Goal: Task Accomplishment & Management: Manage account settings

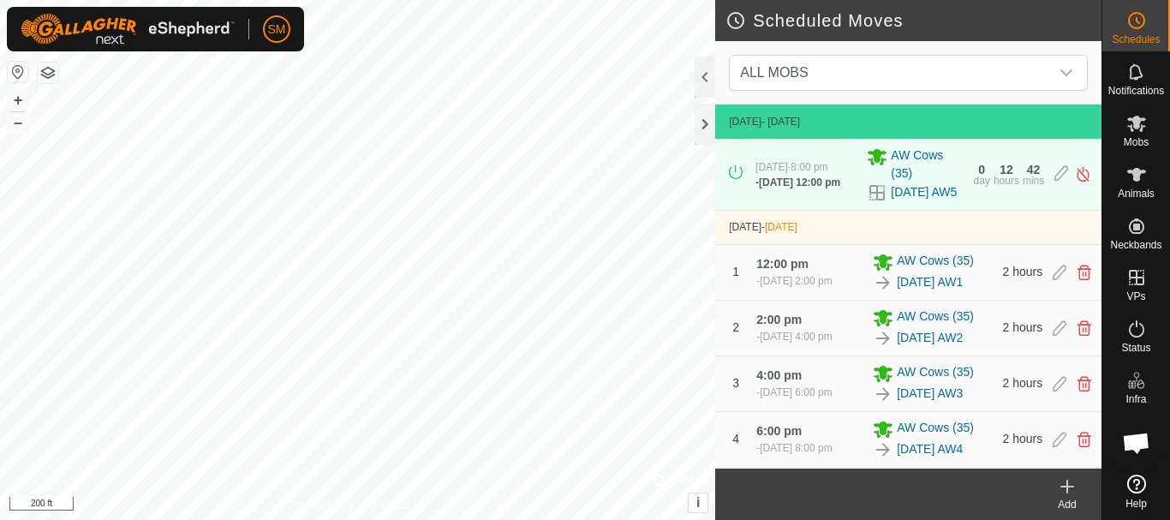
scroll to position [3581, 0]
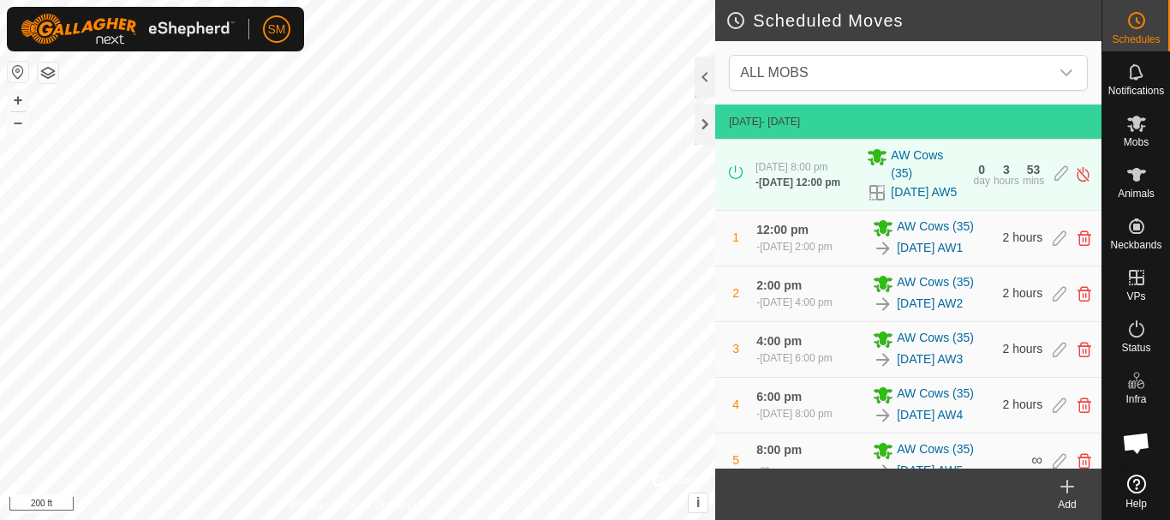
scroll to position [3581, 0]
click at [1073, 493] on icon at bounding box center [1067, 486] width 21 height 21
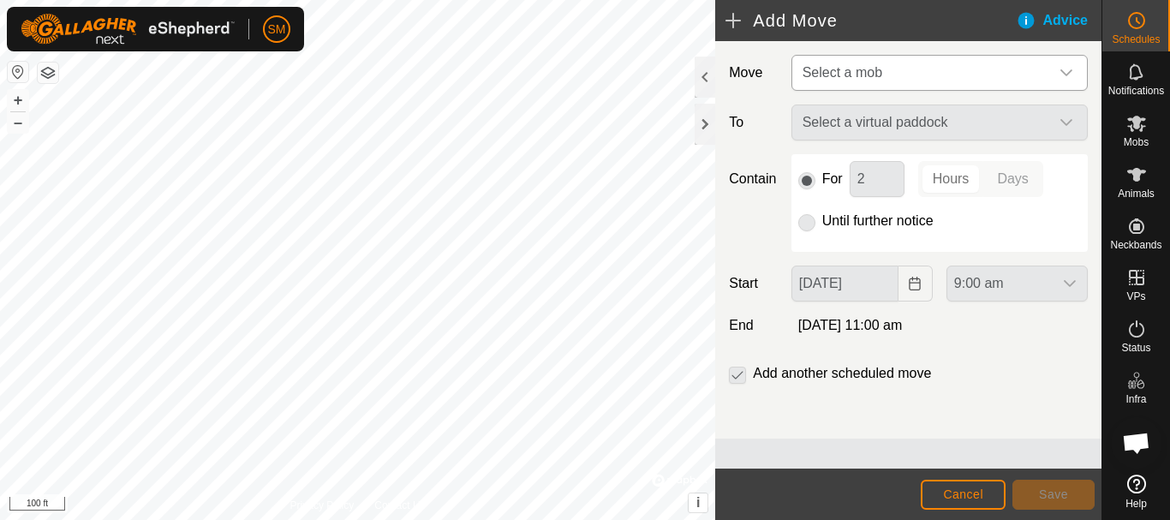
click at [1071, 72] on icon "dropdown trigger" at bounding box center [1067, 72] width 12 height 7
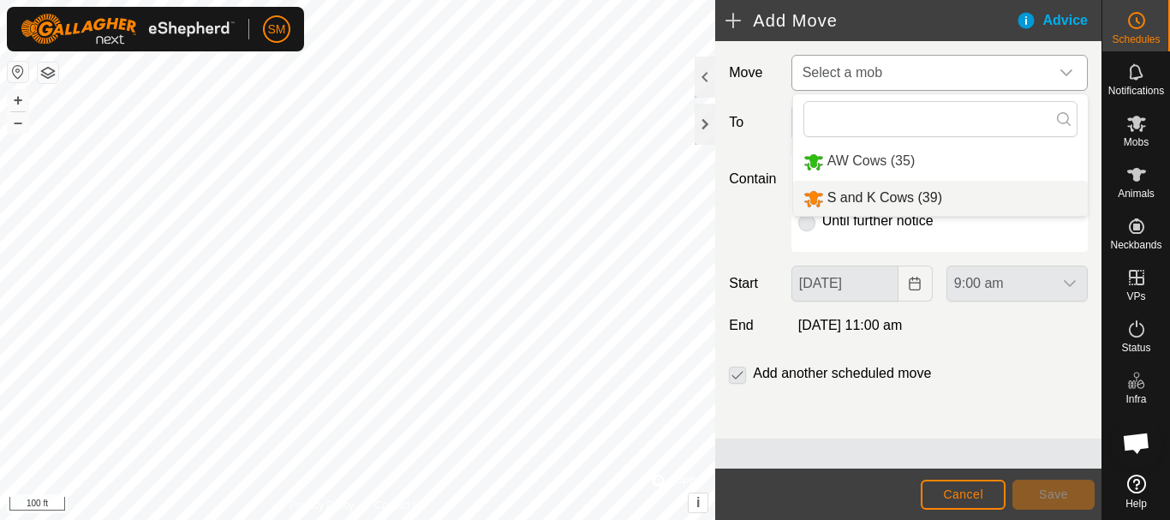
click at [834, 197] on li "S and K Cows (39)" at bounding box center [940, 198] width 295 height 35
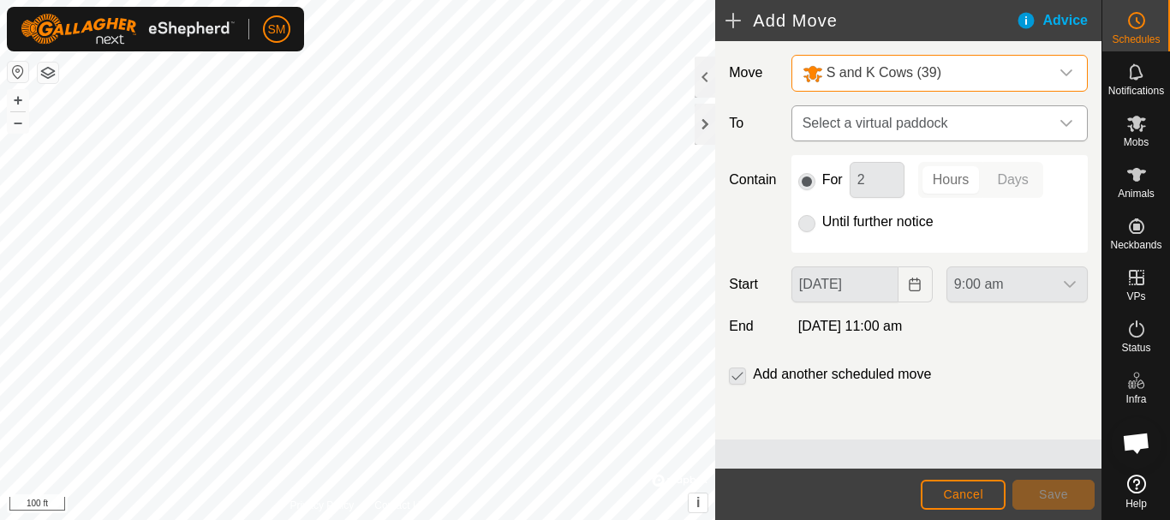
click at [1006, 129] on span "Select a virtual paddock" at bounding box center [923, 123] width 254 height 34
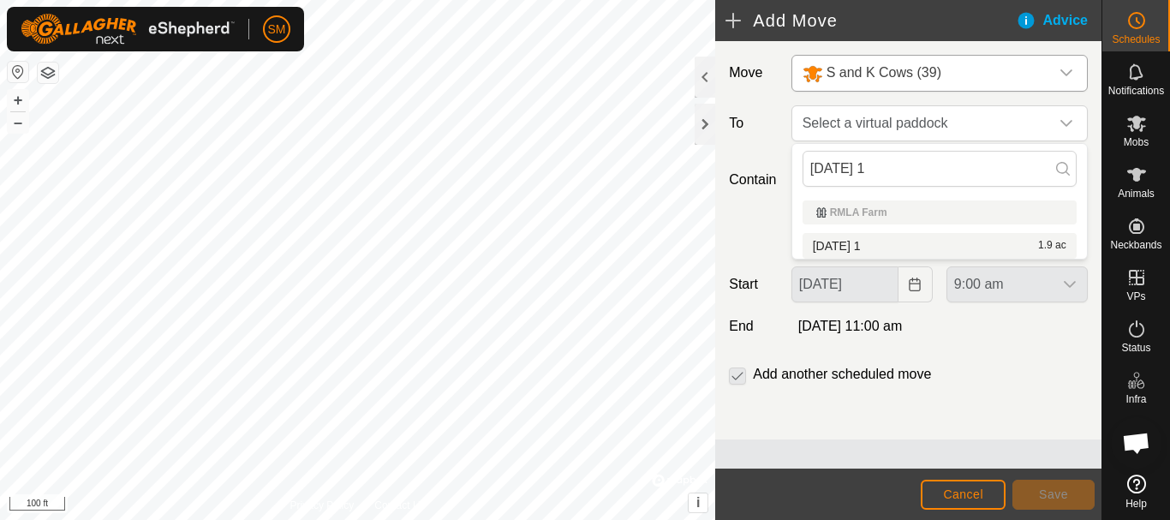
type input "[DATE] 1"
click at [825, 246] on li "[DATE] 1 1.9 ac" at bounding box center [940, 246] width 274 height 26
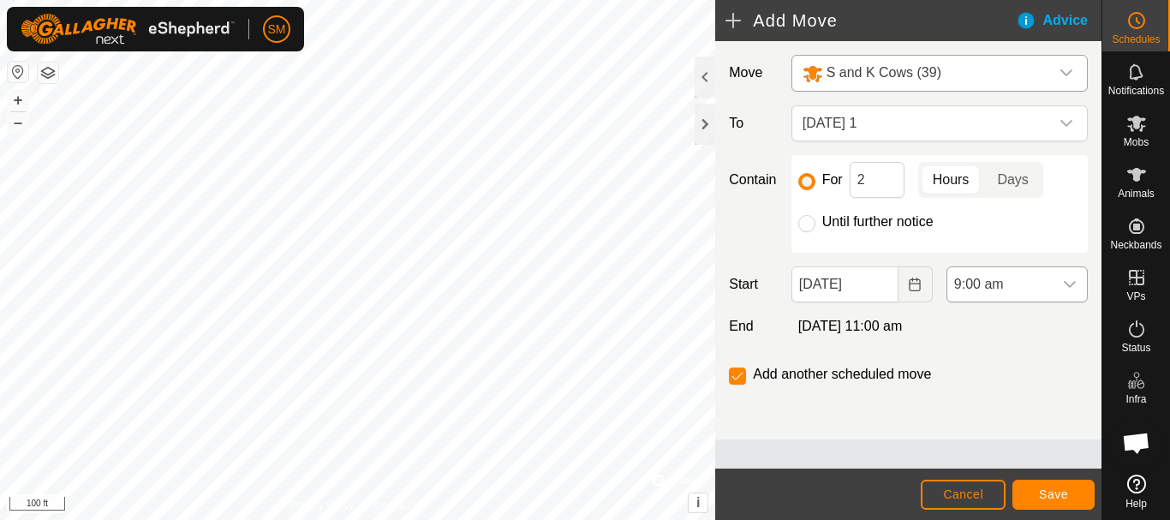
click at [1074, 284] on icon "dropdown trigger" at bounding box center [1070, 284] width 12 height 7
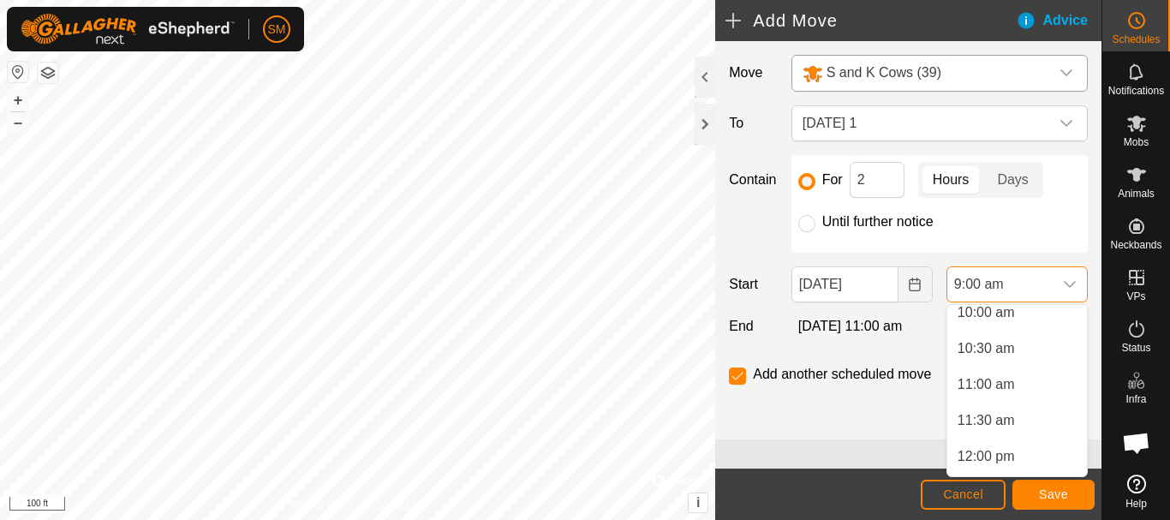
scroll to position [768, 0]
click at [1009, 416] on li "12:00 pm" at bounding box center [1018, 418] width 140 height 34
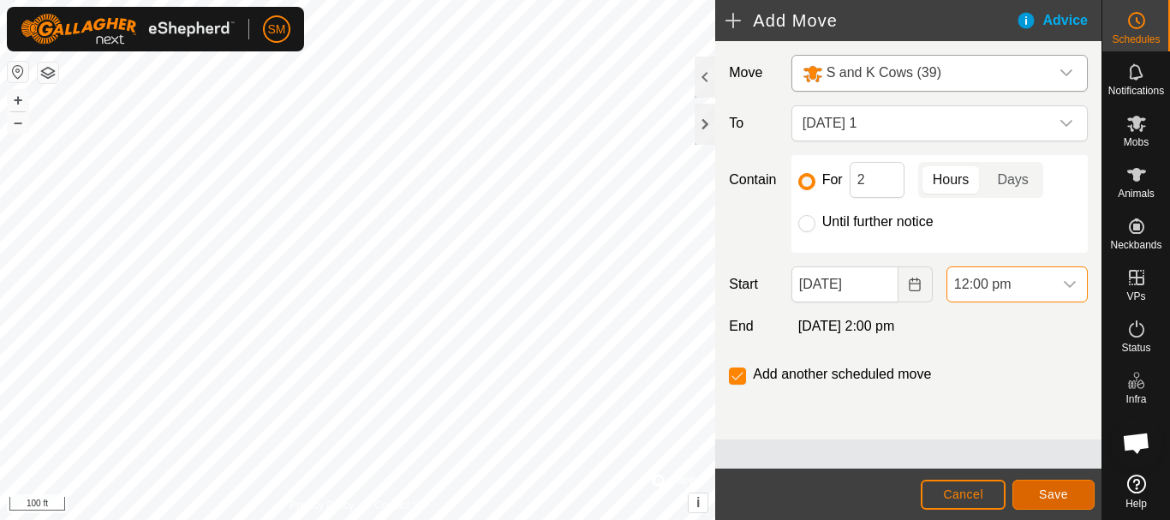
click at [1068, 497] on button "Save" at bounding box center [1054, 495] width 82 height 30
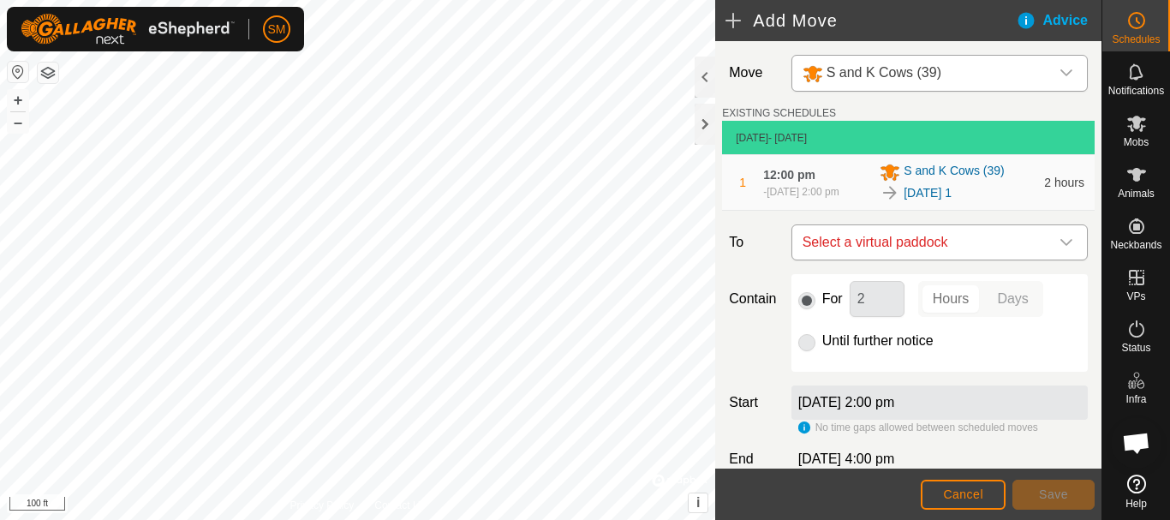
click at [1060, 249] on icon "dropdown trigger" at bounding box center [1067, 243] width 14 height 14
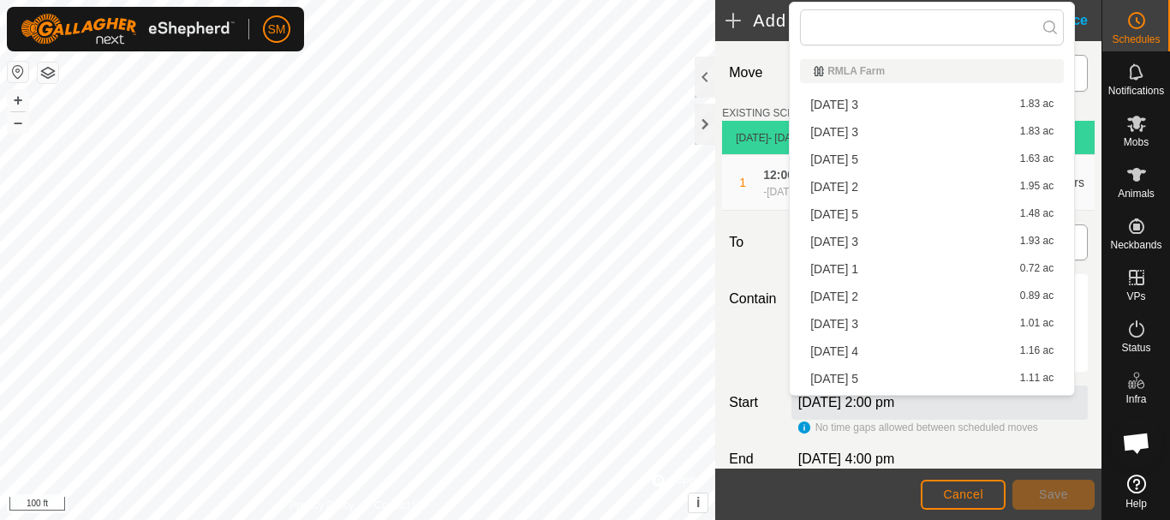
type input "2"
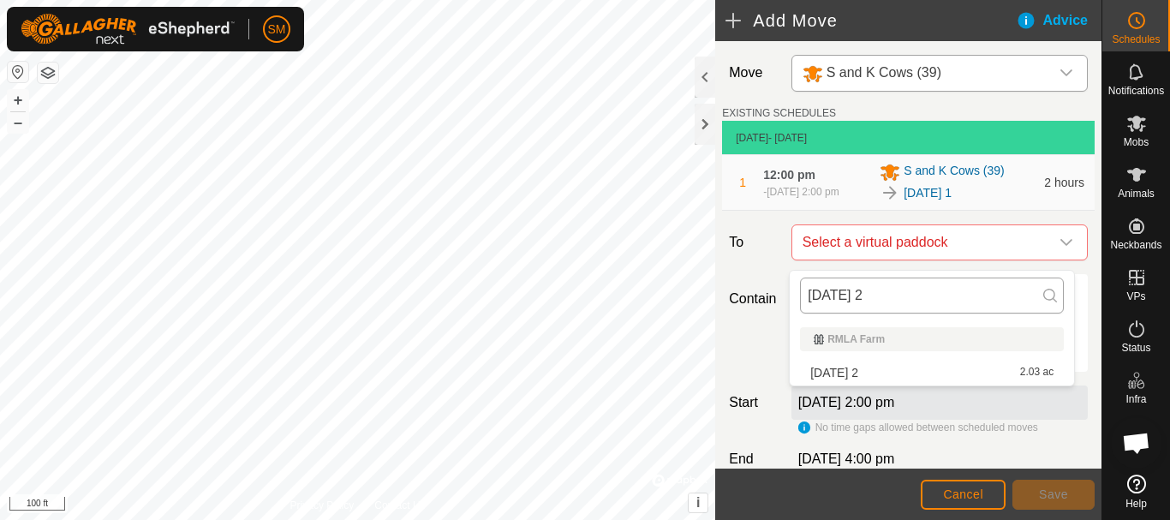
drag, startPoint x: 882, startPoint y: 298, endPoint x: 810, endPoint y: 301, distance: 71.2
click at [798, 308] on div "[DATE] 2" at bounding box center [932, 296] width 284 height 50
click at [900, 282] on input "[DATE] 2" at bounding box center [932, 296] width 264 height 36
type input "[DATE] 2"
click at [862, 375] on li "[DATE] 2 2.03 ac" at bounding box center [932, 373] width 264 height 26
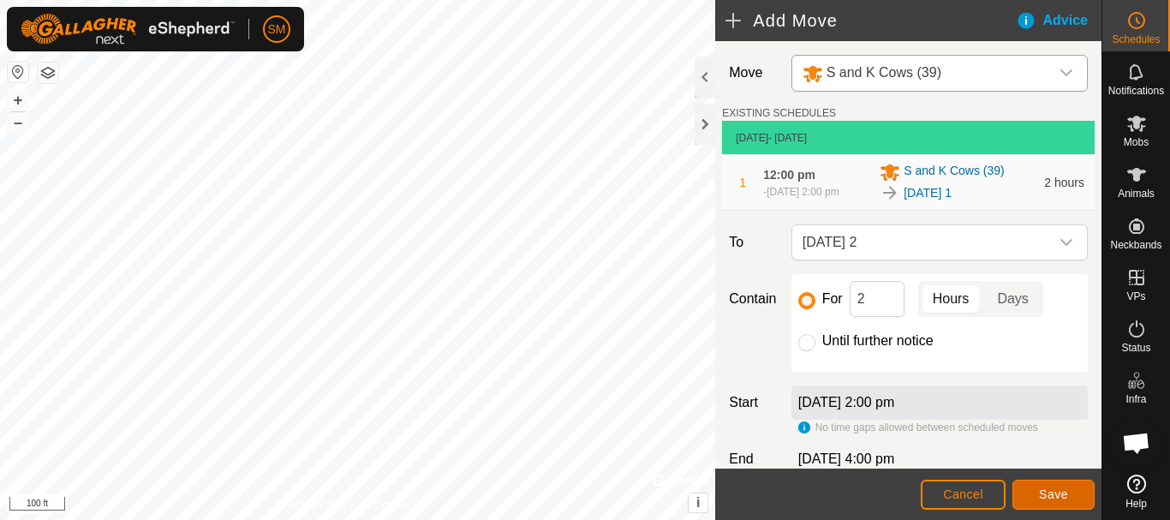
click at [1053, 494] on span "Save" at bounding box center [1053, 494] width 29 height 14
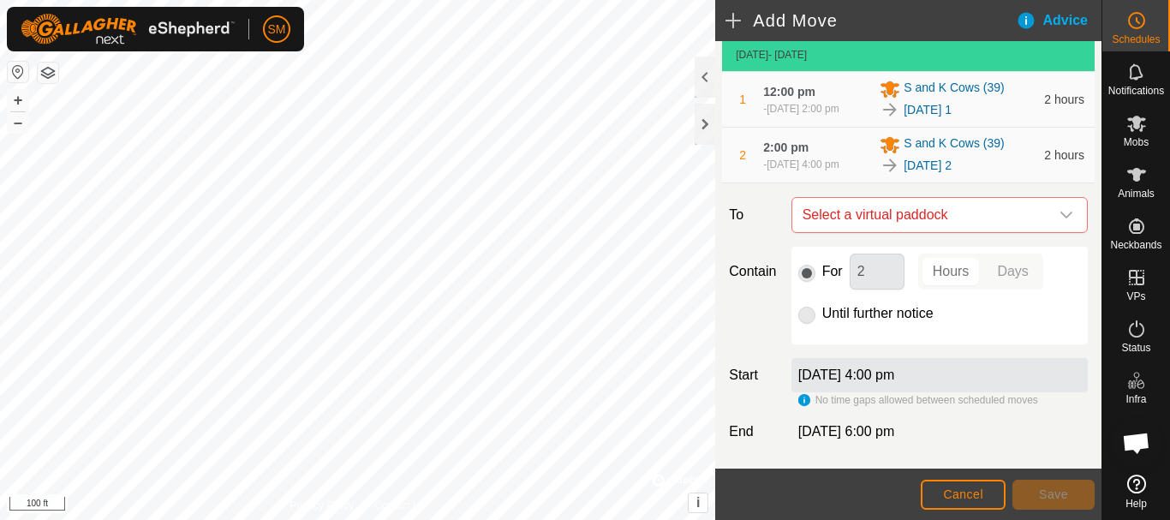
scroll to position [175, 0]
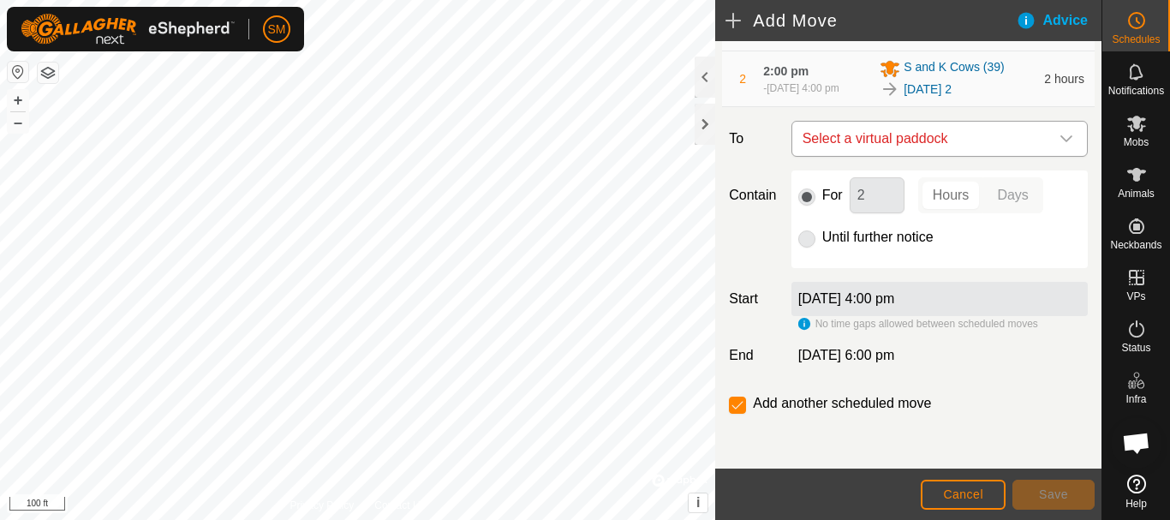
click at [1061, 140] on icon "dropdown trigger" at bounding box center [1067, 138] width 12 height 7
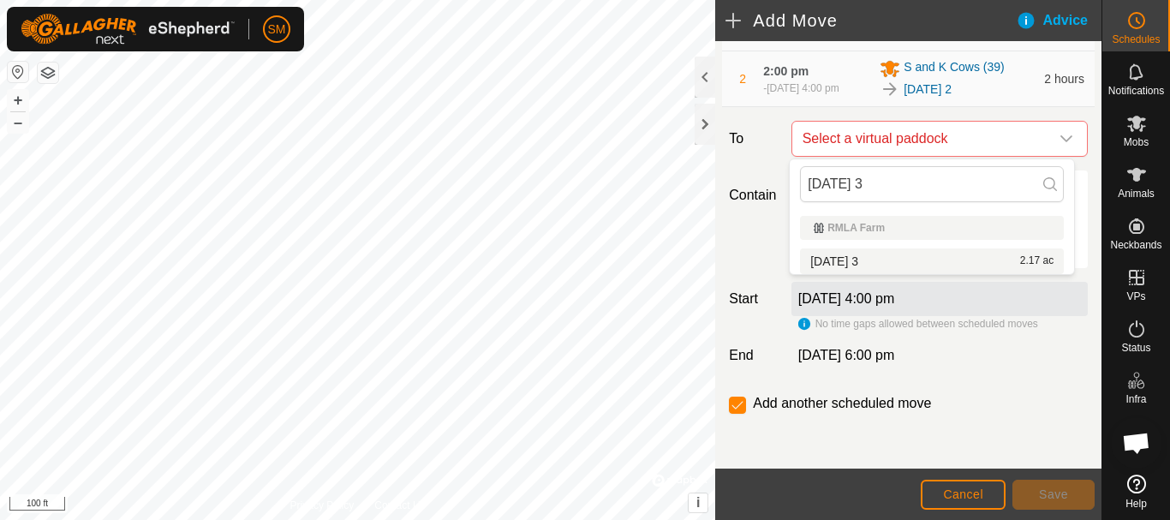
type input "[DATE] 3"
click at [856, 260] on li "[DATE] 3 2.17 ac" at bounding box center [932, 261] width 264 height 26
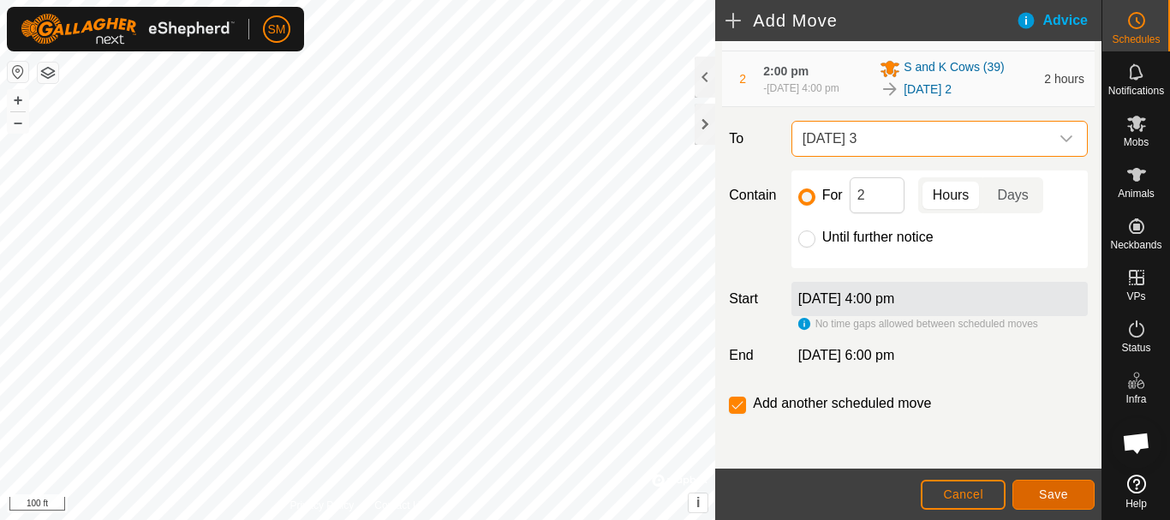
click at [1066, 500] on span "Save" at bounding box center [1053, 494] width 29 height 14
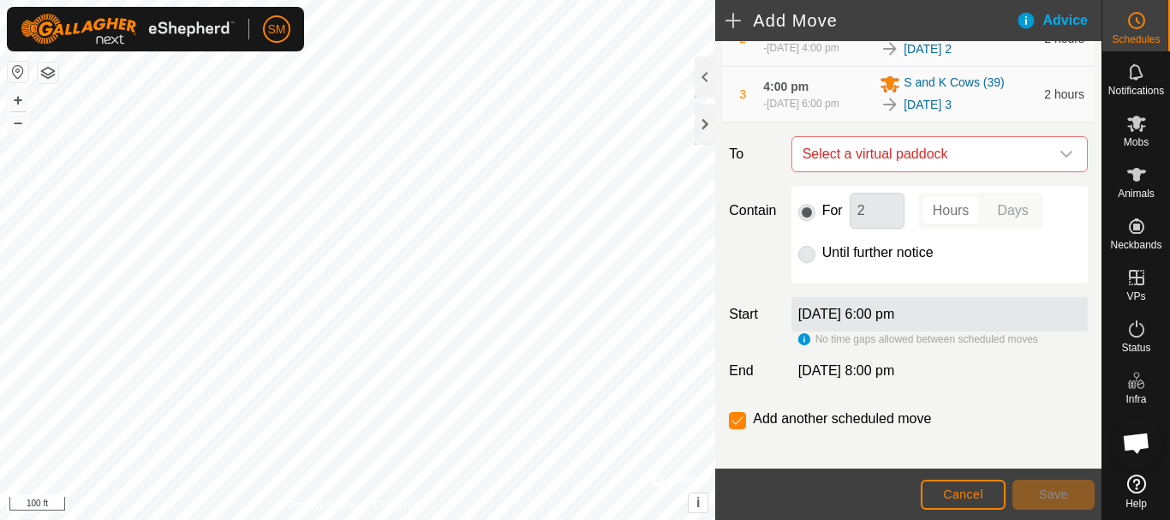
scroll to position [238, 0]
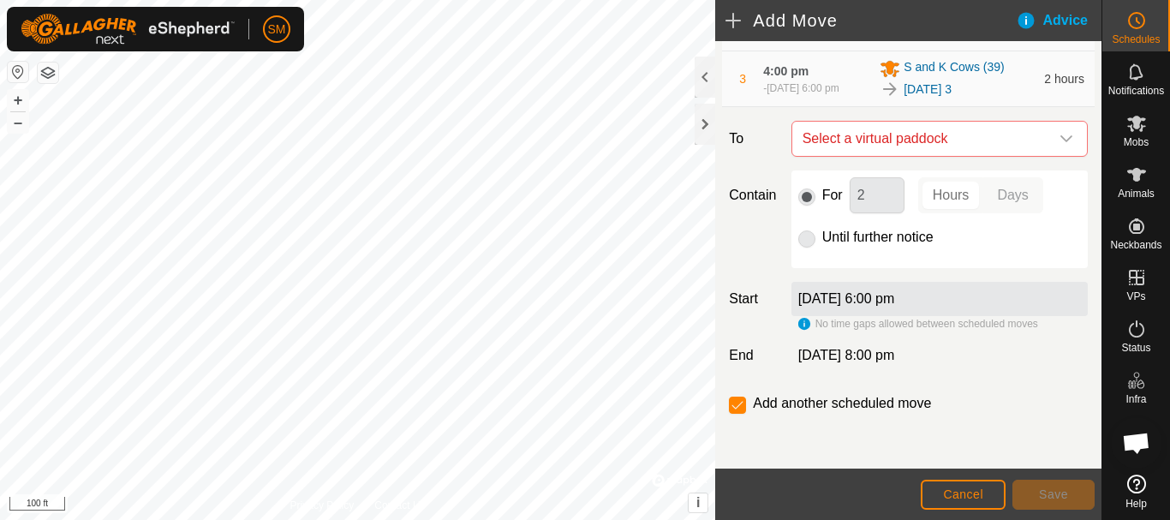
click at [1060, 133] on icon "dropdown trigger" at bounding box center [1067, 139] width 14 height 14
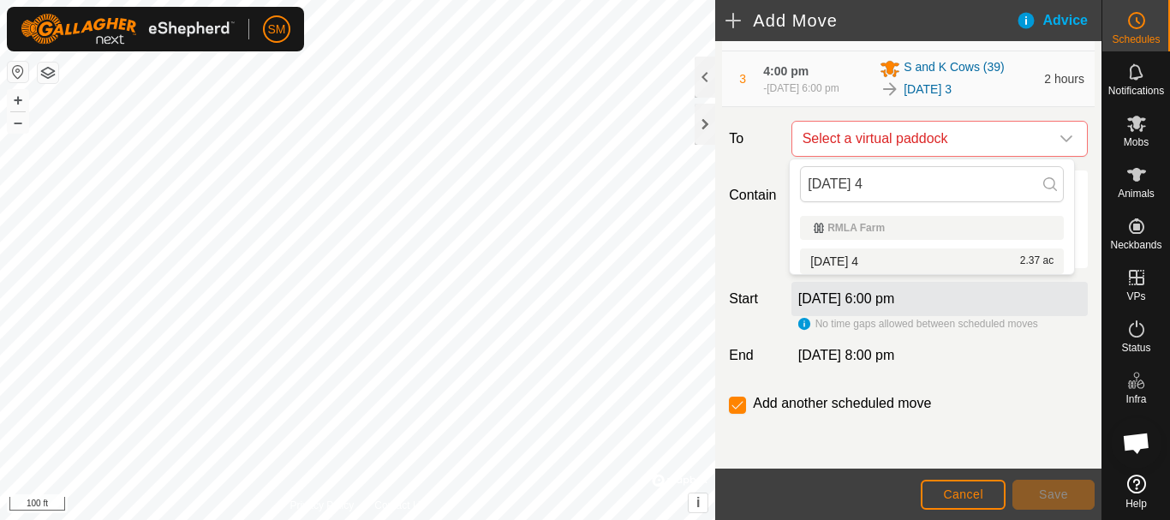
type input "[DATE] 4"
click at [870, 256] on li "[DATE] 4 2.37 ac" at bounding box center [932, 261] width 264 height 26
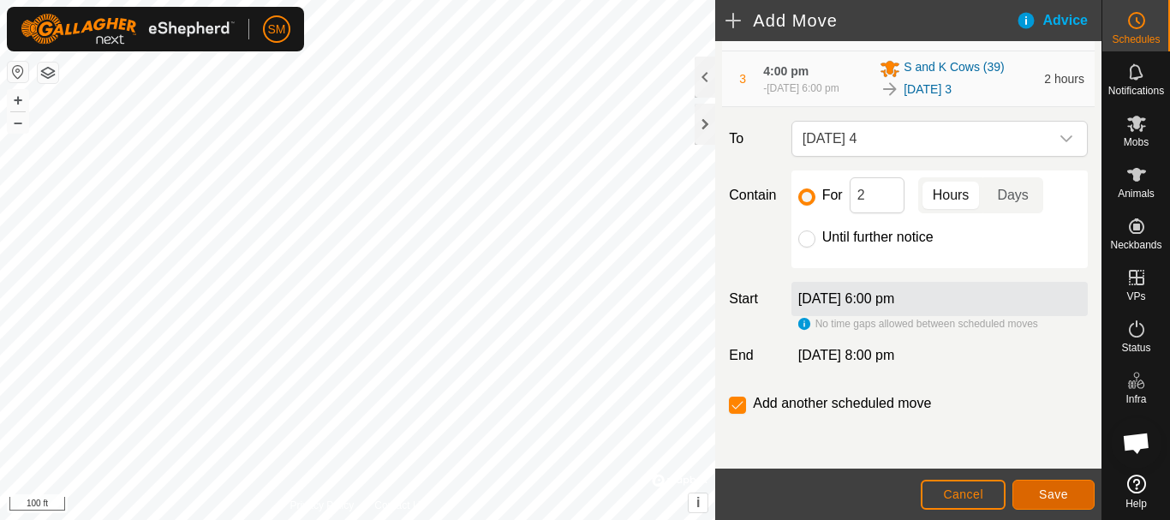
click at [1059, 502] on button "Save" at bounding box center [1054, 495] width 82 height 30
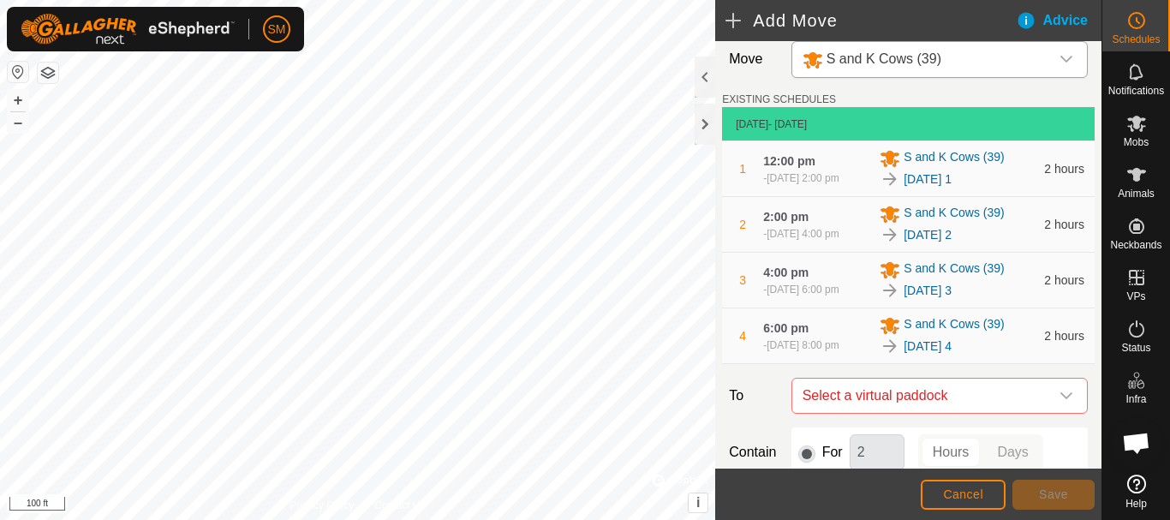
scroll to position [302, 0]
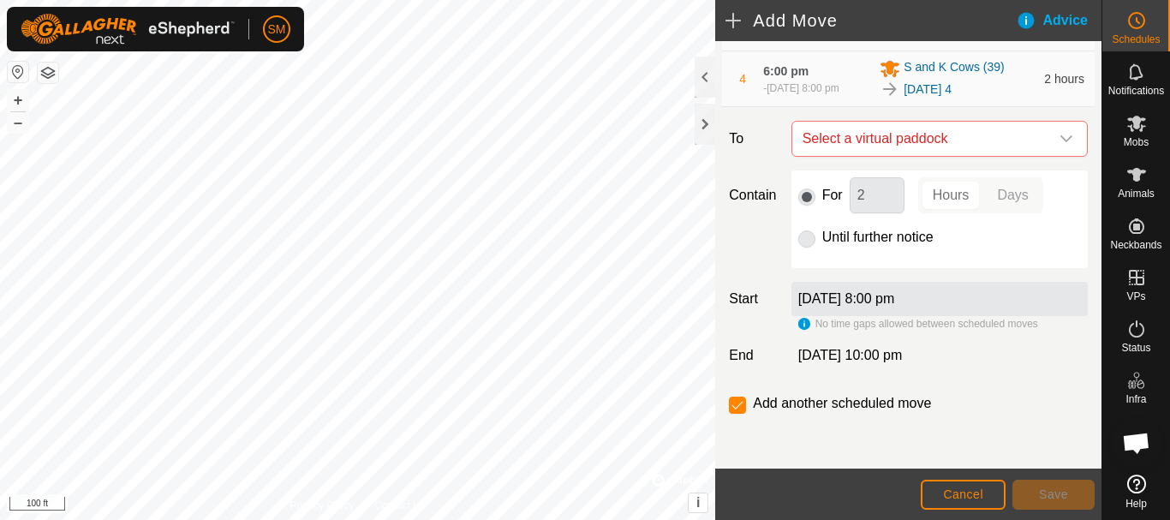
click at [1061, 140] on icon "dropdown trigger" at bounding box center [1067, 138] width 12 height 7
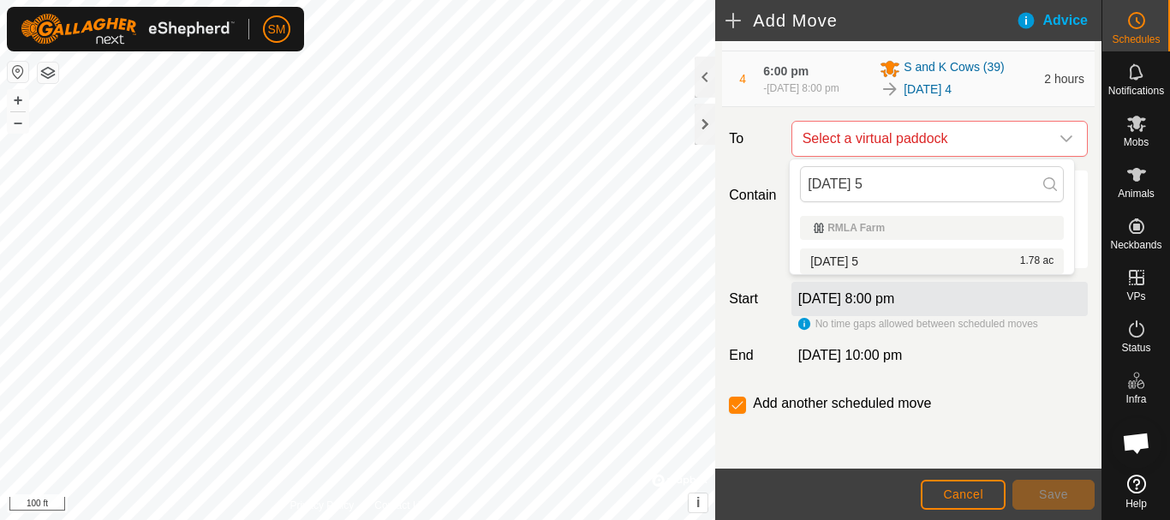
type input "[DATE] 5"
click at [860, 259] on li "[DATE] 5 1.78 ac" at bounding box center [932, 261] width 264 height 26
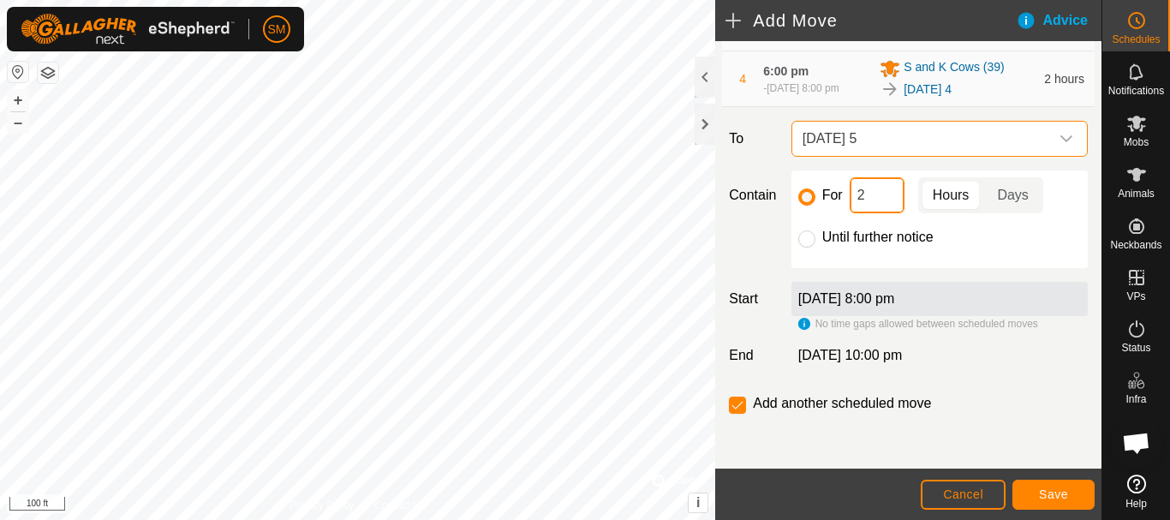
click at [867, 194] on input "2" at bounding box center [877, 195] width 55 height 36
type input "16"
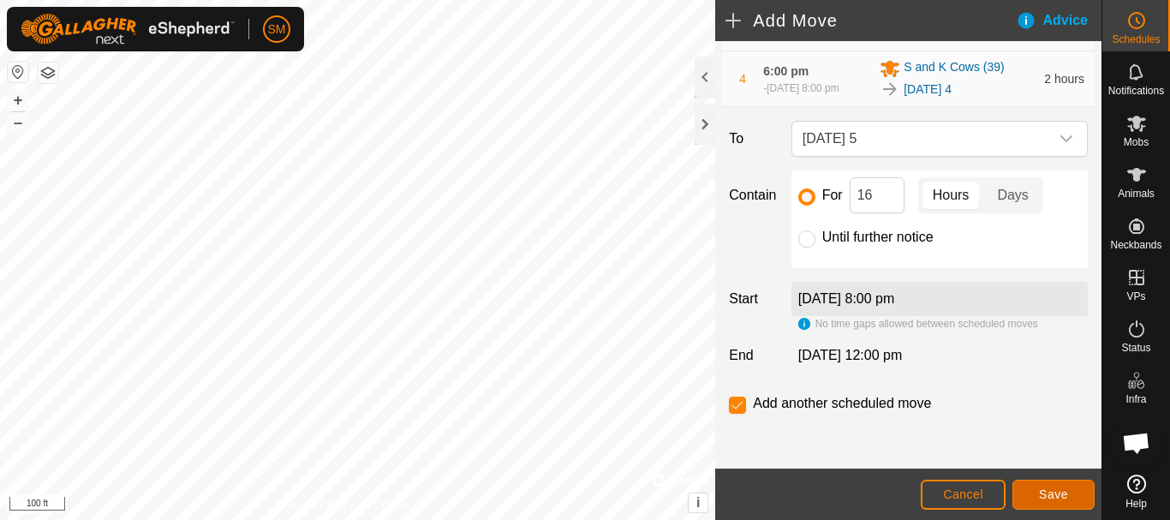
click at [1053, 501] on button "Save" at bounding box center [1054, 495] width 82 height 30
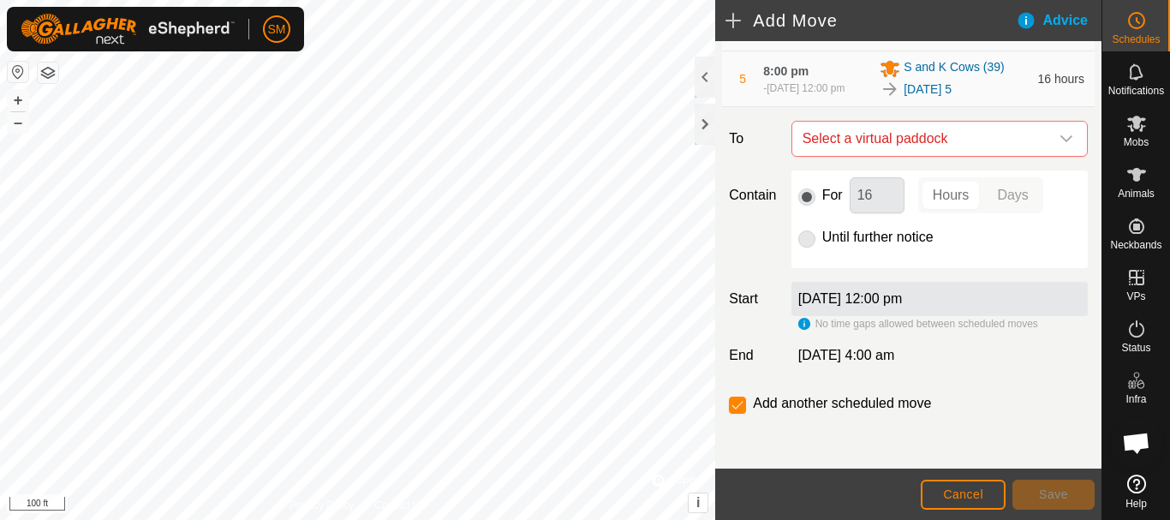
scroll to position [0, 0]
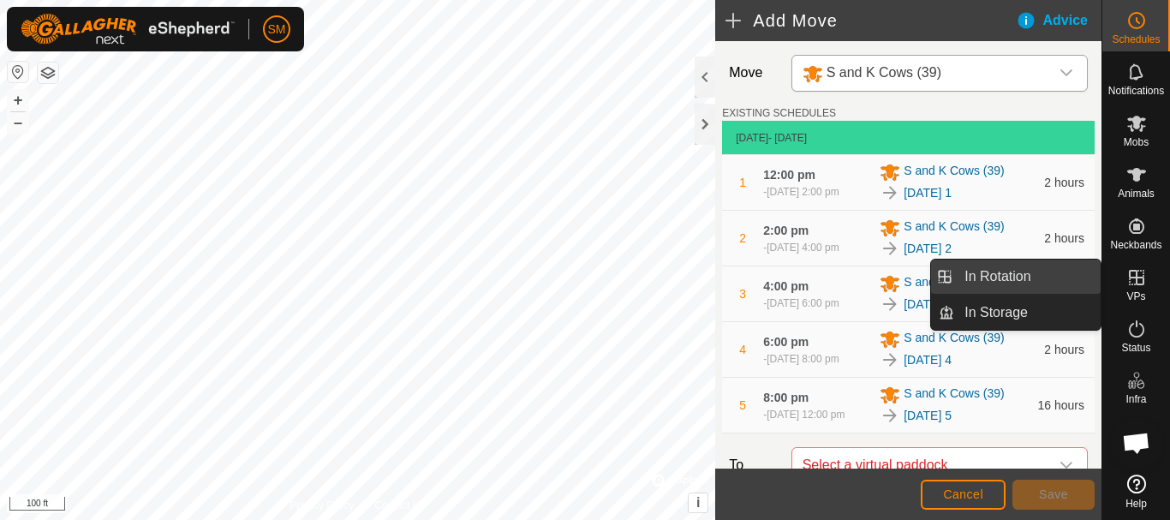
click at [1023, 278] on link "In Rotation" at bounding box center [1027, 277] width 147 height 34
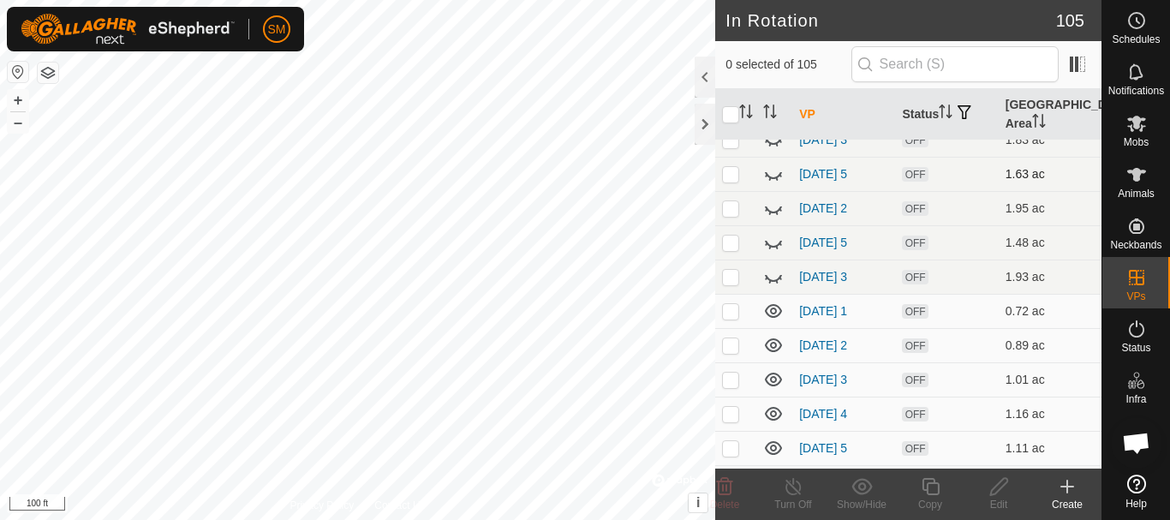
scroll to position [171, 0]
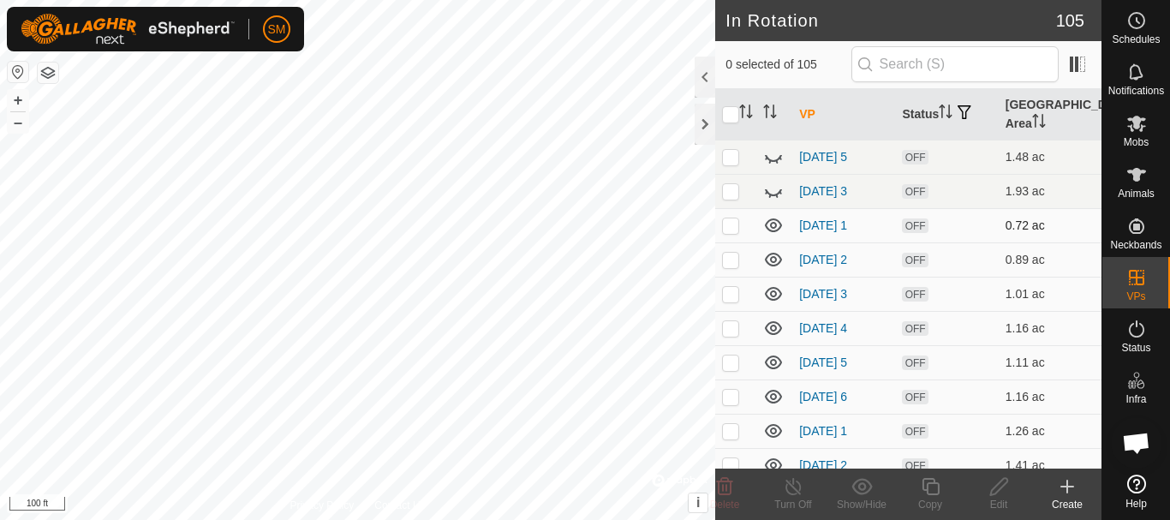
click at [730, 224] on p-checkbox at bounding box center [730, 225] width 17 height 14
checkbox input "true"
click at [729, 254] on p-checkbox at bounding box center [730, 260] width 17 height 14
checkbox input "true"
click at [732, 290] on p-checkbox at bounding box center [730, 294] width 17 height 14
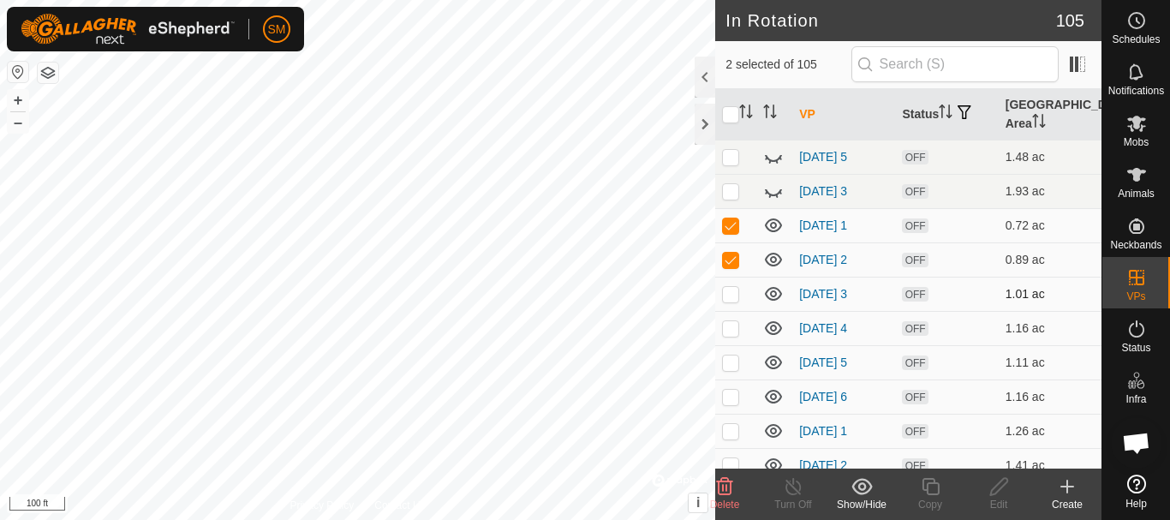
checkbox input "true"
click at [730, 325] on p-checkbox at bounding box center [730, 328] width 17 height 14
checkbox input "true"
click at [728, 365] on p-checkbox at bounding box center [730, 363] width 17 height 14
checkbox input "true"
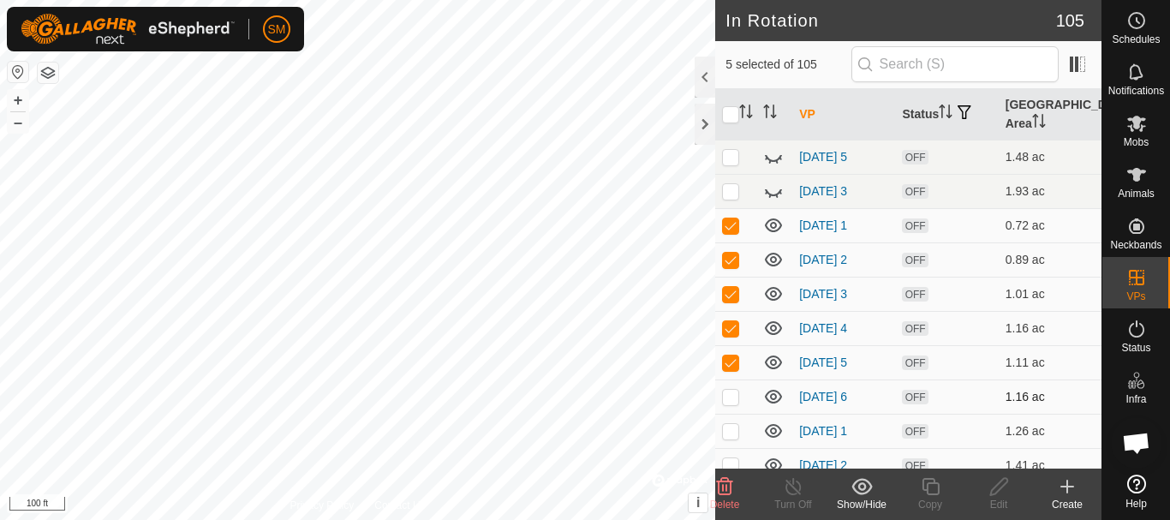
click at [731, 396] on p-checkbox at bounding box center [730, 397] width 17 height 14
checkbox input "true"
click at [731, 426] on p-checkbox at bounding box center [730, 431] width 17 height 14
checkbox input "true"
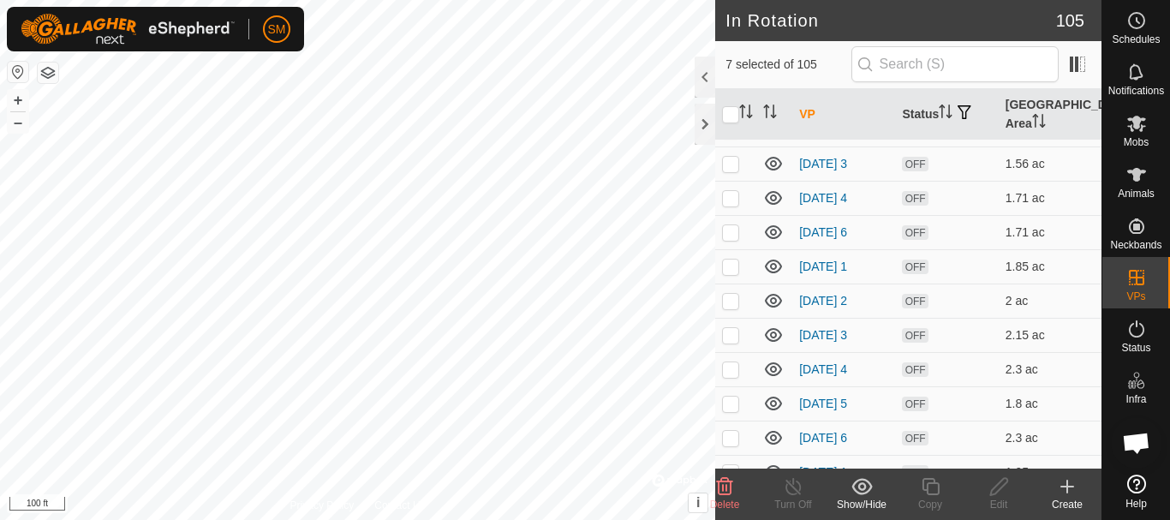
scroll to position [514, 0]
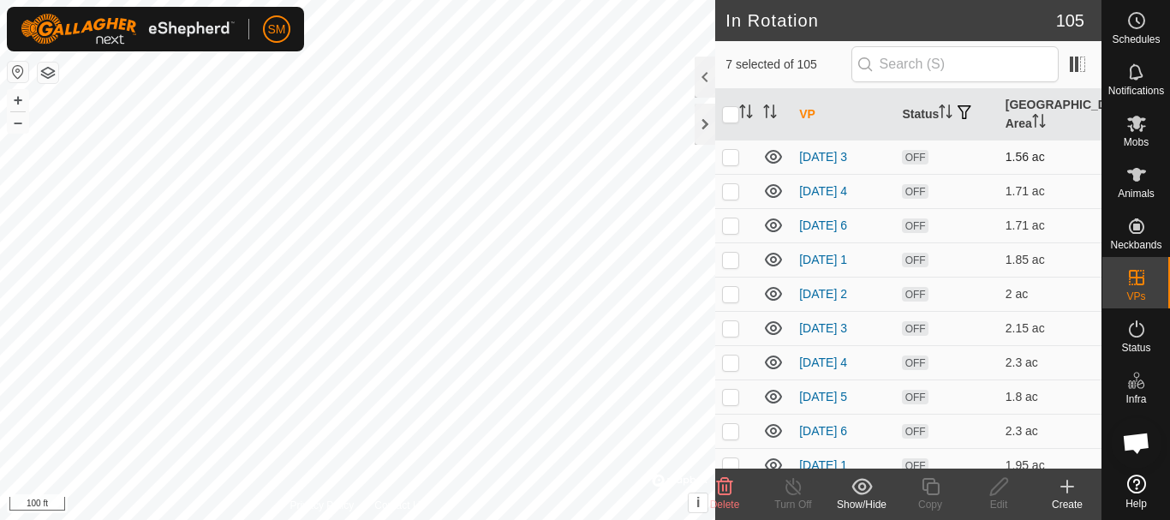
click at [729, 153] on p-checkbox at bounding box center [730, 157] width 17 height 14
checkbox input "true"
click at [732, 191] on p-checkbox at bounding box center [730, 191] width 17 height 14
checkbox input "true"
click at [734, 233] on td at bounding box center [735, 225] width 41 height 34
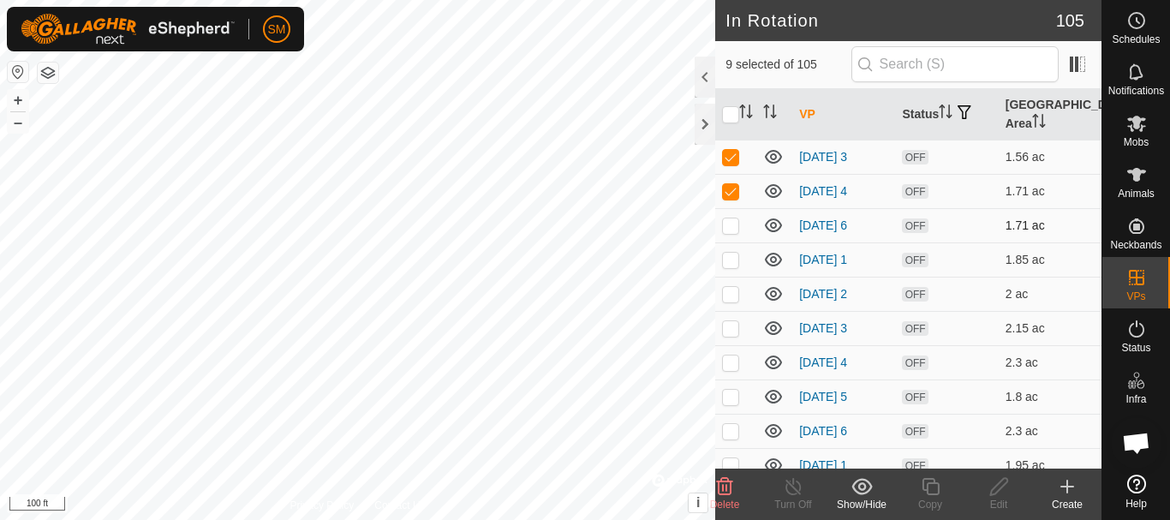
checkbox input "true"
click at [733, 256] on p-checkbox at bounding box center [730, 260] width 17 height 14
checkbox input "true"
click at [729, 287] on p-tablecheckbox at bounding box center [730, 294] width 17 height 14
checkbox input "true"
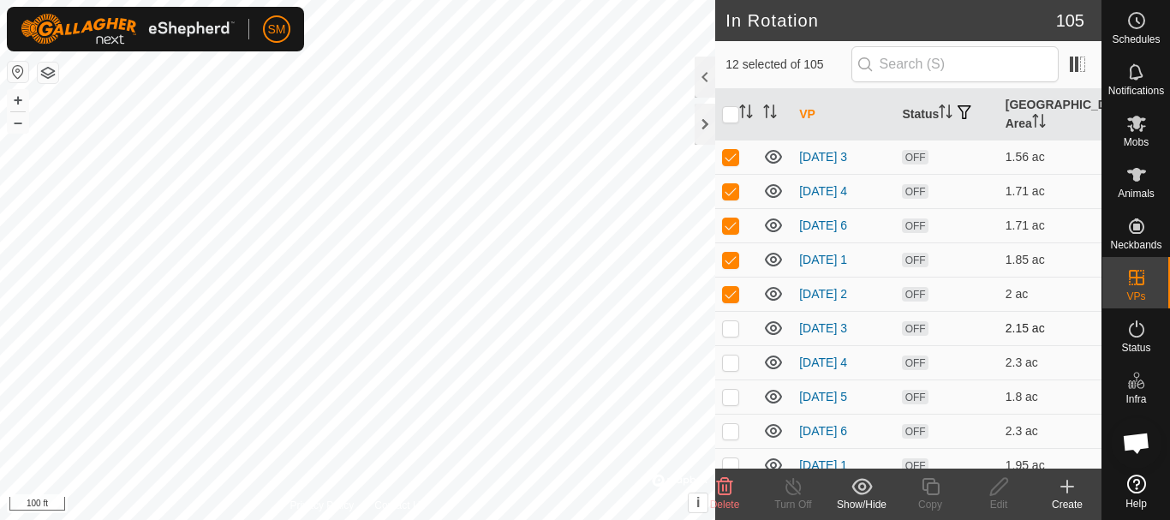
click at [729, 334] on p-checkbox at bounding box center [730, 328] width 17 height 14
checkbox input "true"
click at [731, 357] on p-checkbox at bounding box center [730, 363] width 17 height 14
checkbox input "true"
click at [733, 393] on p-checkbox at bounding box center [730, 397] width 17 height 14
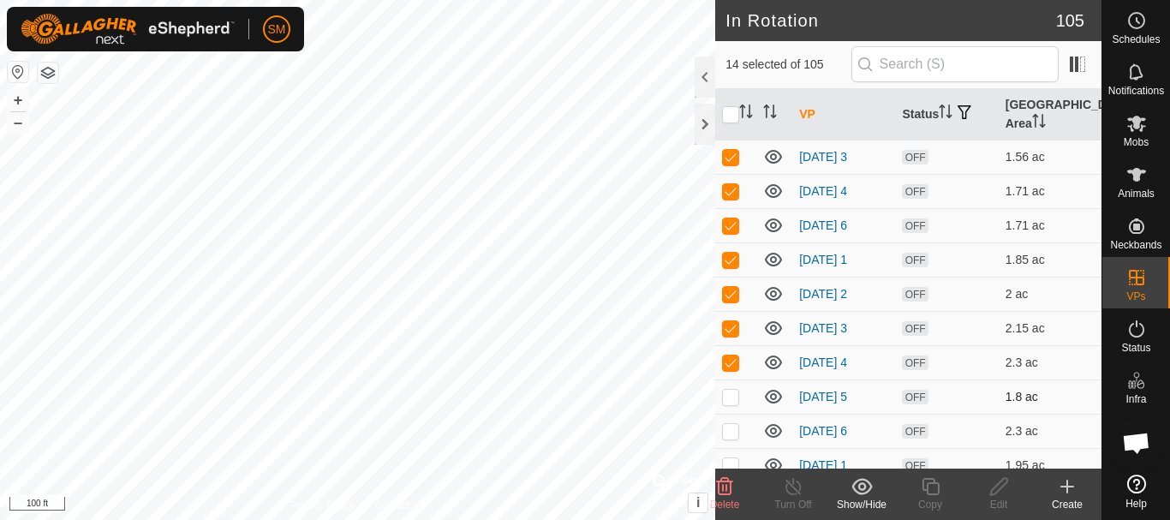
checkbox input "true"
click at [733, 428] on p-checkbox at bounding box center [730, 431] width 17 height 14
checkbox input "true"
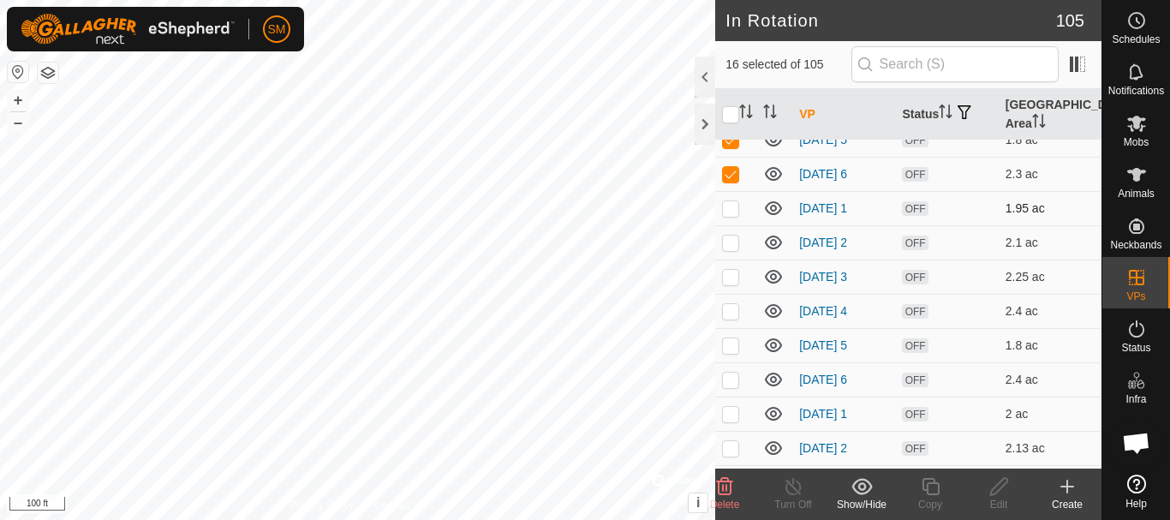
click at [732, 211] on p-checkbox at bounding box center [730, 208] width 17 height 14
checkbox input "true"
click at [728, 250] on td at bounding box center [735, 242] width 41 height 34
checkbox input "true"
click at [728, 284] on td at bounding box center [735, 277] width 41 height 34
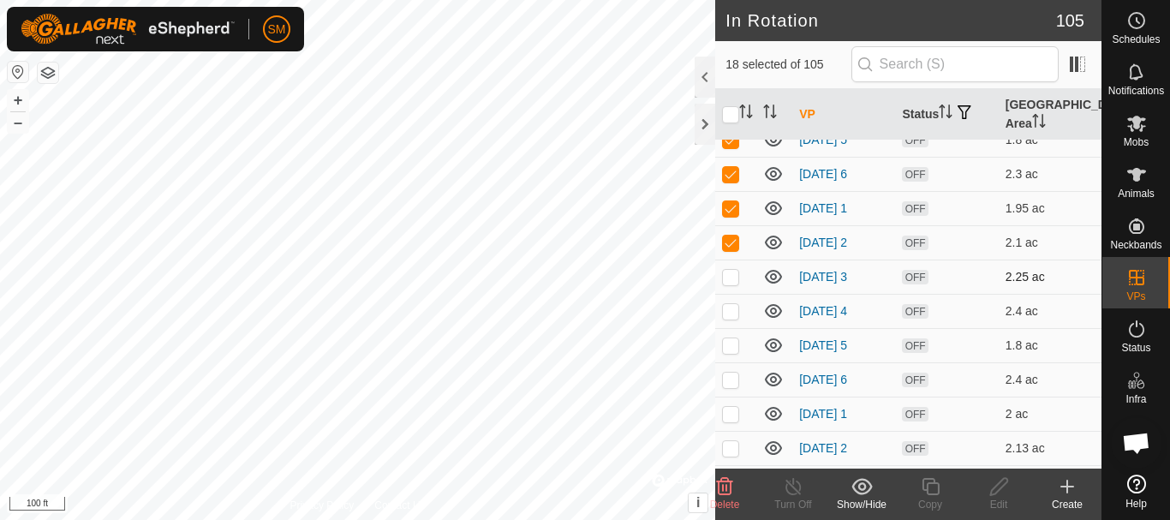
checkbox input "true"
click at [732, 309] on p-checkbox at bounding box center [730, 311] width 17 height 14
checkbox input "true"
click at [732, 344] on p-checkbox at bounding box center [730, 345] width 17 height 14
checkbox input "true"
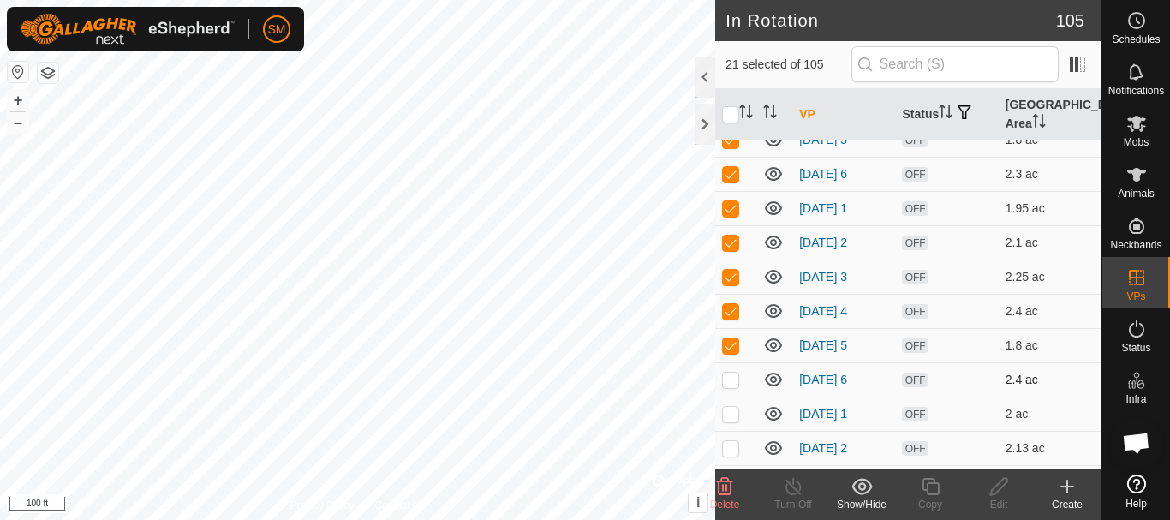
click at [731, 376] on p-checkbox at bounding box center [730, 380] width 17 height 14
checkbox input "true"
click at [733, 415] on p-checkbox at bounding box center [730, 414] width 17 height 14
checkbox input "true"
click at [734, 457] on td at bounding box center [735, 448] width 41 height 34
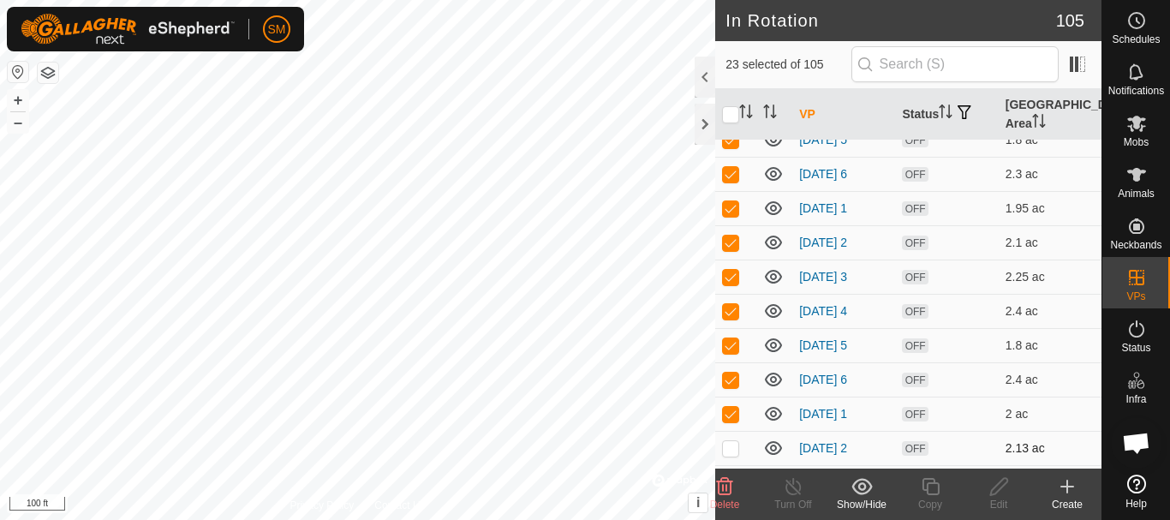
checkbox input "true"
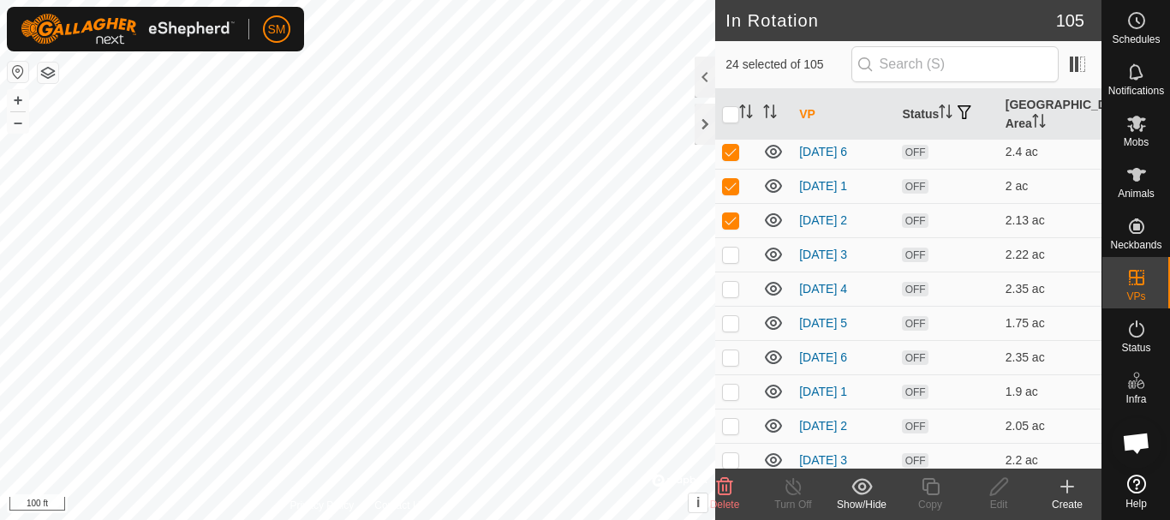
scroll to position [1028, 0]
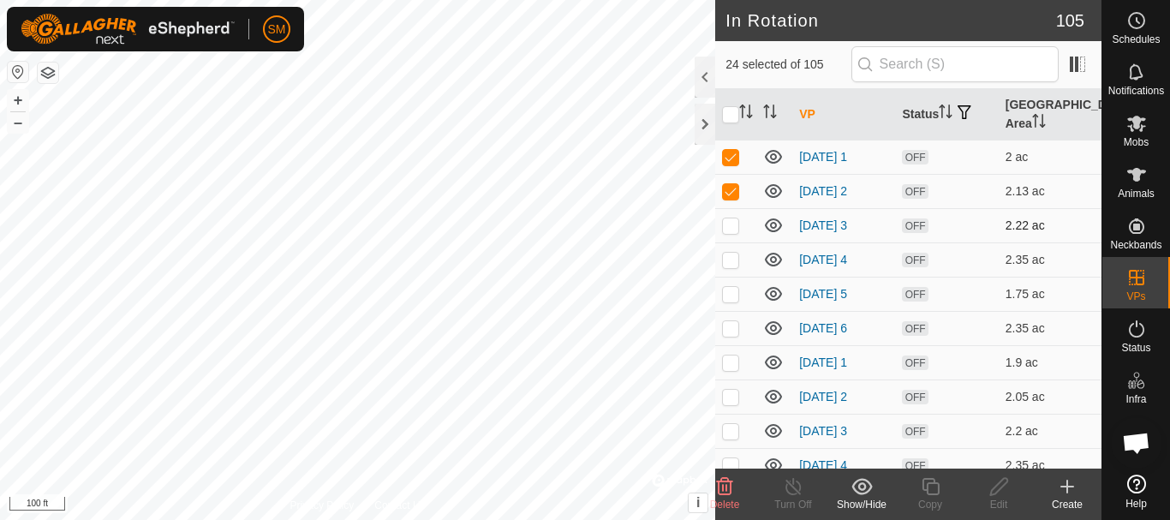
click at [731, 229] on p-checkbox at bounding box center [730, 225] width 17 height 14
checkbox input "true"
click at [731, 264] on p-checkbox at bounding box center [730, 260] width 17 height 14
checkbox input "true"
click at [731, 293] on p-checkbox at bounding box center [730, 294] width 17 height 14
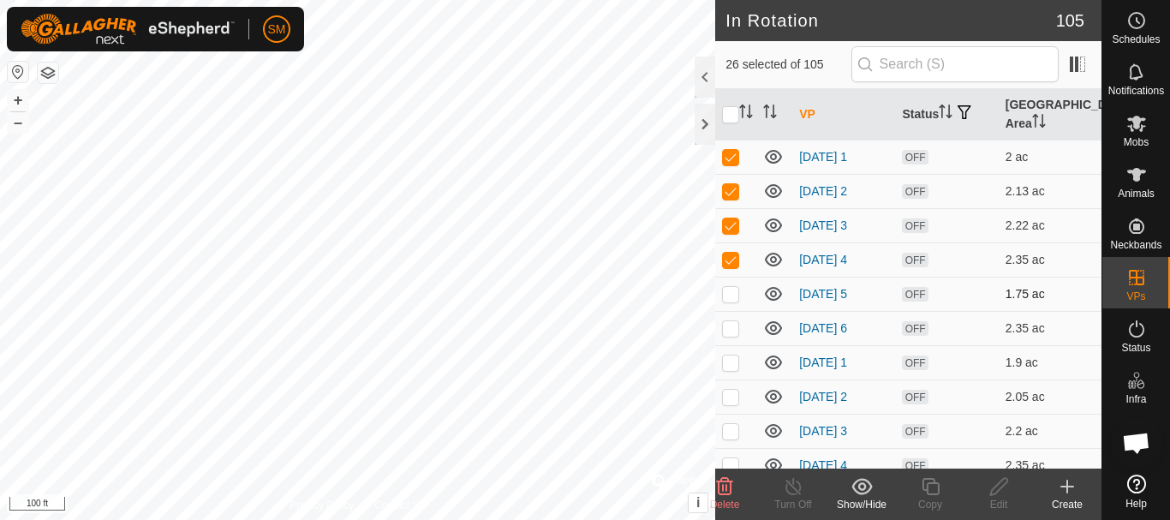
checkbox input "true"
click at [733, 326] on p-checkbox at bounding box center [730, 328] width 17 height 14
checkbox input "true"
click at [734, 367] on p-checkbox at bounding box center [730, 363] width 17 height 14
checkbox input "true"
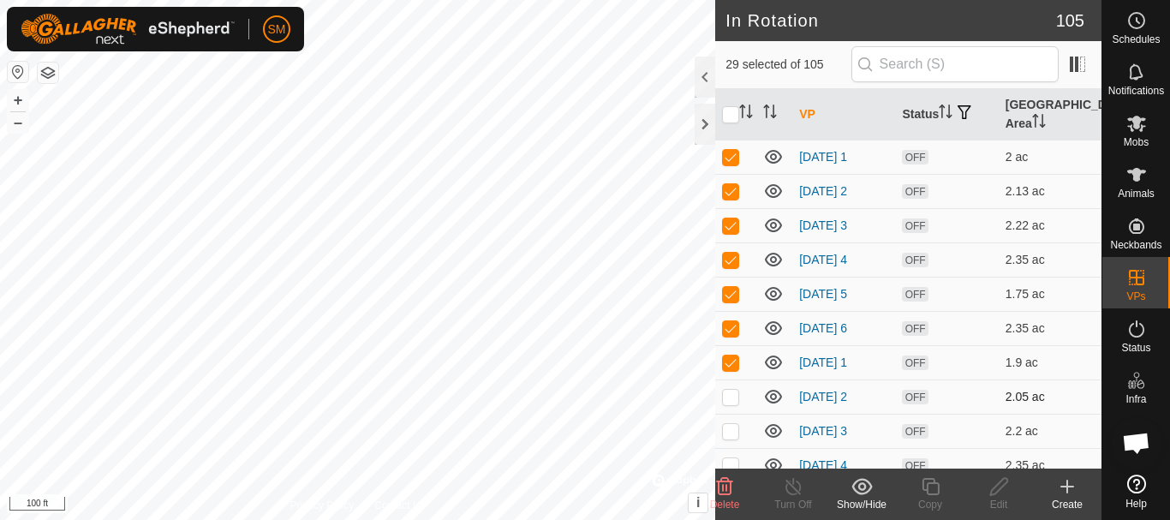
click at [731, 399] on p-checkbox at bounding box center [730, 397] width 17 height 14
checkbox input "true"
click at [728, 430] on p-checkbox at bounding box center [730, 431] width 17 height 14
checkbox input "true"
click at [731, 466] on p-checkbox at bounding box center [730, 465] width 17 height 14
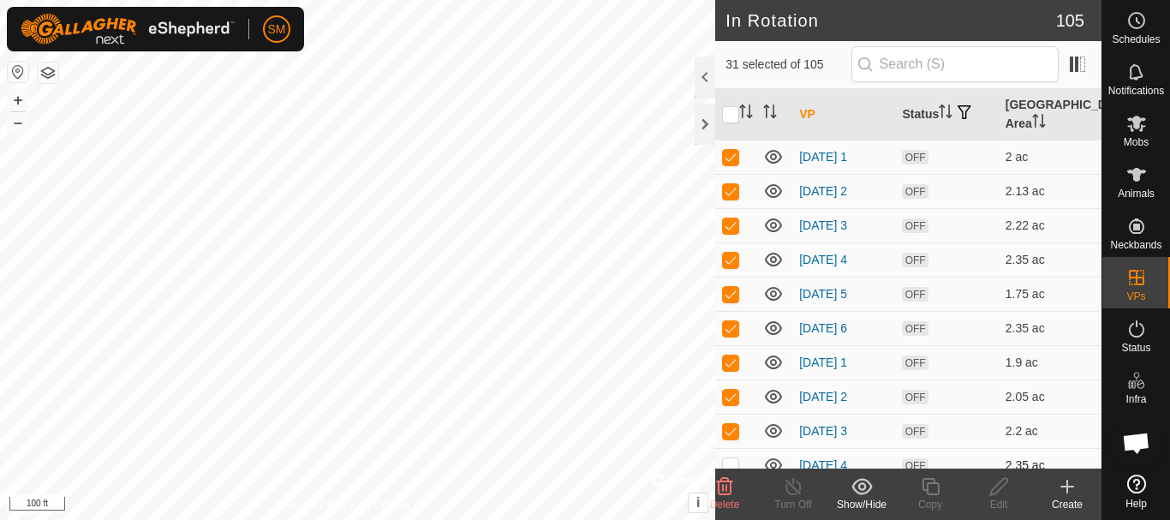
checkbox input "true"
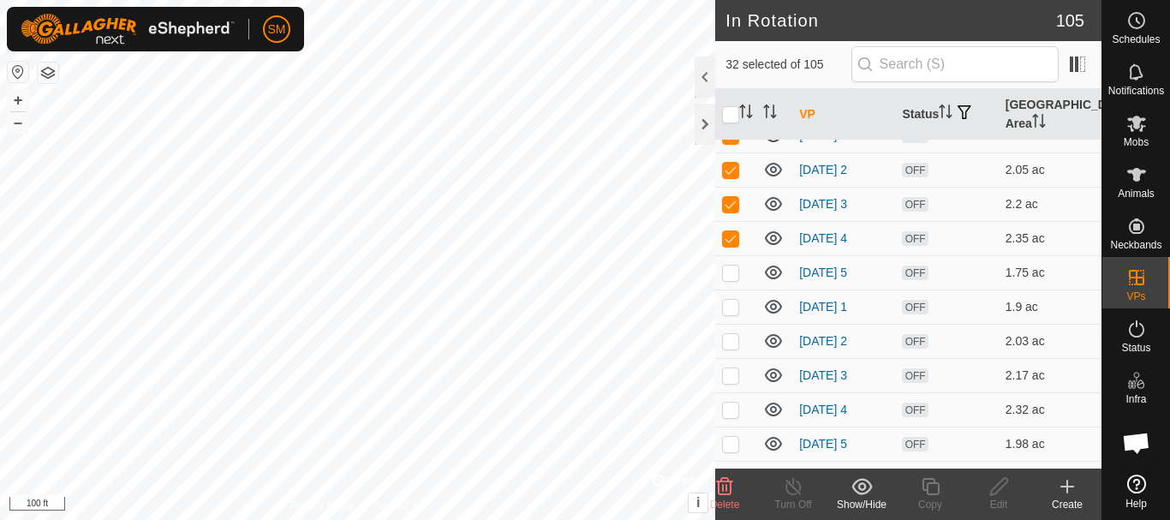
scroll to position [1285, 0]
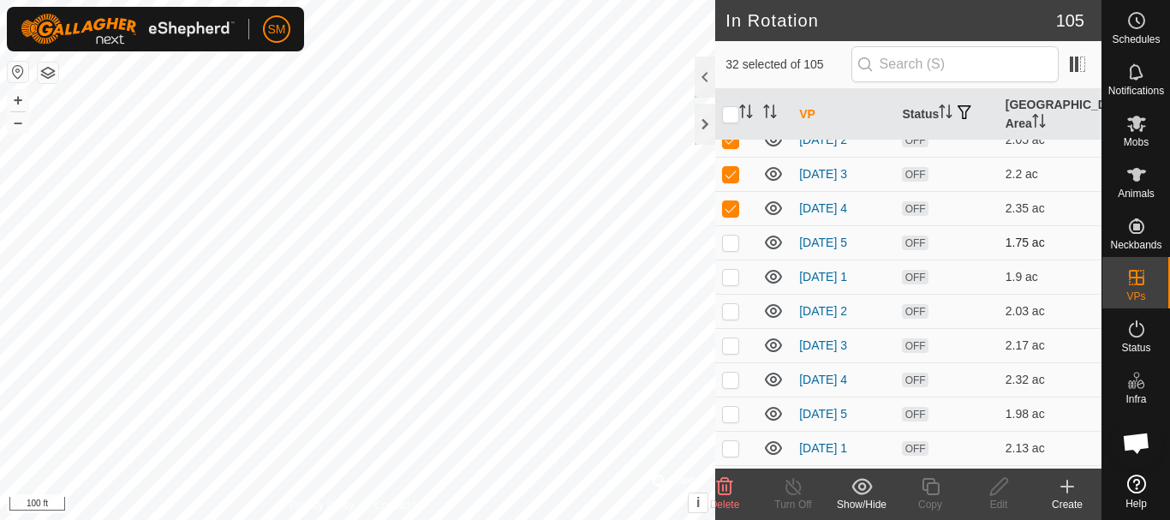
click at [724, 242] on p-checkbox at bounding box center [730, 243] width 17 height 14
checkbox input "true"
click at [733, 274] on p-checkbox at bounding box center [730, 277] width 17 height 14
checkbox input "true"
click at [733, 313] on p-checkbox at bounding box center [730, 311] width 17 height 14
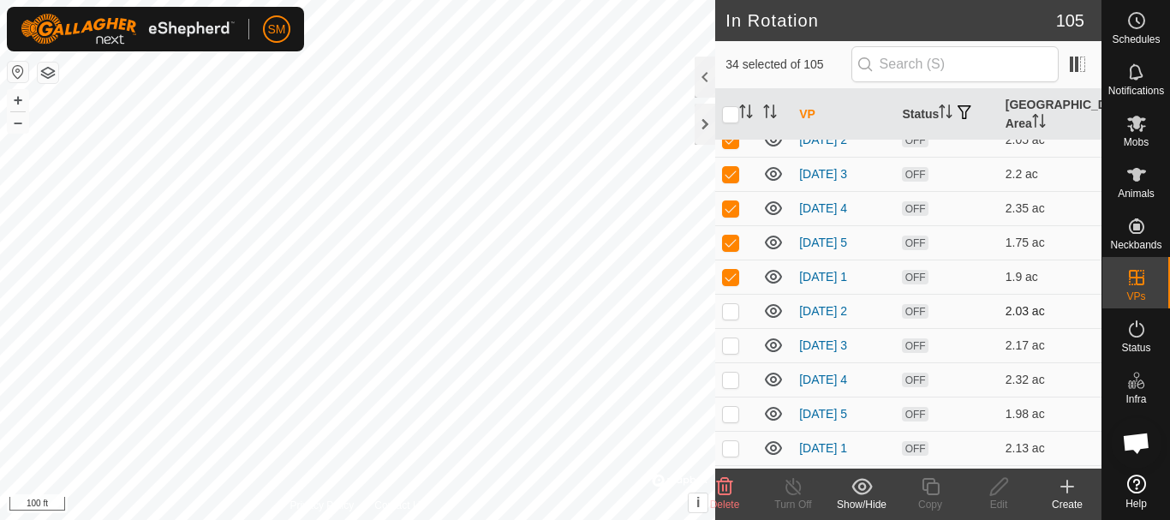
checkbox input "true"
click at [732, 346] on p-checkbox at bounding box center [730, 345] width 17 height 14
checkbox input "true"
click at [738, 386] on p-checkbox at bounding box center [730, 380] width 17 height 14
checkbox input "true"
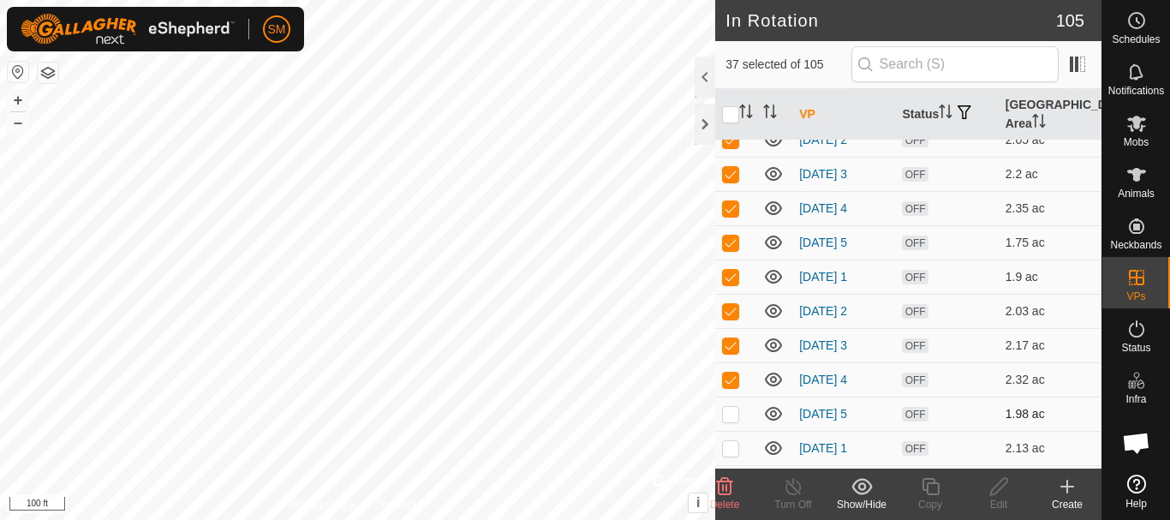
click at [732, 418] on p-checkbox at bounding box center [730, 414] width 17 height 14
checkbox input "true"
click at [730, 446] on p-checkbox at bounding box center [730, 448] width 17 height 14
checkbox input "true"
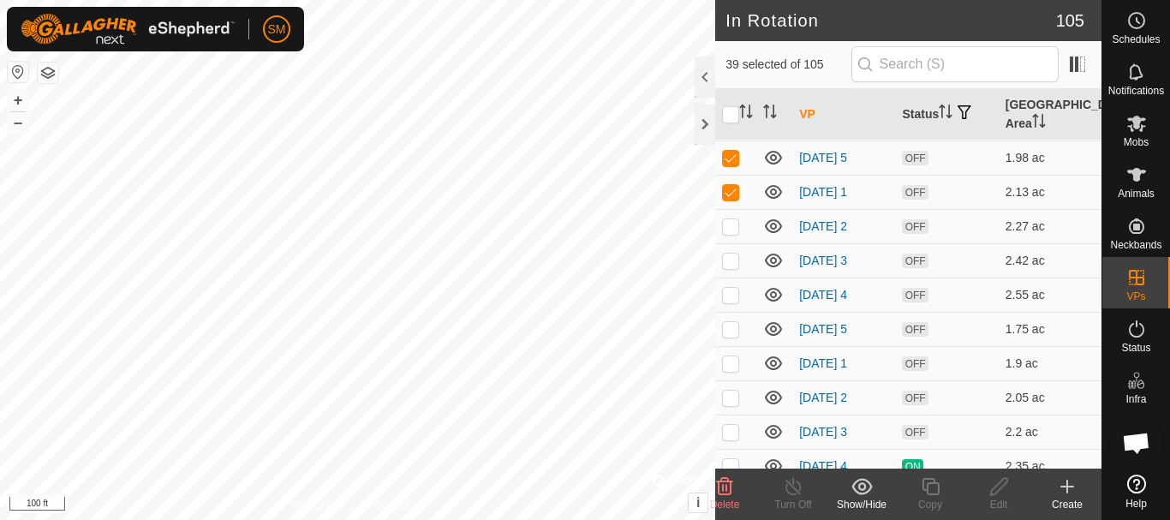
scroll to position [1542, 0]
click at [737, 227] on p-checkbox at bounding box center [730, 225] width 17 height 14
checkbox input "true"
click at [728, 260] on p-checkbox at bounding box center [730, 260] width 17 height 14
checkbox input "true"
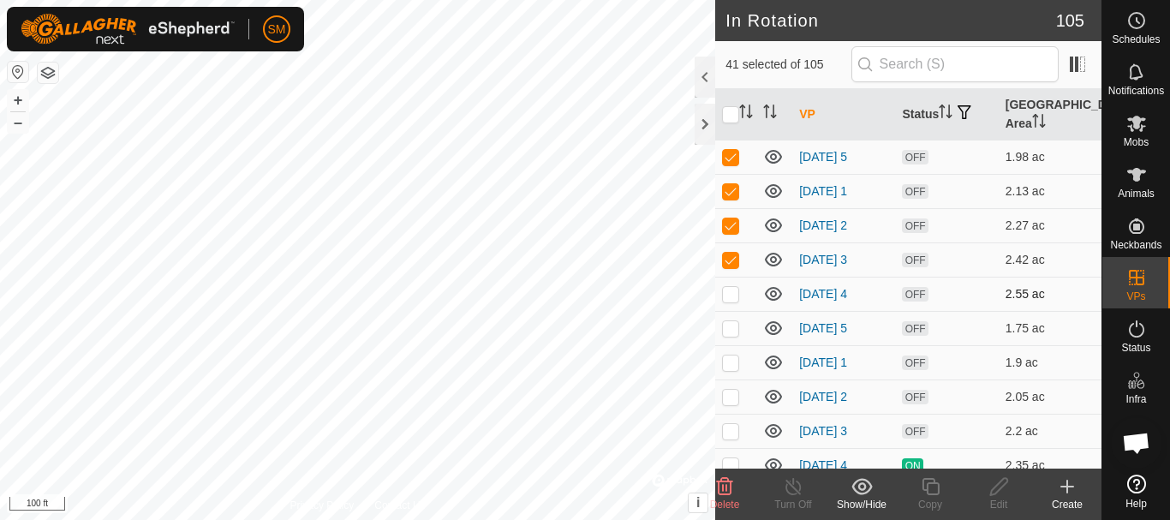
click at [735, 293] on p-checkbox at bounding box center [730, 294] width 17 height 14
checkbox input "true"
click at [733, 323] on p-checkbox at bounding box center [730, 328] width 17 height 14
click at [730, 328] on p-checkbox at bounding box center [730, 328] width 17 height 14
checkbox input "false"
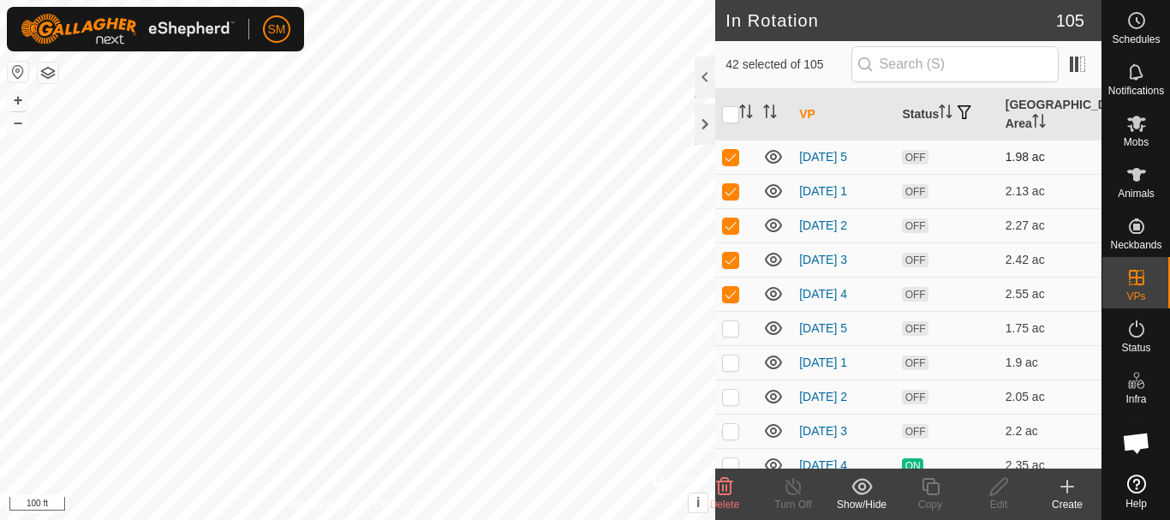
click at [731, 152] on p-checkbox at bounding box center [730, 157] width 17 height 14
checkbox input "false"
click at [728, 487] on icon at bounding box center [725, 486] width 21 height 21
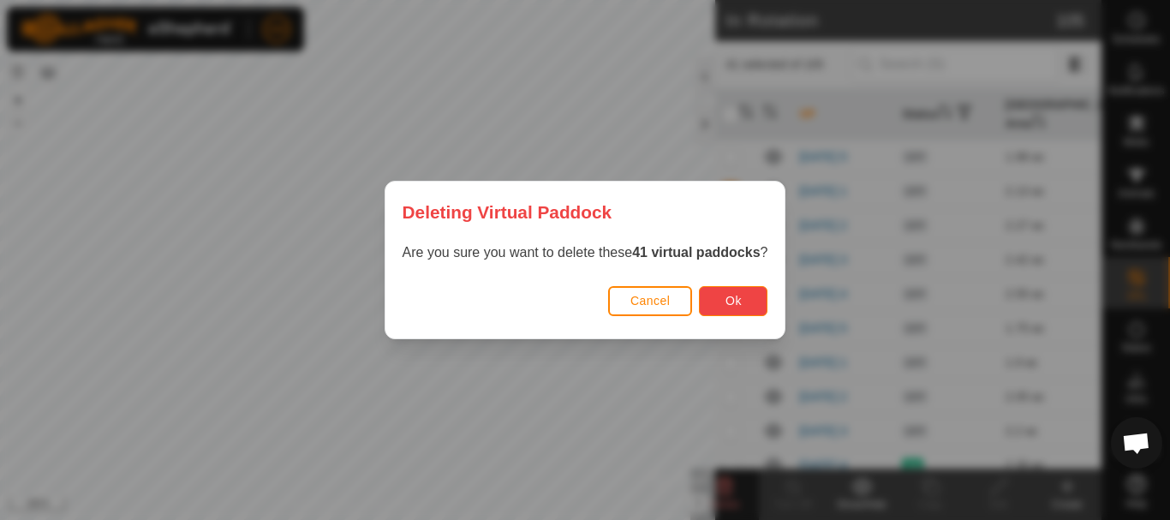
click at [734, 290] on button "Ok" at bounding box center [733, 301] width 69 height 30
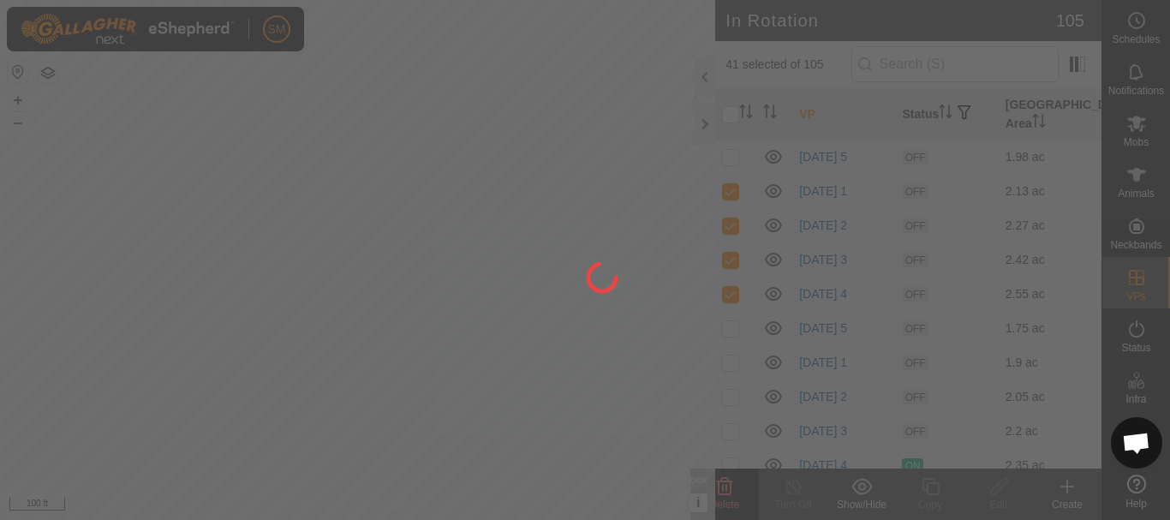
checkbox input "false"
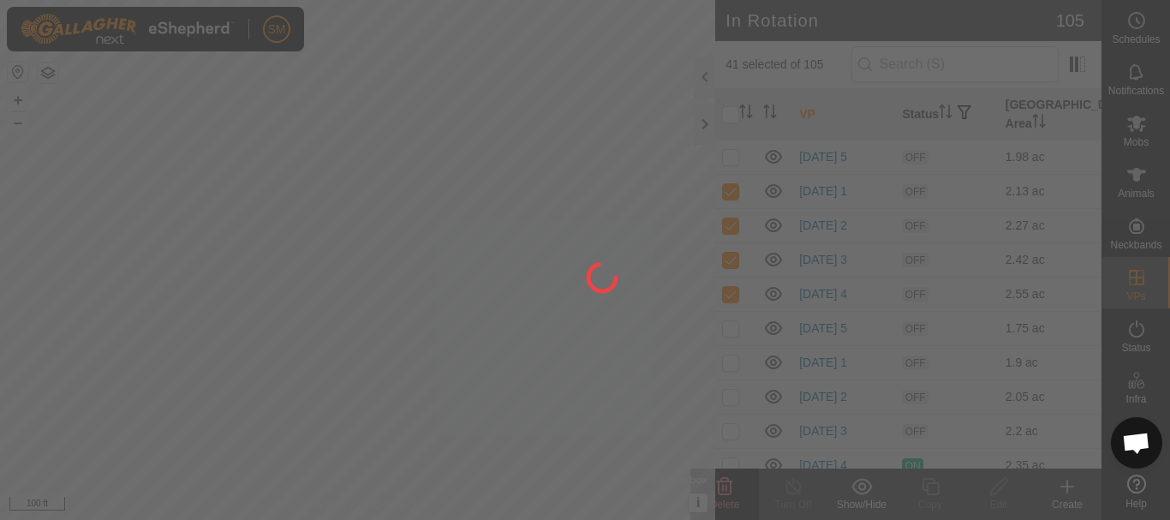
checkbox input "false"
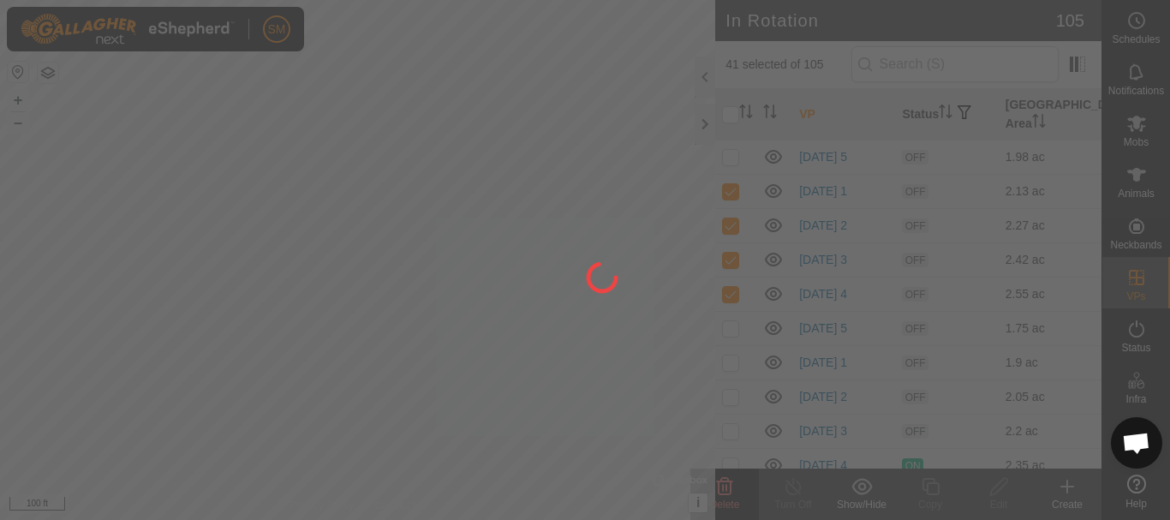
checkbox input "false"
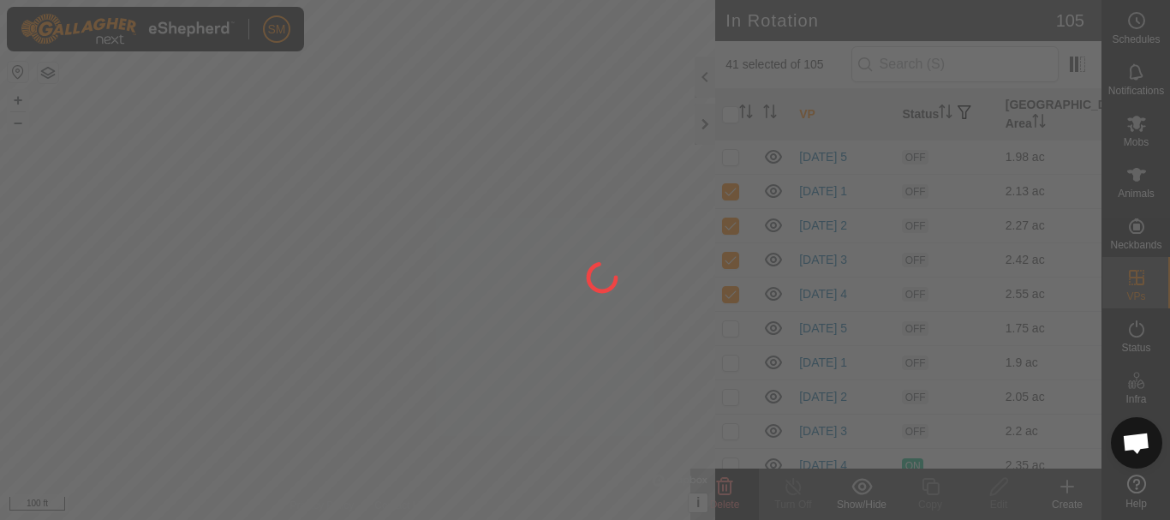
checkbox input "false"
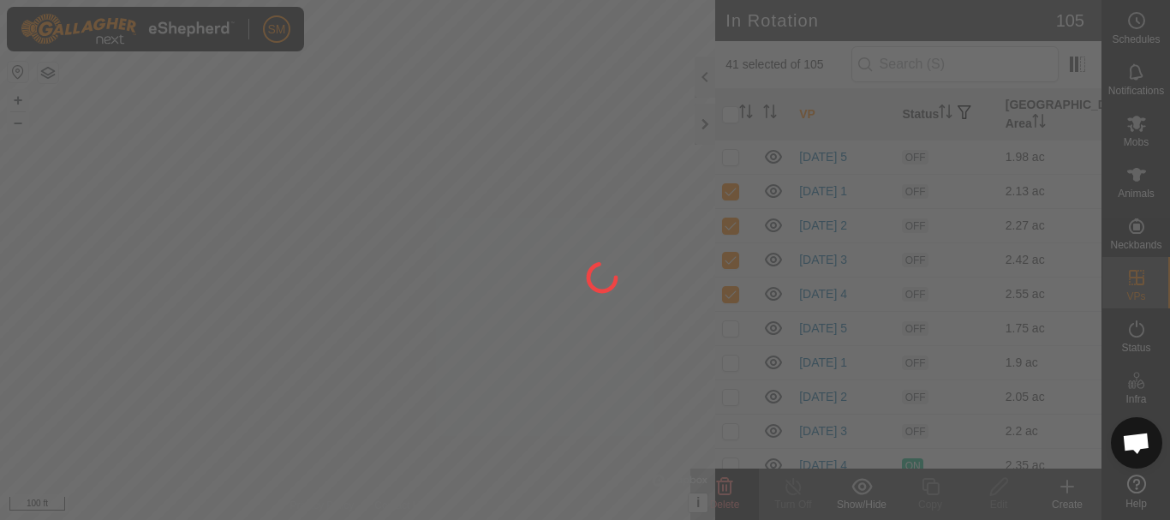
checkbox input "false"
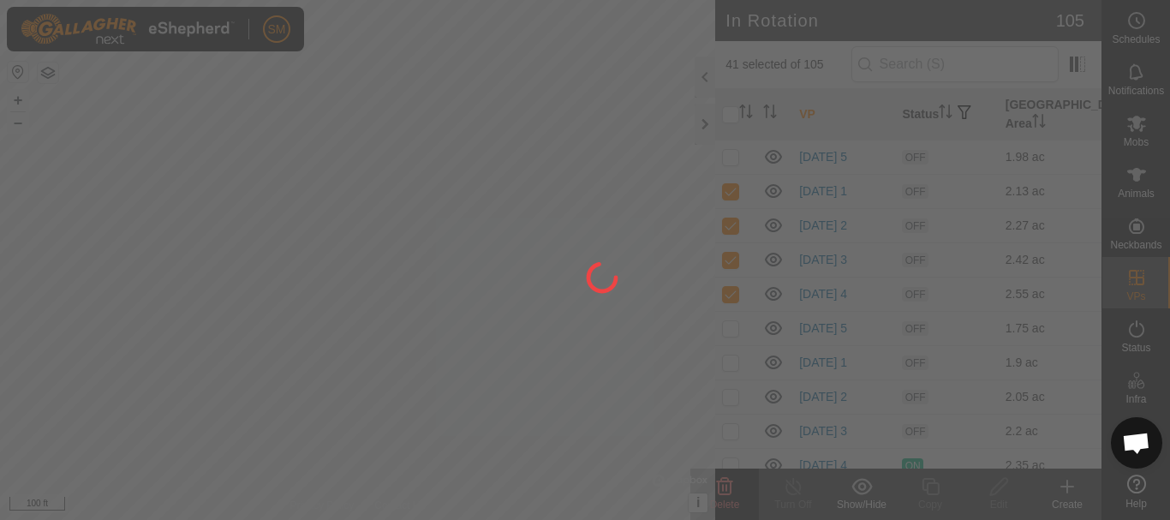
checkbox input "false"
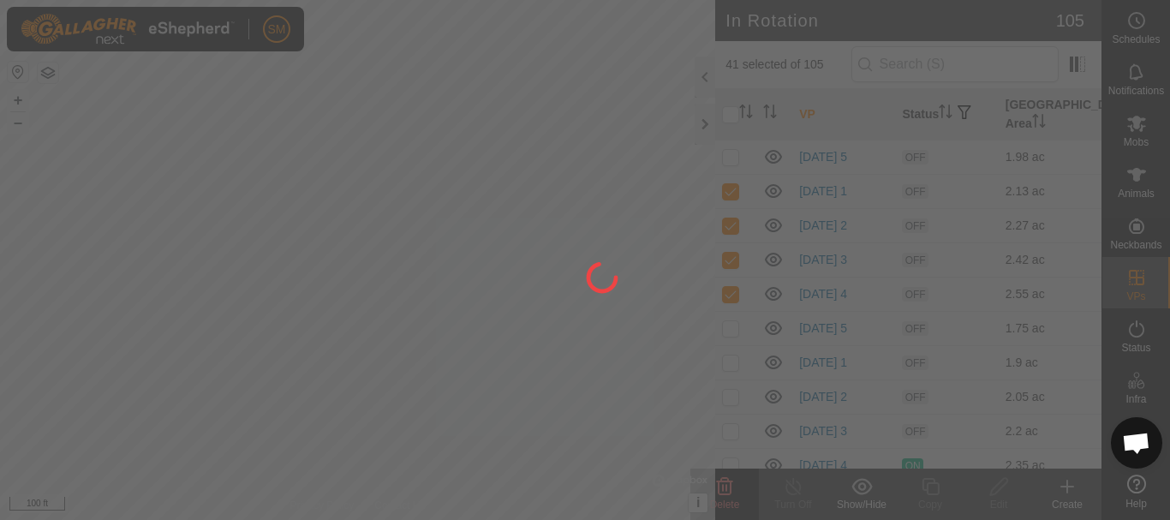
checkbox input "false"
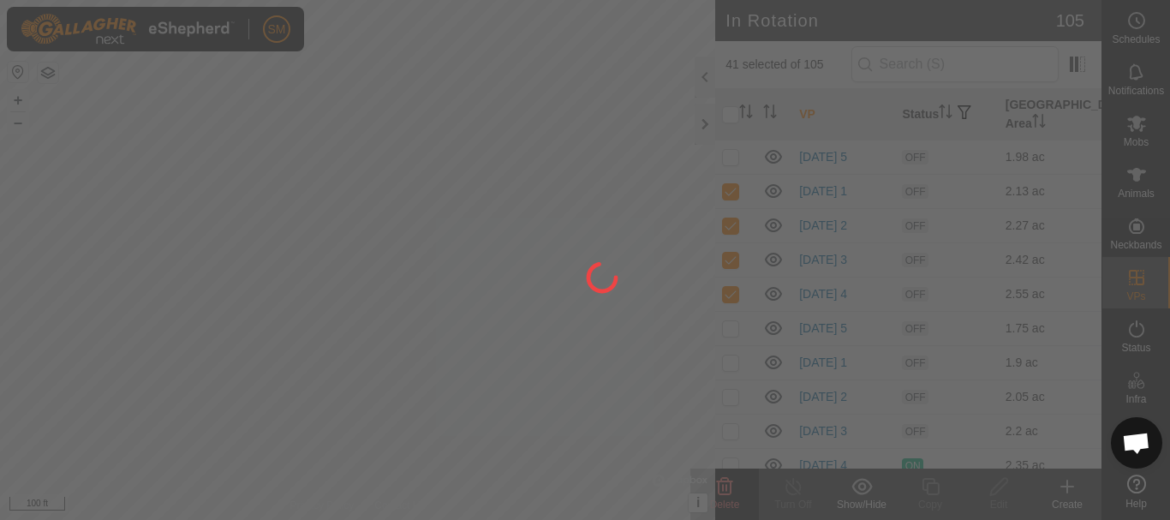
checkbox input "false"
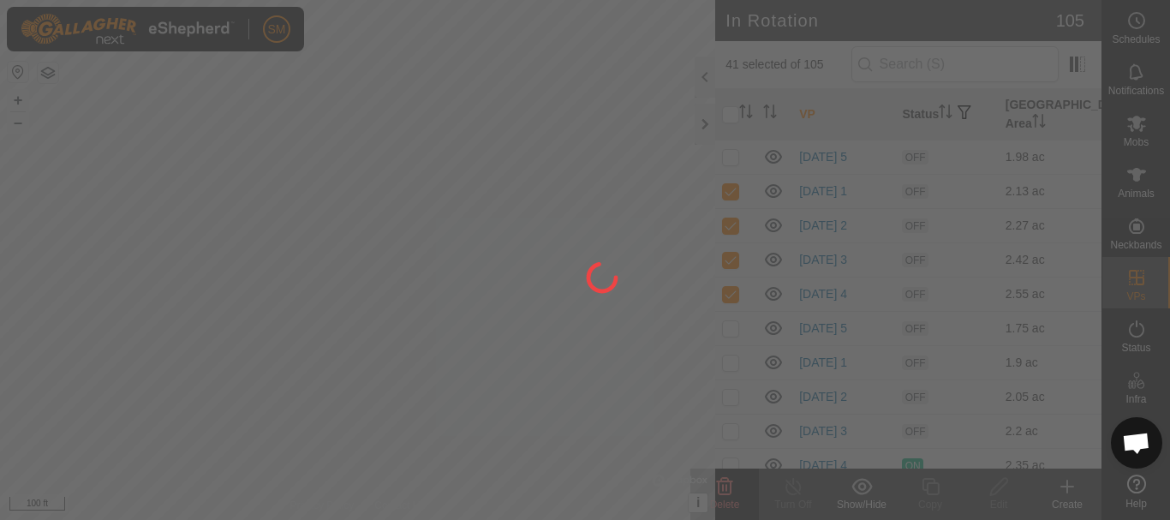
checkbox input "false"
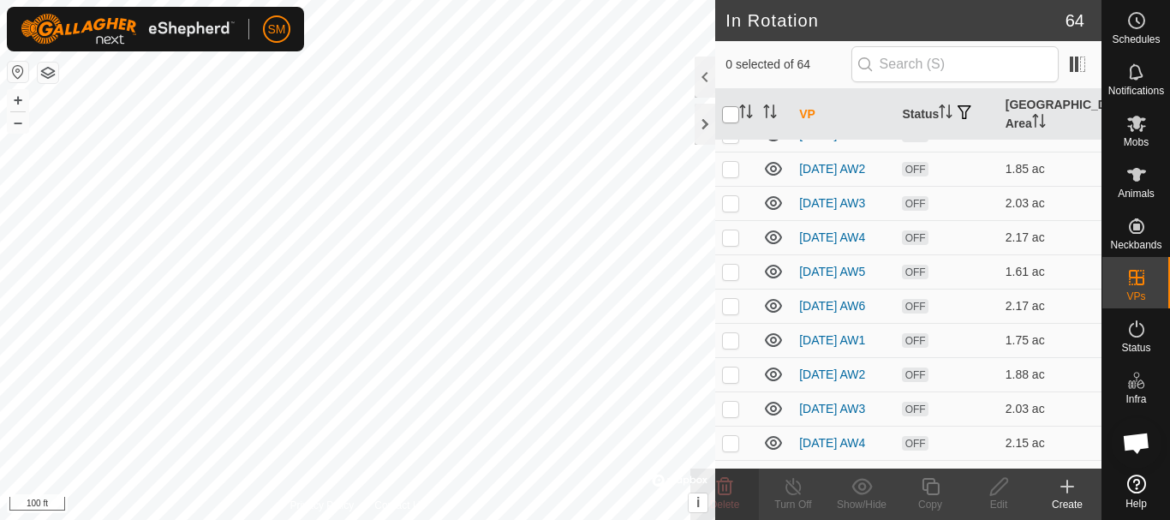
click at [728, 117] on input "checkbox" at bounding box center [730, 114] width 17 height 17
checkbox input "true"
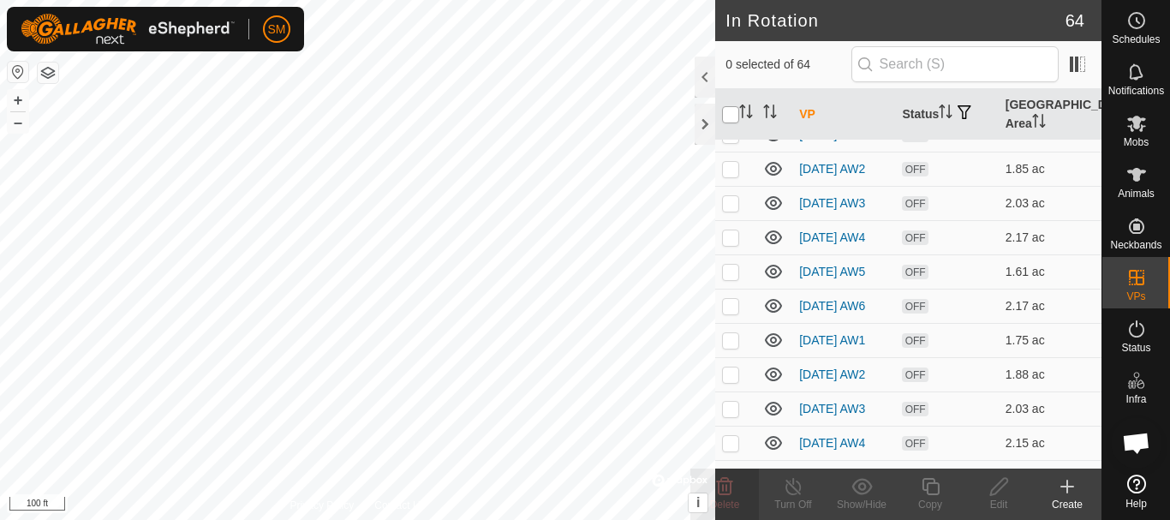
checkbox input "true"
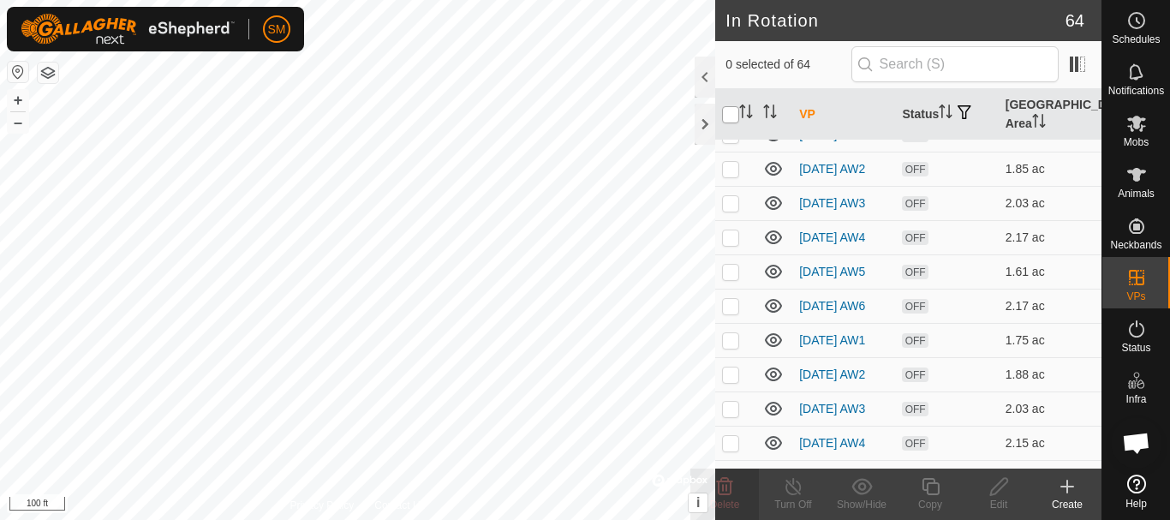
checkbox input "true"
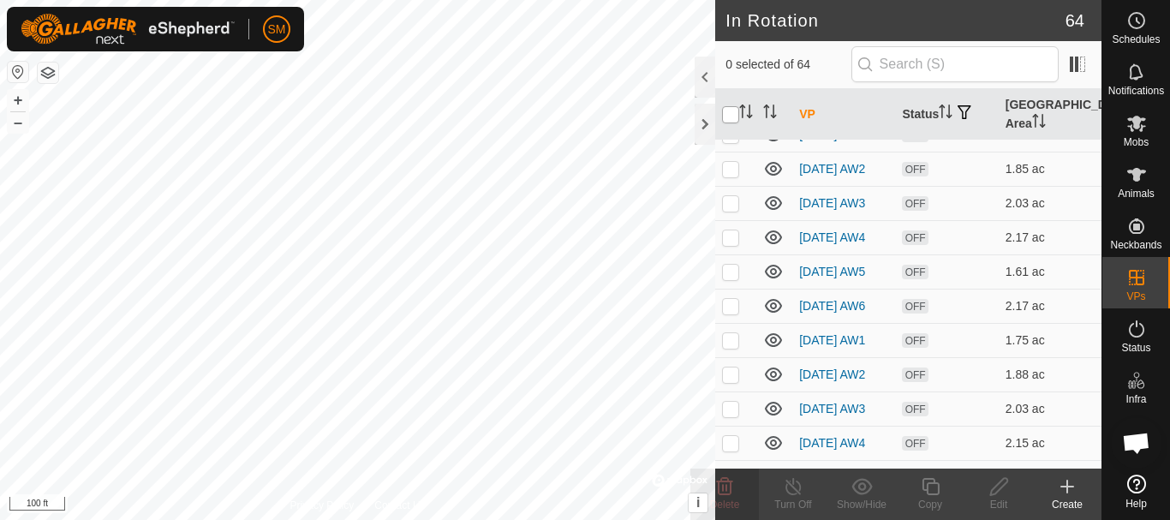
checkbox input "true"
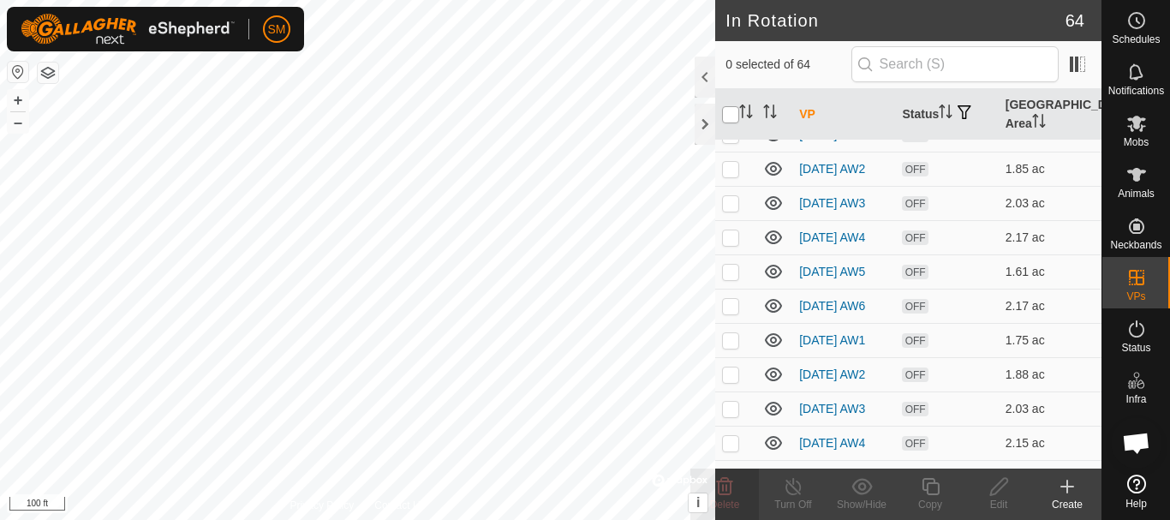
checkbox input "true"
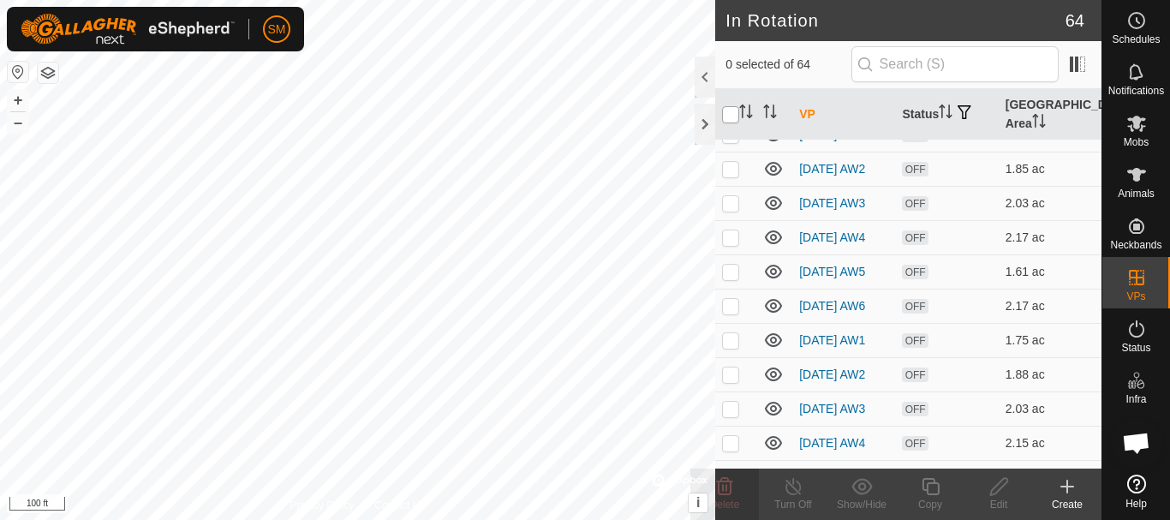
checkbox input "true"
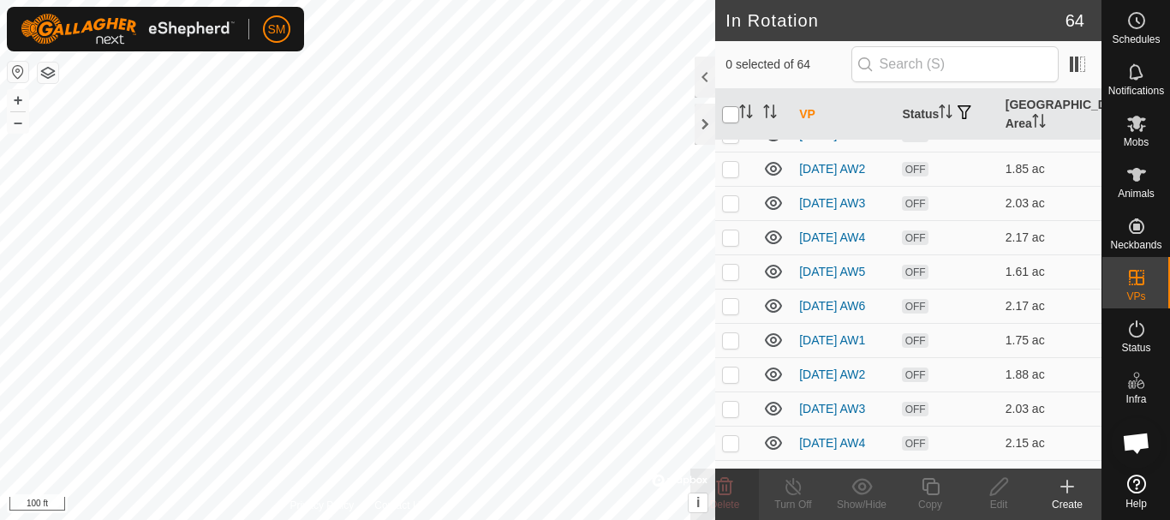
checkbox input "true"
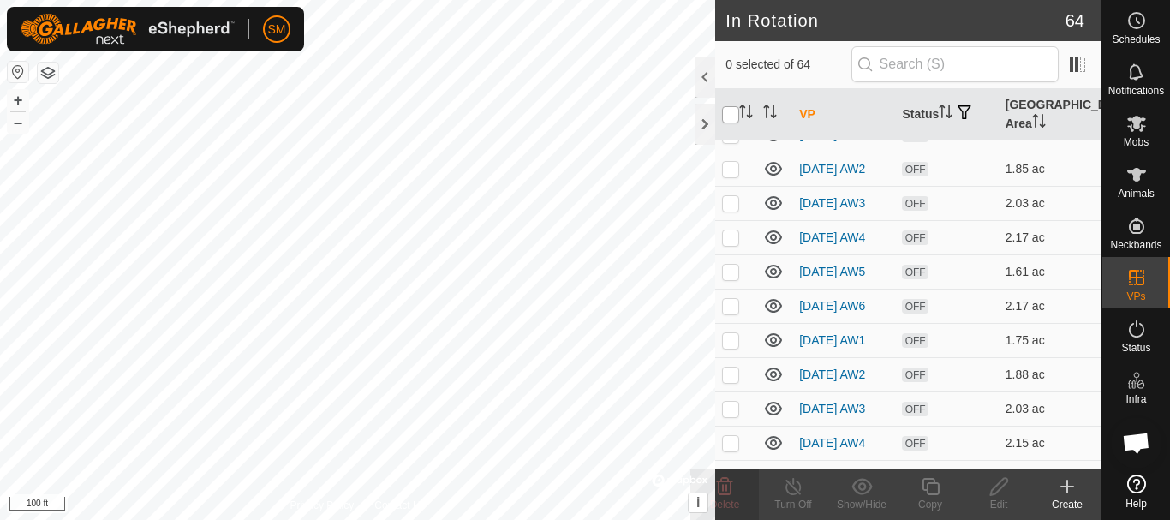
checkbox input "true"
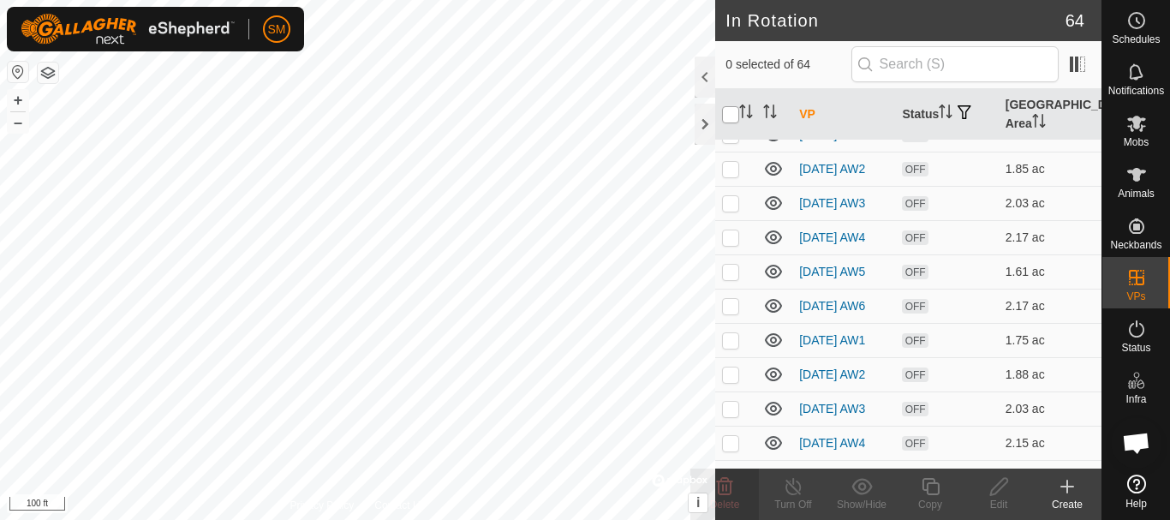
checkbox input "true"
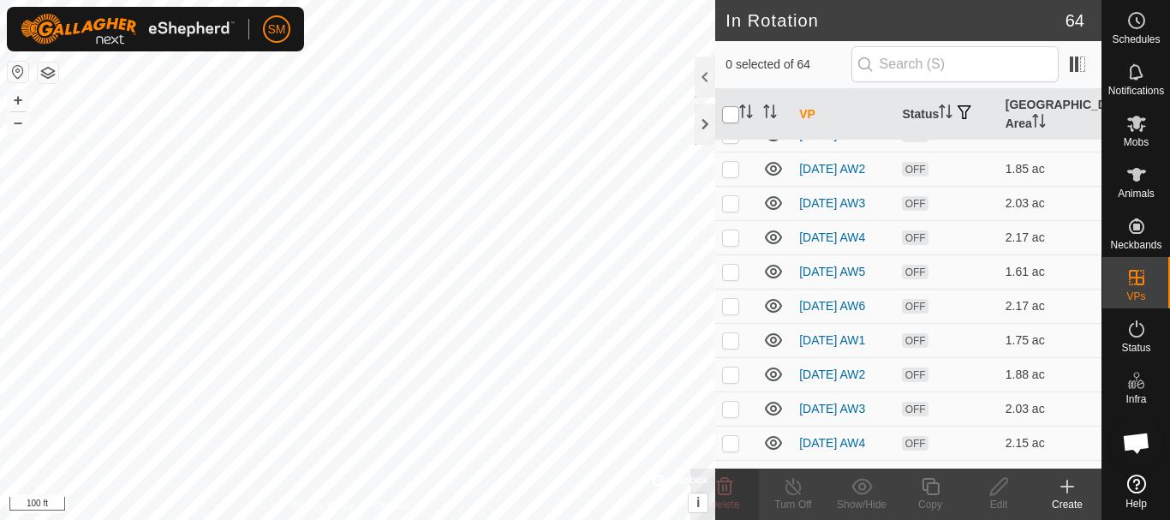
checkbox input "true"
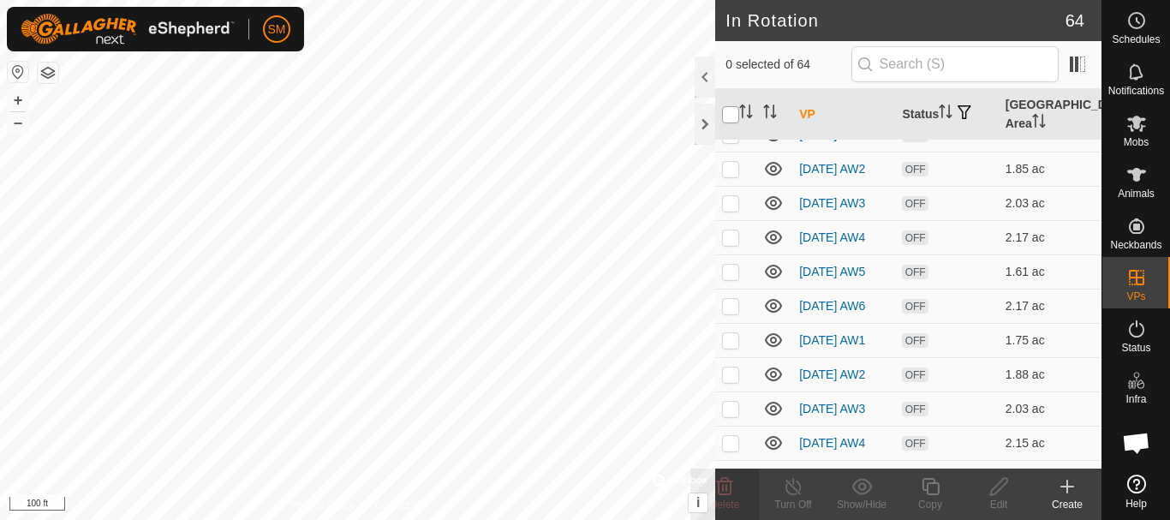
checkbox input "true"
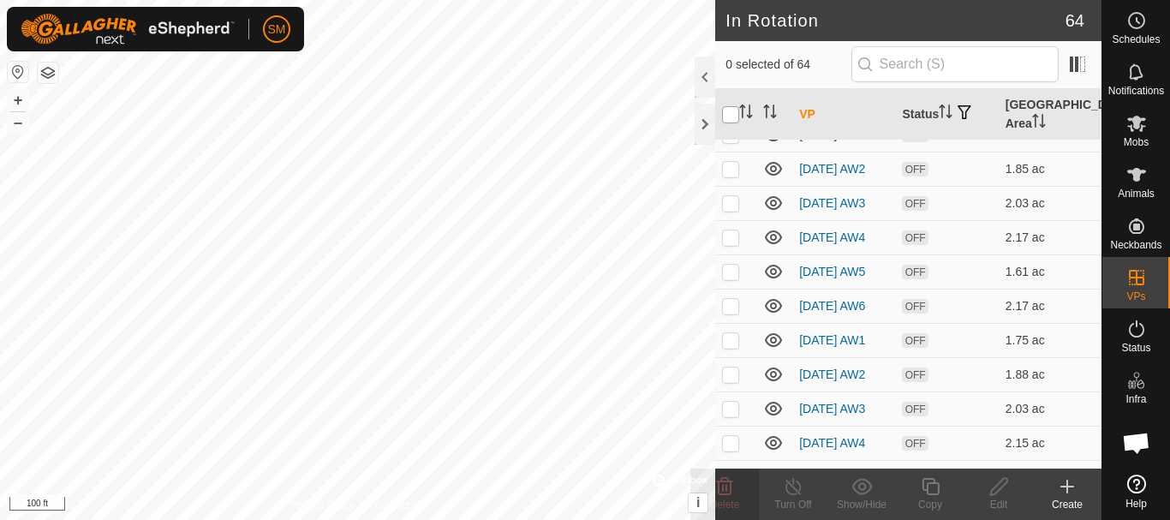
checkbox input "true"
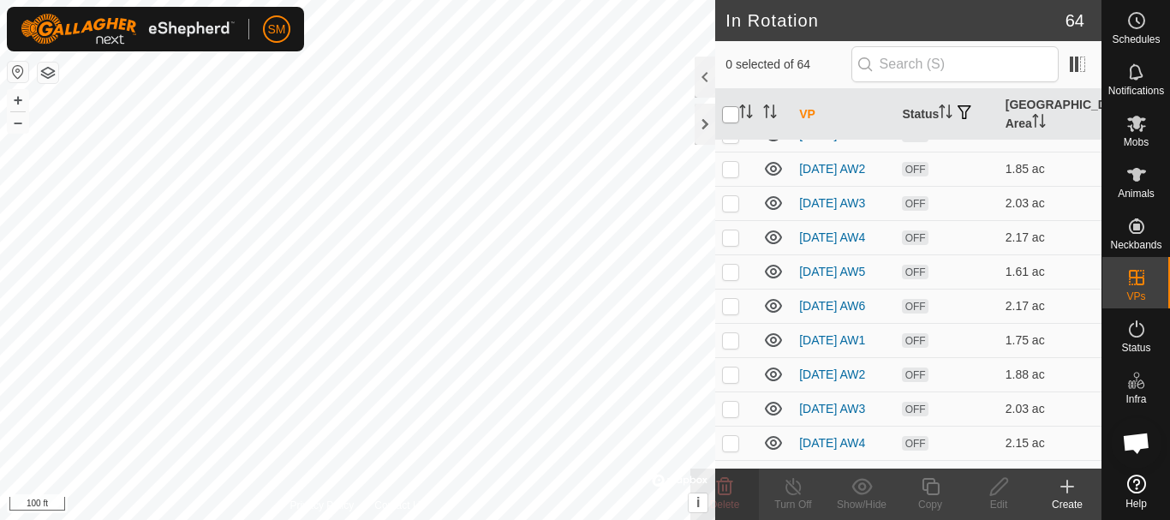
checkbox input "true"
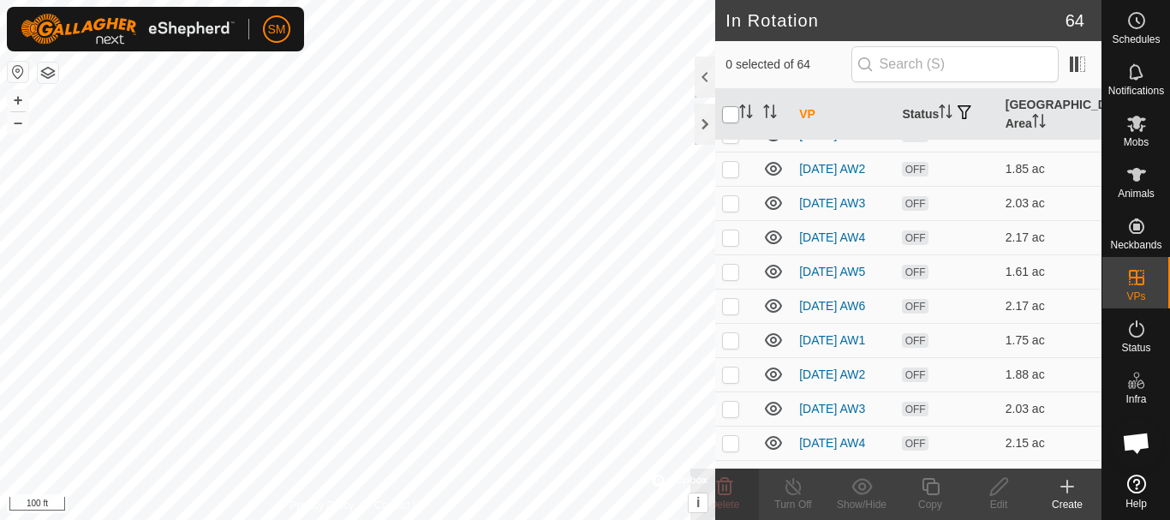
checkbox input "true"
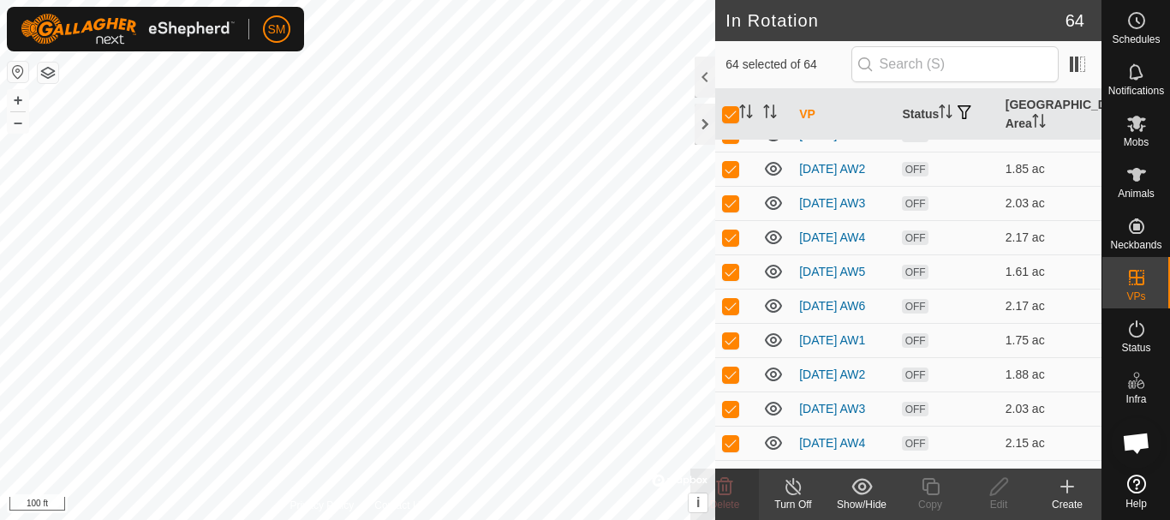
click at [851, 497] on div "Show/Hide" at bounding box center [862, 504] width 69 height 15
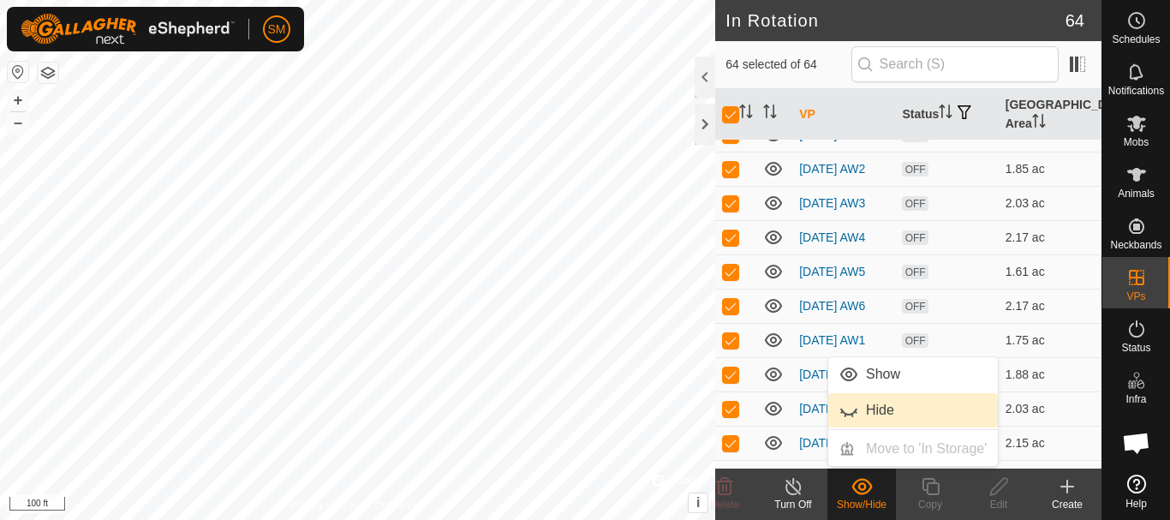
click at [875, 405] on link "Hide" at bounding box center [913, 410] width 170 height 34
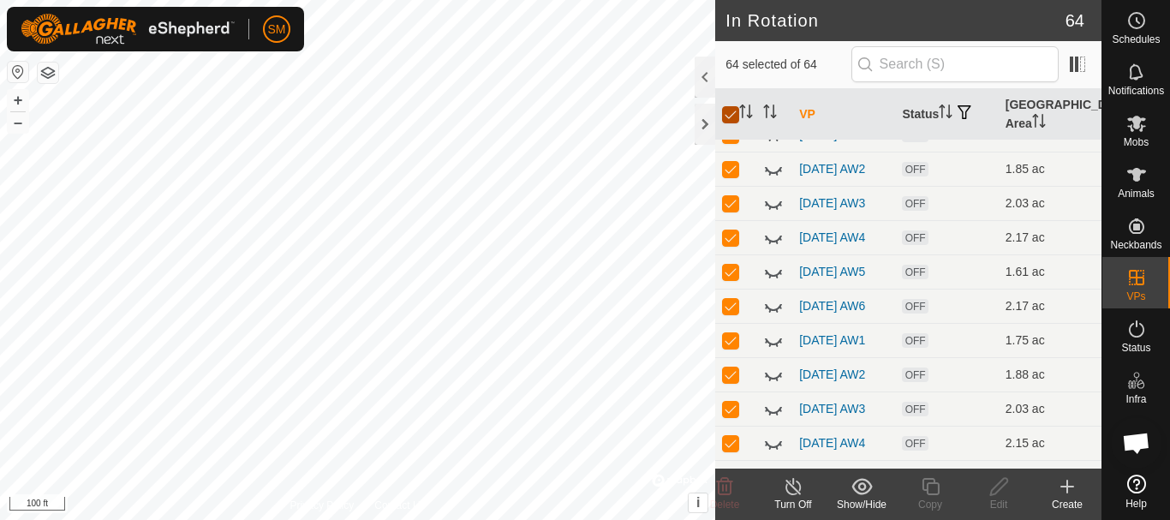
click at [732, 116] on input "checkbox" at bounding box center [730, 114] width 17 height 17
checkbox input "false"
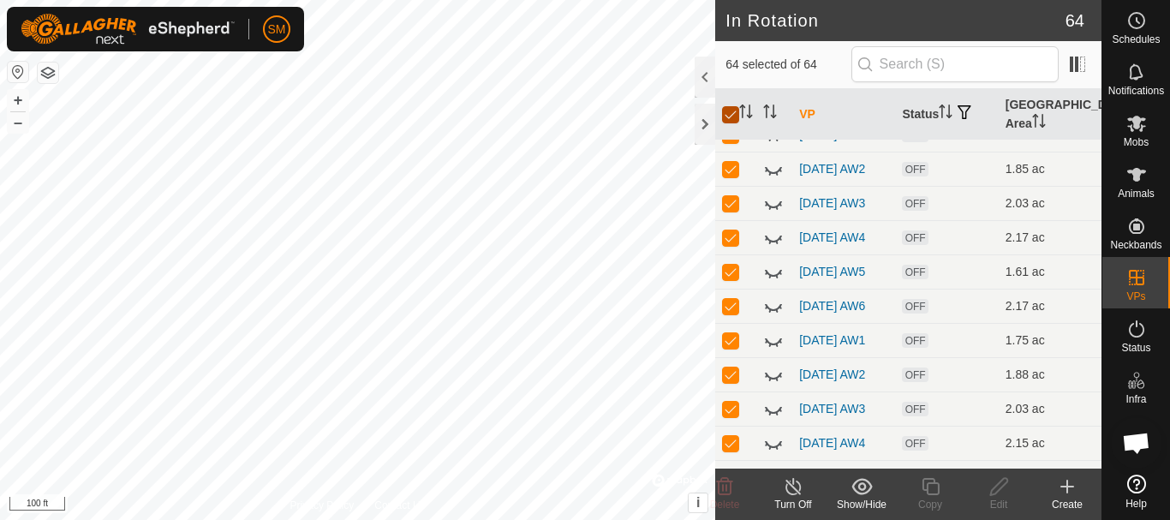
checkbox input "false"
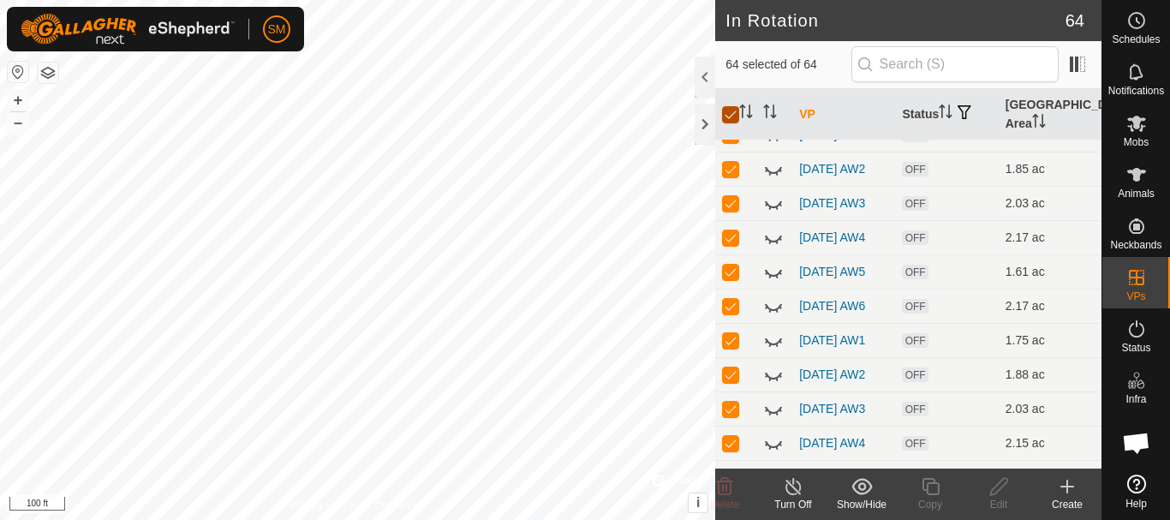
checkbox input "false"
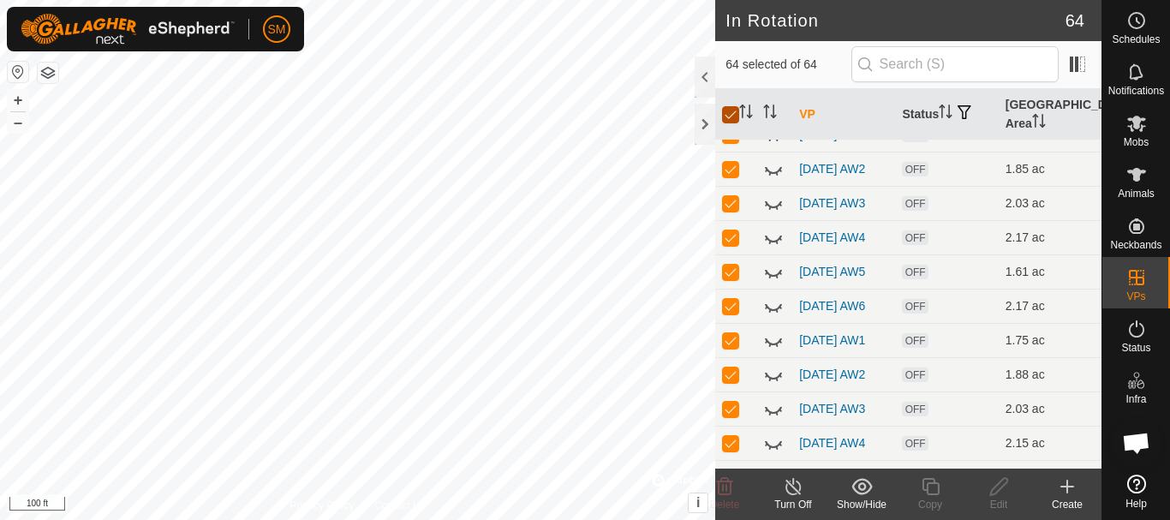
checkbox input "false"
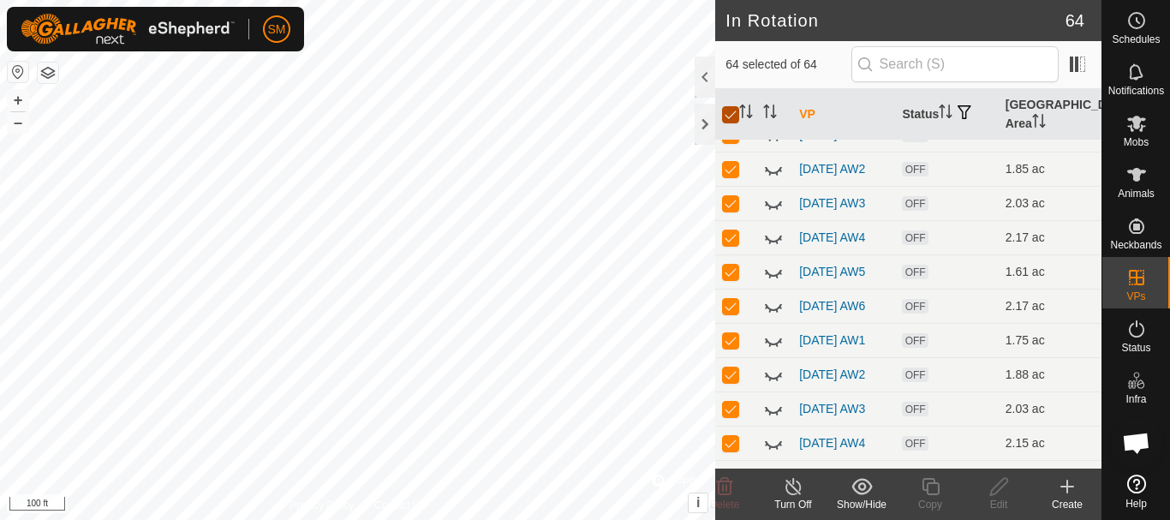
checkbox input "false"
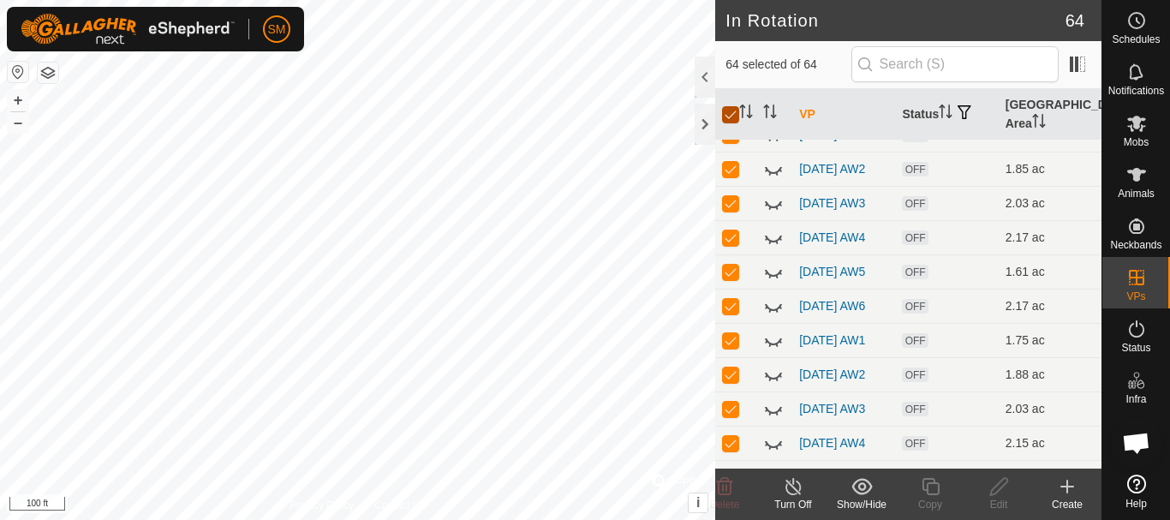
checkbox input "false"
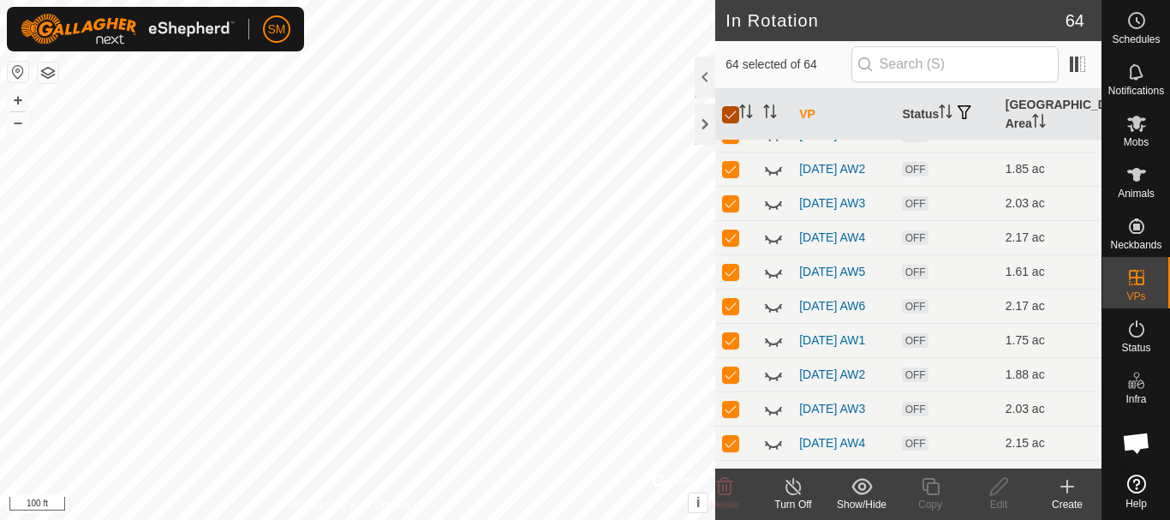
checkbox input "false"
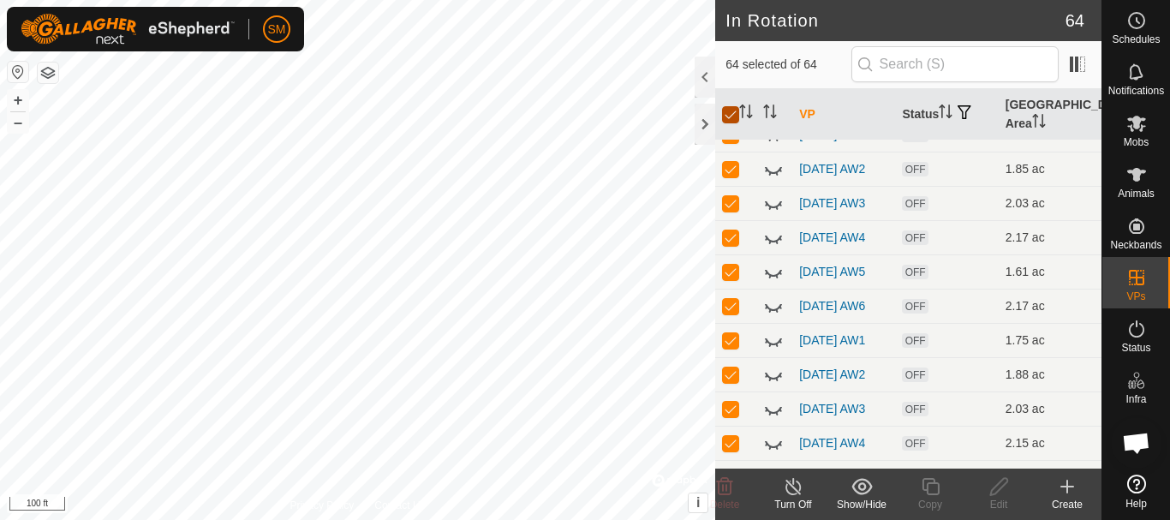
checkbox input "false"
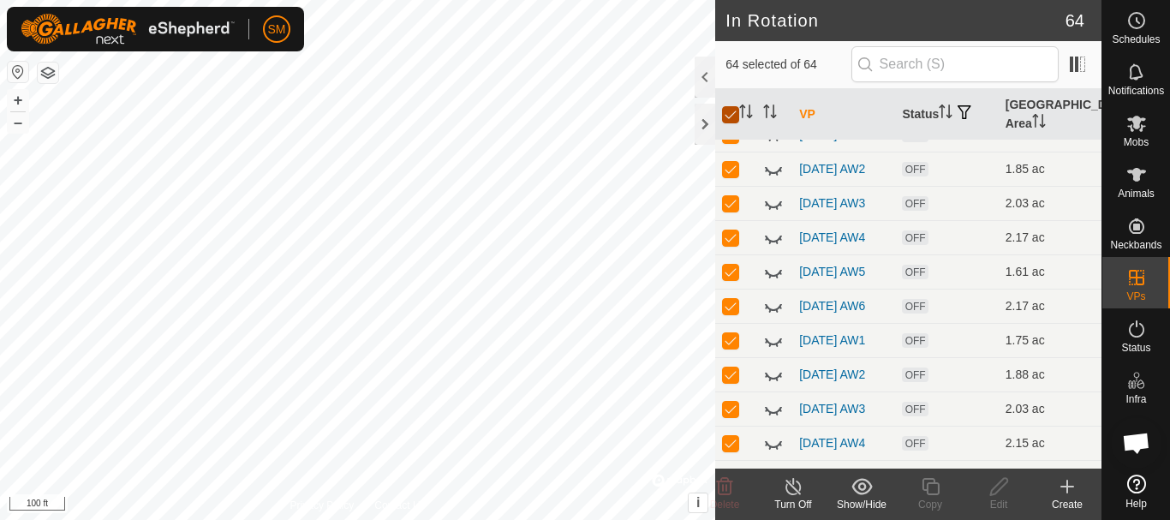
checkbox input "false"
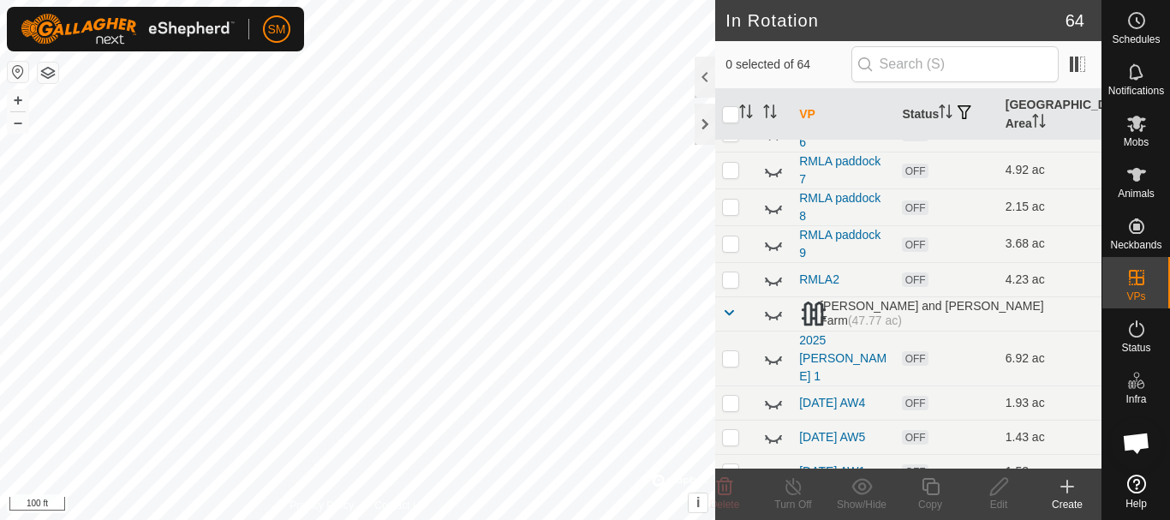
scroll to position [1006, 0]
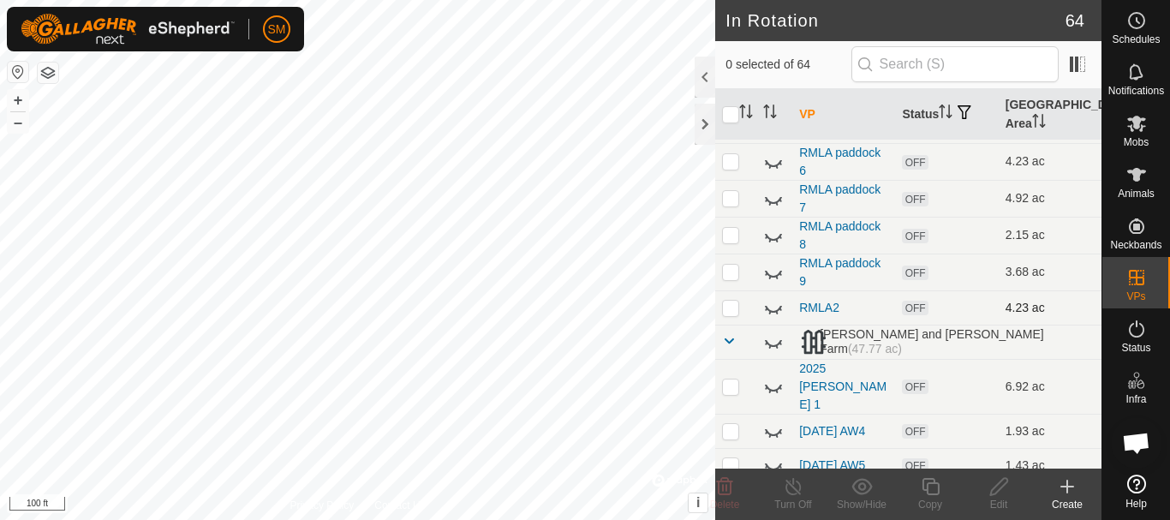
click at [774, 308] on icon at bounding box center [773, 307] width 21 height 21
click at [774, 308] on icon at bounding box center [773, 308] width 17 height 14
click at [766, 271] on icon at bounding box center [773, 274] width 17 height 7
click at [766, 268] on icon at bounding box center [773, 273] width 17 height 14
click at [766, 233] on icon at bounding box center [773, 235] width 21 height 21
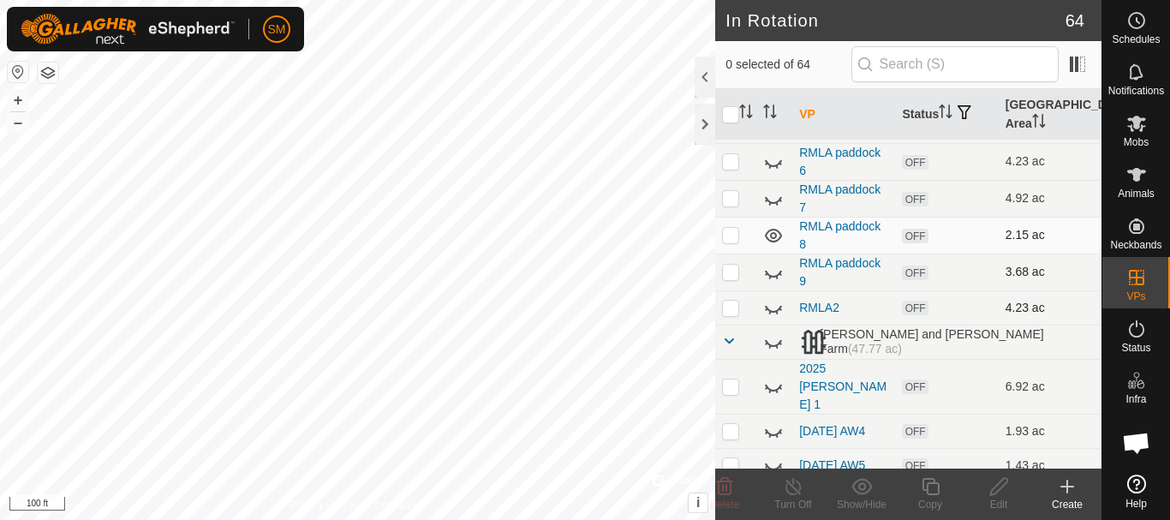
click at [766, 233] on icon at bounding box center [773, 236] width 17 height 14
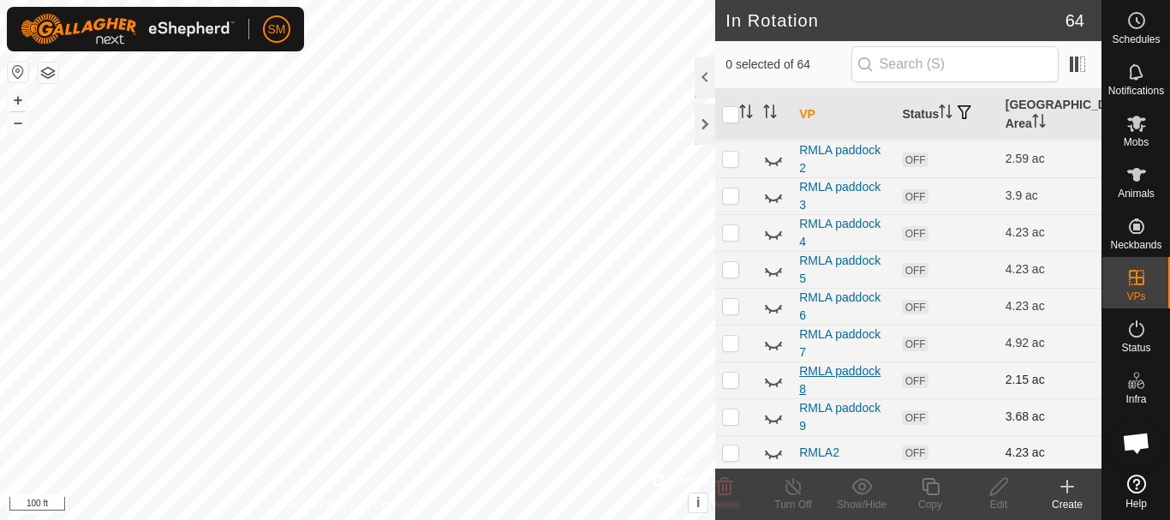
scroll to position [834, 0]
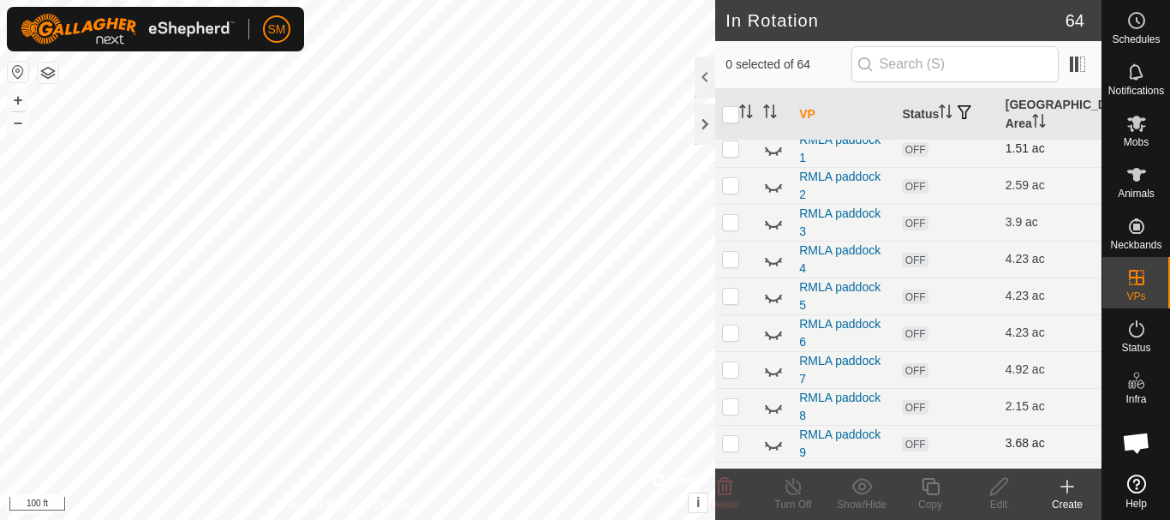
click at [771, 149] on icon at bounding box center [773, 150] width 17 height 7
click at [771, 149] on icon at bounding box center [773, 149] width 21 height 21
click at [765, 189] on icon at bounding box center [773, 186] width 21 height 21
click at [770, 226] on icon at bounding box center [770, 227] width 3 height 3
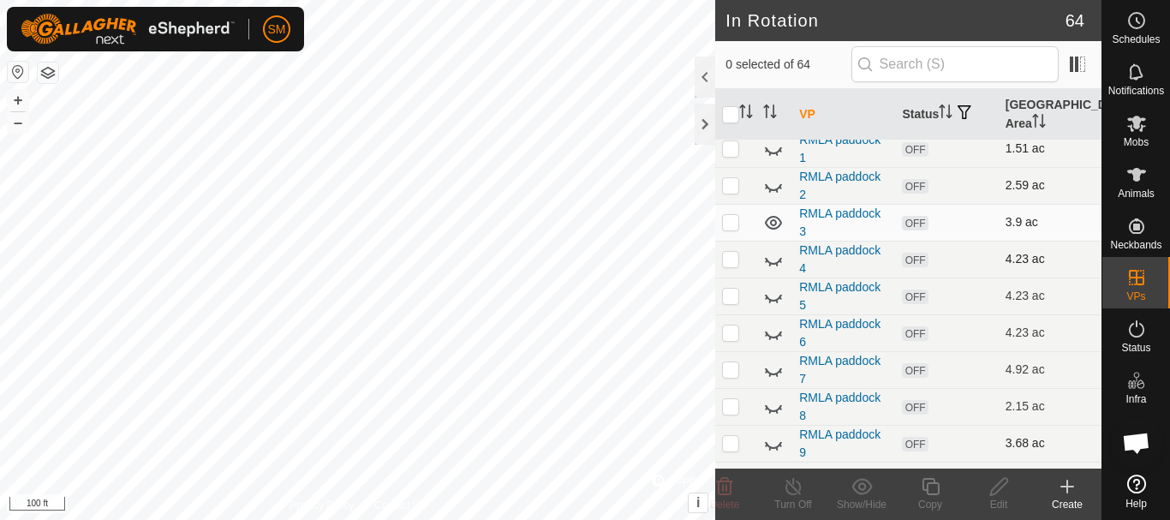
click at [774, 255] on icon at bounding box center [773, 259] width 21 height 21
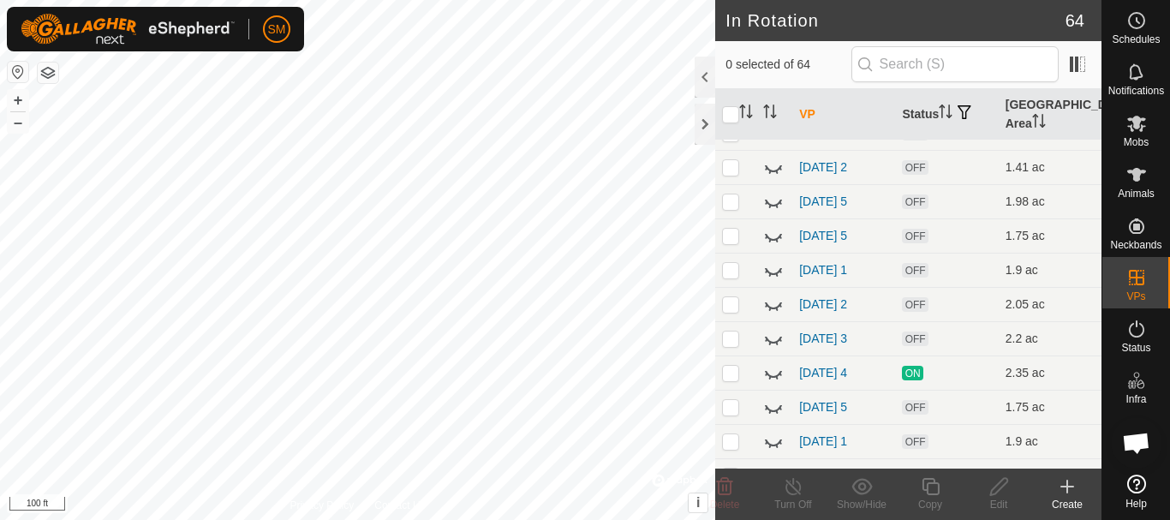
scroll to position [257, 0]
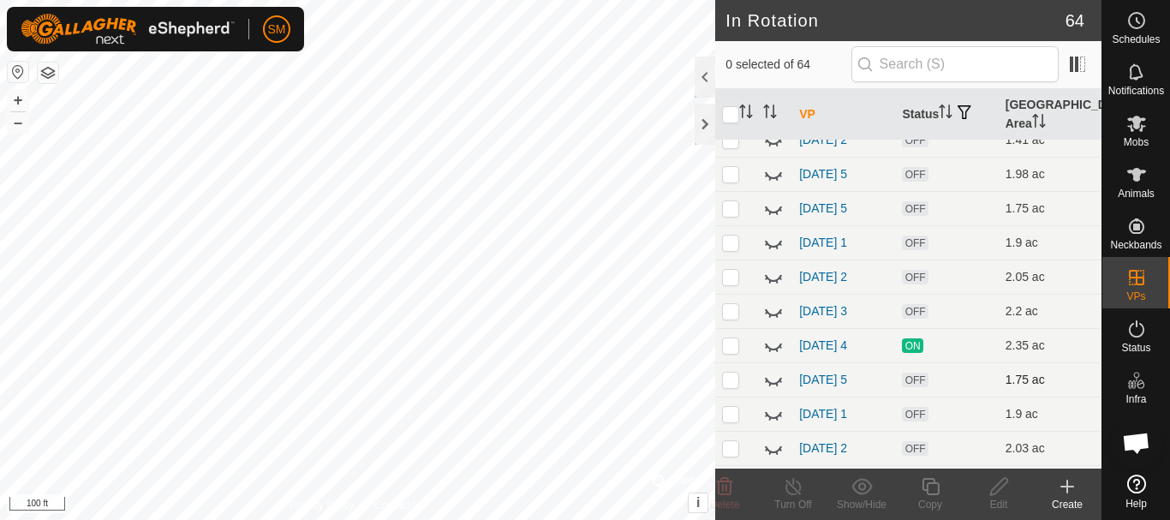
click at [775, 383] on icon at bounding box center [773, 379] width 21 height 21
click at [775, 379] on icon at bounding box center [773, 379] width 21 height 21
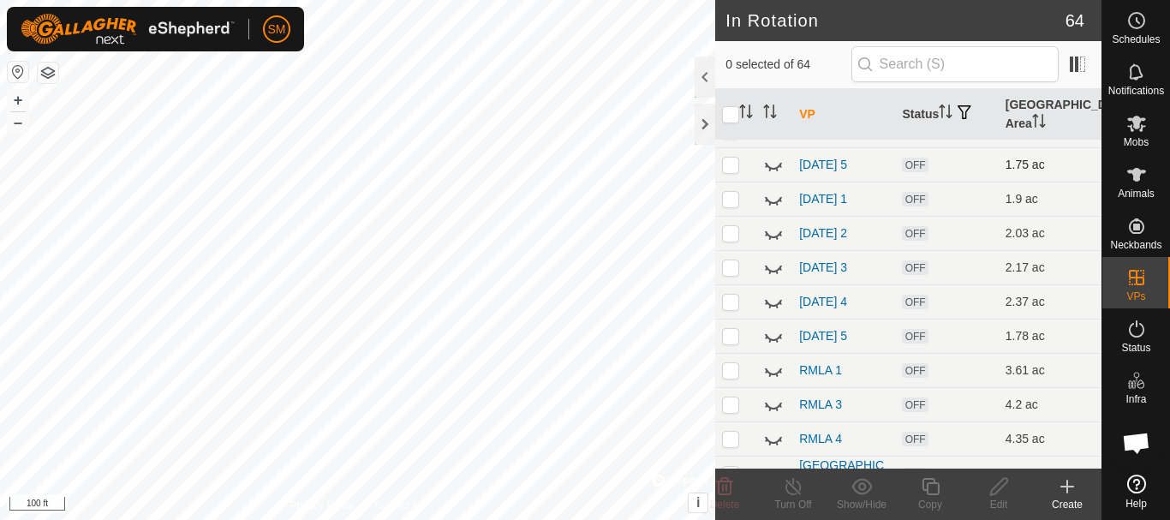
scroll to position [514, 0]
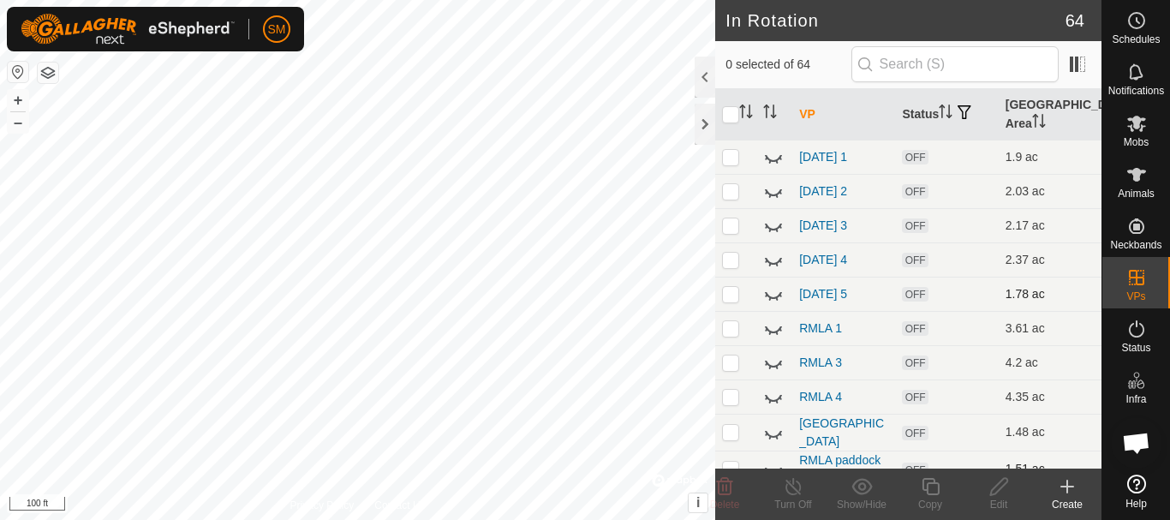
click at [780, 297] on icon at bounding box center [773, 294] width 21 height 21
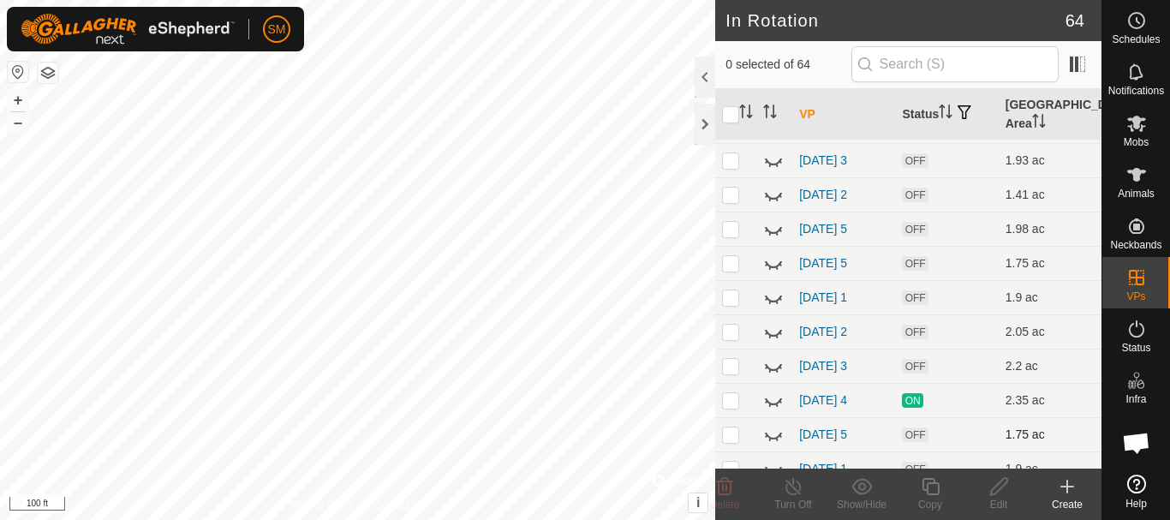
scroll to position [171, 0]
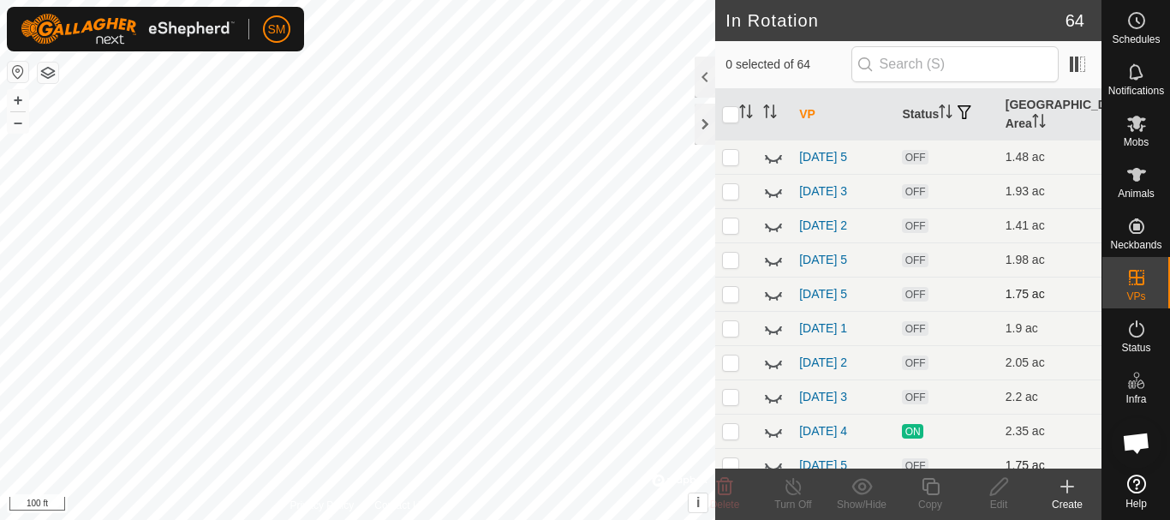
click at [766, 297] on icon at bounding box center [773, 294] width 21 height 21
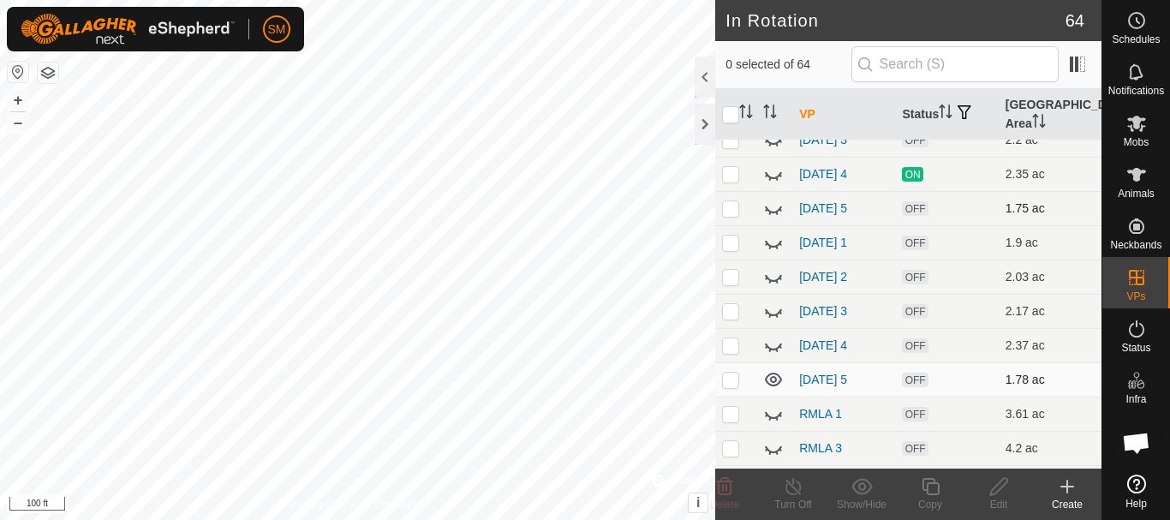
click at [773, 385] on icon at bounding box center [773, 379] width 21 height 21
click at [773, 385] on icon at bounding box center [773, 381] width 17 height 7
click at [733, 380] on p-checkbox at bounding box center [730, 380] width 17 height 14
click at [776, 212] on icon at bounding box center [777, 213] width 3 height 3
click at [938, 488] on icon at bounding box center [930, 486] width 21 height 21
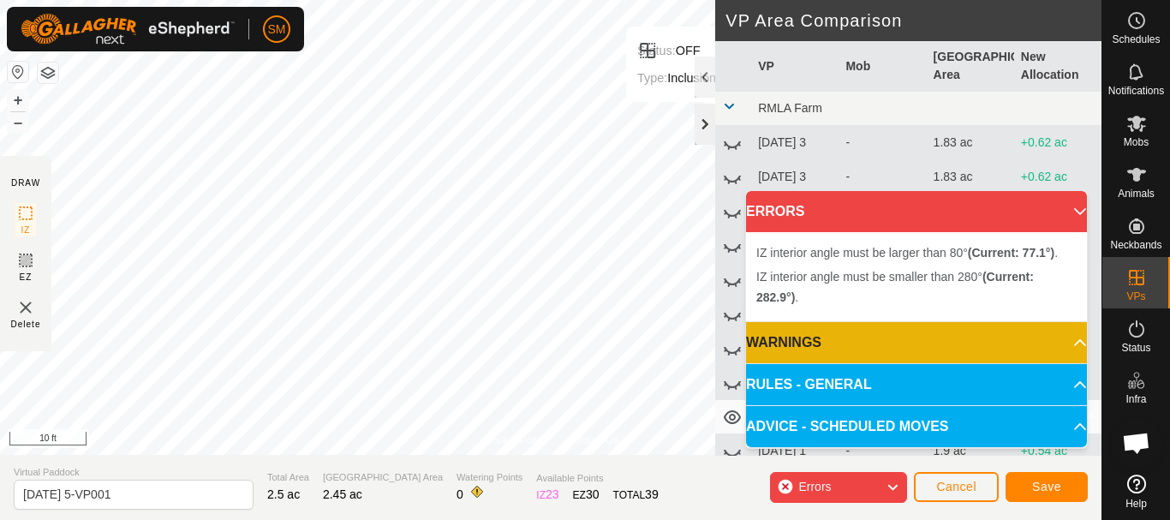
click at [699, 117] on div at bounding box center [705, 124] width 21 height 41
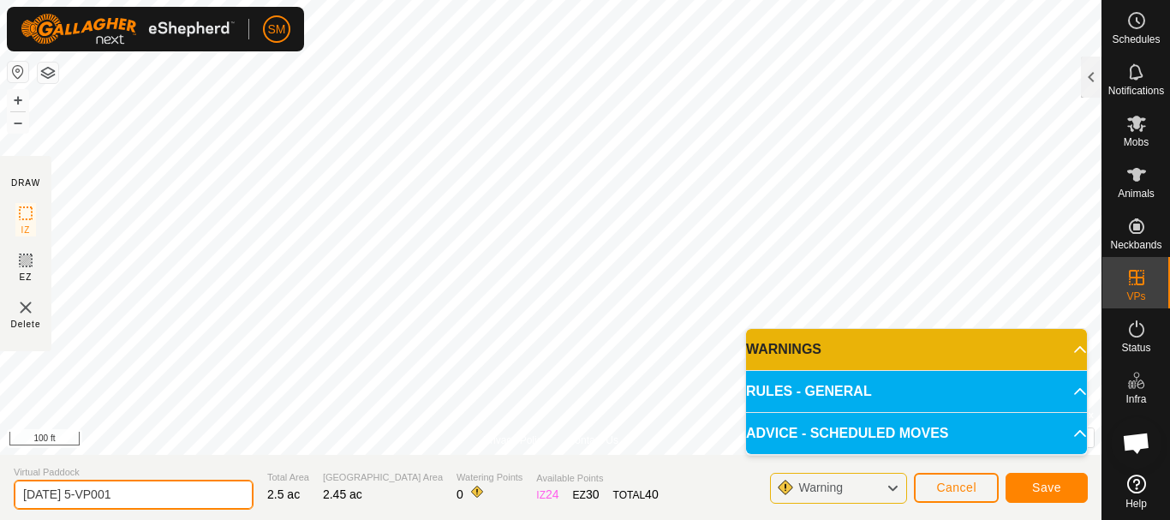
drag, startPoint x: 80, startPoint y: 495, endPoint x: 225, endPoint y: 514, distance: 146.9
click at [225, 514] on section "Virtual Paddock [DATE] 5-VP001 Total Area 2.5 ac Grazing Area 2.45 ac Watering …" at bounding box center [551, 487] width 1102 height 65
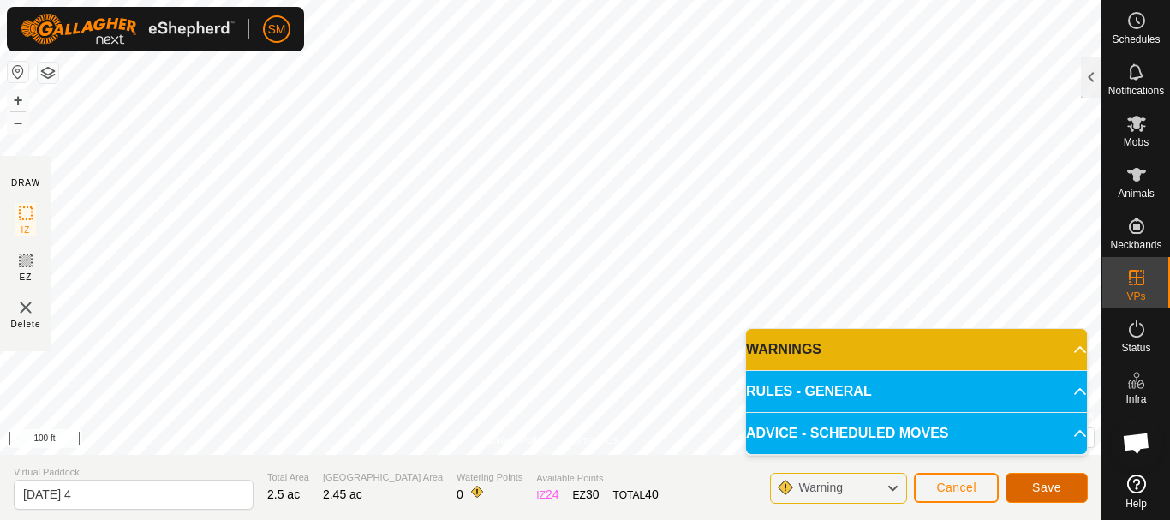
click at [1058, 477] on button "Save" at bounding box center [1047, 488] width 82 height 30
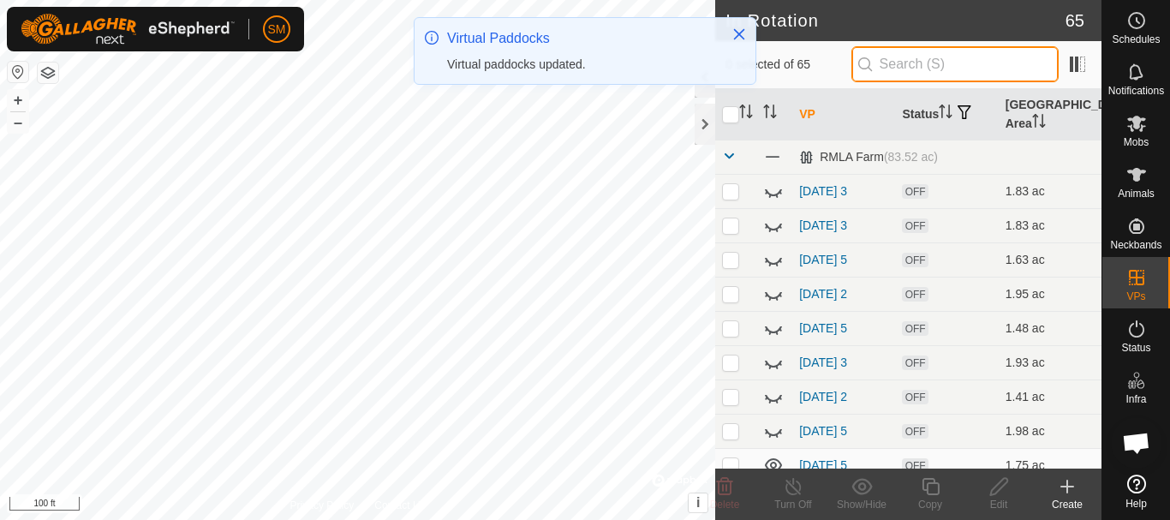
click at [914, 63] on input "text" at bounding box center [955, 64] width 207 height 36
paste input "[DATE]"
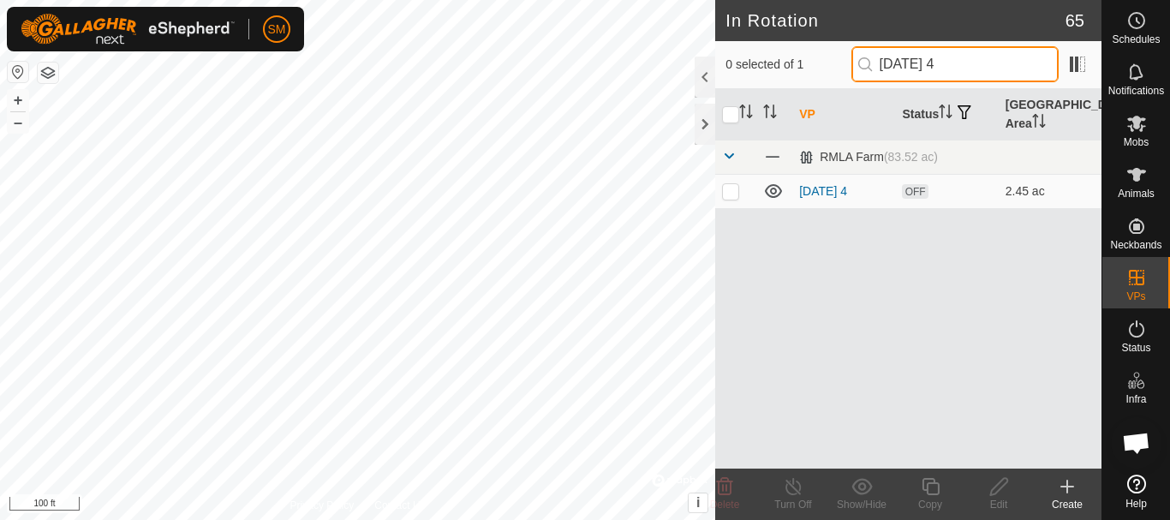
drag, startPoint x: 960, startPoint y: 68, endPoint x: 828, endPoint y: 72, distance: 132.0
click at [828, 72] on div "0 selected of 1 [DATE] 4" at bounding box center [909, 64] width 366 height 36
click at [983, 59] on input "[DATE] 4" at bounding box center [955, 64] width 207 height 36
click at [737, 188] on p-checkbox at bounding box center [730, 191] width 17 height 14
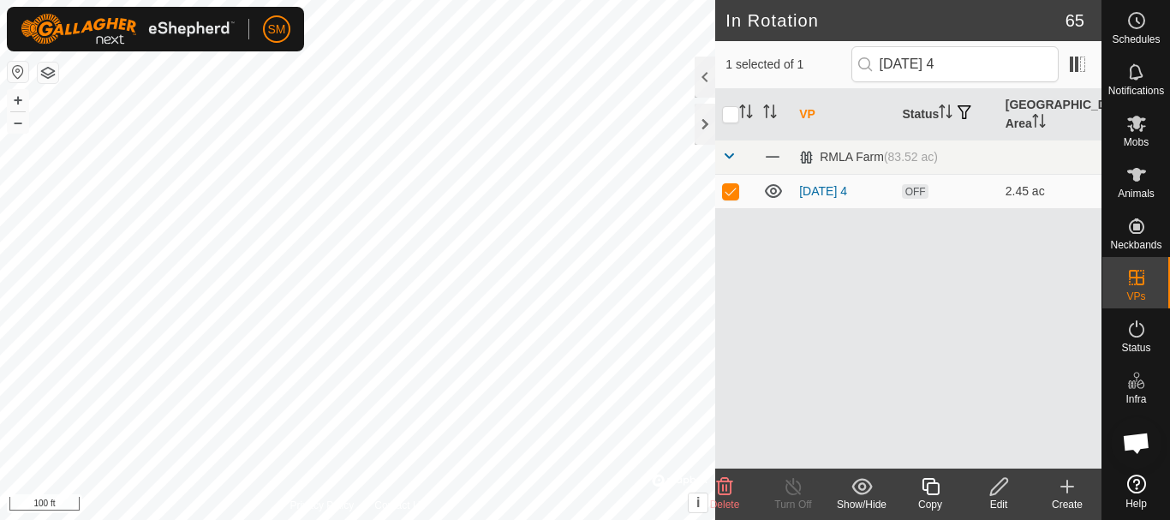
click at [936, 494] on icon at bounding box center [930, 486] width 17 height 17
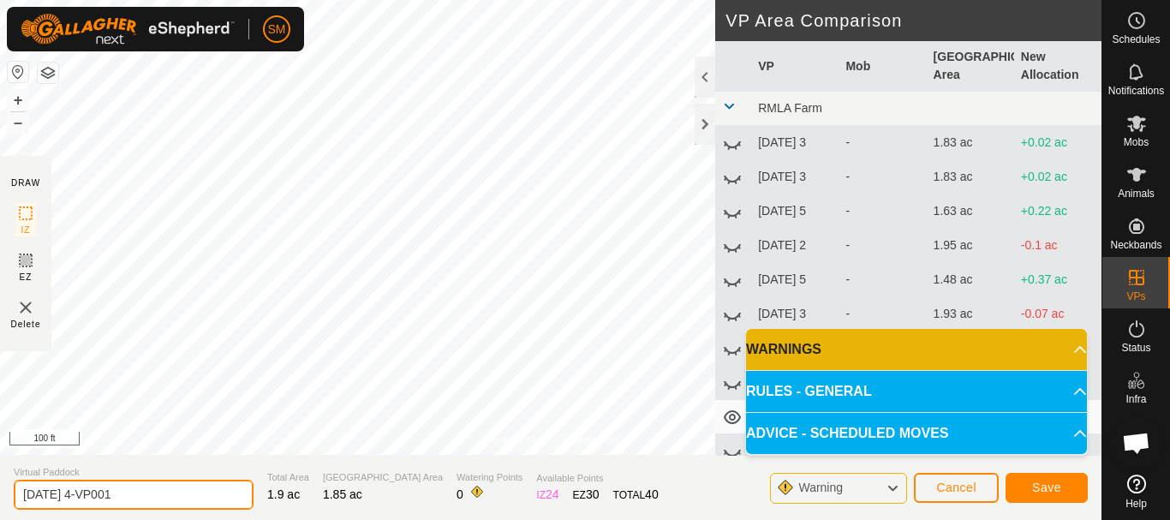
click at [188, 499] on input "[DATE] 4-VP001" at bounding box center [134, 495] width 240 height 30
paste input "text"
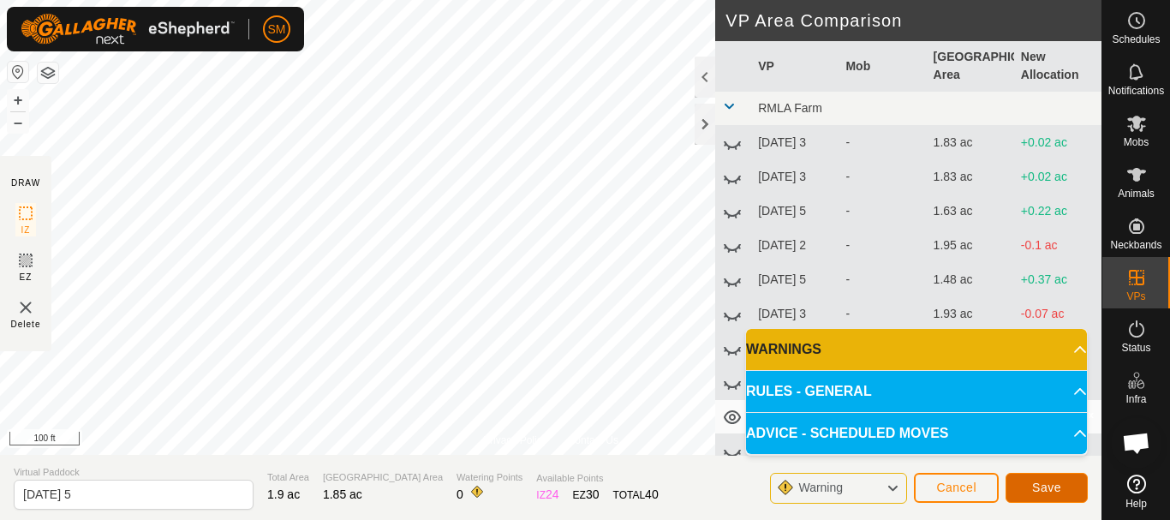
click at [1071, 489] on button "Save" at bounding box center [1047, 488] width 82 height 30
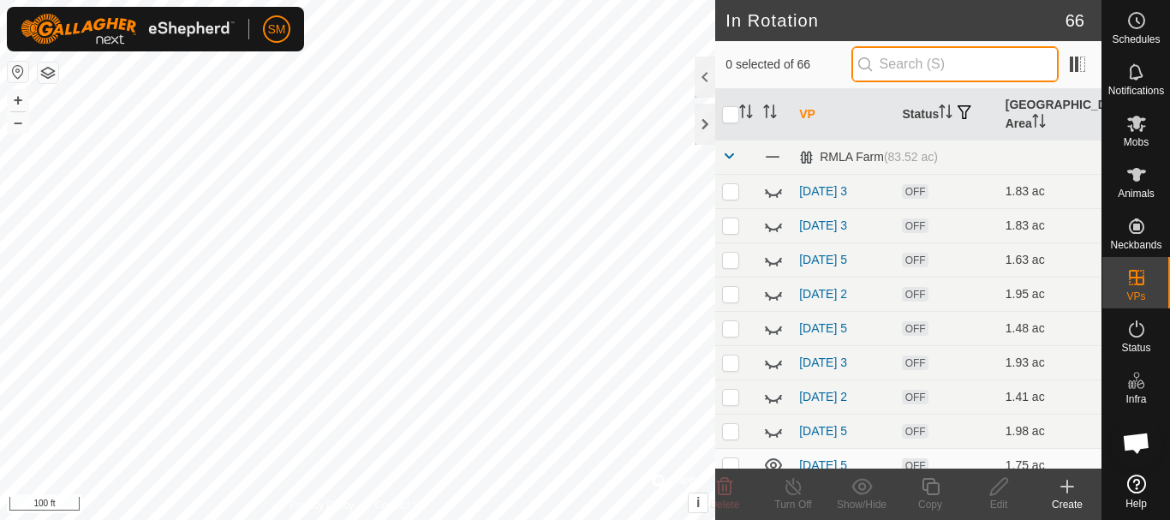
click at [910, 59] on input "text" at bounding box center [955, 64] width 207 height 36
paste input "[DATE]"
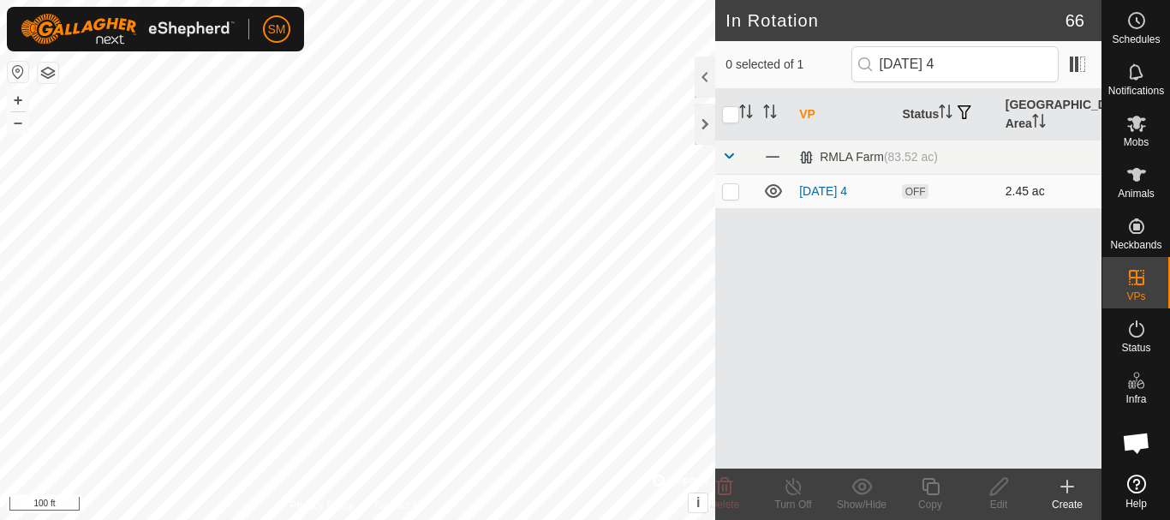
click at [728, 195] on p-checkbox at bounding box center [730, 191] width 17 height 14
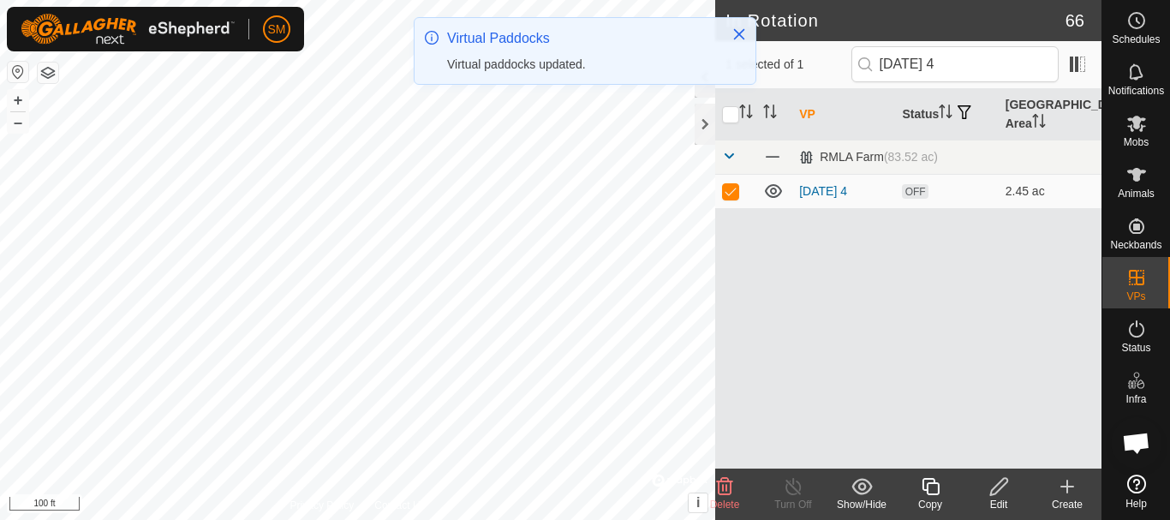
click at [936, 489] on icon at bounding box center [930, 486] width 21 height 21
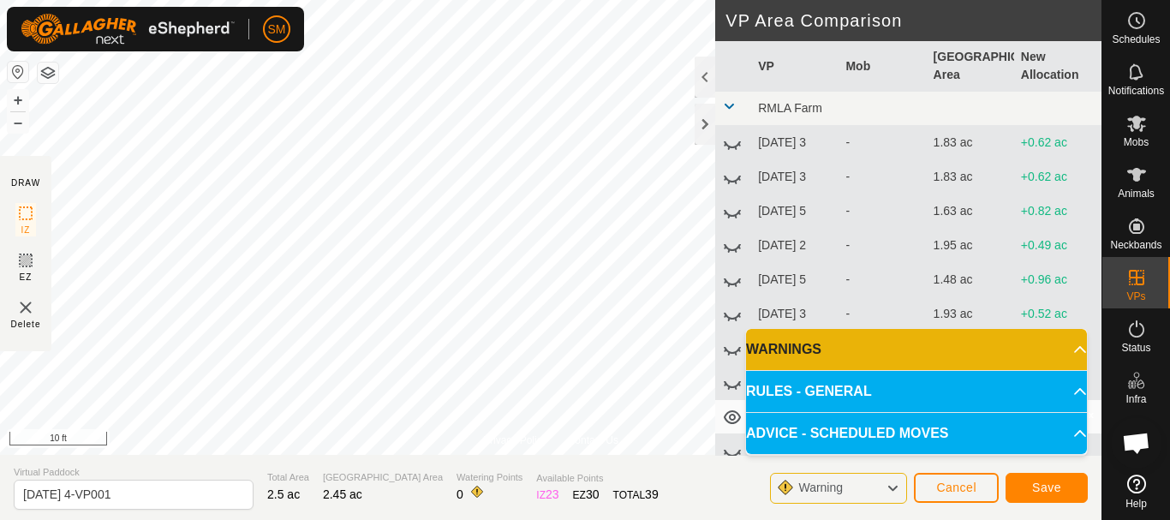
click at [707, 502] on div "Privacy Policy Contact Us Status: OFF Type: Inclusion Zone + – ⇧ i © Mapbox , ©…" at bounding box center [551, 260] width 1102 height 520
click at [656, 500] on div "Privacy Policy Contact Us Status: OFF Type: Inclusion Zone + – ⇧ i © Mapbox , ©…" at bounding box center [551, 260] width 1102 height 520
click at [305, 0] on html "SM Schedules Notifications Mobs Animals Neckbands VPs Status Infra Heatmap Help…" at bounding box center [585, 260] width 1170 height 520
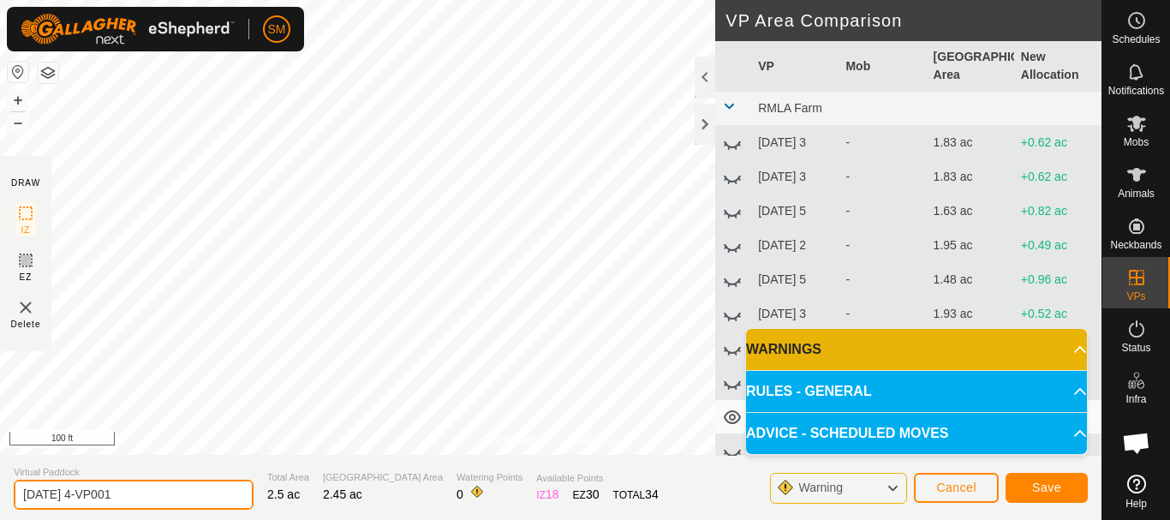
click at [160, 490] on input "[DATE] 4-VP001" at bounding box center [134, 495] width 240 height 30
paste input "text"
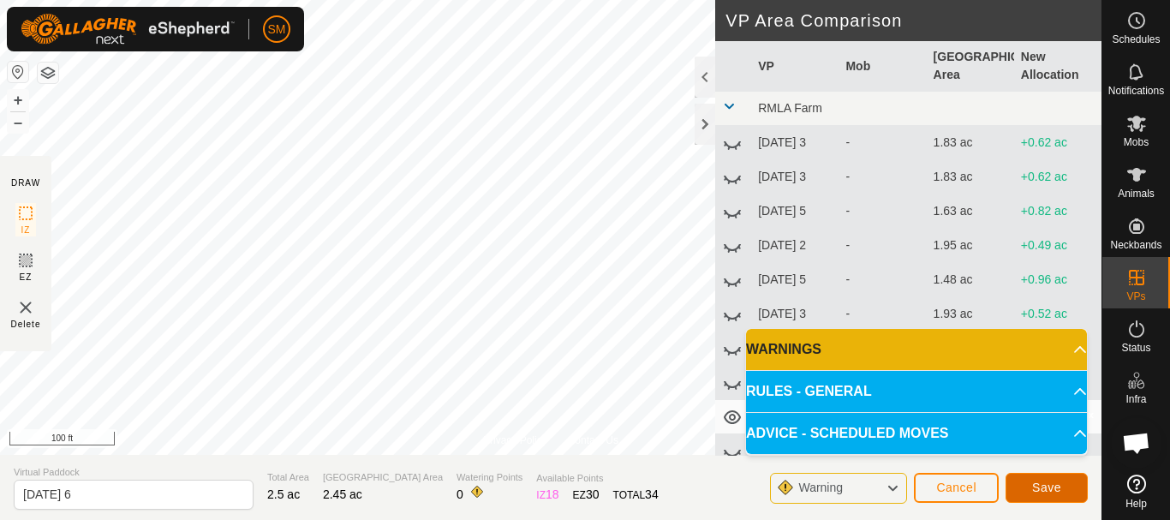
click at [1068, 487] on button "Save" at bounding box center [1047, 488] width 82 height 30
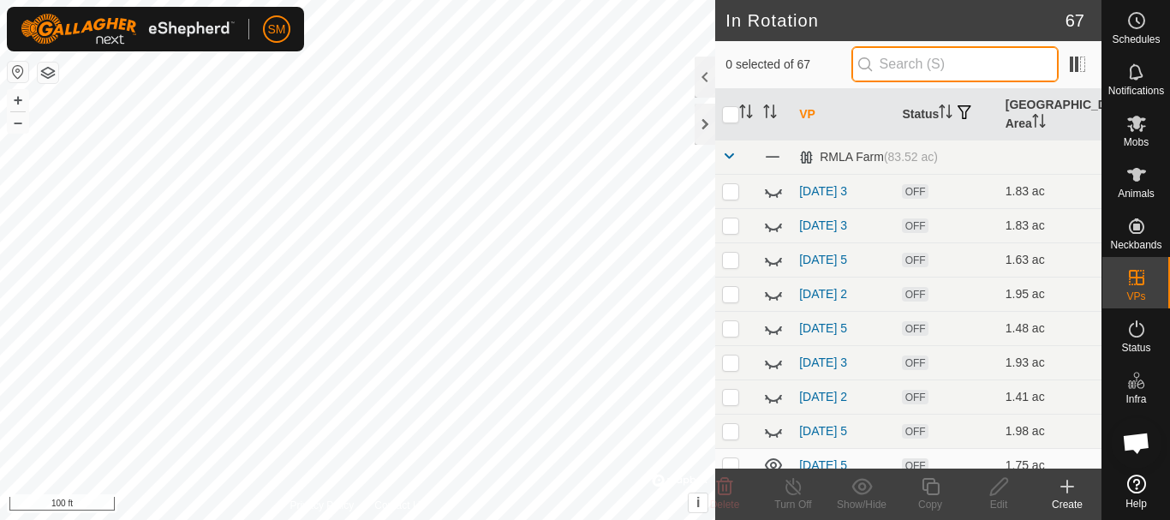
click at [941, 64] on input "text" at bounding box center [955, 64] width 207 height 36
paste input "[DATE]"
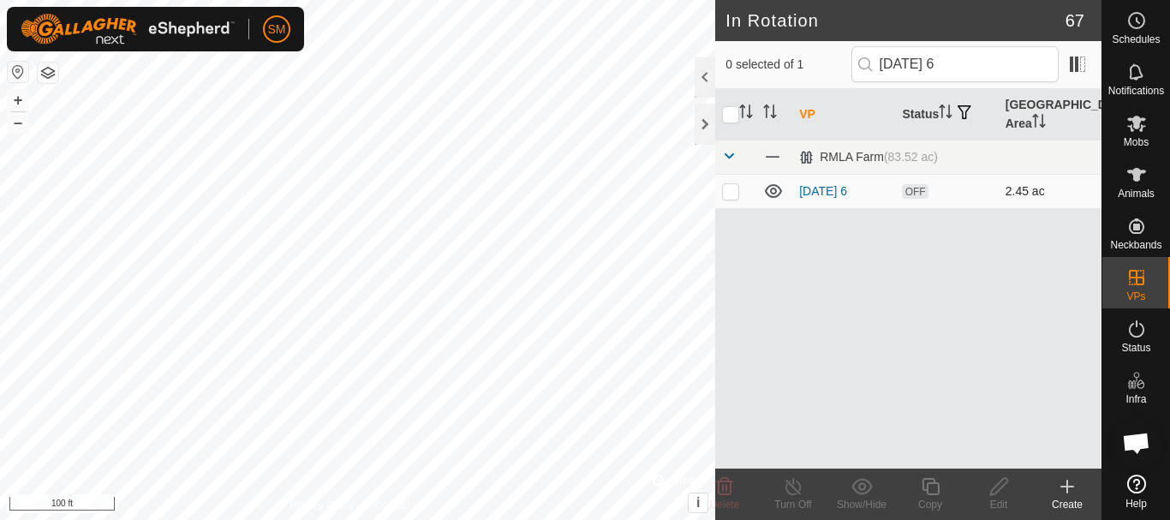
click at [730, 191] on p-checkbox at bounding box center [730, 191] width 17 height 14
click at [939, 498] on div "Copy" at bounding box center [930, 504] width 69 height 15
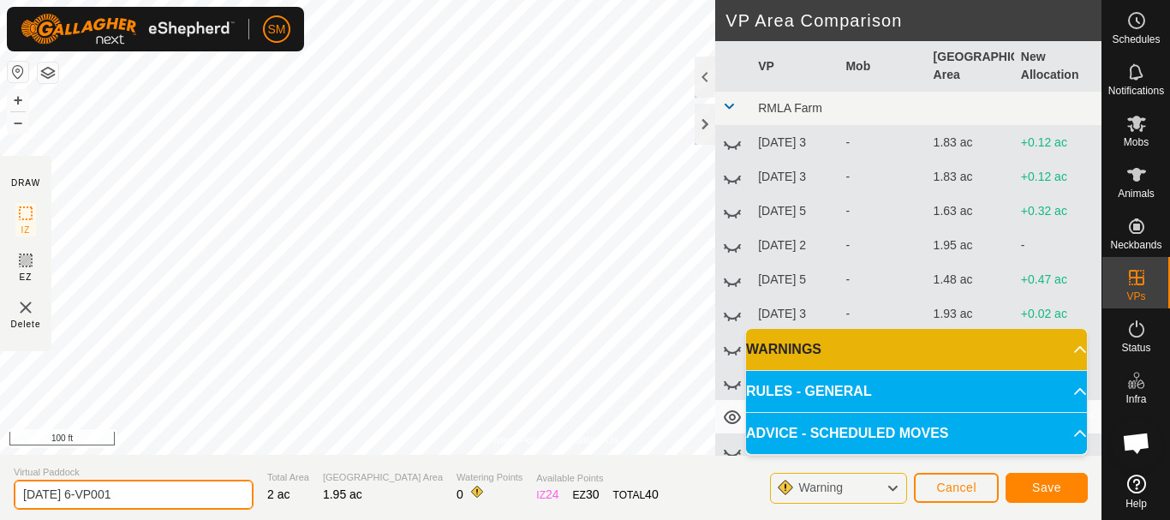
click at [175, 498] on input "[DATE] 6-VP001" at bounding box center [134, 495] width 240 height 30
paste input "text"
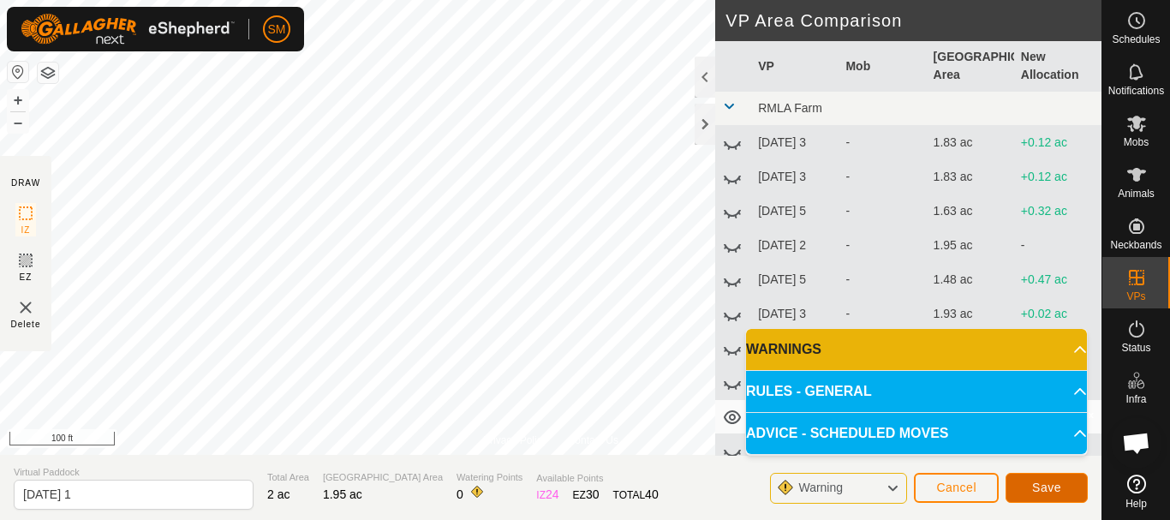
click at [1053, 483] on span "Save" at bounding box center [1046, 488] width 29 height 14
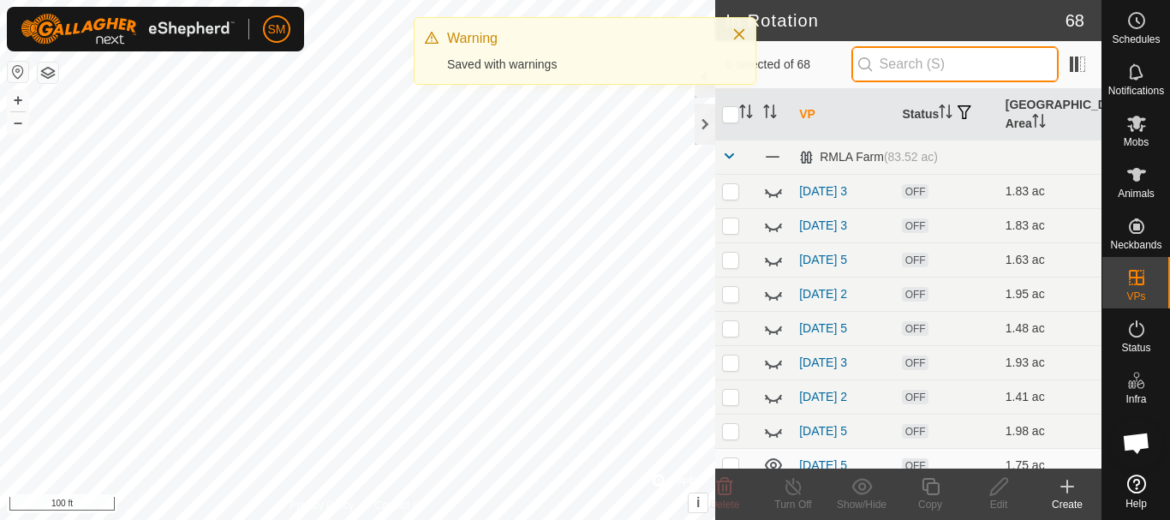
click at [934, 67] on input "text" at bounding box center [955, 64] width 207 height 36
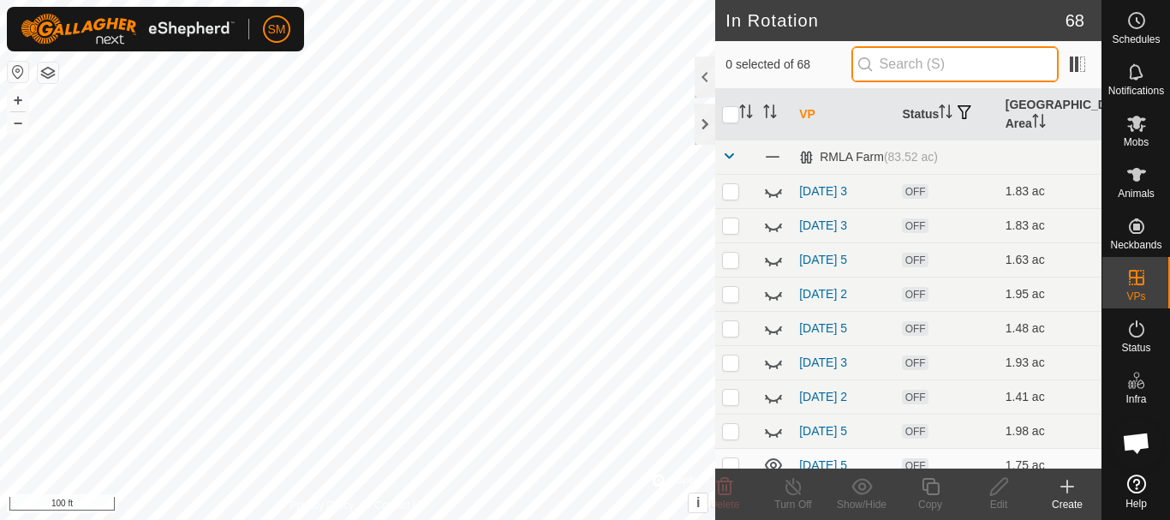
paste input "[DATE]"
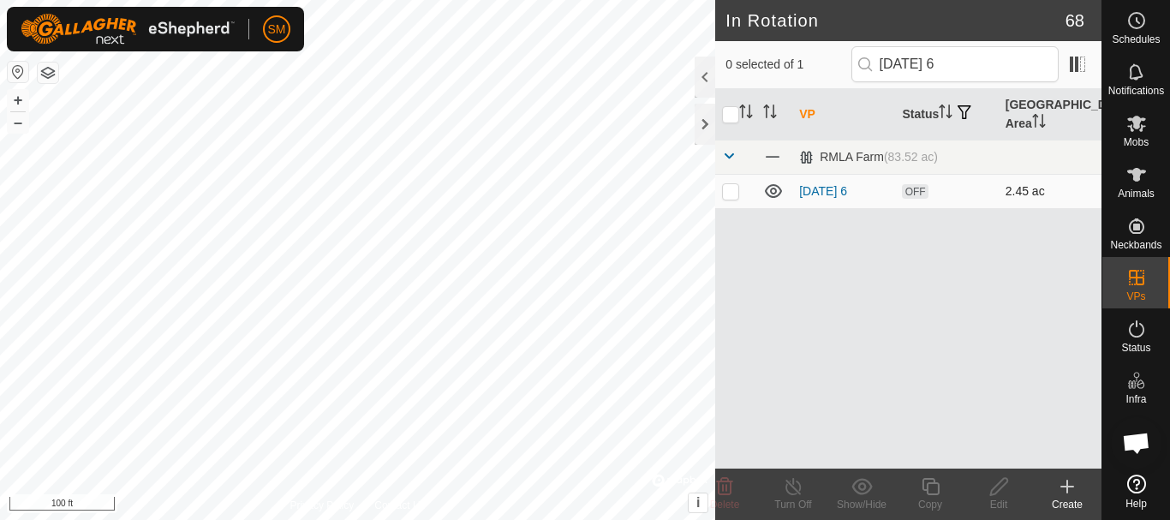
click at [733, 189] on p-checkbox at bounding box center [730, 191] width 17 height 14
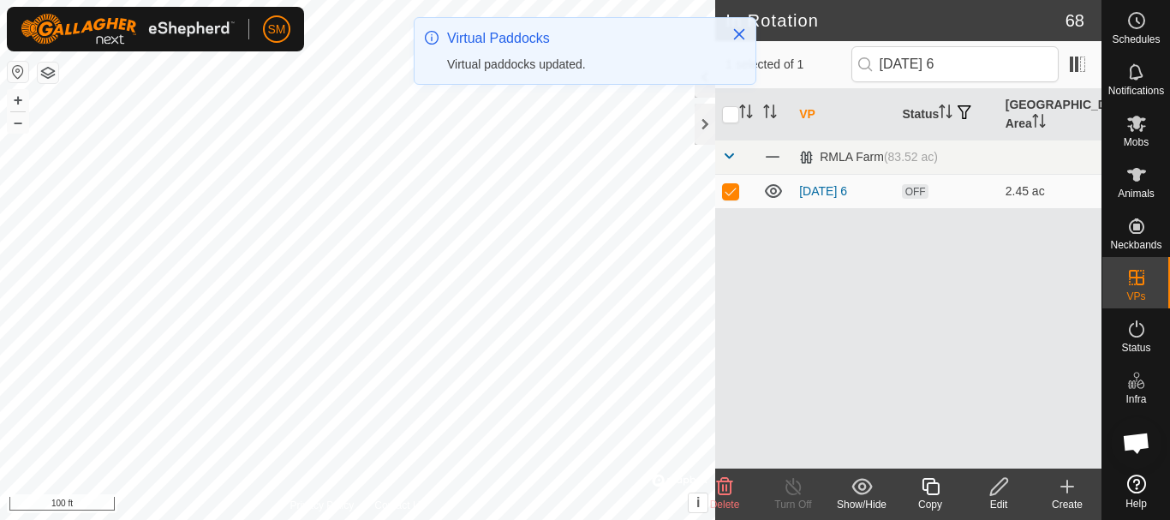
click at [927, 499] on div "Copy" at bounding box center [930, 504] width 69 height 15
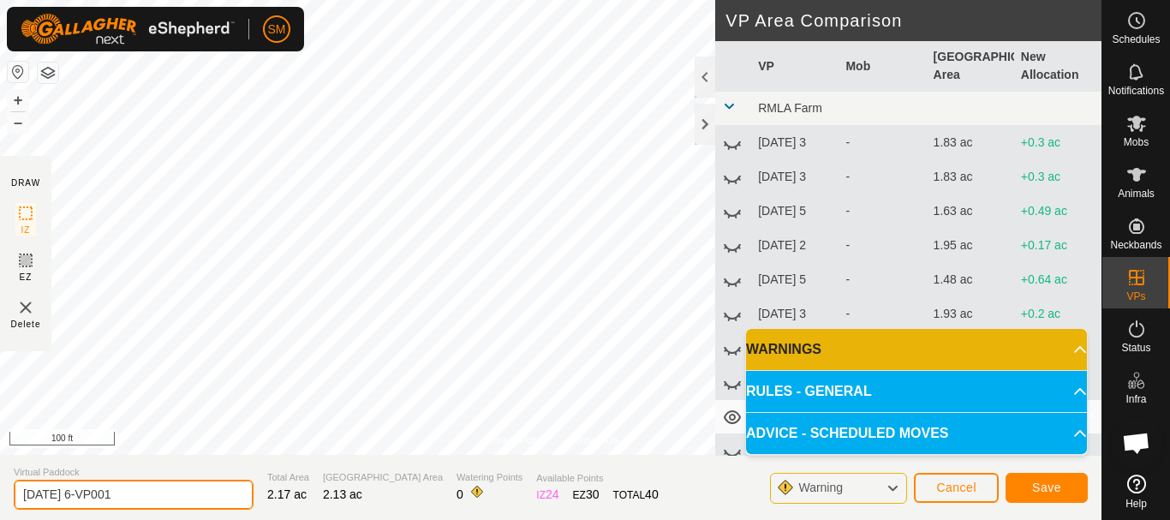
click at [159, 498] on input "[DATE] 6-VP001" at bounding box center [134, 495] width 240 height 30
paste input "text"
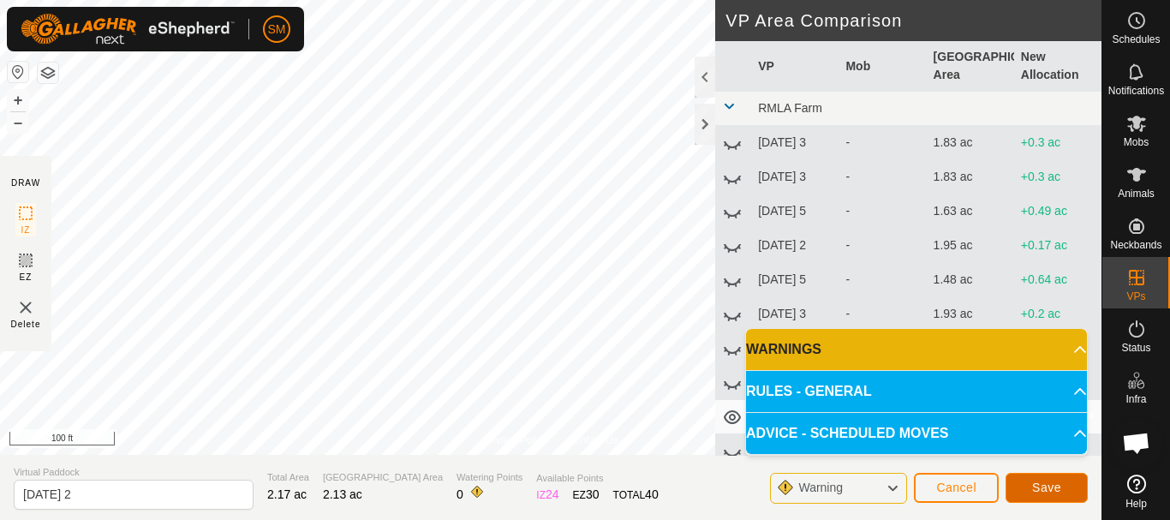
click at [1050, 487] on span "Save" at bounding box center [1046, 488] width 29 height 14
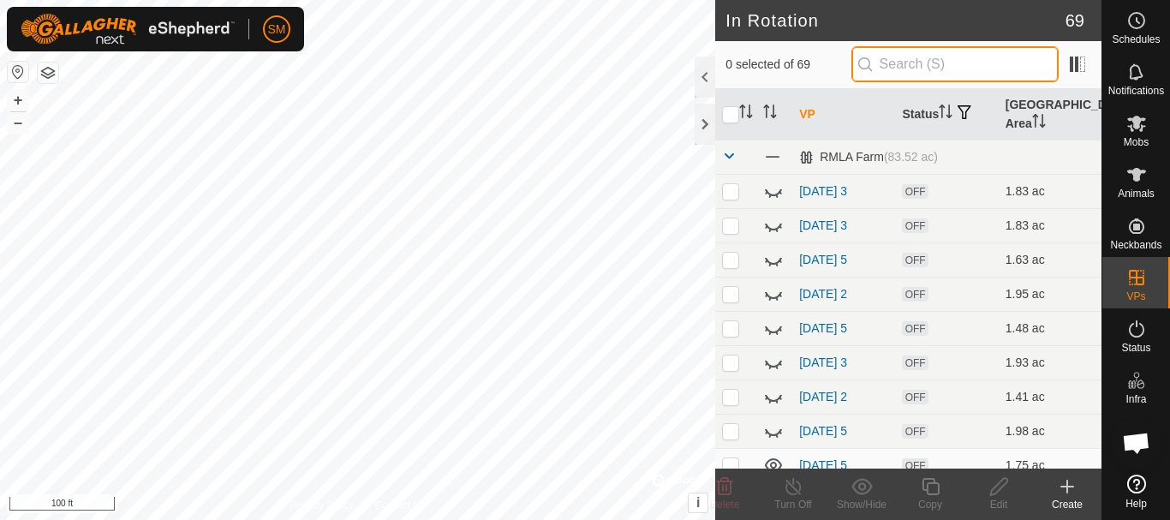
click at [892, 61] on input "text" at bounding box center [955, 64] width 207 height 36
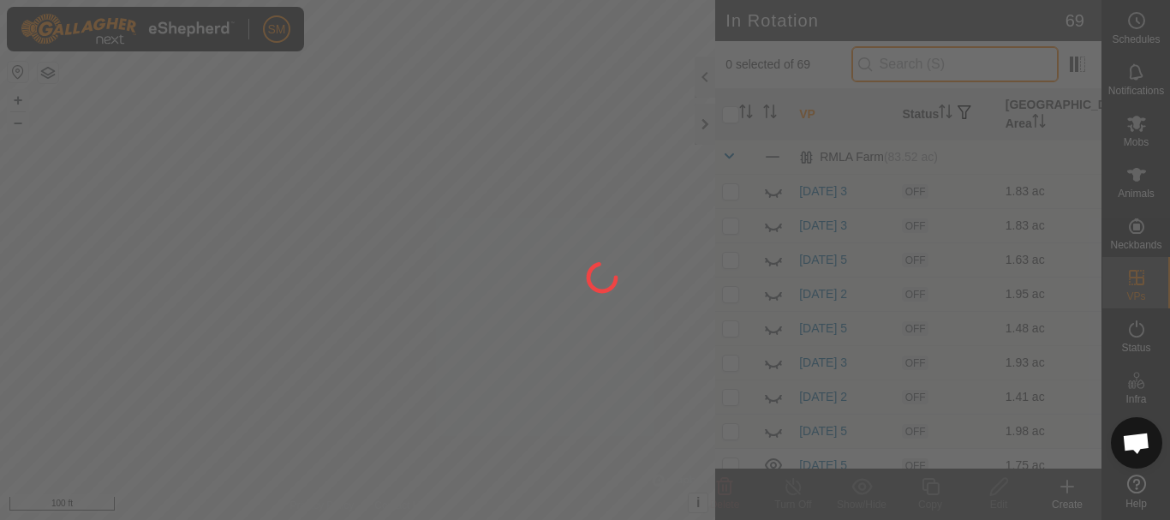
paste input "[DATE]"
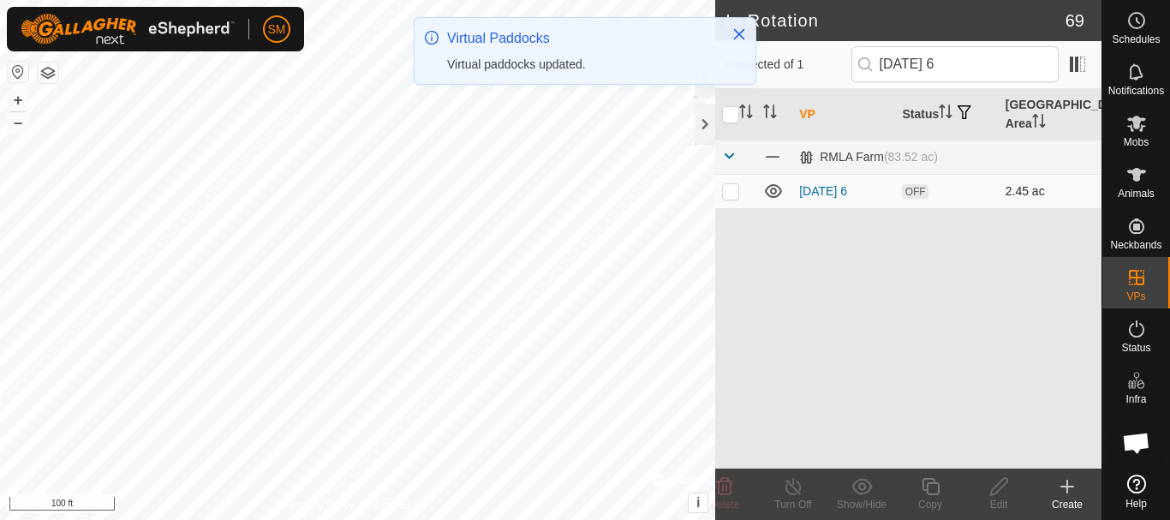
click at [727, 194] on p-checkbox at bounding box center [730, 191] width 17 height 14
click at [936, 481] on icon at bounding box center [930, 486] width 21 height 21
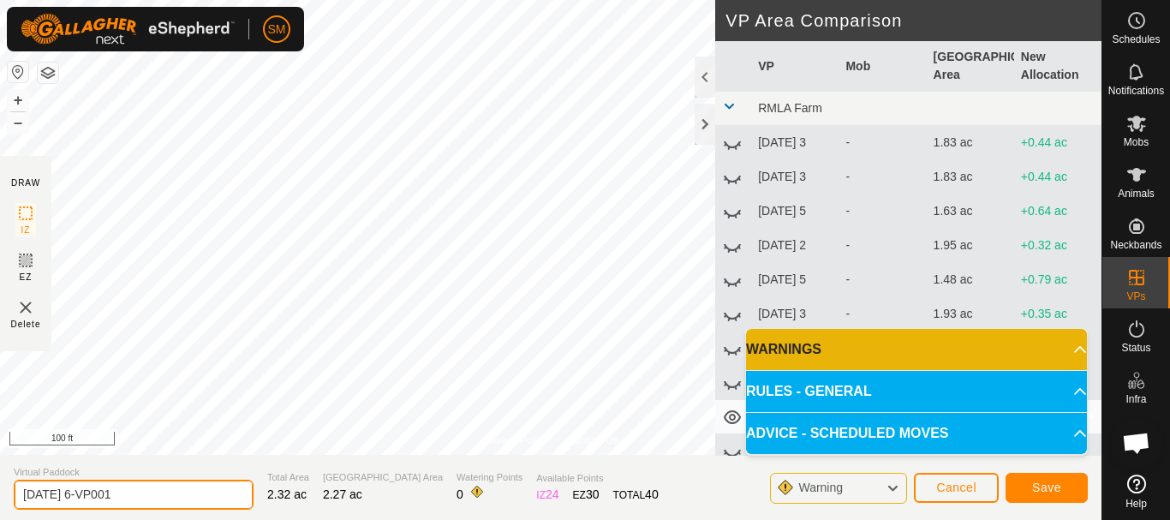
click at [171, 506] on input "[DATE] 6-VP001" at bounding box center [134, 495] width 240 height 30
click at [171, 507] on input "[DATE] 6-VP001" at bounding box center [134, 495] width 240 height 30
click at [171, 508] on input "[DATE] 6-VP001" at bounding box center [134, 495] width 240 height 30
paste input "text"
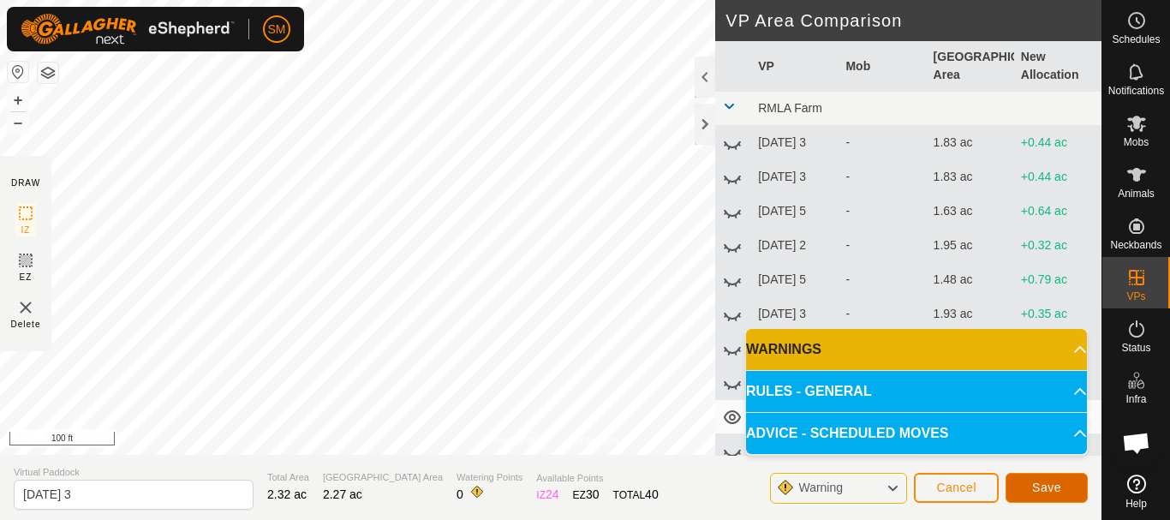
click at [1059, 485] on span "Save" at bounding box center [1046, 488] width 29 height 14
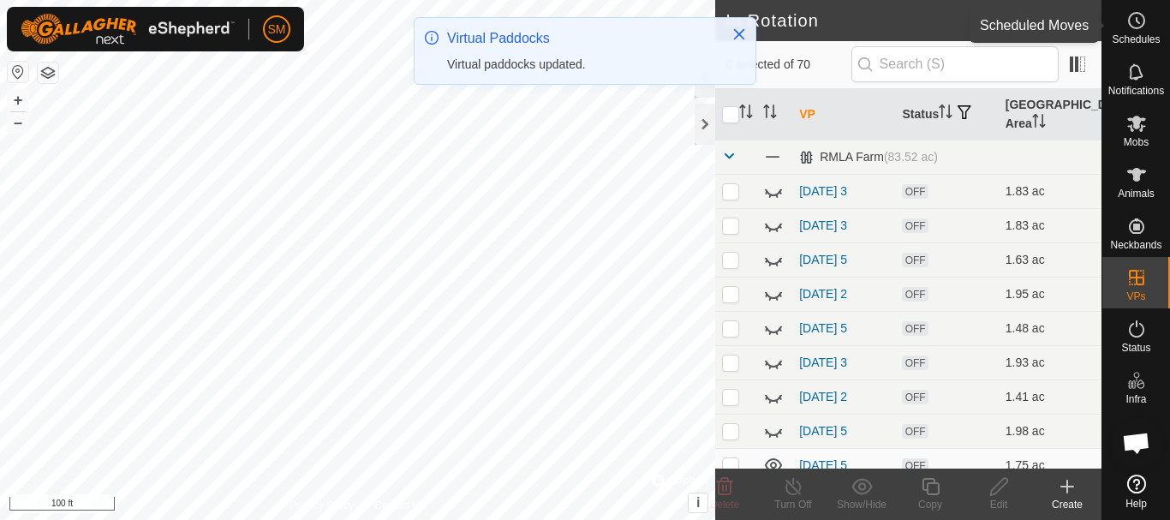
click at [1134, 21] on icon at bounding box center [1137, 20] width 21 height 21
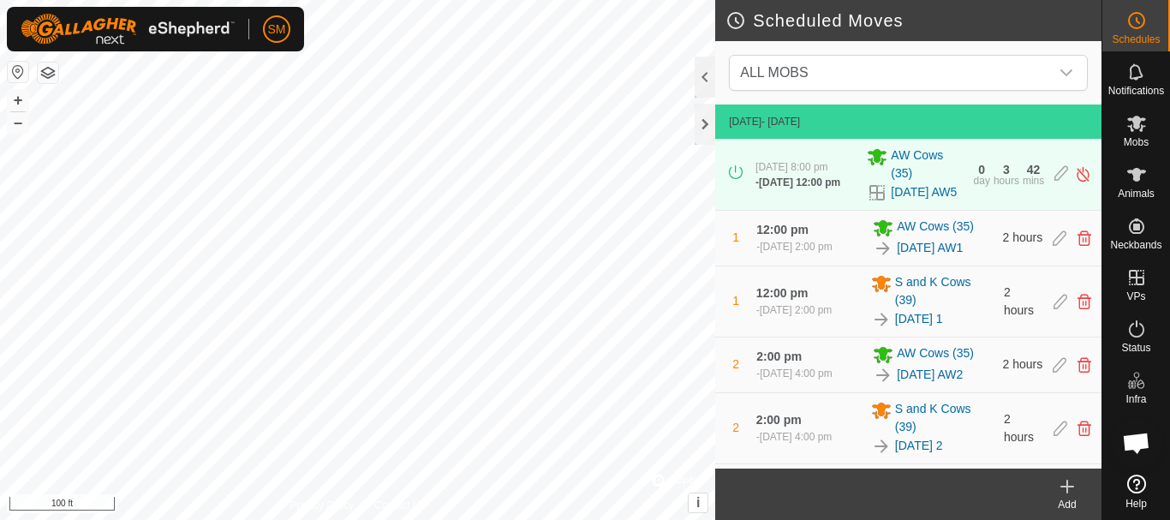
click at [1079, 498] on div "Add" at bounding box center [1067, 504] width 69 height 15
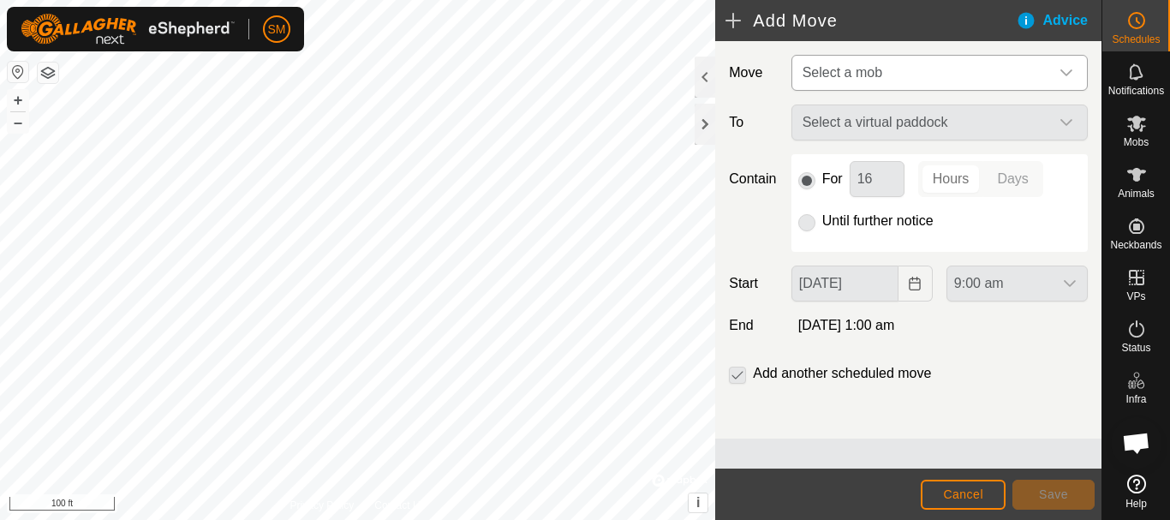
click at [1068, 74] on icon "dropdown trigger" at bounding box center [1067, 72] width 12 height 7
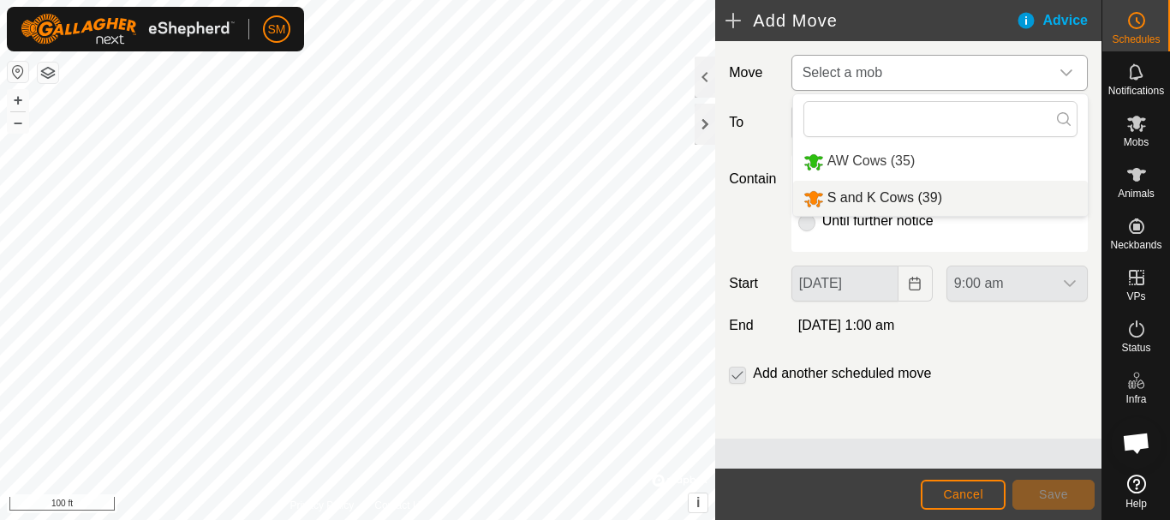
click at [876, 200] on li "S and K Cows (39)" at bounding box center [940, 198] width 295 height 35
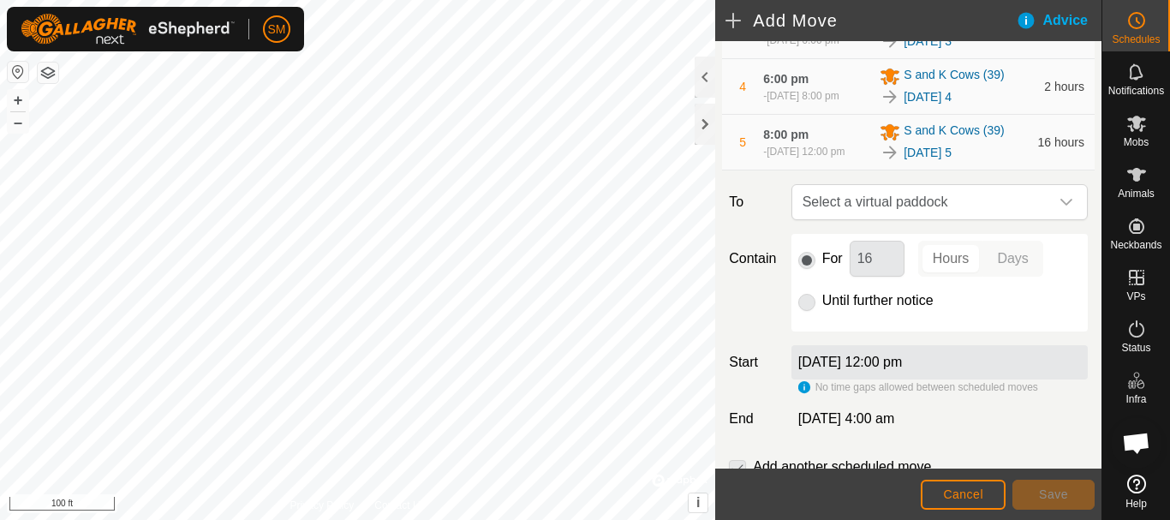
scroll to position [365, 0]
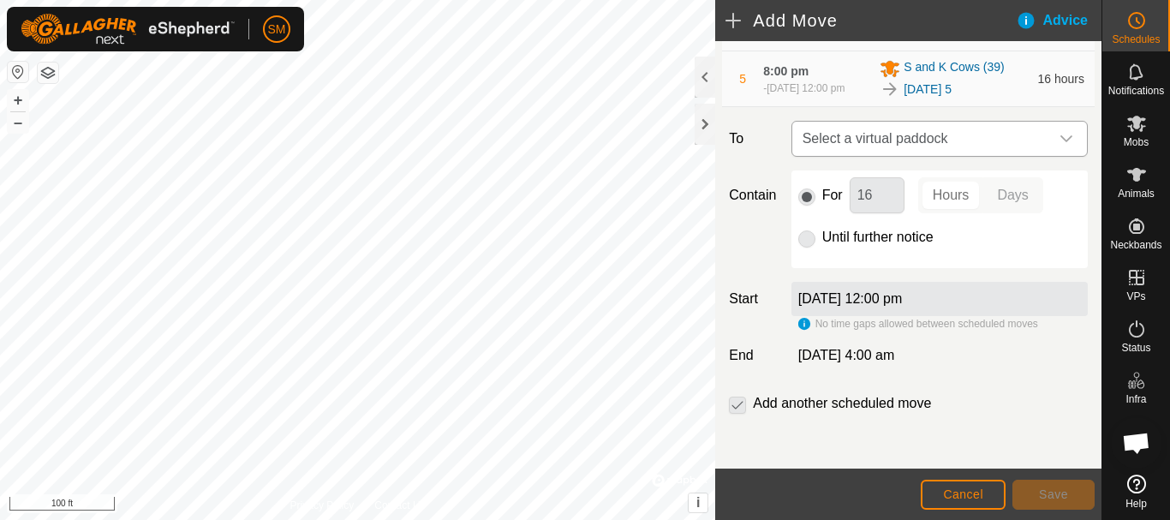
click at [1060, 140] on icon "dropdown trigger" at bounding box center [1067, 139] width 14 height 14
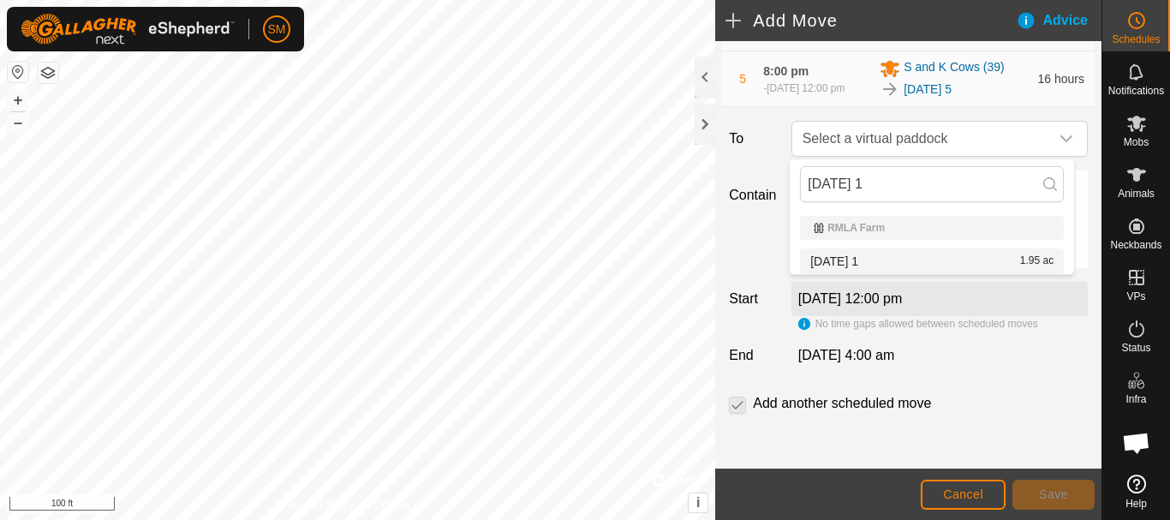
click at [841, 260] on li "[DATE] 1 1.95 ac" at bounding box center [932, 261] width 264 height 26
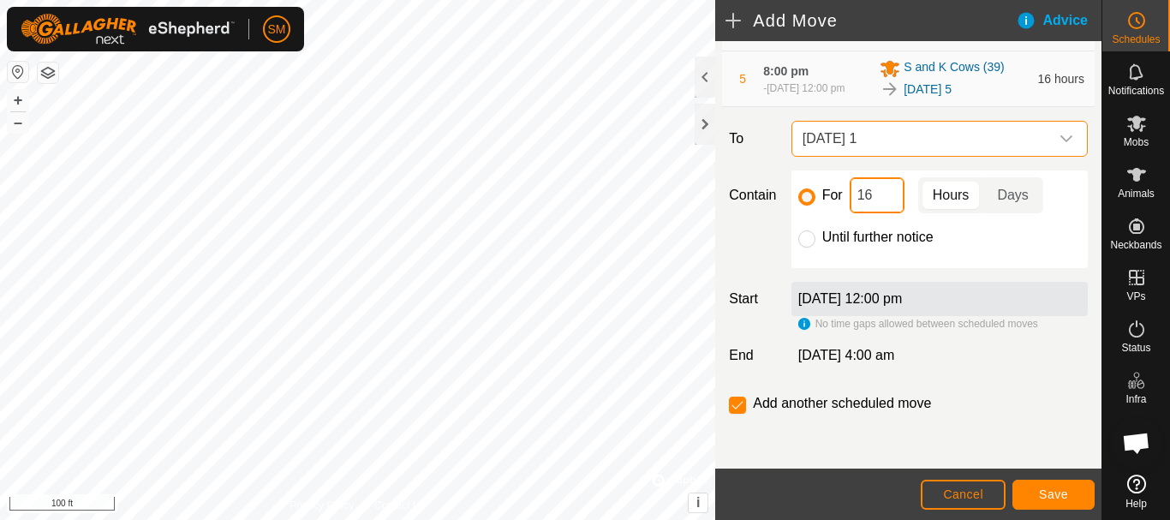
click at [864, 191] on input "16" at bounding box center [877, 195] width 55 height 36
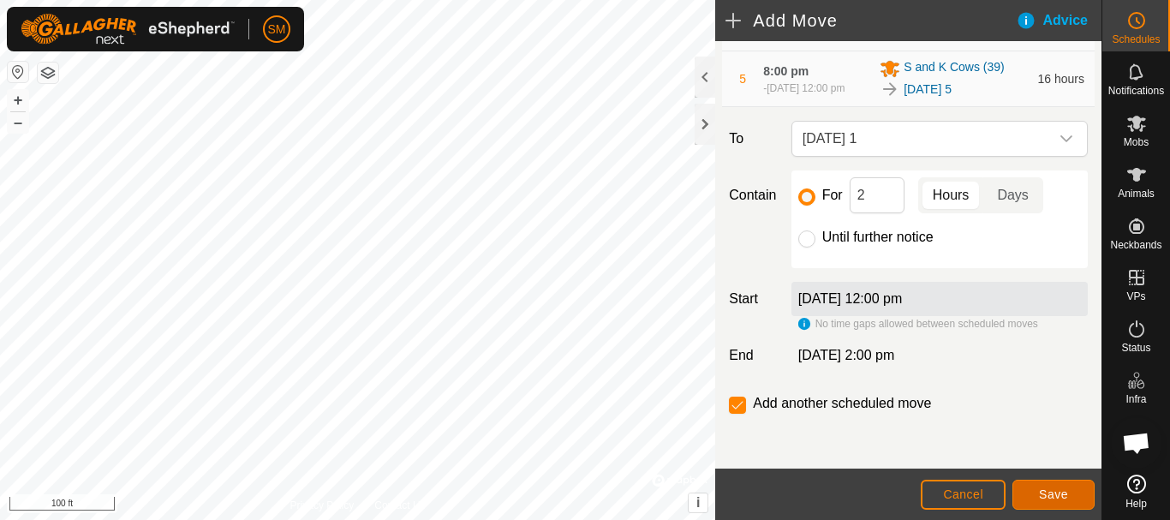
click at [1064, 494] on span "Save" at bounding box center [1053, 494] width 29 height 14
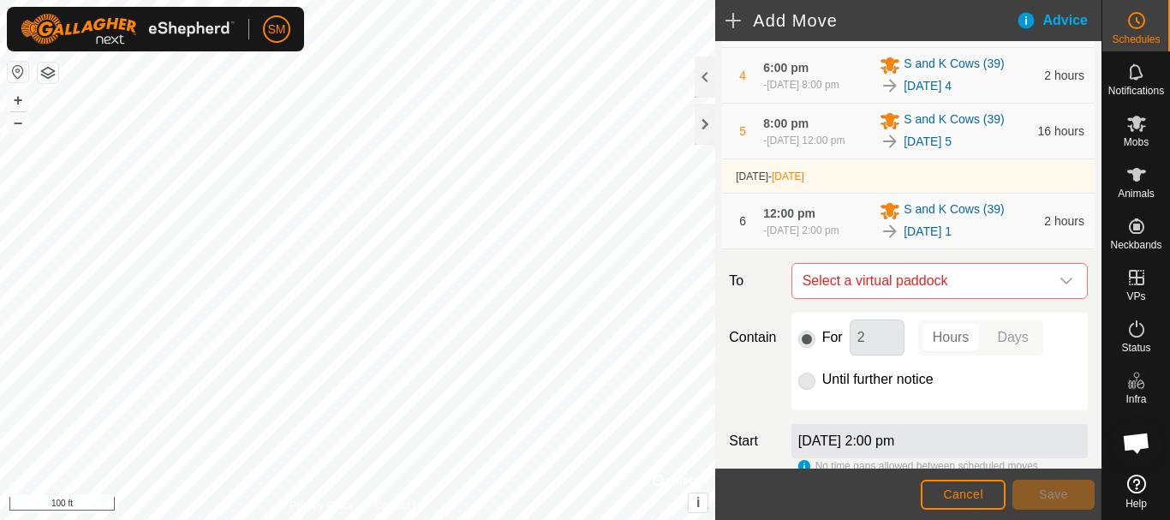
scroll to position [463, 0]
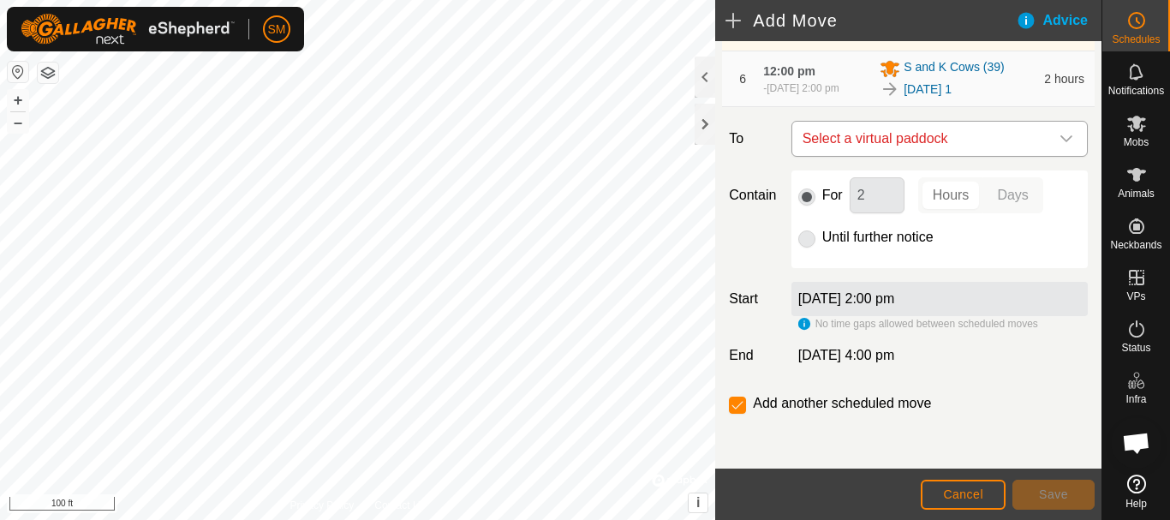
click at [1061, 139] on icon "dropdown trigger" at bounding box center [1067, 138] width 12 height 7
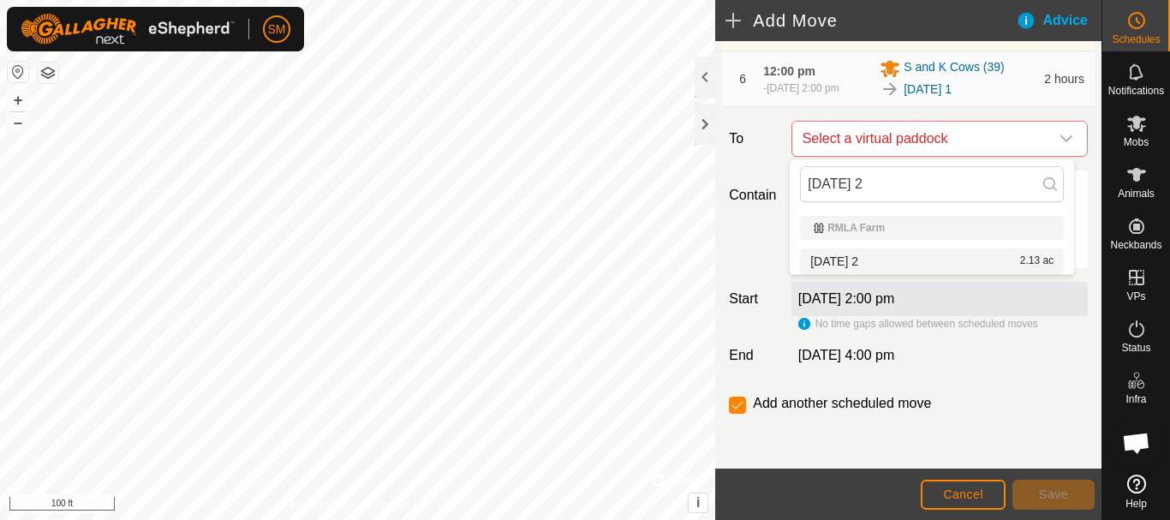
click at [865, 260] on li "[DATE] 2 2.13 ac" at bounding box center [932, 261] width 264 height 26
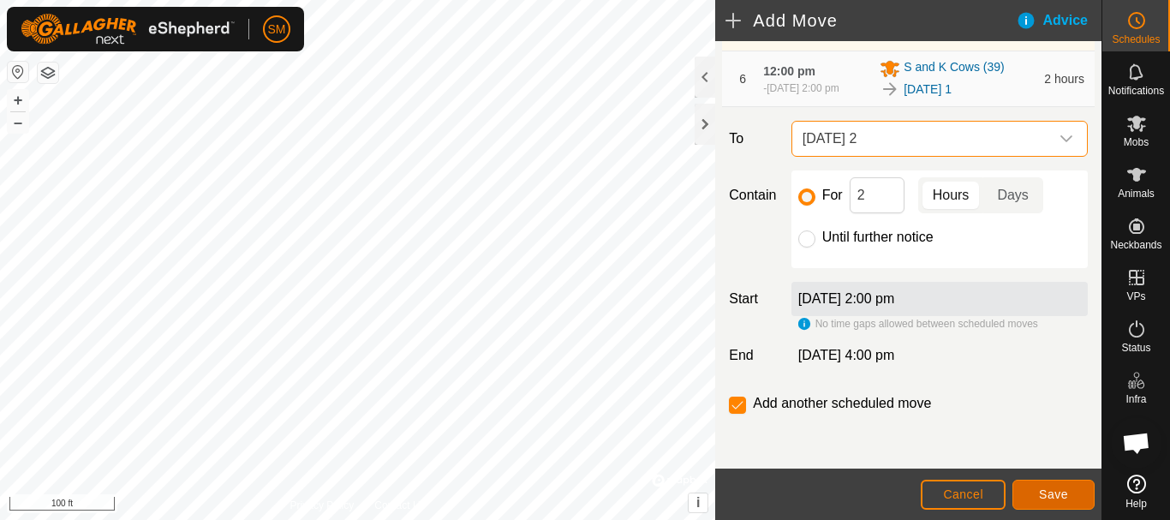
click at [1058, 499] on span "Save" at bounding box center [1053, 494] width 29 height 14
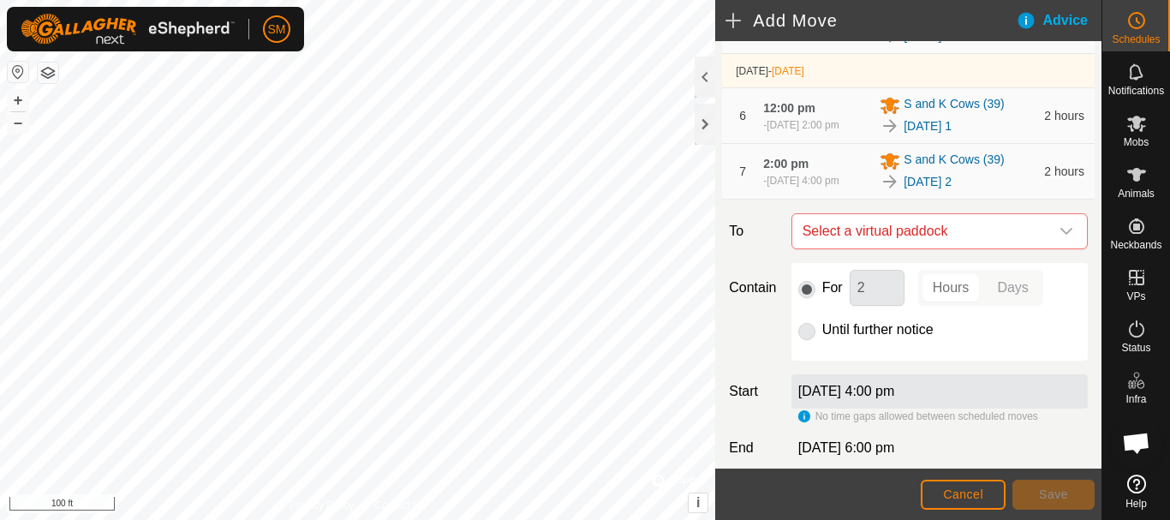
scroll to position [526, 0]
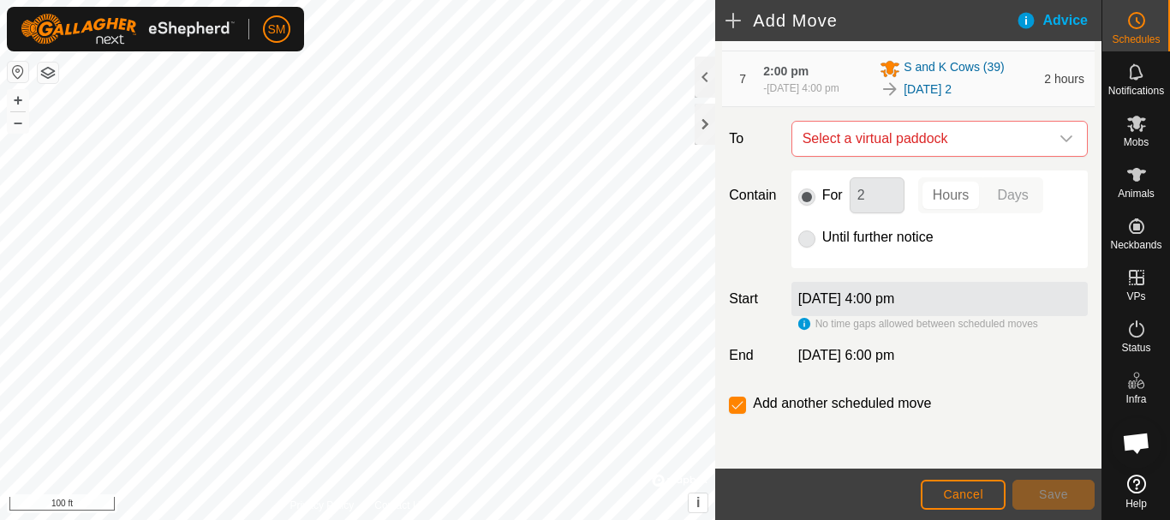
click at [1060, 139] on icon "dropdown trigger" at bounding box center [1067, 139] width 14 height 14
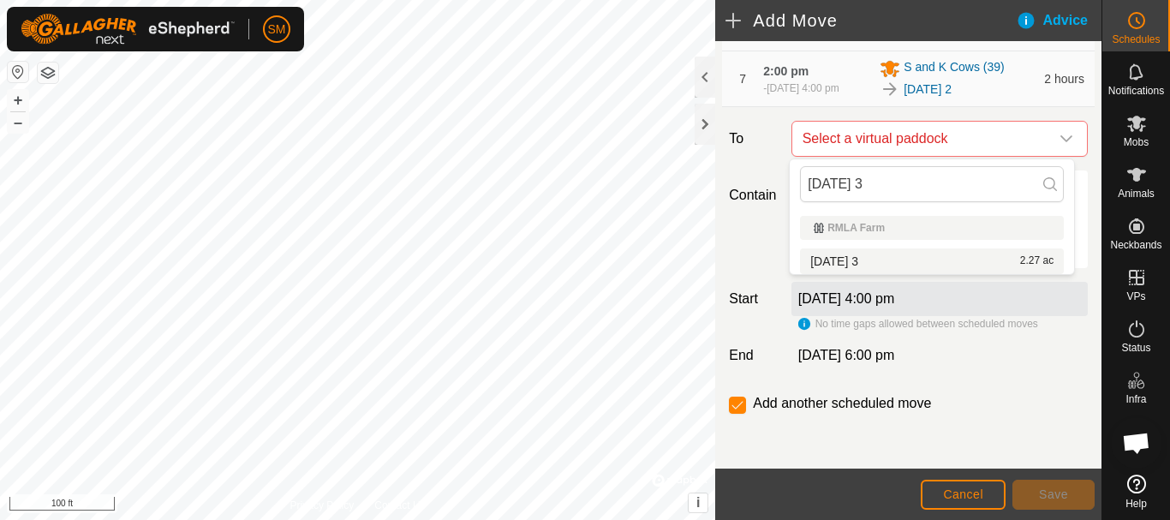
click at [873, 262] on li "[DATE] 3 2.27 ac" at bounding box center [932, 261] width 264 height 26
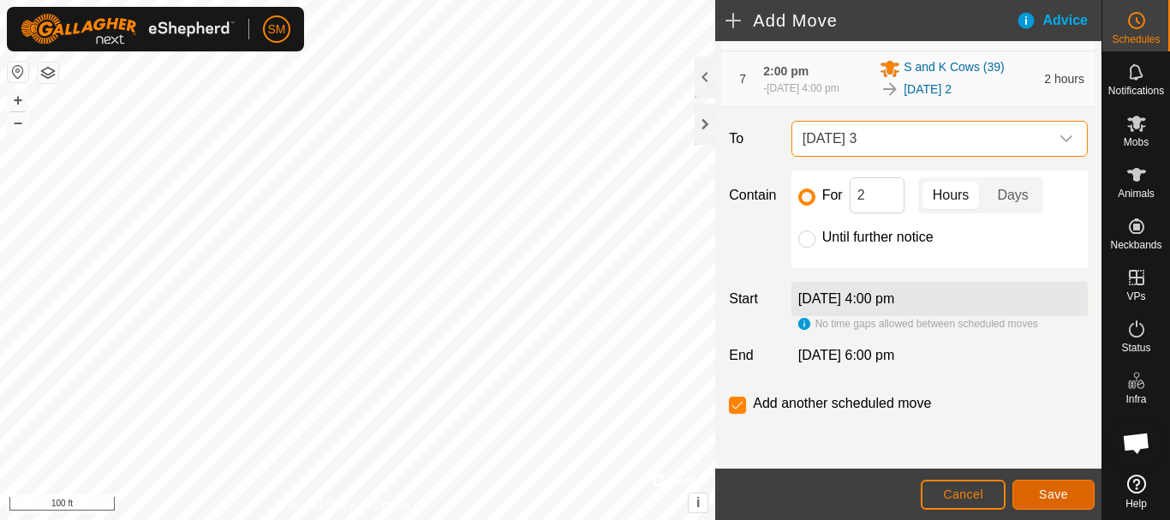
click at [1069, 505] on button "Save" at bounding box center [1054, 495] width 82 height 30
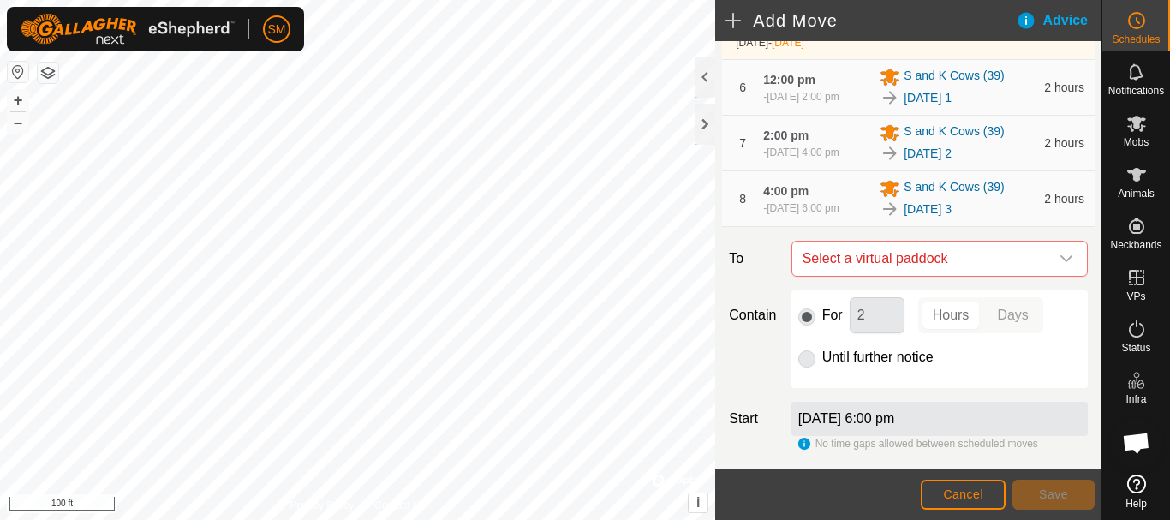
scroll to position [589, 0]
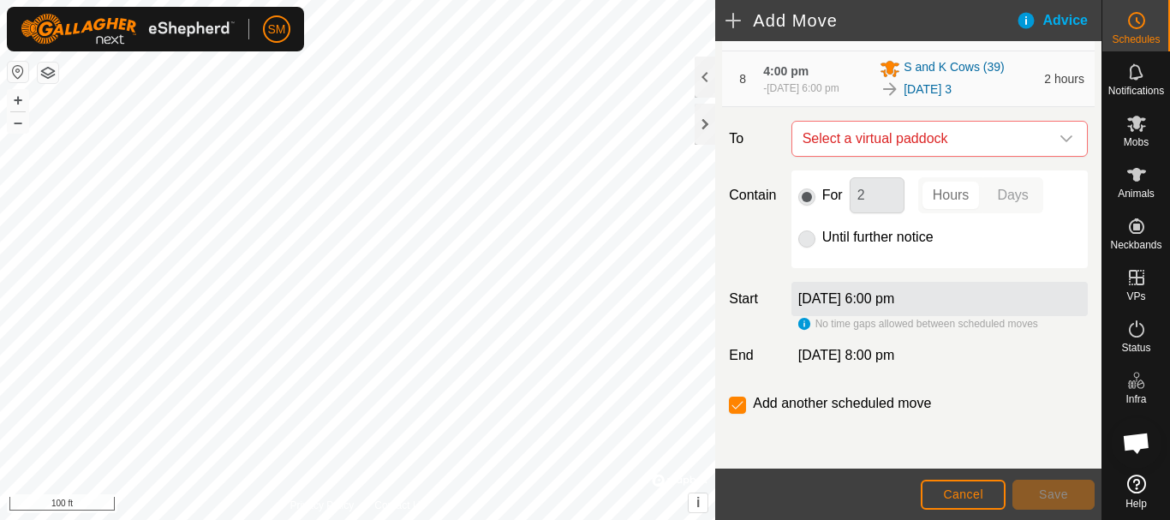
click at [1060, 144] on icon "dropdown trigger" at bounding box center [1067, 139] width 14 height 14
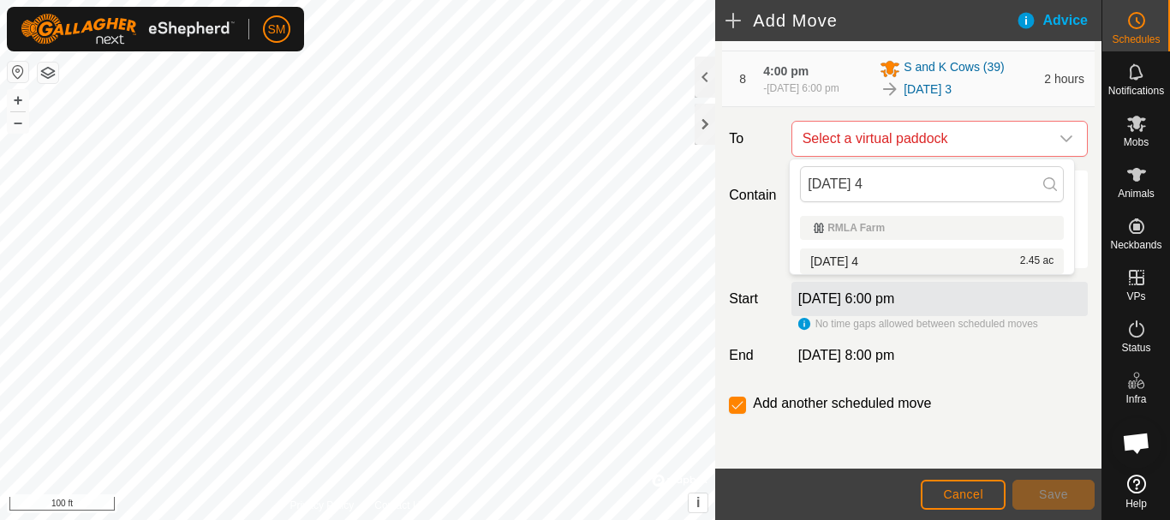
click at [852, 260] on li "[DATE] 4 2.45 ac" at bounding box center [932, 261] width 264 height 26
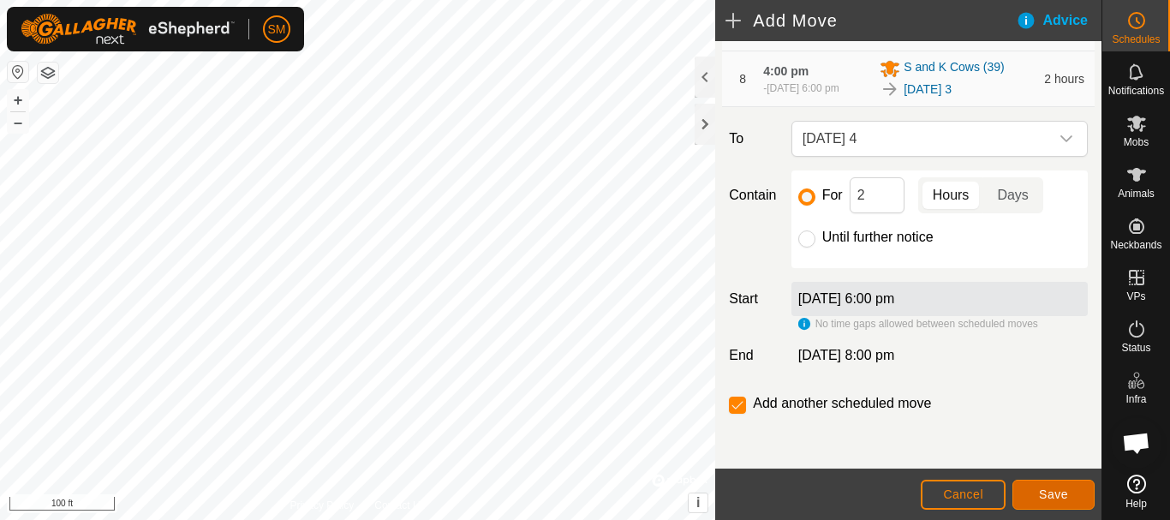
click at [1048, 491] on span "Save" at bounding box center [1053, 494] width 29 height 14
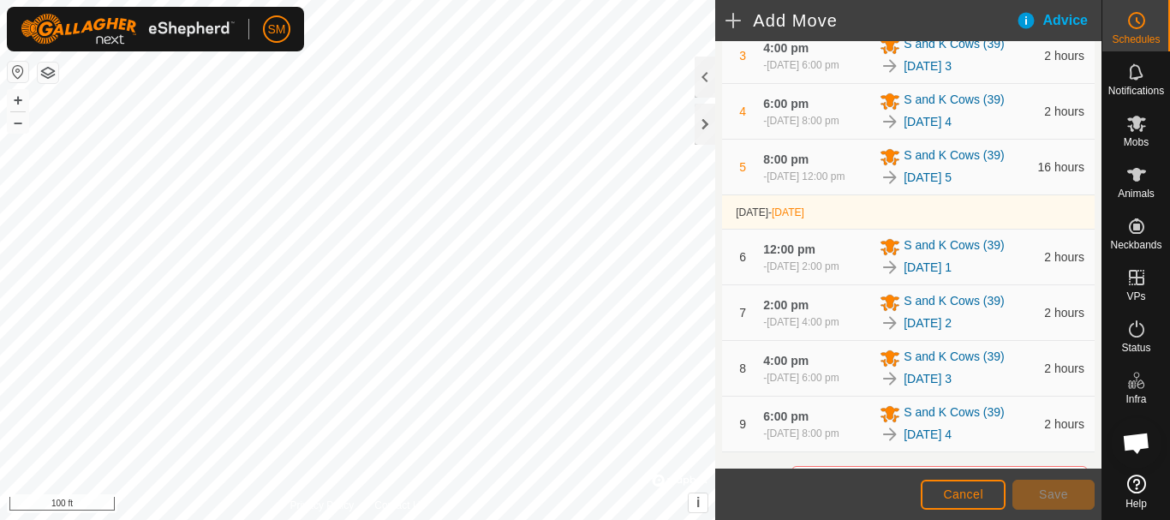
scroll to position [653, 0]
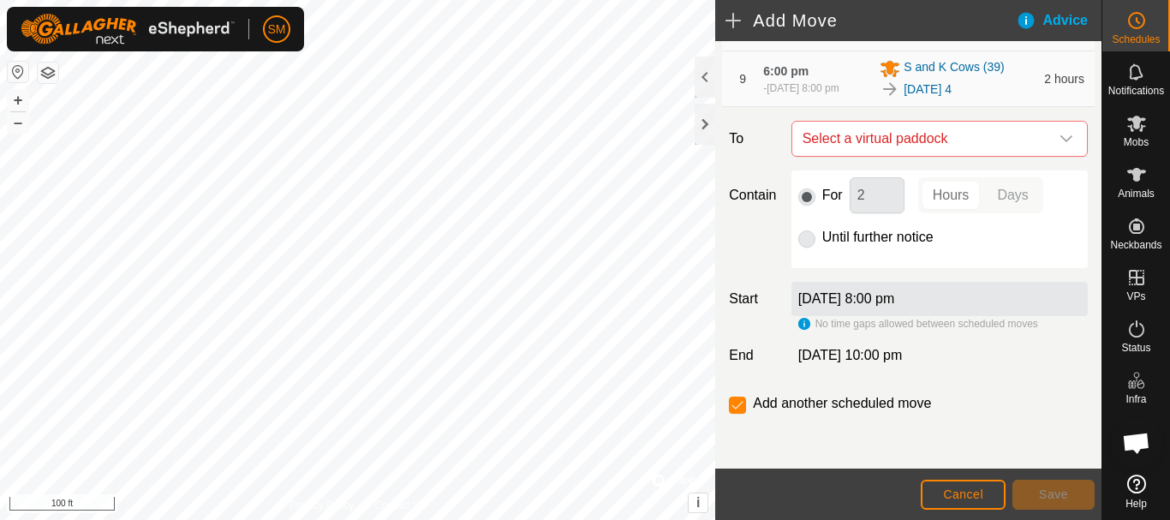
click at [1060, 134] on icon "dropdown trigger" at bounding box center [1067, 139] width 14 height 14
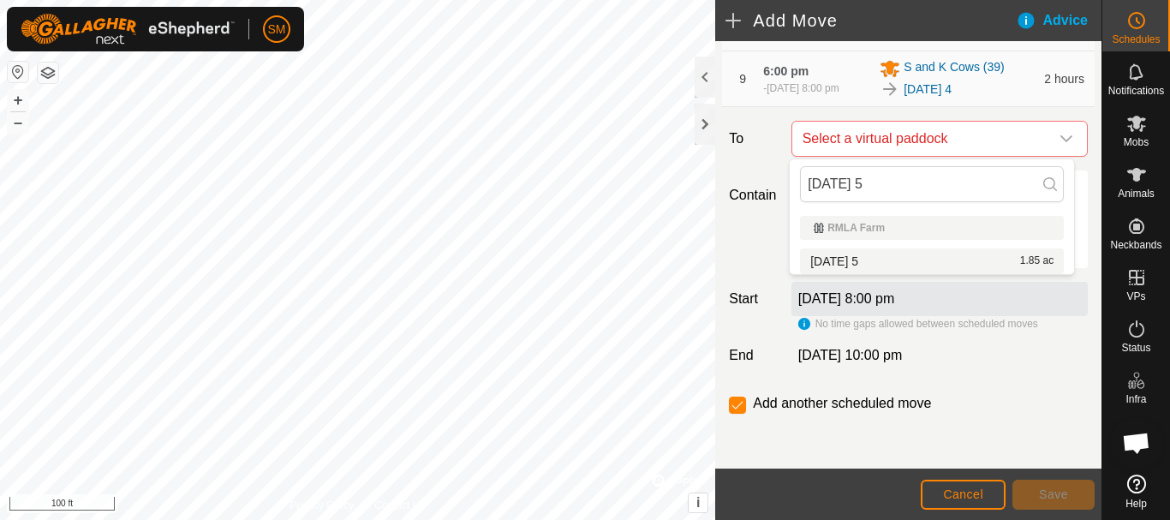
click at [888, 260] on li "[DATE] 5 1.85 ac" at bounding box center [932, 261] width 264 height 26
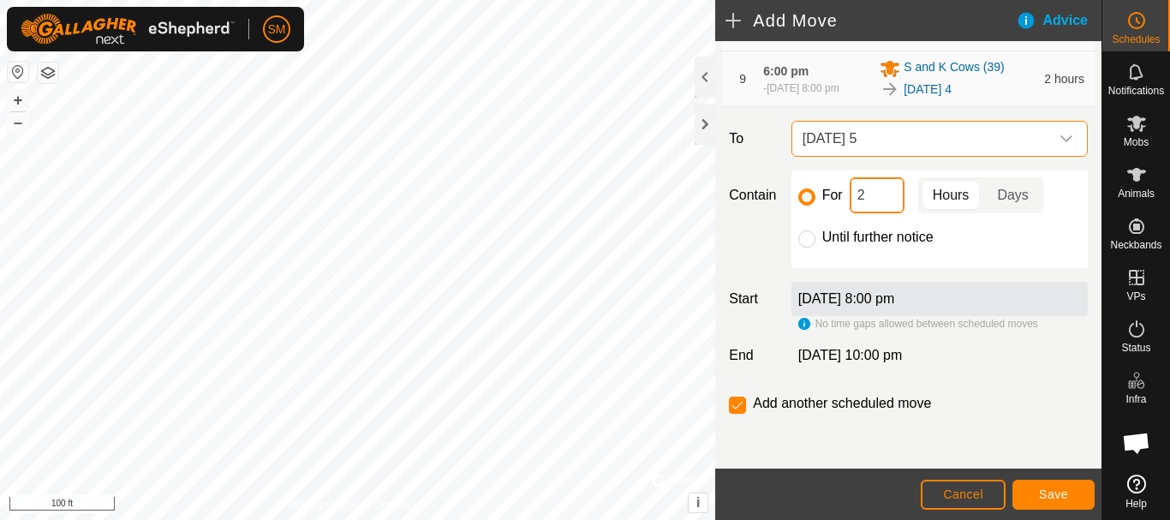
click at [873, 188] on input "2" at bounding box center [877, 195] width 55 height 36
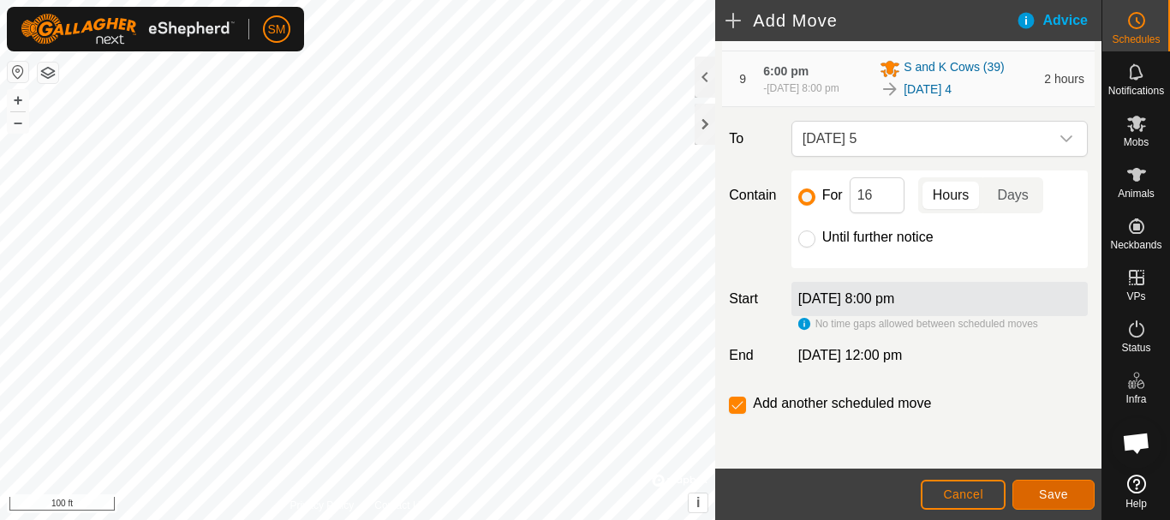
click at [1042, 492] on span "Save" at bounding box center [1053, 494] width 29 height 14
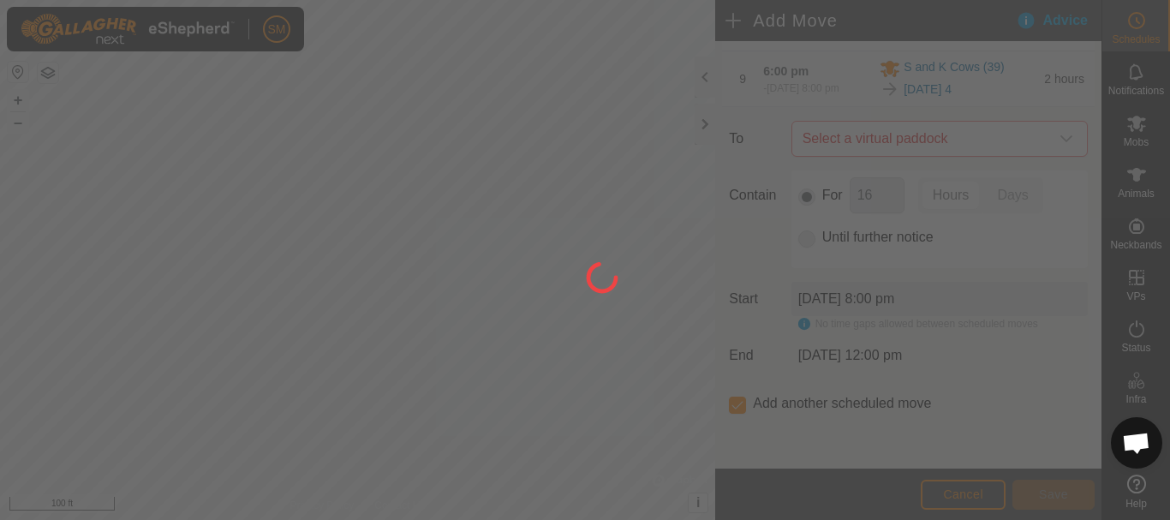
scroll to position [14, 0]
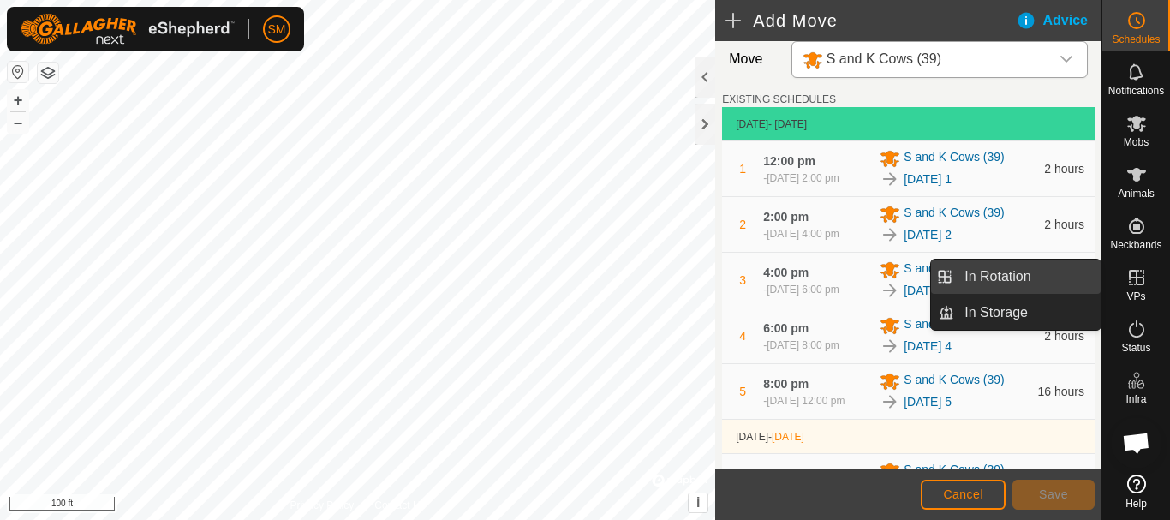
click at [1020, 275] on link "In Rotation" at bounding box center [1027, 277] width 147 height 34
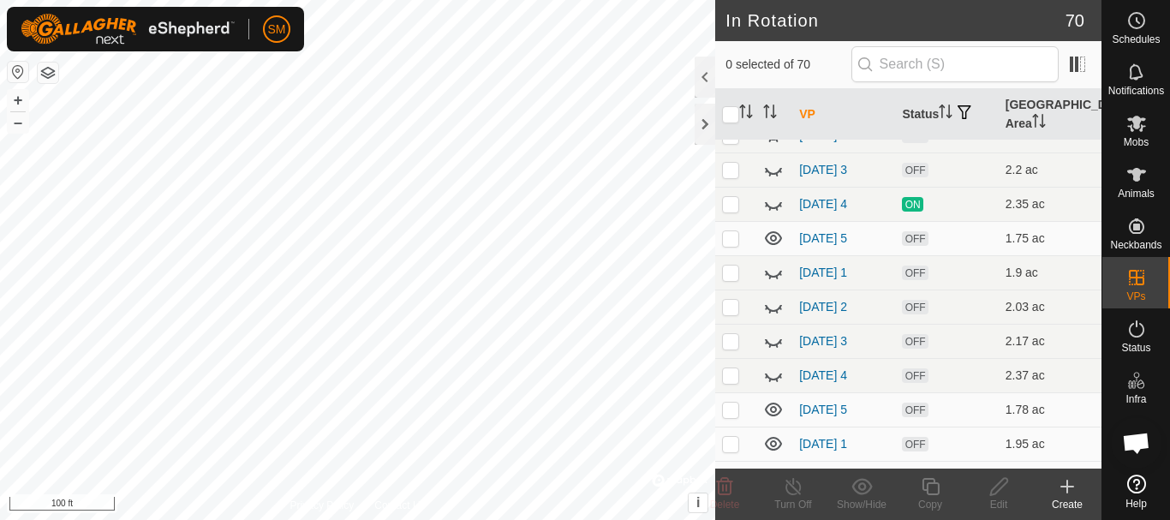
scroll to position [428, 0]
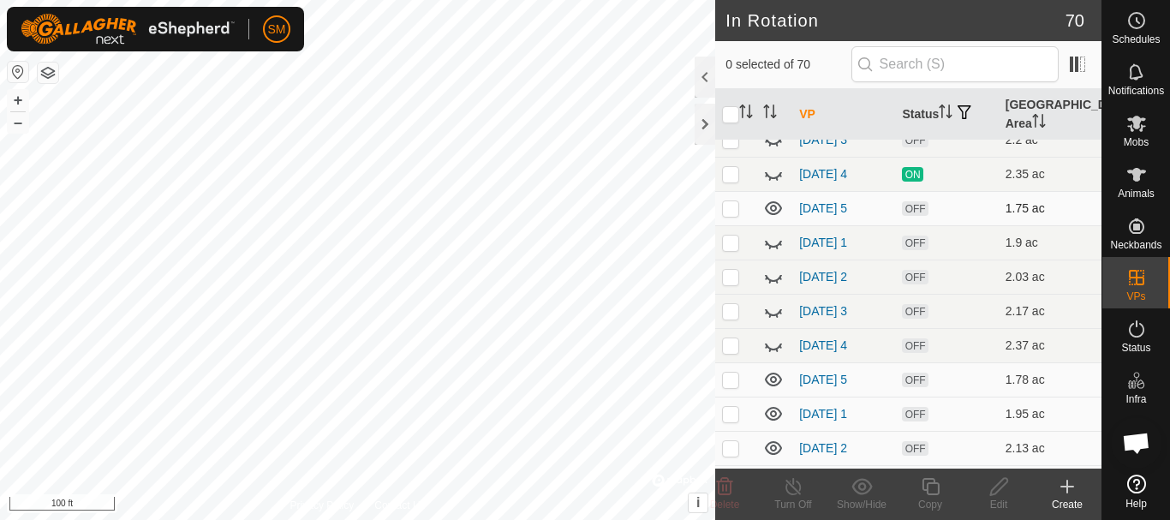
click at [772, 212] on icon at bounding box center [773, 208] width 21 height 21
click at [772, 212] on icon at bounding box center [773, 209] width 17 height 7
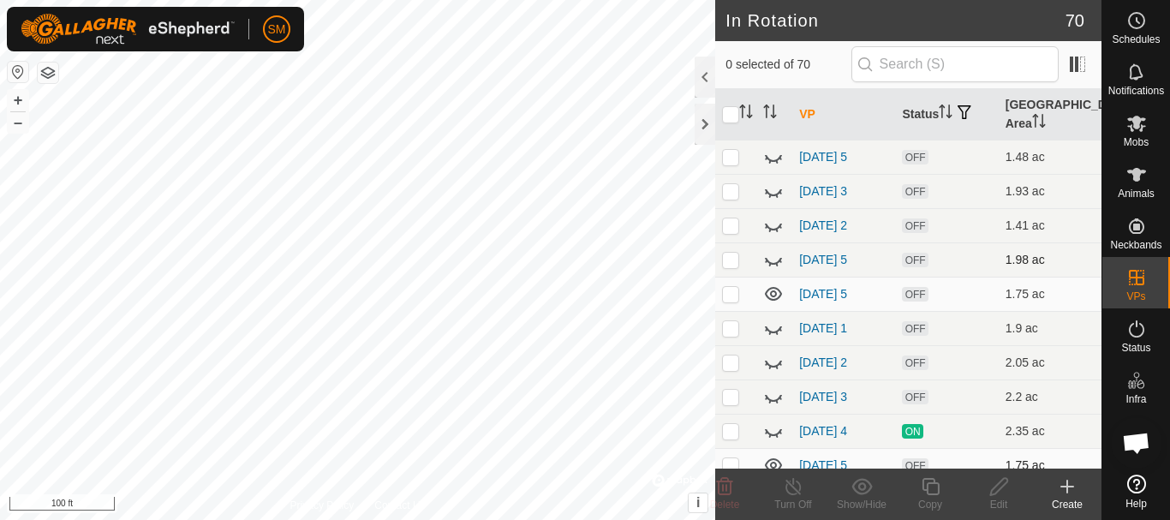
click at [733, 261] on p-checkbox at bounding box center [730, 260] width 17 height 14
click at [726, 490] on icon at bounding box center [725, 486] width 16 height 17
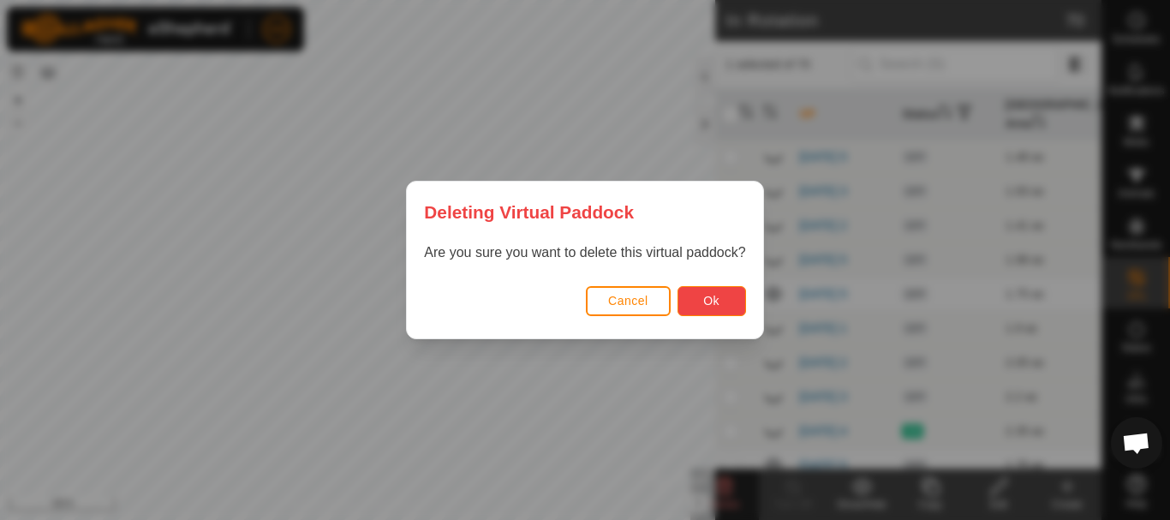
click at [713, 307] on span "Ok" at bounding box center [711, 301] width 16 height 14
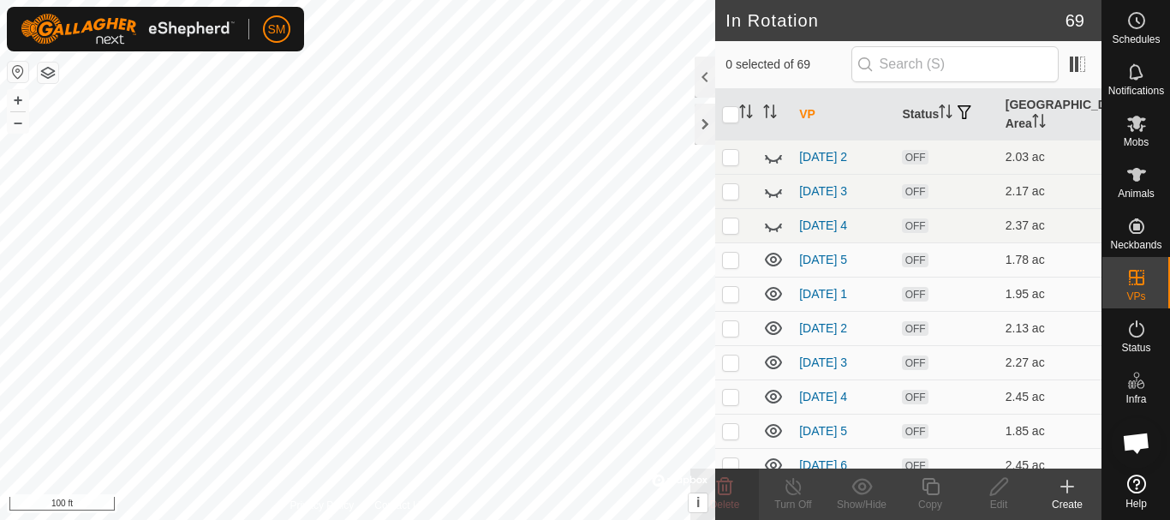
scroll to position [600, 0]
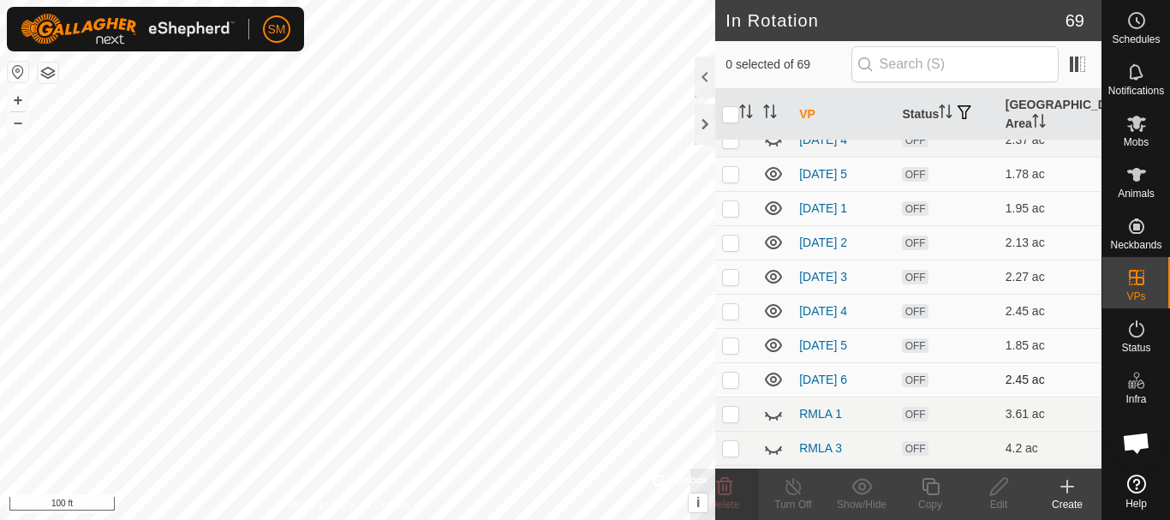
click at [733, 383] on p-checkbox at bounding box center [730, 380] width 17 height 14
click at [728, 496] on icon at bounding box center [725, 486] width 21 height 21
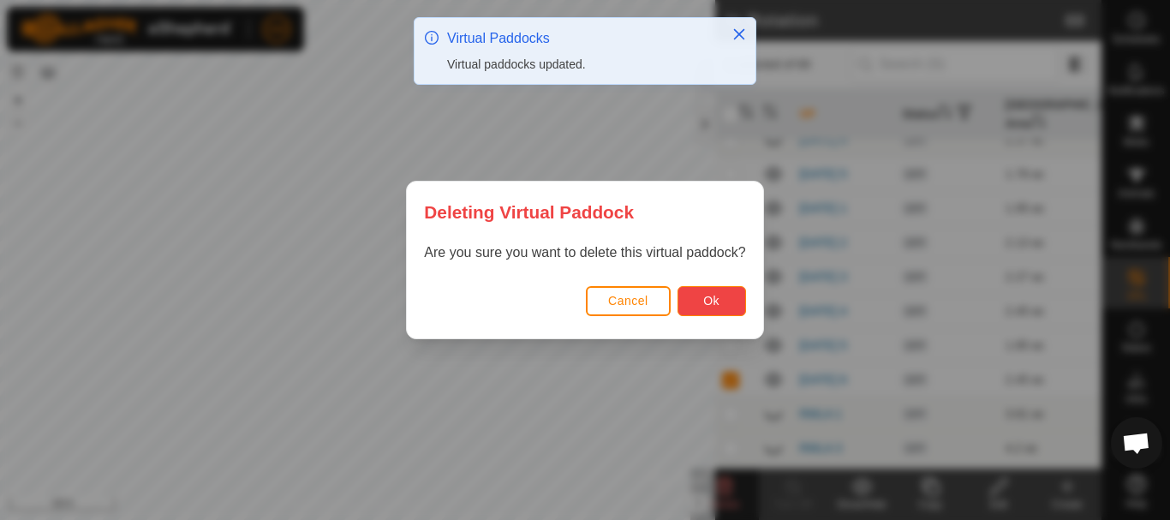
click at [691, 297] on button "Ok" at bounding box center [712, 301] width 69 height 30
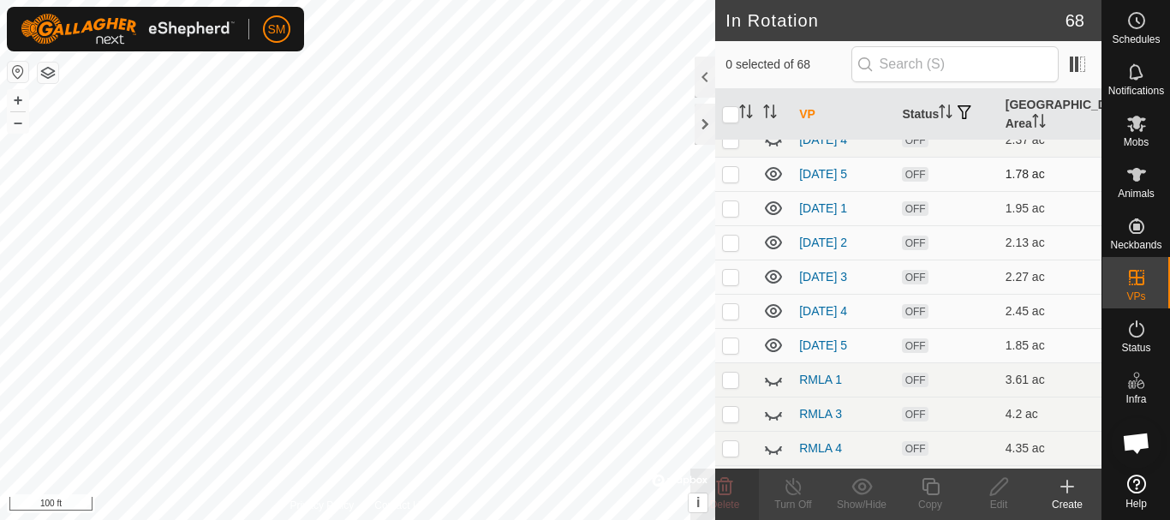
click at [775, 176] on icon at bounding box center [773, 174] width 17 height 14
click at [774, 209] on icon at bounding box center [773, 208] width 21 height 21
click at [770, 245] on icon at bounding box center [773, 242] width 21 height 21
click at [769, 281] on icon at bounding box center [773, 277] width 17 height 14
click at [776, 310] on icon at bounding box center [773, 311] width 17 height 14
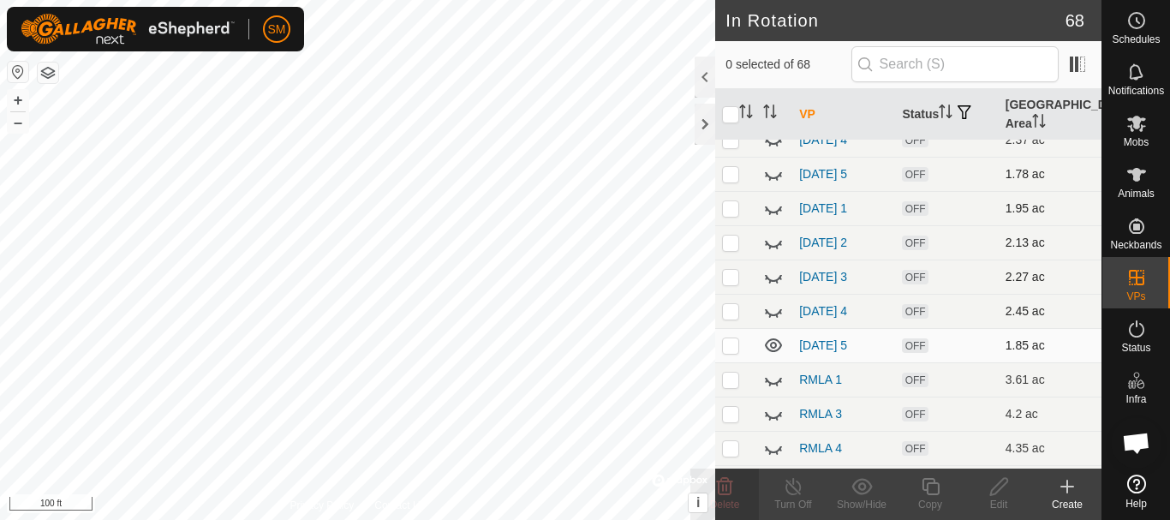
click at [727, 345] on p-checkbox at bounding box center [730, 345] width 17 height 14
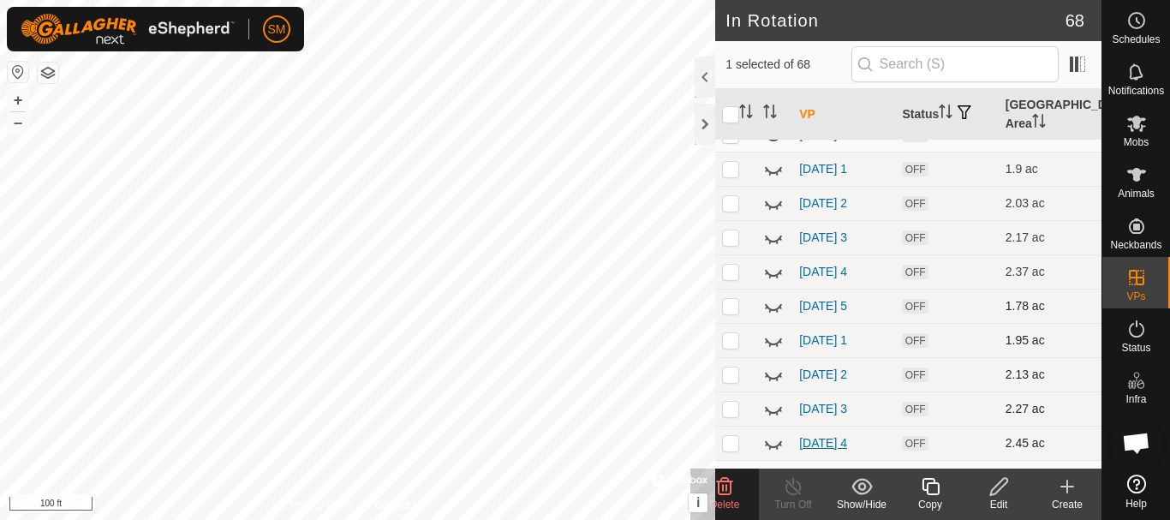
scroll to position [428, 0]
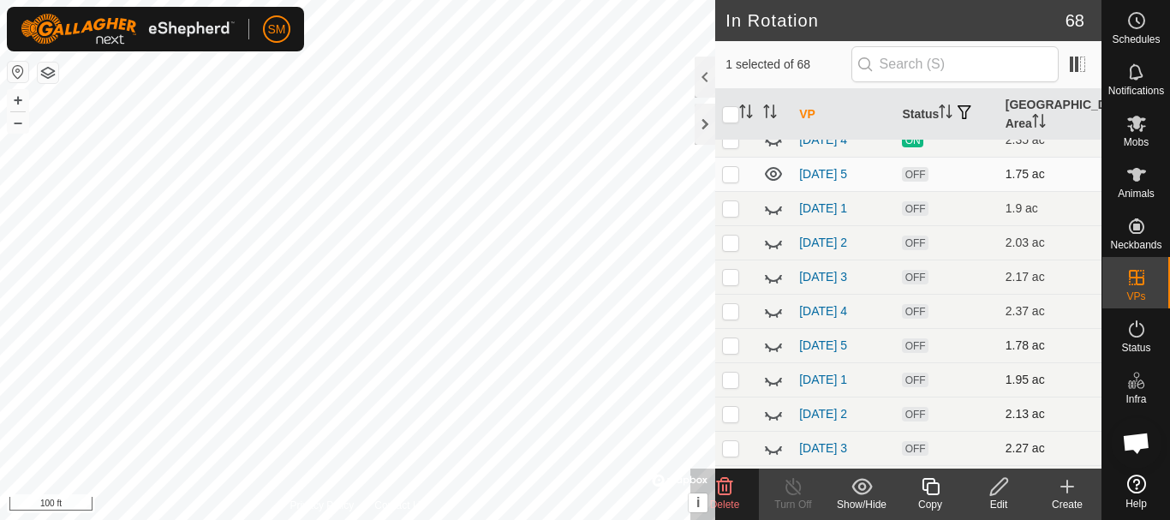
click at [778, 172] on icon at bounding box center [773, 174] width 21 height 21
click at [766, 176] on icon at bounding box center [767, 176] width 3 height 3
click at [935, 488] on icon at bounding box center [930, 486] width 21 height 21
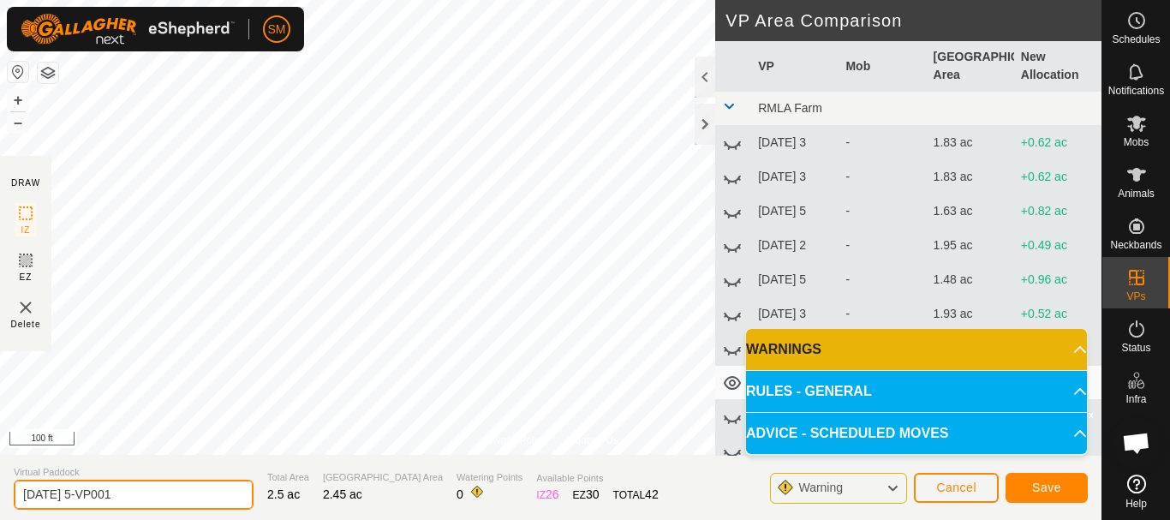
click at [173, 499] on input "[DATE] 5-VP001" at bounding box center [134, 495] width 240 height 30
paste input "text"
drag, startPoint x: 90, startPoint y: 495, endPoint x: 9, endPoint y: 500, distance: 80.7
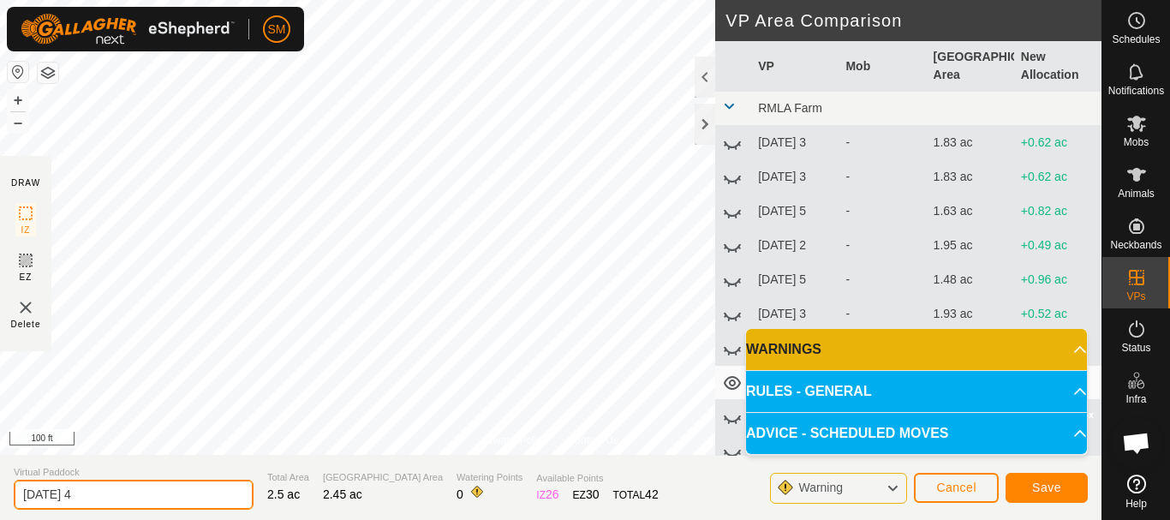
click at [9, 500] on section "Virtual Paddock [DATE] 4 Total Area 2.5 ac Grazing Area 2.45 ac Watering Points…" at bounding box center [551, 487] width 1102 height 65
click at [135, 487] on input "[DATE] 4" at bounding box center [134, 495] width 240 height 30
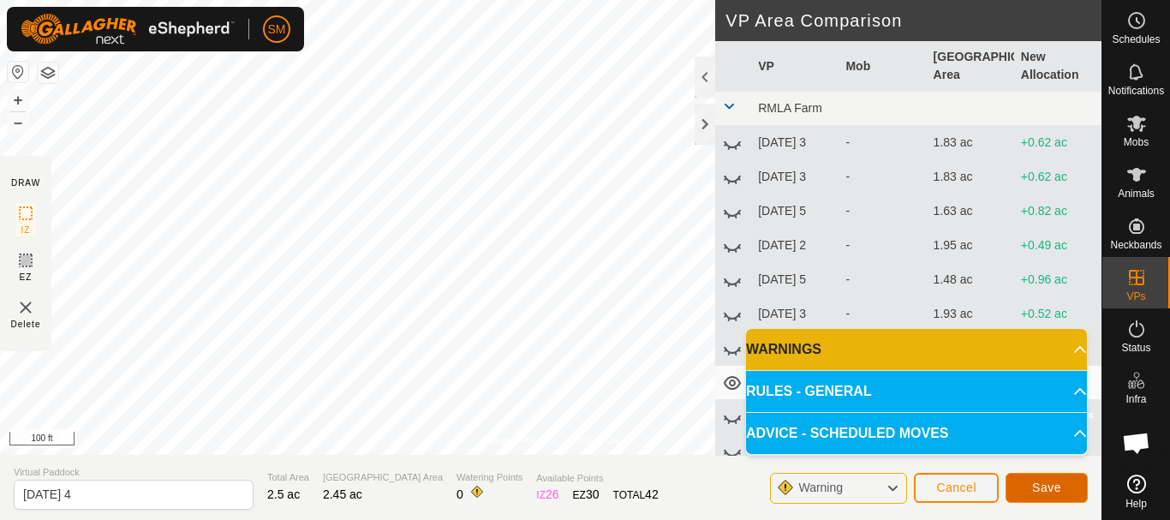
click at [1076, 491] on button "Save" at bounding box center [1047, 488] width 82 height 30
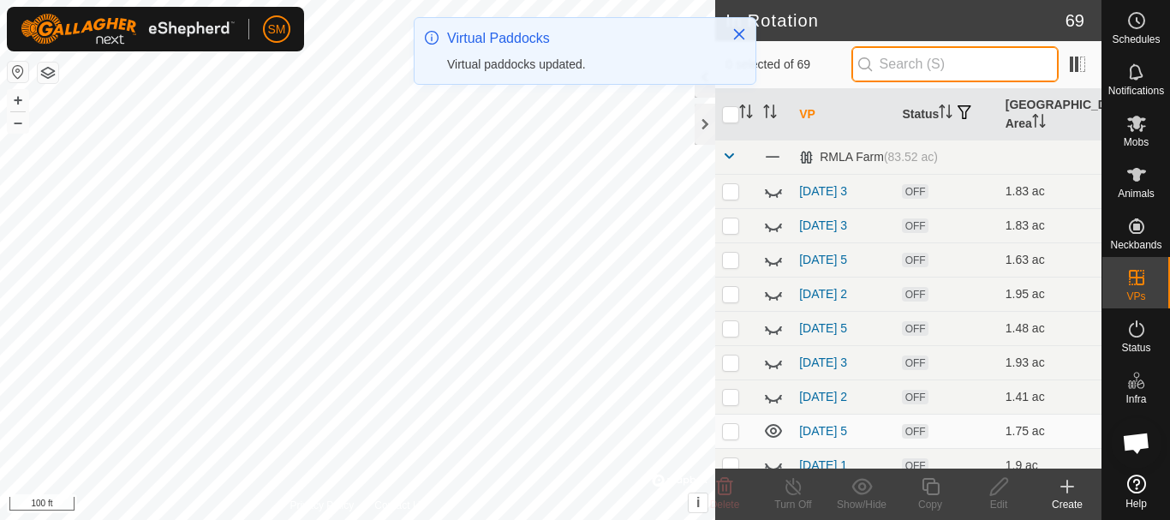
click at [916, 65] on input "text" at bounding box center [955, 64] width 207 height 36
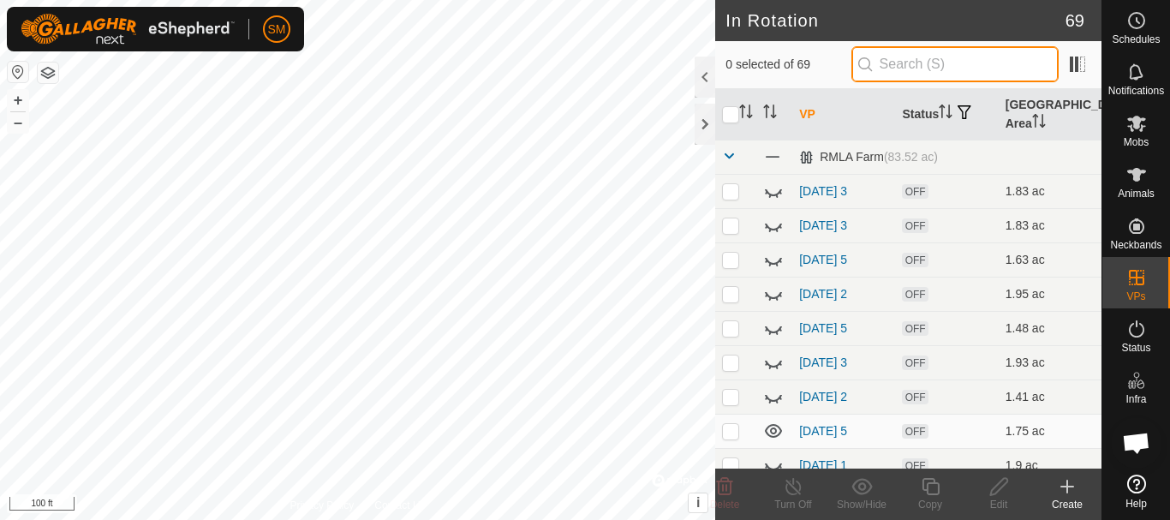
paste input "[DATE]"
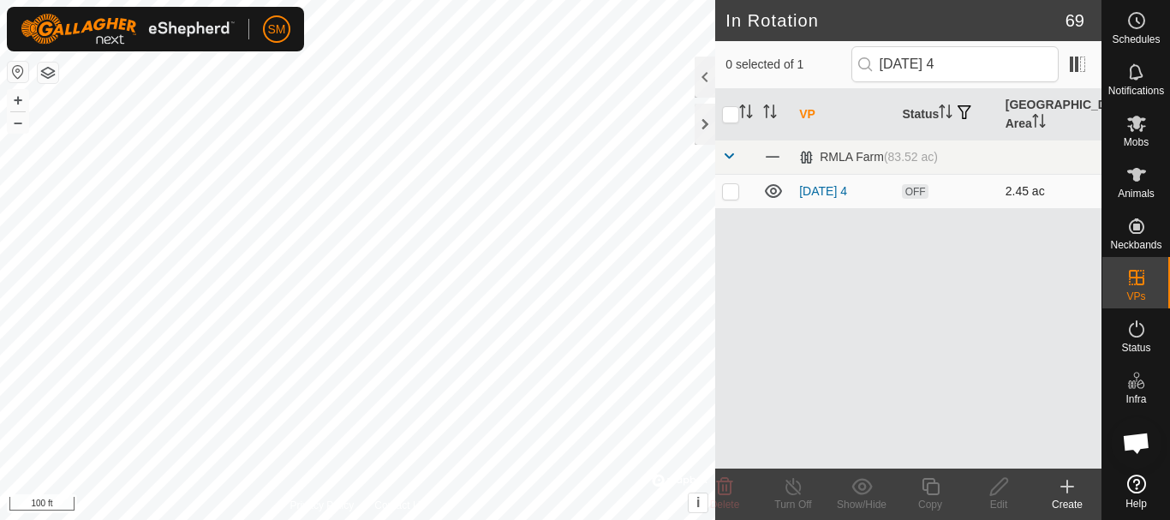
click at [736, 196] on p-checkbox at bounding box center [730, 191] width 17 height 14
click at [931, 486] on icon at bounding box center [930, 486] width 21 height 21
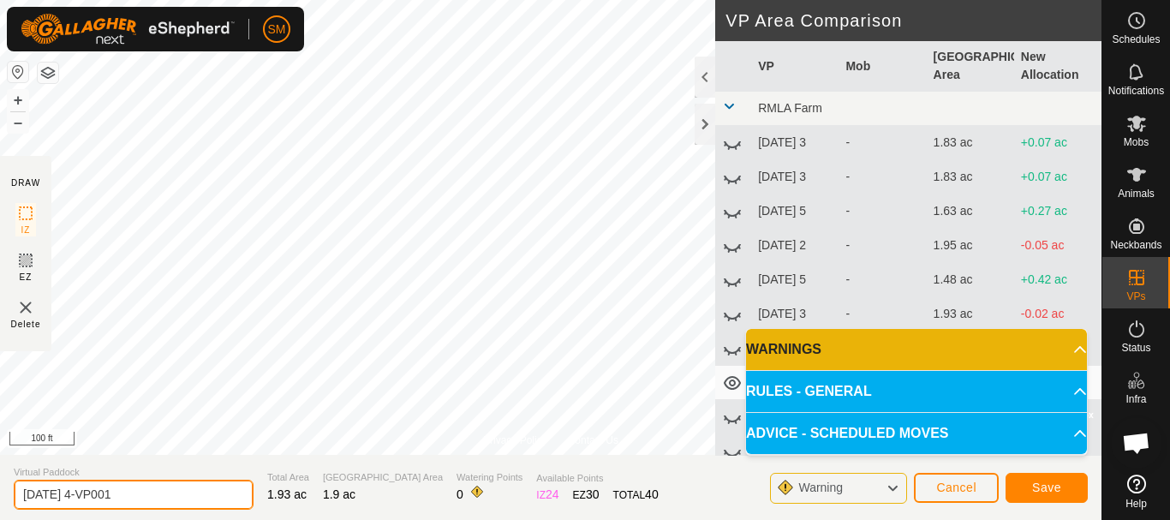
click at [146, 487] on input "[DATE] 4-VP001" at bounding box center [134, 495] width 240 height 30
paste input "text"
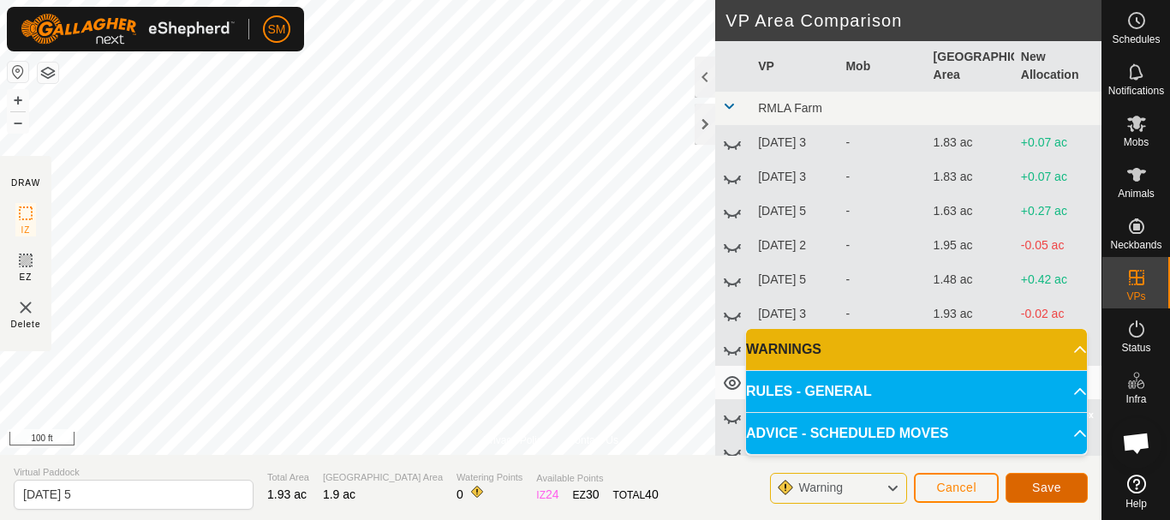
click at [1050, 488] on span "Save" at bounding box center [1046, 488] width 29 height 14
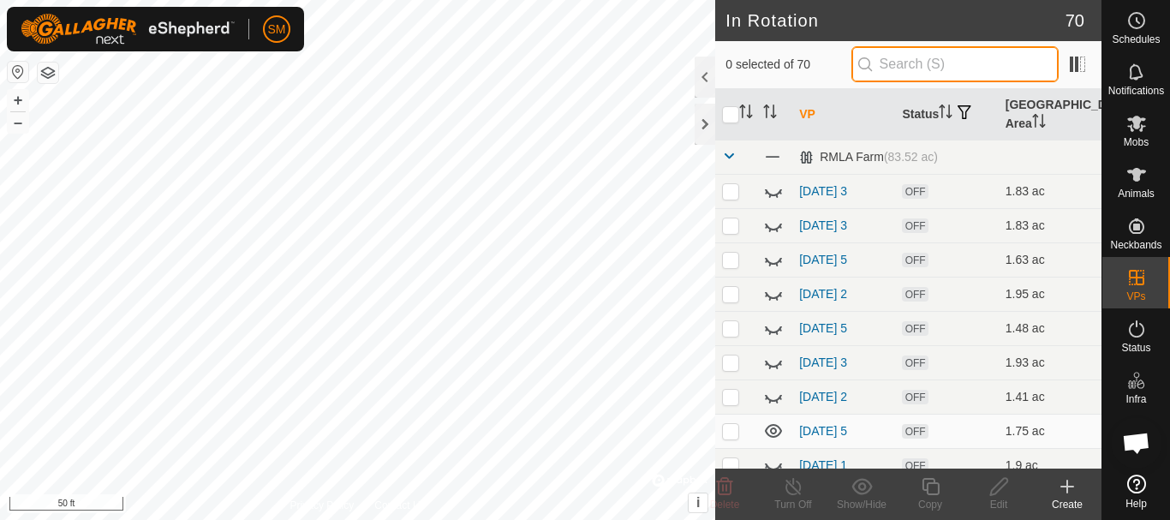
click at [990, 64] on input "text" at bounding box center [955, 64] width 207 height 36
paste input "[DATE]"
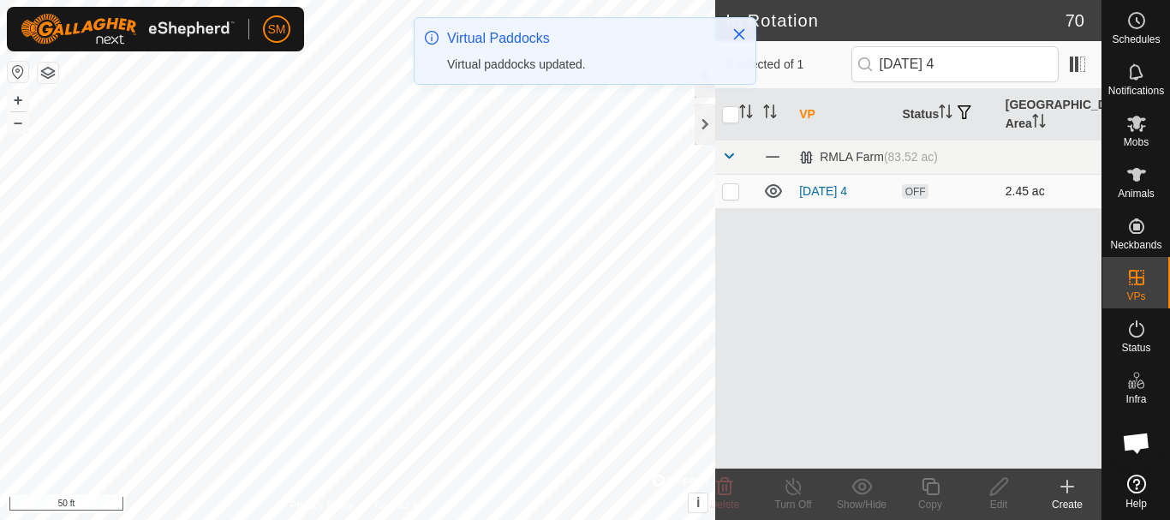
click at [732, 194] on p-checkbox at bounding box center [730, 191] width 17 height 14
click at [931, 490] on icon at bounding box center [930, 486] width 21 height 21
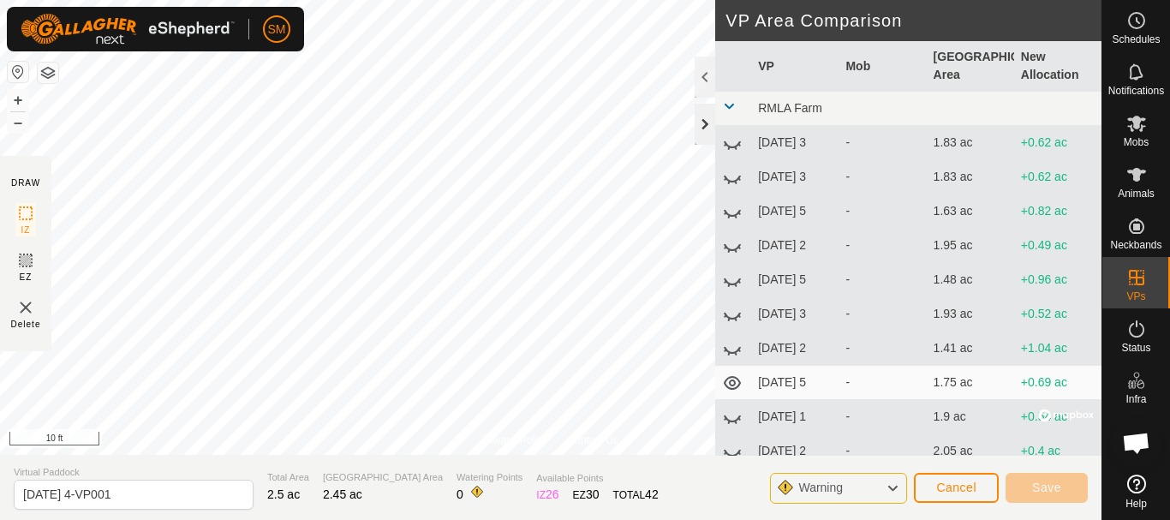
click at [704, 121] on div at bounding box center [705, 124] width 21 height 41
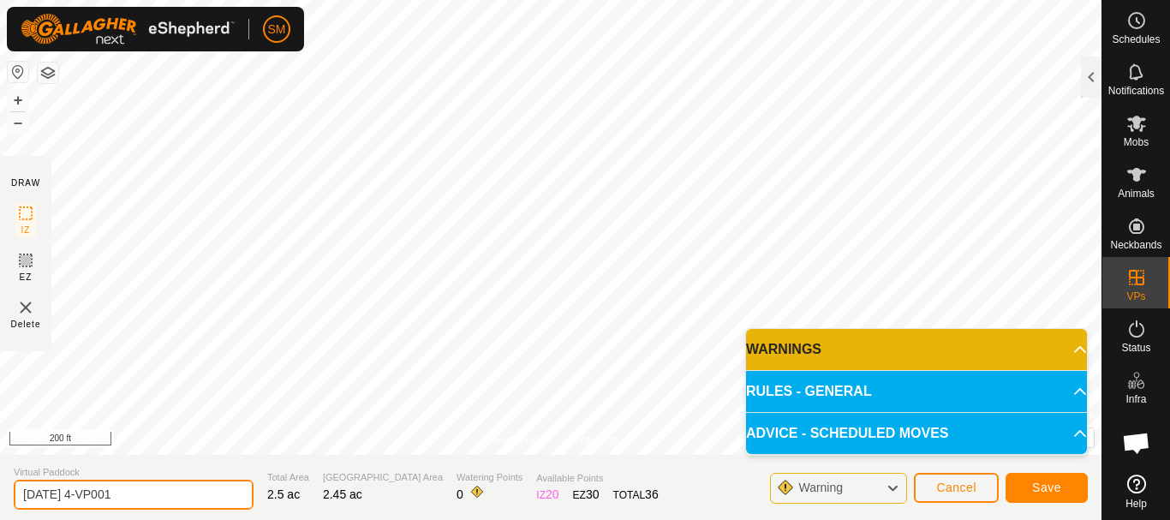
click at [159, 499] on input "[DATE] 4-VP001" at bounding box center [134, 495] width 240 height 30
paste input "text"
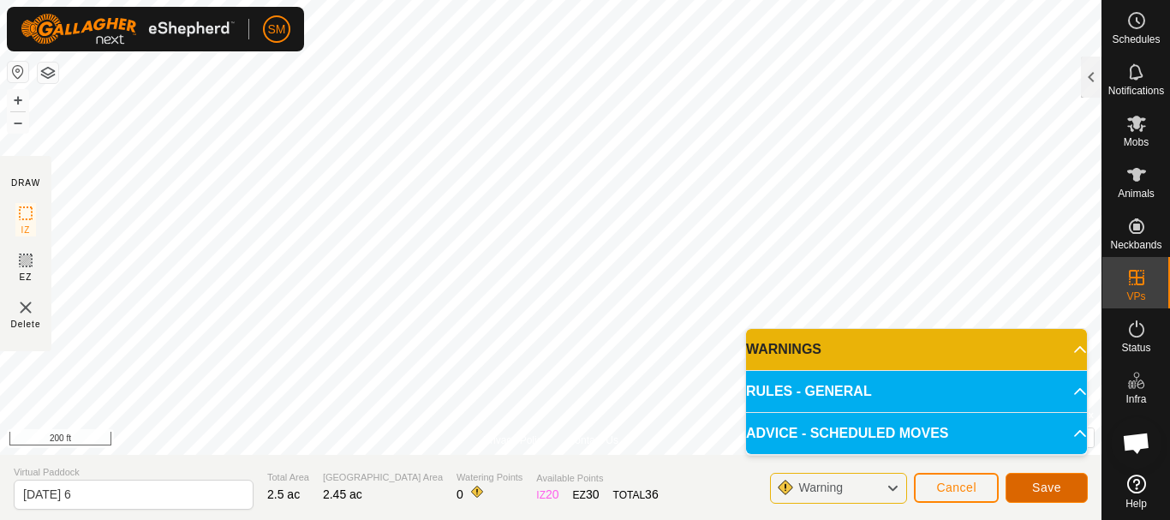
click at [1060, 494] on button "Save" at bounding box center [1047, 488] width 82 height 30
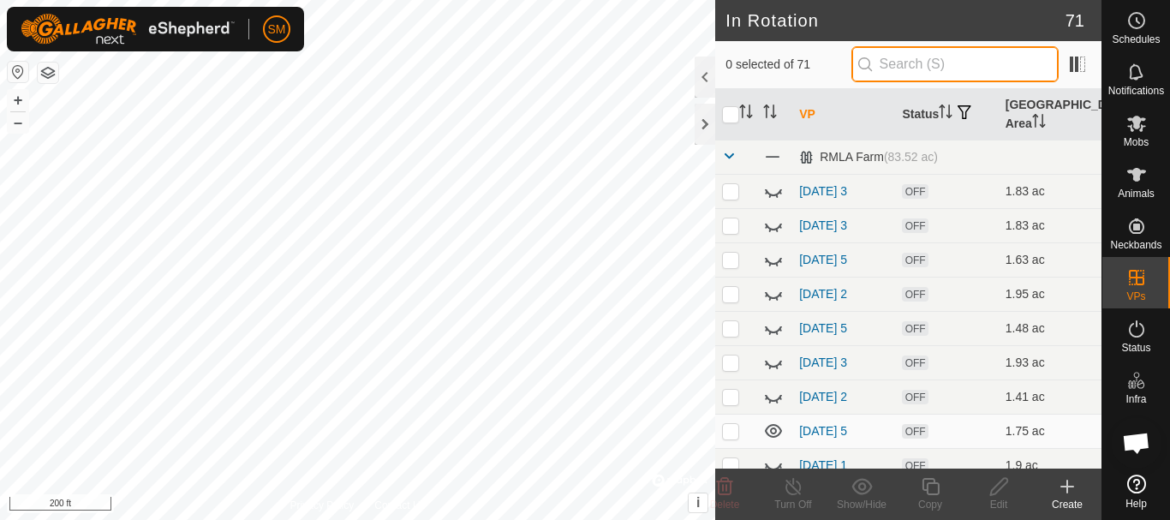
click at [958, 65] on input "text" at bounding box center [955, 64] width 207 height 36
paste input "[DATE]"
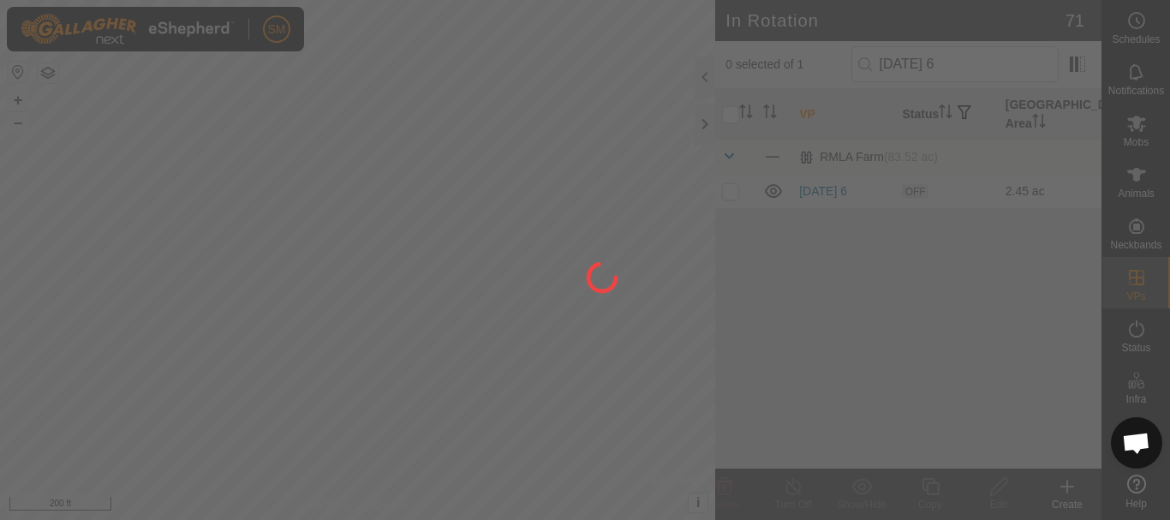
click at [726, 191] on div at bounding box center [585, 260] width 1170 height 520
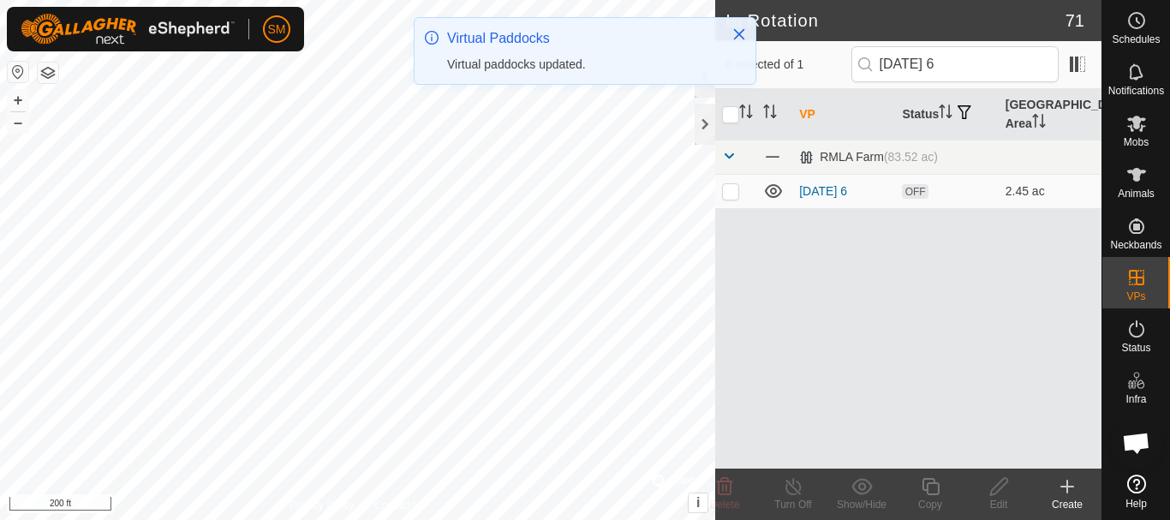
click at [729, 195] on p-checkbox at bounding box center [730, 191] width 17 height 14
click at [927, 487] on icon at bounding box center [930, 486] width 17 height 17
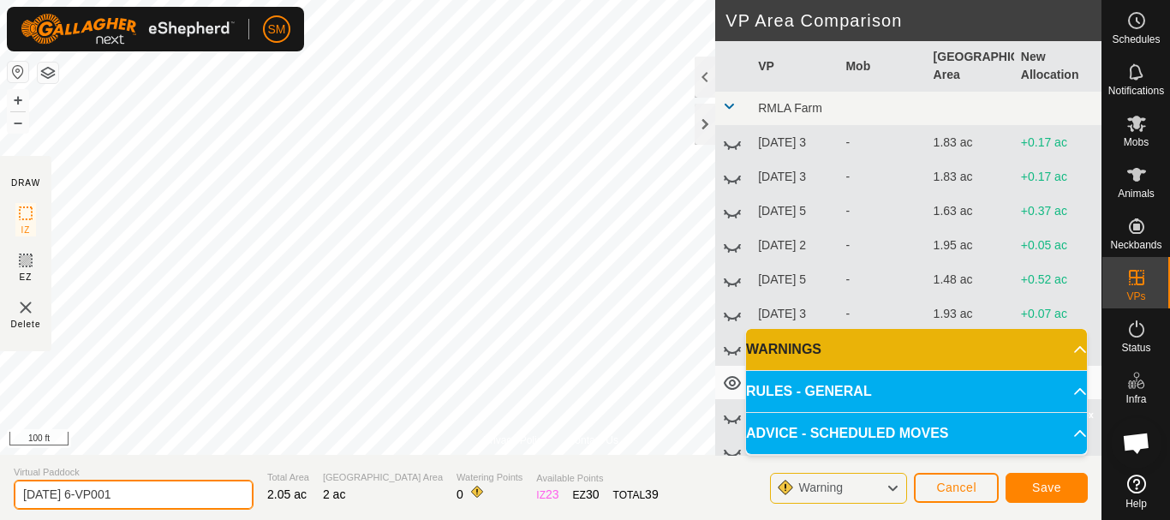
click at [128, 492] on input "[DATE] 6-VP001" at bounding box center [134, 495] width 240 height 30
click at [149, 492] on input "[DATE] 6-VP001" at bounding box center [134, 495] width 240 height 30
paste input "text"
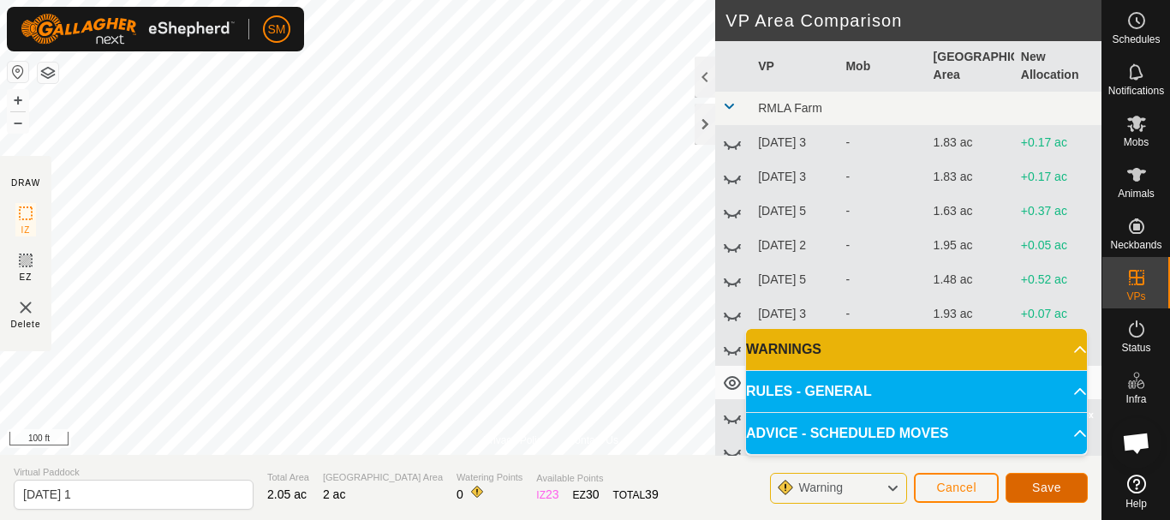
click at [1045, 488] on span "Save" at bounding box center [1046, 488] width 29 height 14
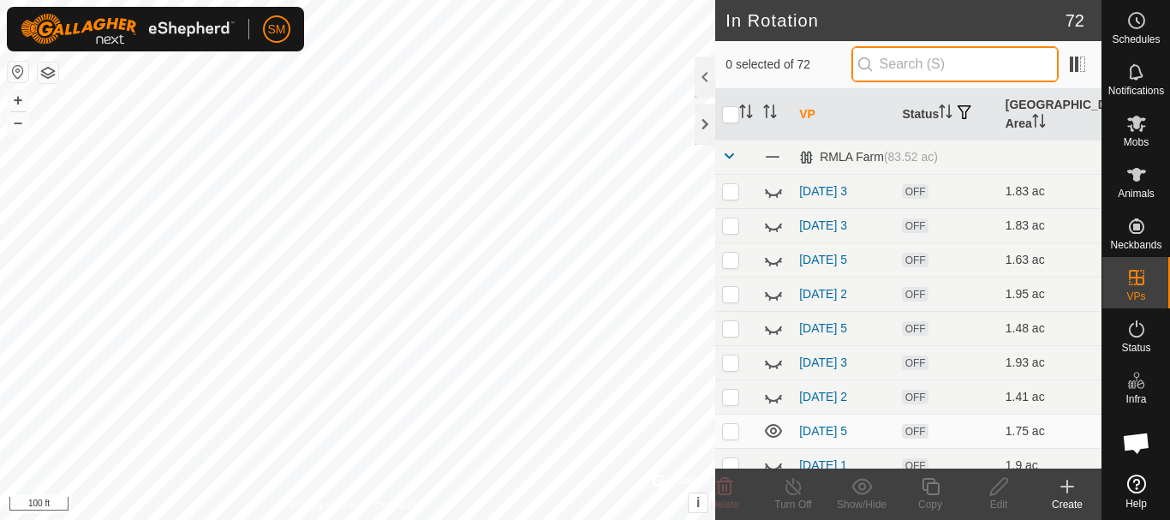
click at [982, 65] on input "text" at bounding box center [955, 64] width 207 height 36
paste input "[DATE]"
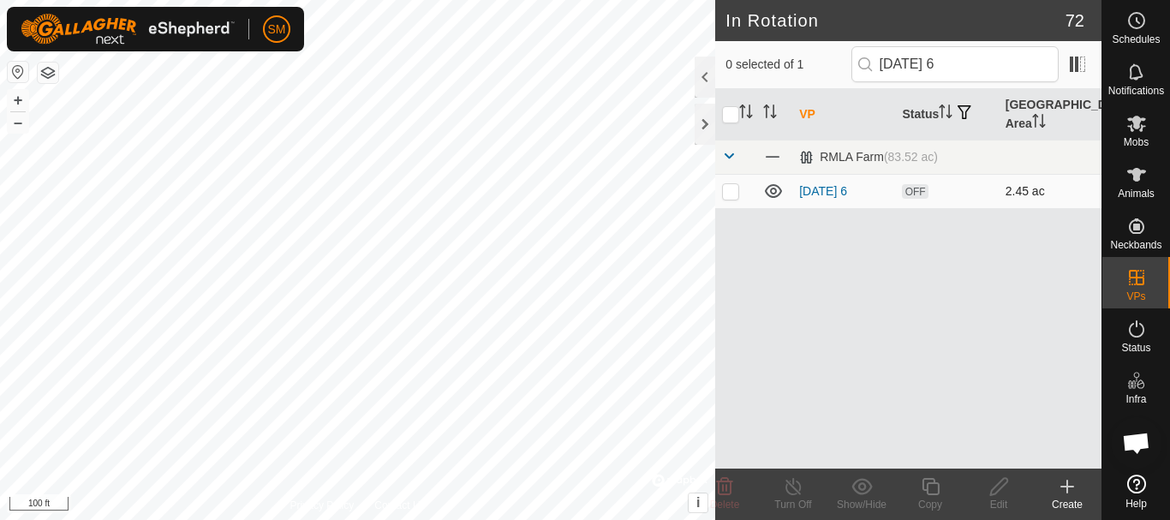
click at [736, 193] on p-checkbox at bounding box center [730, 191] width 17 height 14
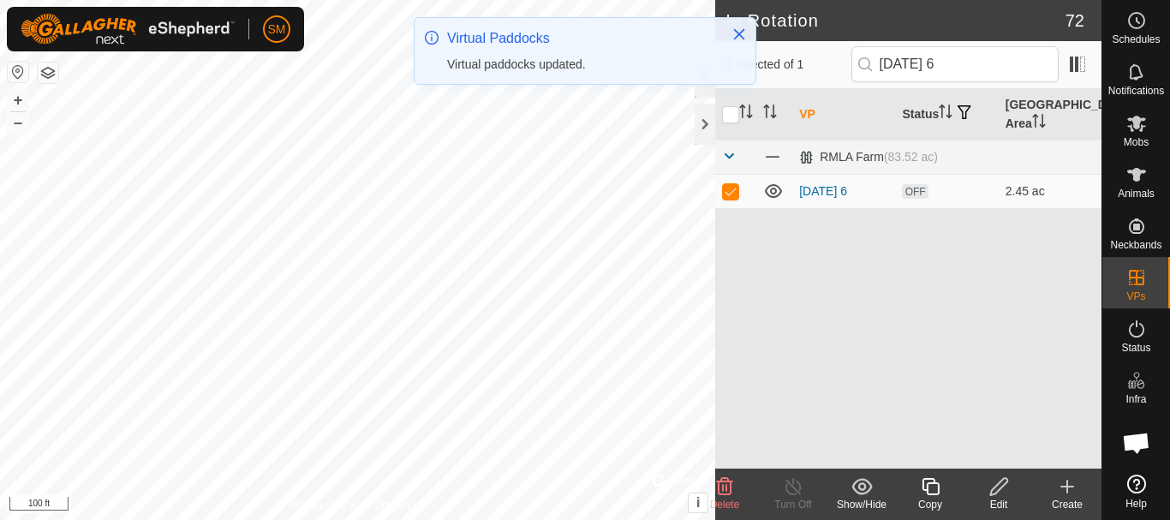
click at [934, 489] on icon at bounding box center [930, 486] width 21 height 21
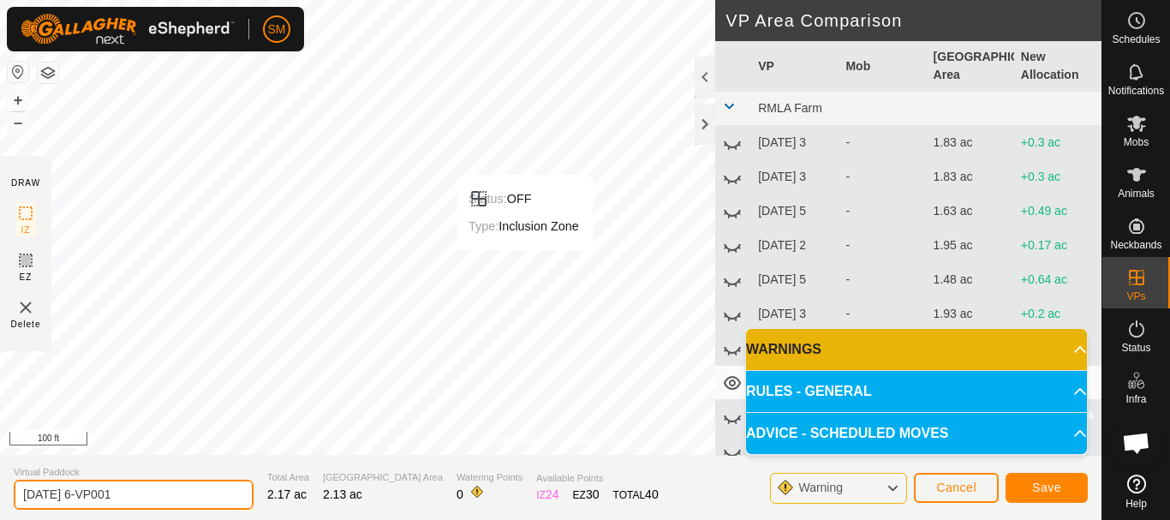
click at [160, 495] on input "[DATE] 6-VP001" at bounding box center [134, 495] width 240 height 30
paste input "text"
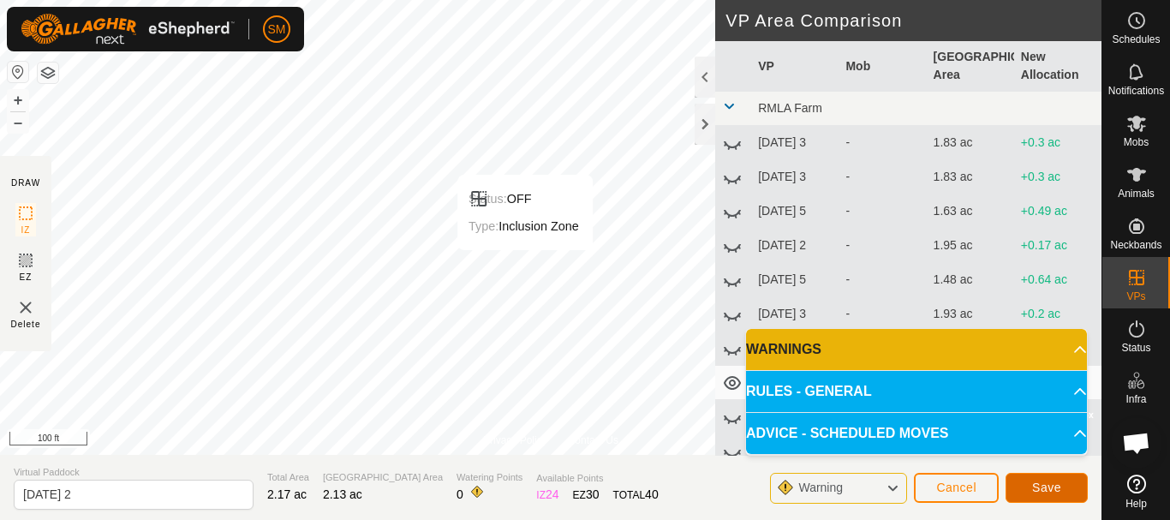
click at [1058, 483] on span "Save" at bounding box center [1046, 488] width 29 height 14
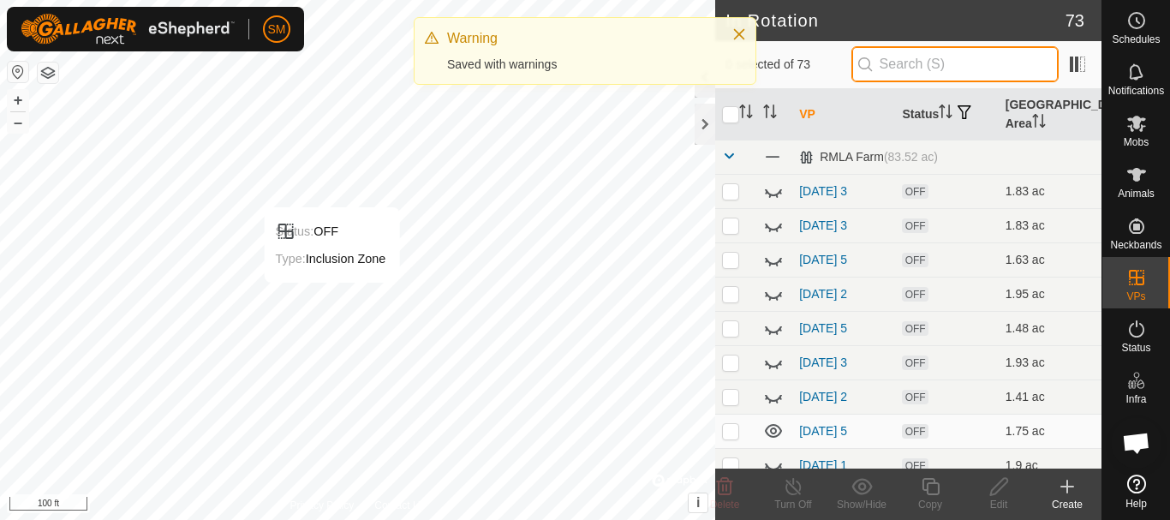
click at [938, 63] on input "text" at bounding box center [955, 64] width 207 height 36
paste input "[DATE]"
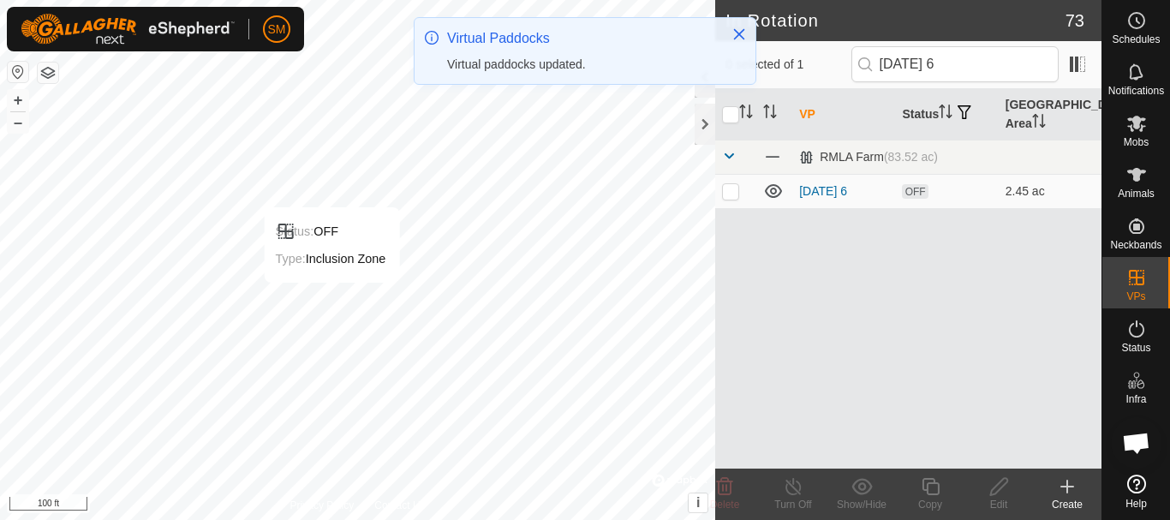
click at [734, 194] on p-checkbox at bounding box center [730, 191] width 17 height 14
click at [927, 500] on div "Copy" at bounding box center [930, 504] width 69 height 15
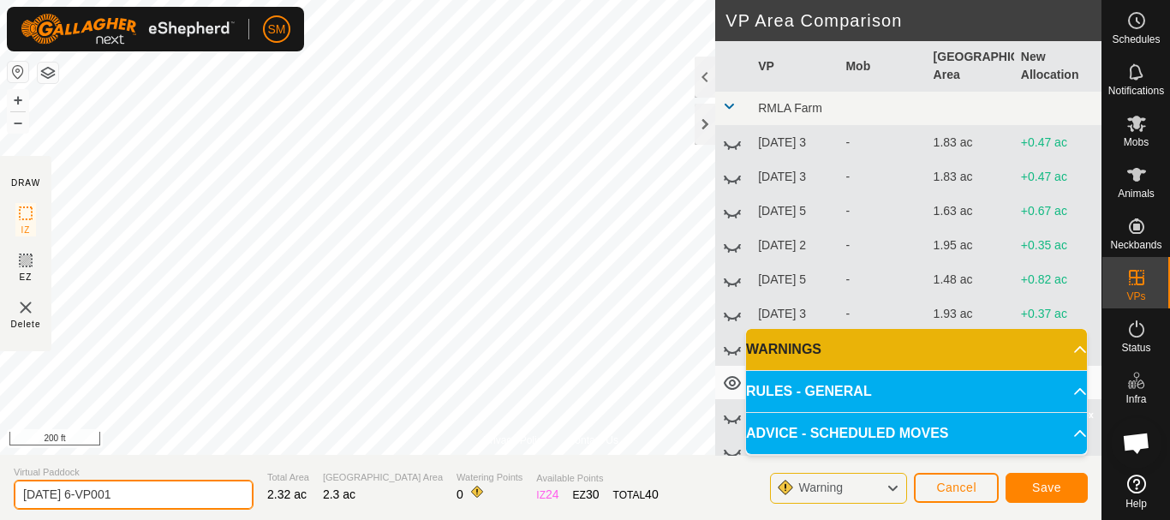
click at [177, 493] on input "[DATE] 6-VP001" at bounding box center [134, 495] width 240 height 30
click at [177, 494] on input "[DATE] 6-VP001" at bounding box center [134, 495] width 240 height 30
paste input "text"
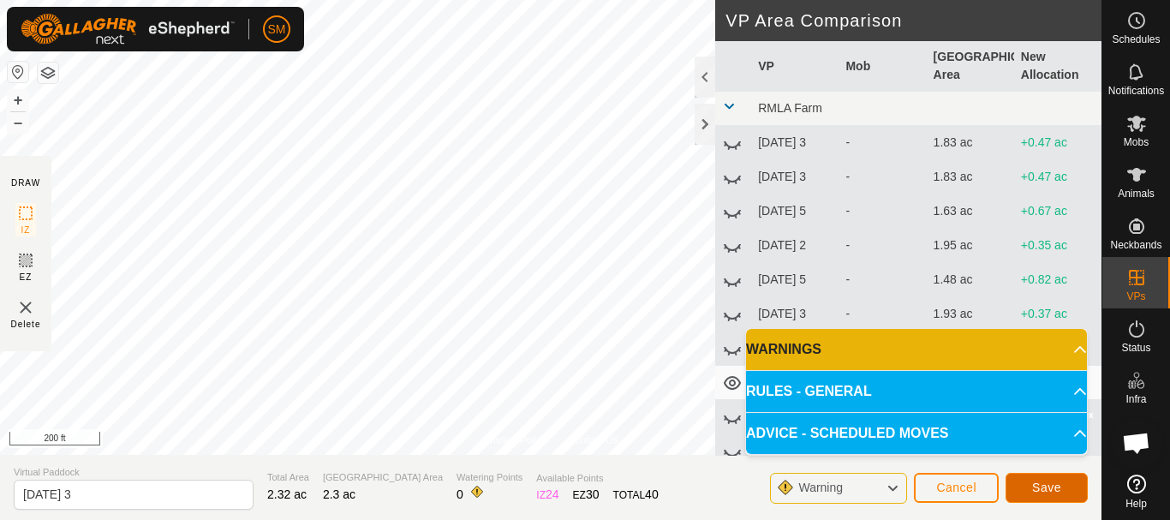
click at [1049, 497] on button "Save" at bounding box center [1047, 488] width 82 height 30
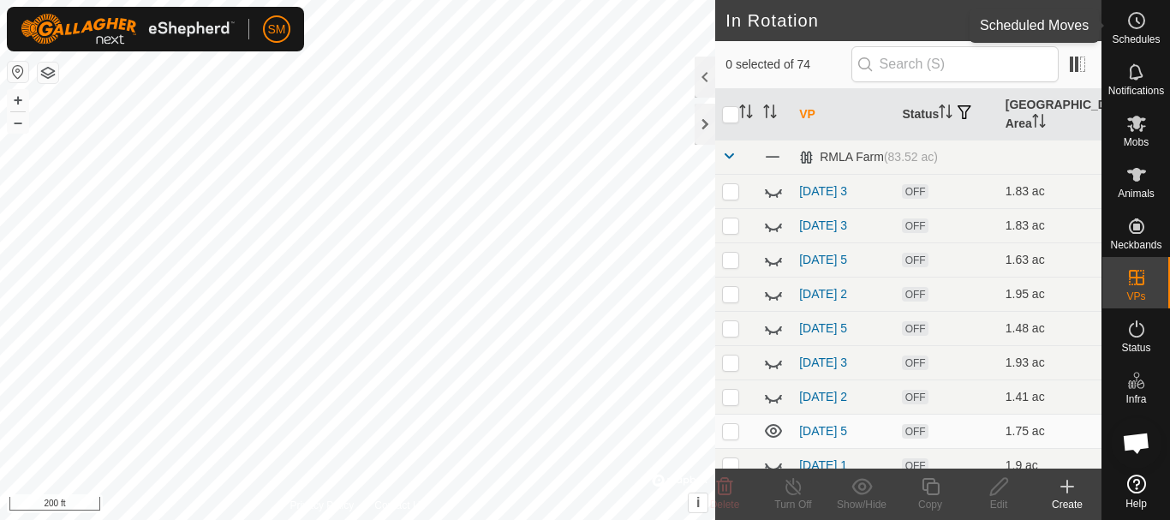
click at [1133, 19] on icon at bounding box center [1137, 20] width 21 height 21
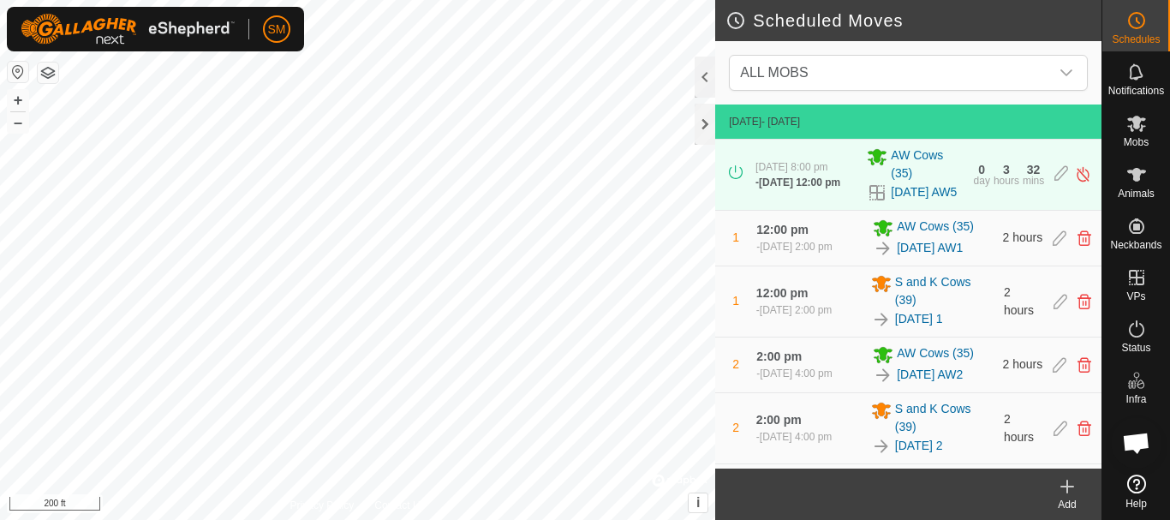
click at [1068, 499] on div "Add" at bounding box center [1067, 504] width 69 height 15
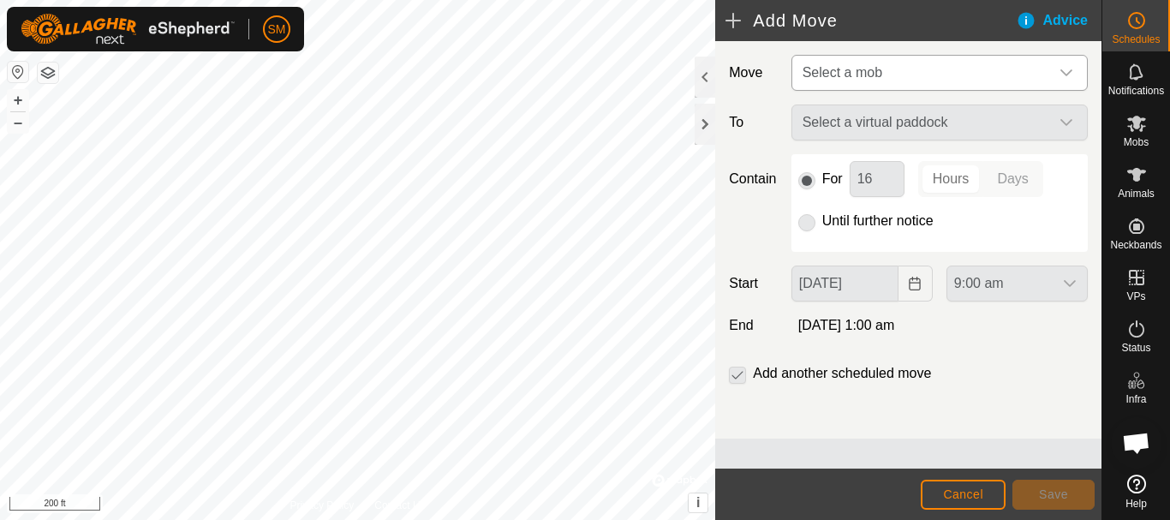
click at [1065, 81] on div "dropdown trigger" at bounding box center [1067, 73] width 34 height 34
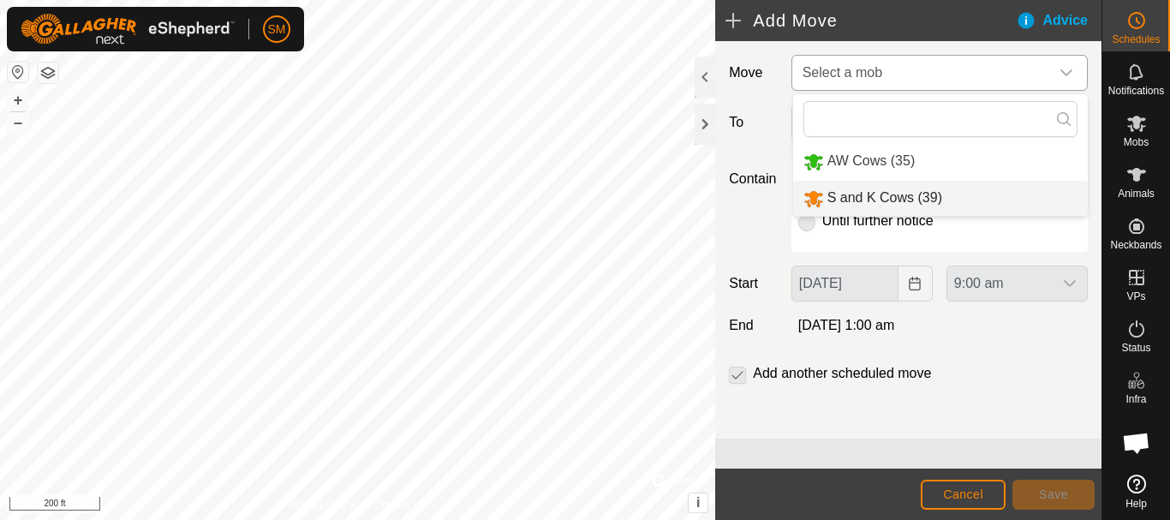
click at [917, 200] on li "S and K Cows (39)" at bounding box center [940, 198] width 295 height 35
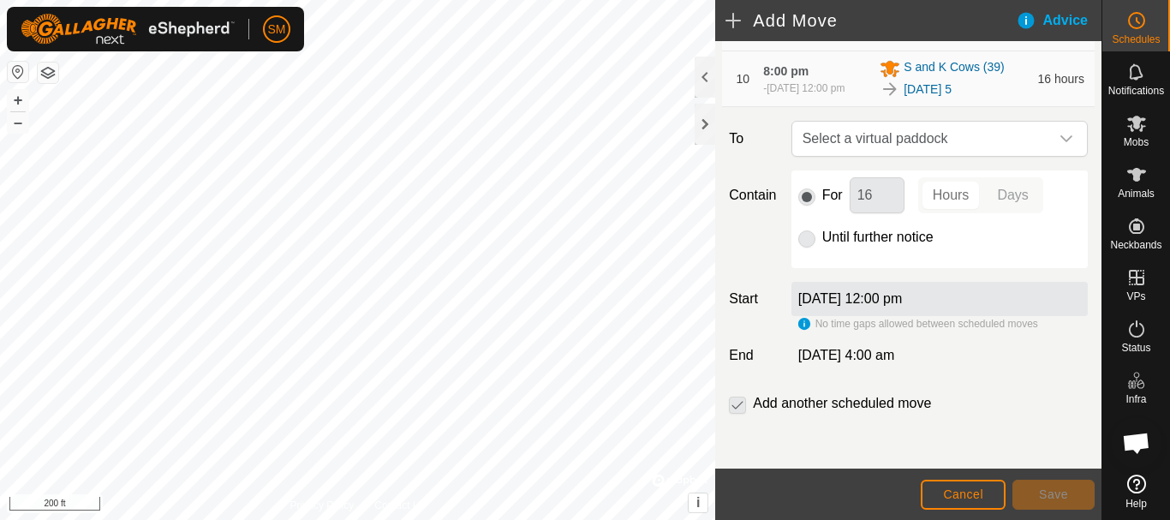
scroll to position [716, 0]
click at [1060, 144] on icon "dropdown trigger" at bounding box center [1067, 139] width 14 height 14
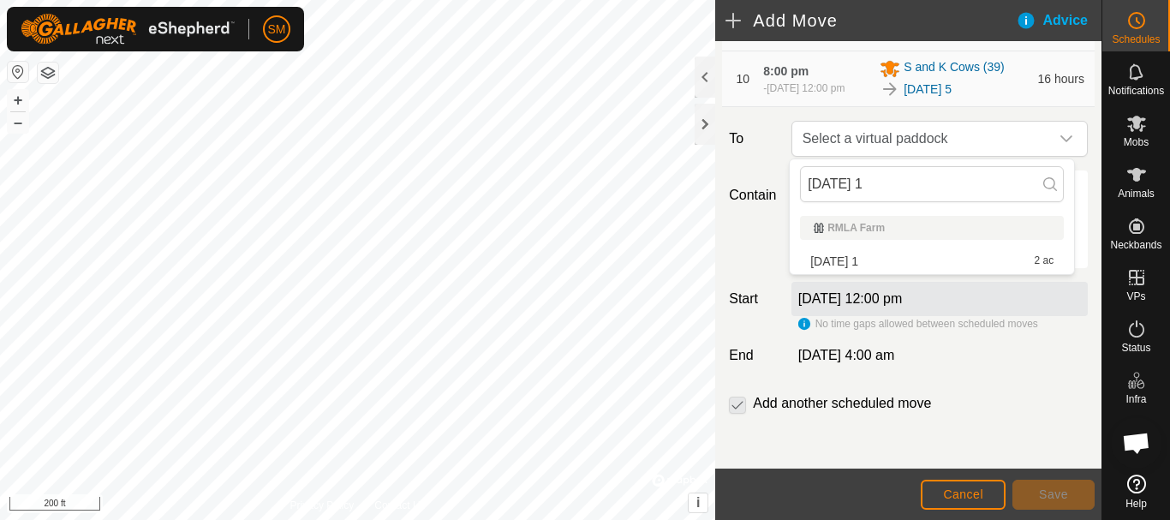
click at [842, 260] on li "[DATE] 1 2 ac" at bounding box center [932, 261] width 264 height 26
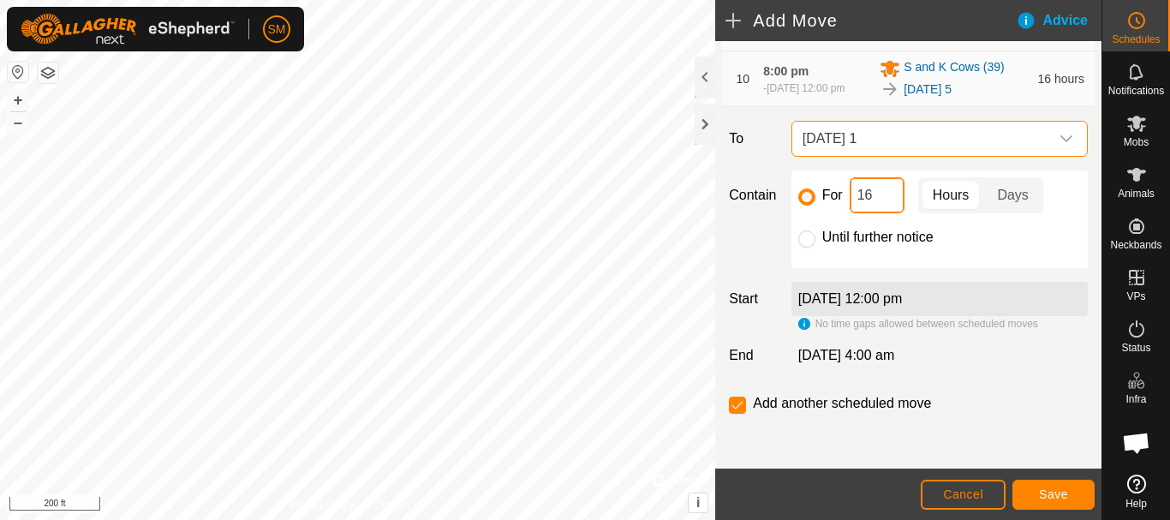
click at [868, 194] on input "16" at bounding box center [877, 195] width 55 height 36
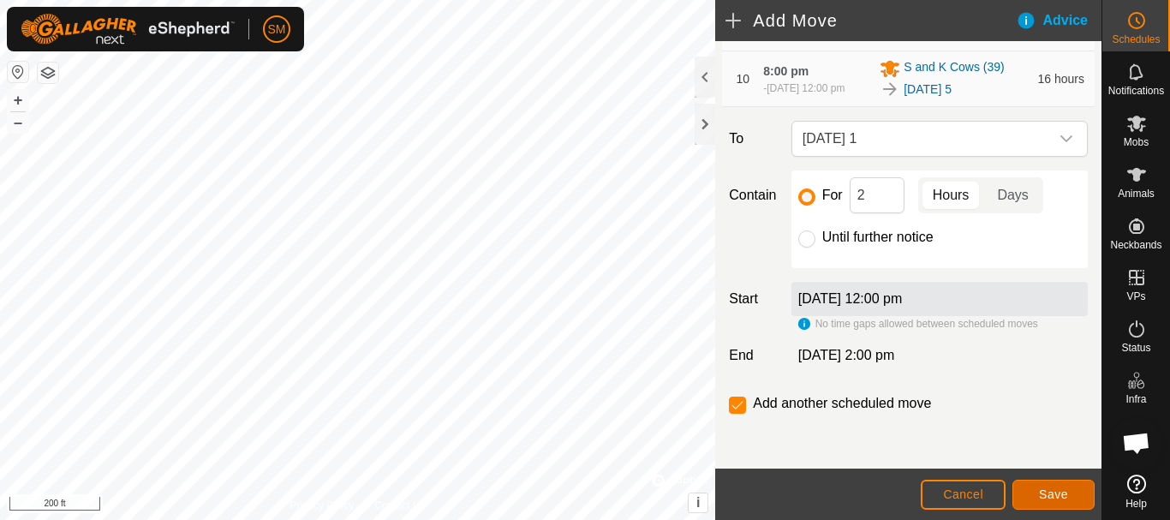
click at [1057, 500] on span "Save" at bounding box center [1053, 494] width 29 height 14
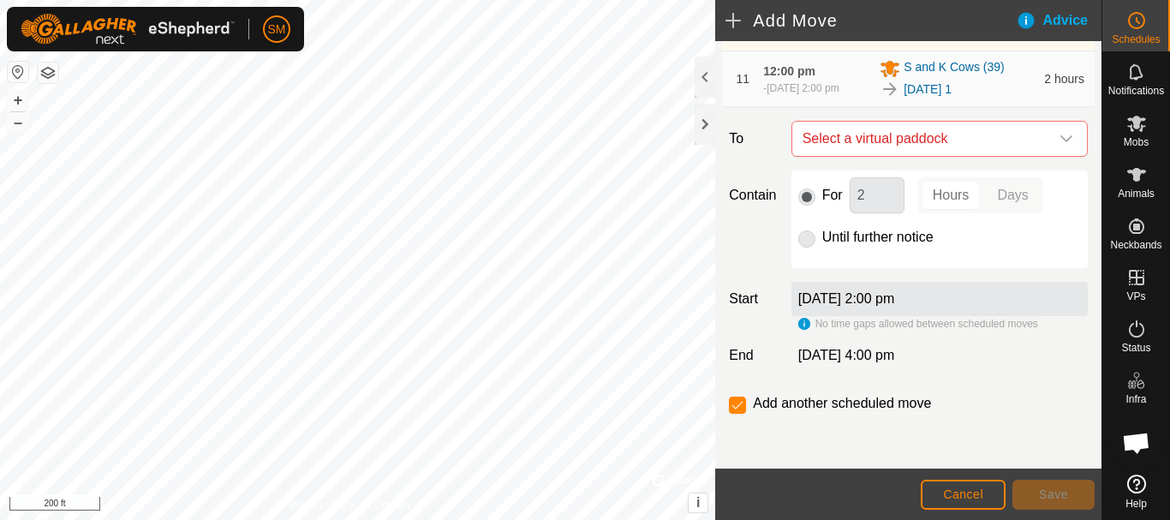
scroll to position [814, 0]
click at [1060, 148] on div "dropdown trigger" at bounding box center [1067, 139] width 34 height 34
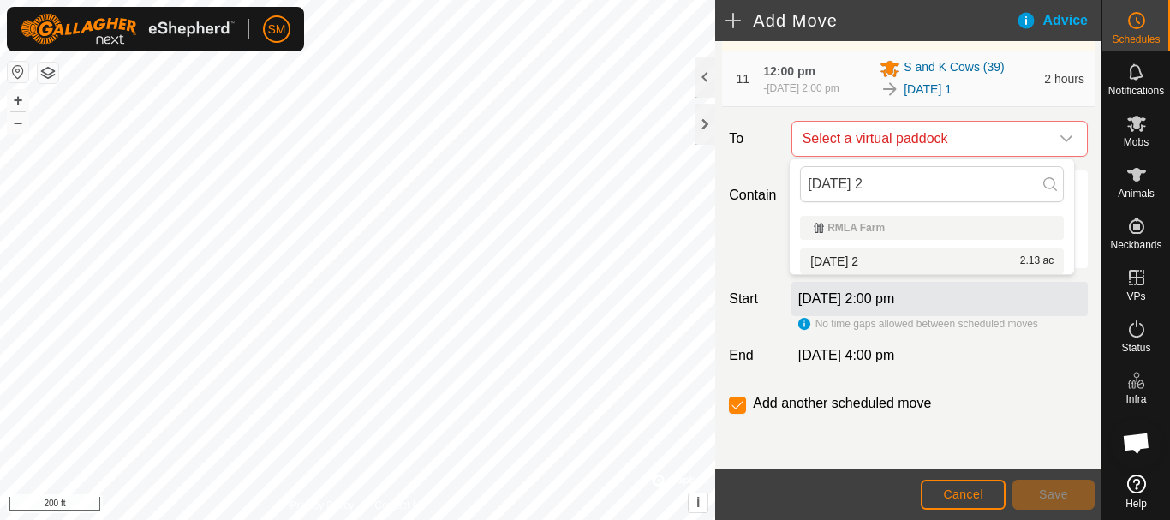
click at [864, 254] on li "[DATE] 2 2.13 ac" at bounding box center [932, 261] width 264 height 26
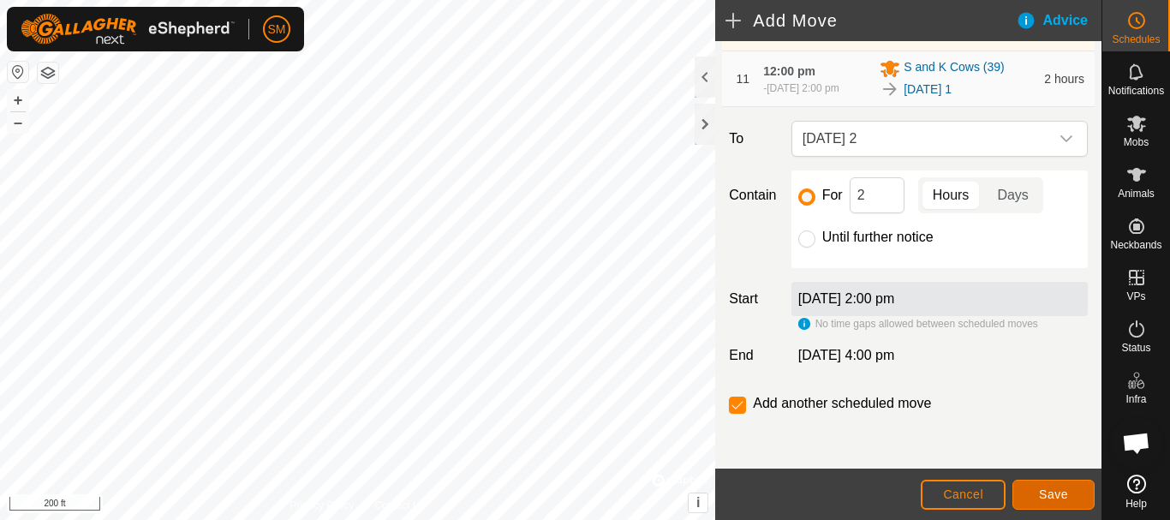
click at [1068, 489] on button "Save" at bounding box center [1054, 495] width 82 height 30
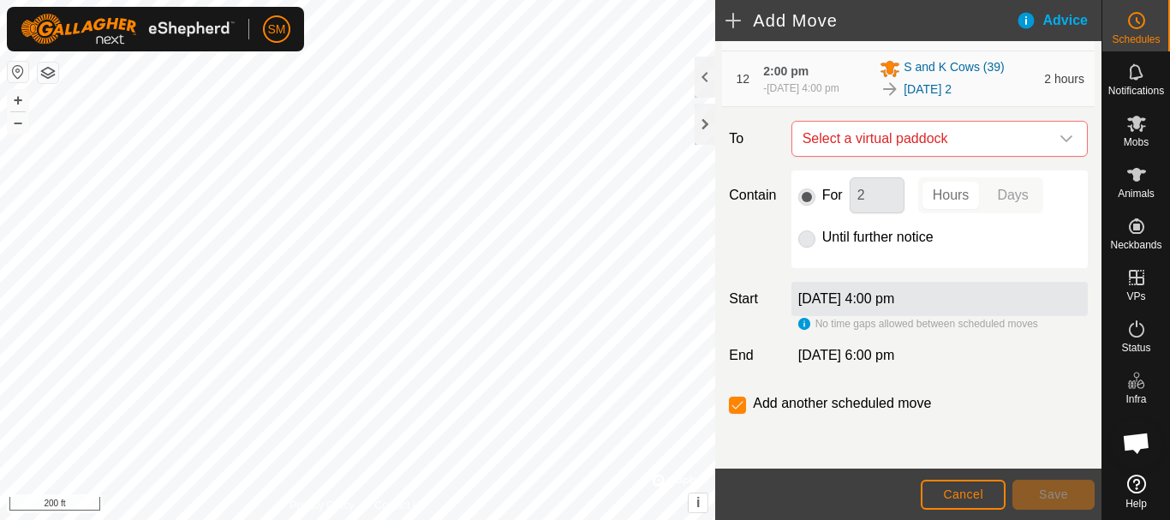
scroll to position [877, 0]
click at [1060, 143] on icon "dropdown trigger" at bounding box center [1067, 139] width 14 height 14
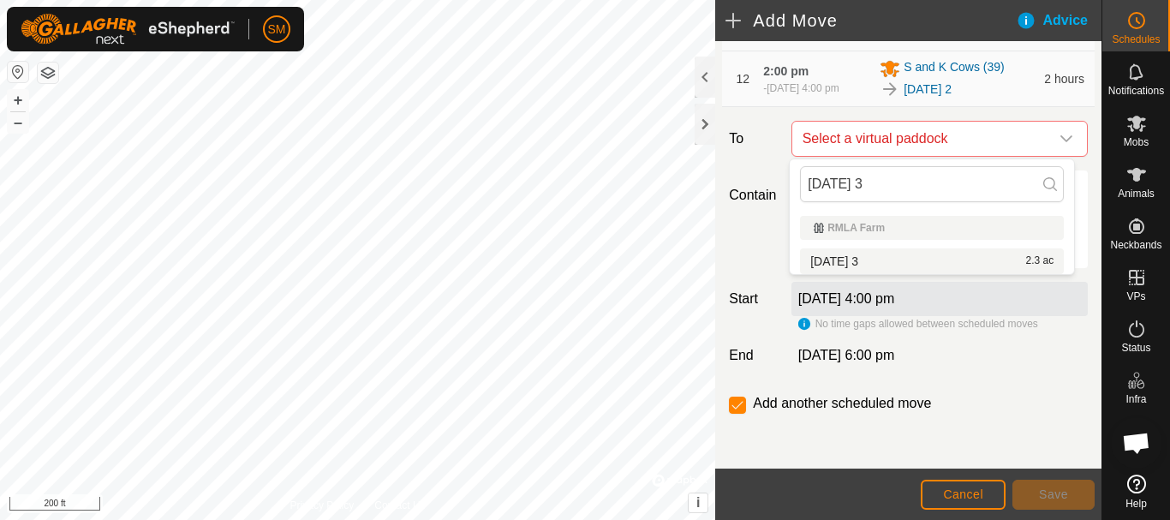
click at [851, 259] on li "[DATE] 3 2.3 ac" at bounding box center [932, 261] width 264 height 26
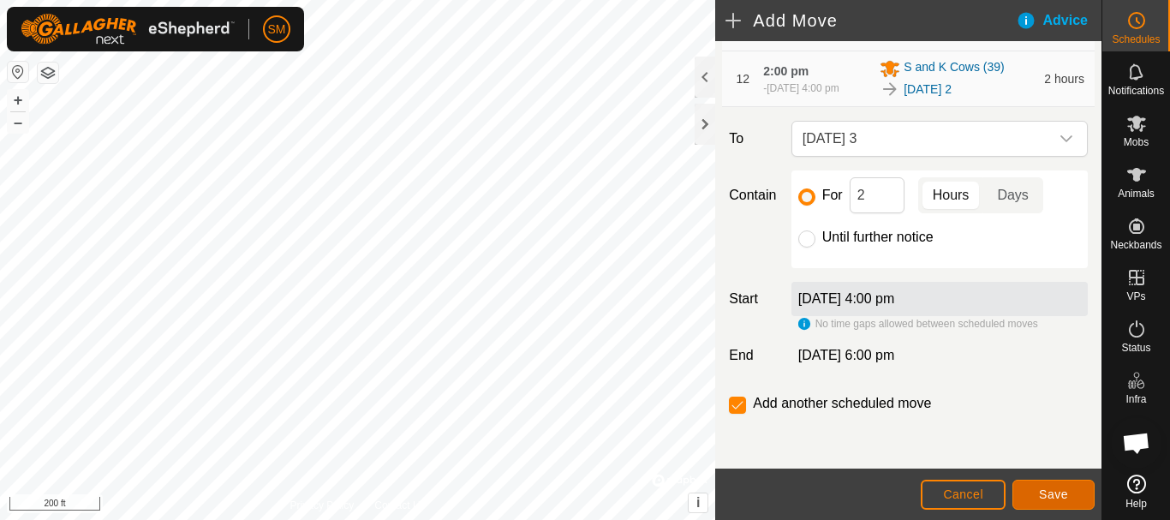
click at [1053, 483] on button "Save" at bounding box center [1054, 495] width 82 height 30
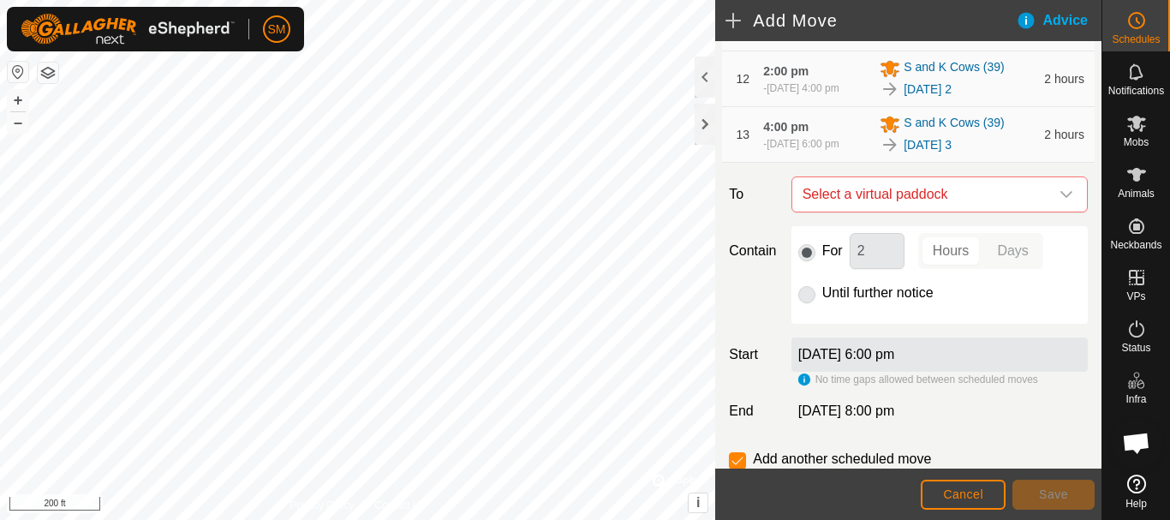
scroll to position [941, 0]
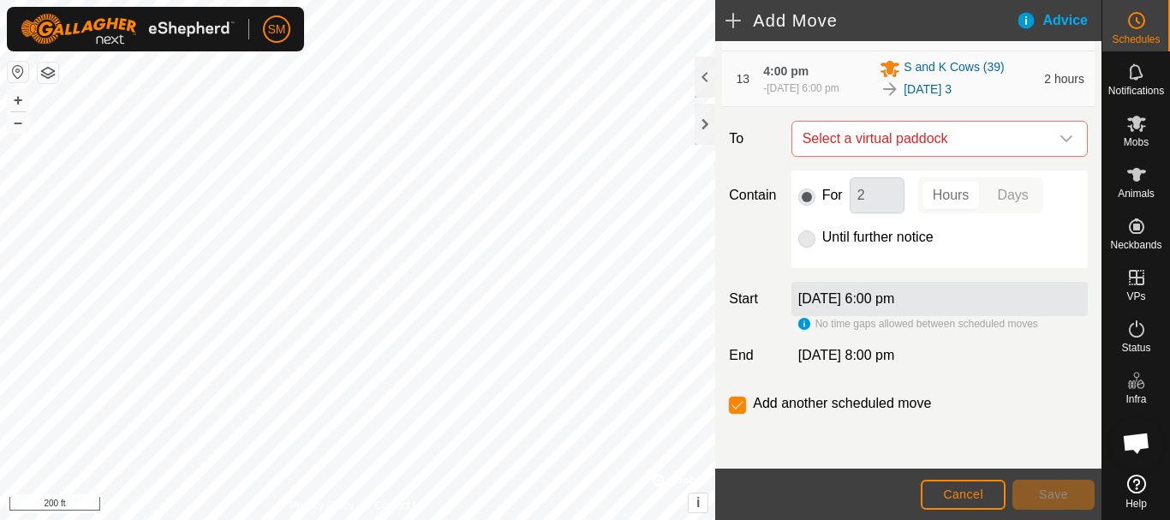
click at [1060, 142] on icon "dropdown trigger" at bounding box center [1067, 139] width 14 height 14
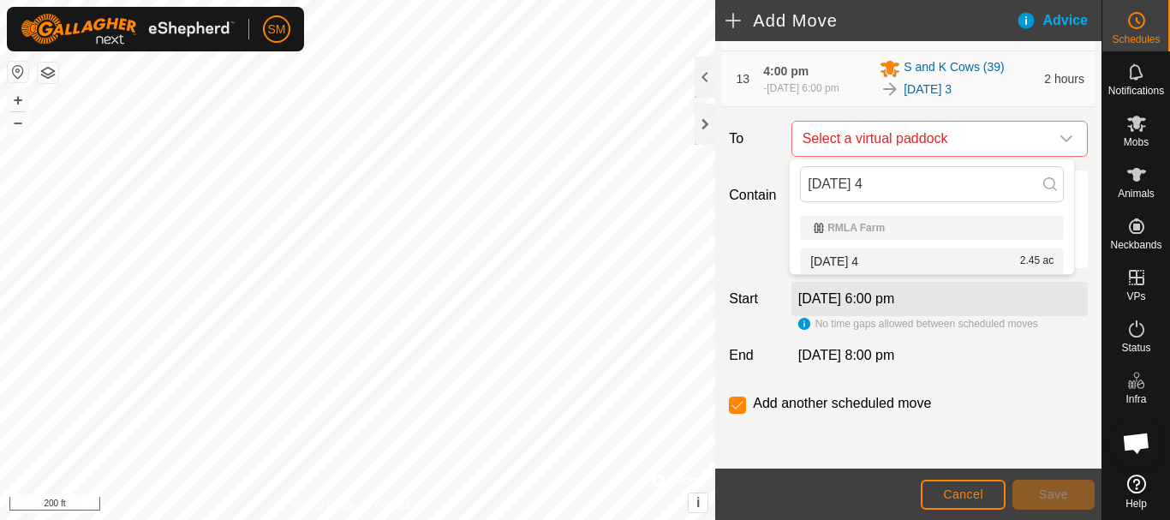
click at [852, 264] on li "[DATE] 4 2.45 ac" at bounding box center [932, 261] width 264 height 26
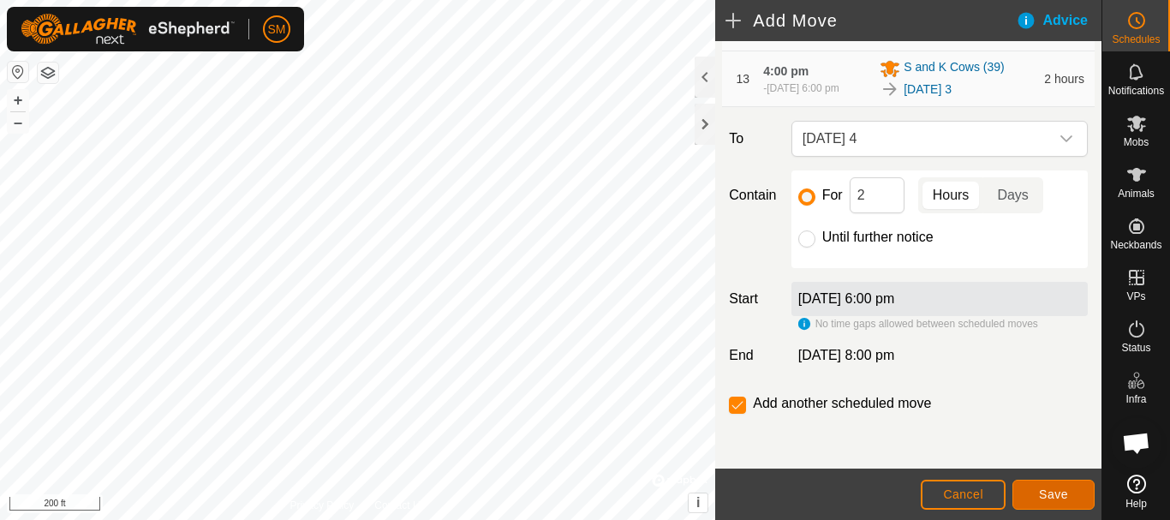
click at [1064, 498] on span "Save" at bounding box center [1053, 494] width 29 height 14
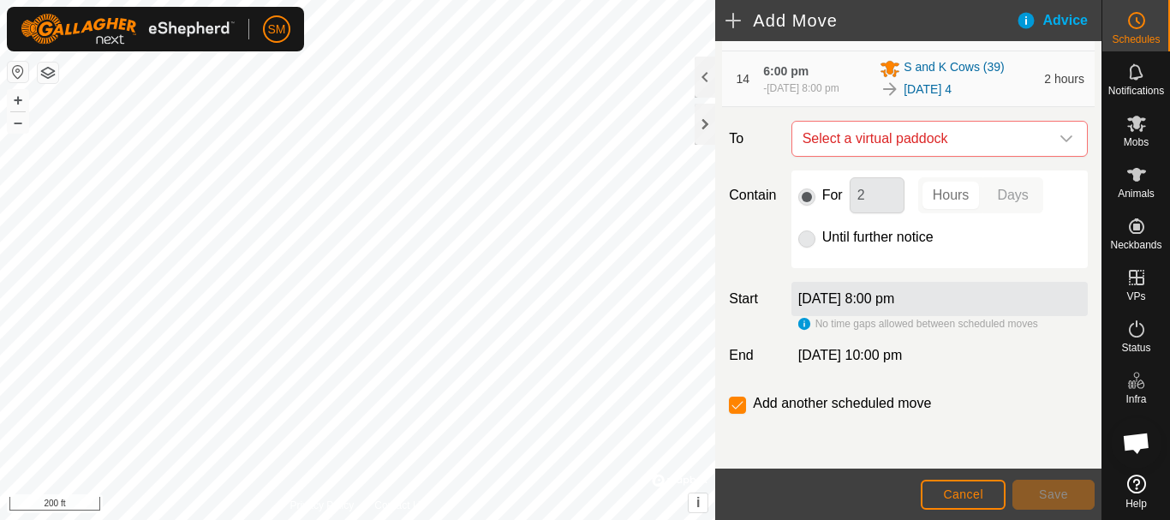
scroll to position [1004, 0]
click at [1061, 141] on icon "dropdown trigger" at bounding box center [1067, 138] width 12 height 7
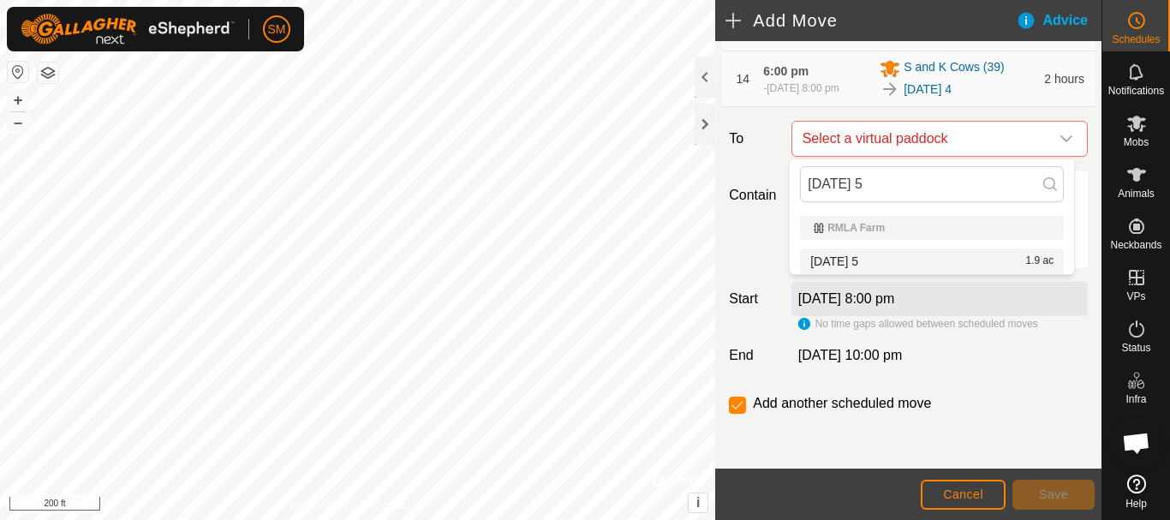
click at [881, 264] on li "[DATE] 5 1.9 ac" at bounding box center [932, 261] width 264 height 26
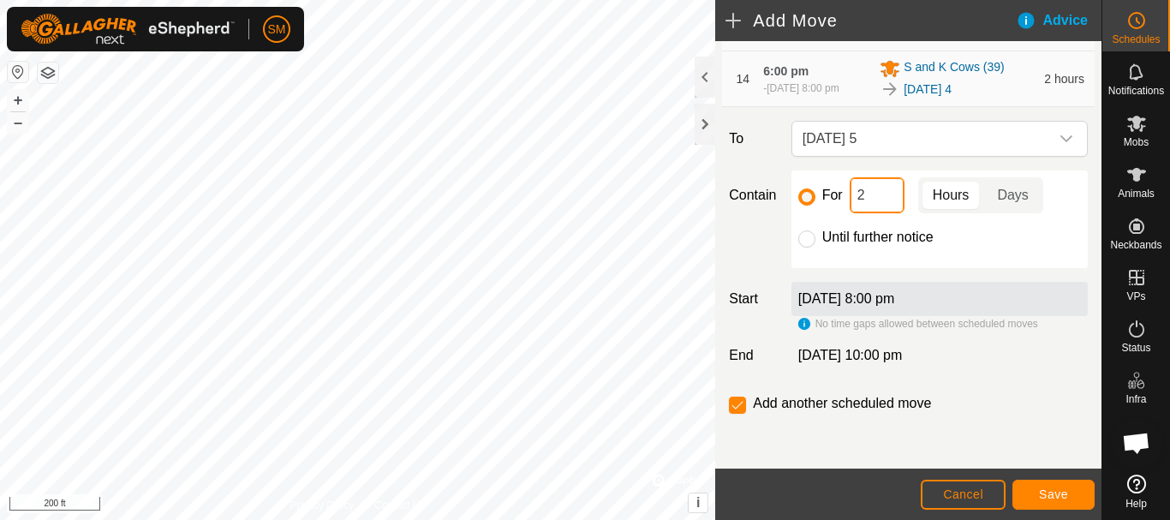
click at [876, 197] on input "2" at bounding box center [877, 195] width 55 height 36
click at [1061, 493] on span "Save" at bounding box center [1053, 494] width 29 height 14
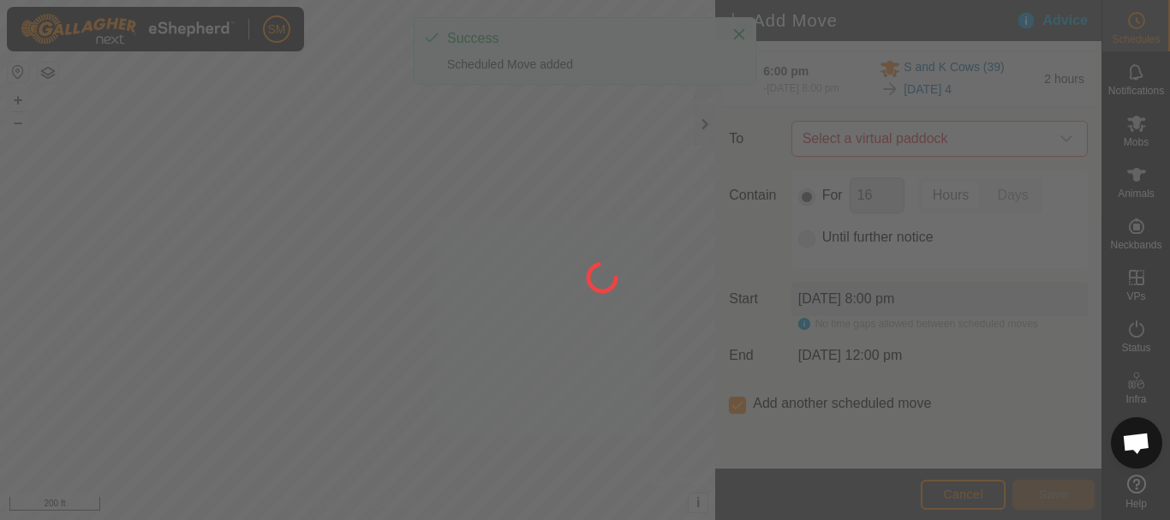
scroll to position [14, 0]
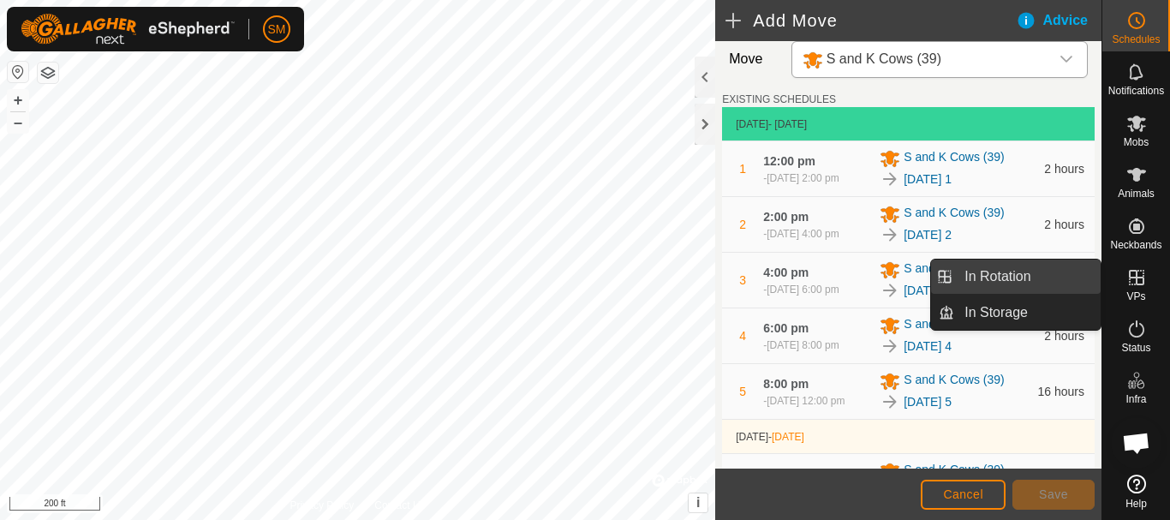
drag, startPoint x: 1092, startPoint y: 283, endPoint x: 1017, endPoint y: 281, distance: 74.6
click at [1017, 281] on link "In Rotation" at bounding box center [1027, 277] width 147 height 34
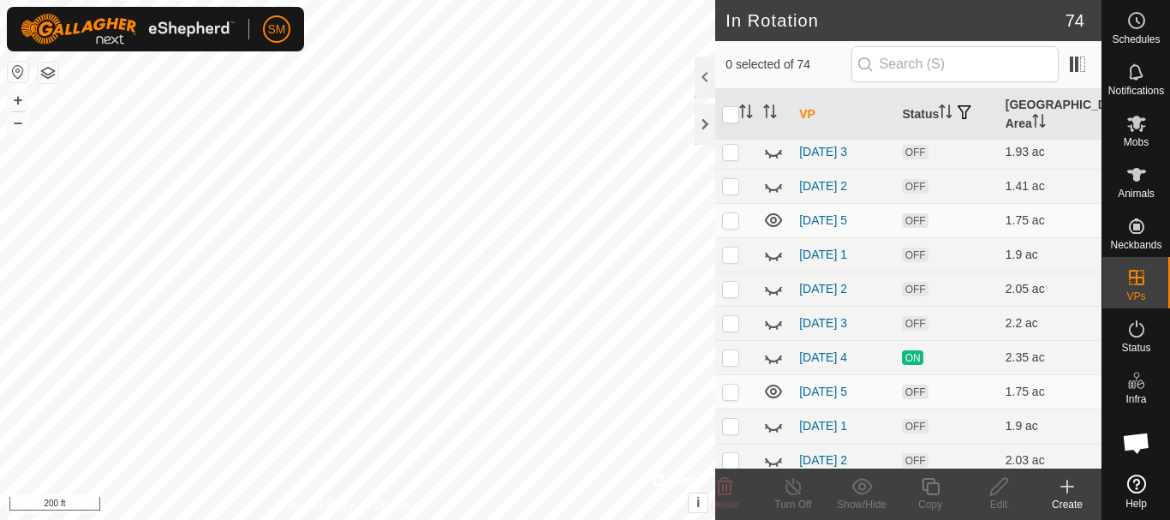
scroll to position [257, 0]
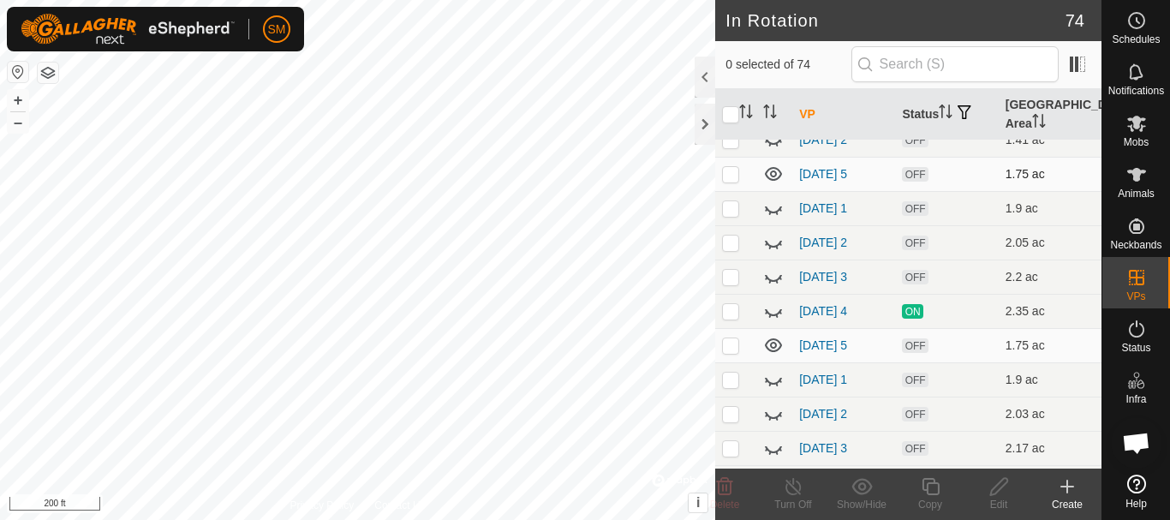
click at [773, 174] on icon at bounding box center [773, 174] width 21 height 21
click at [777, 345] on icon at bounding box center [773, 345] width 17 height 14
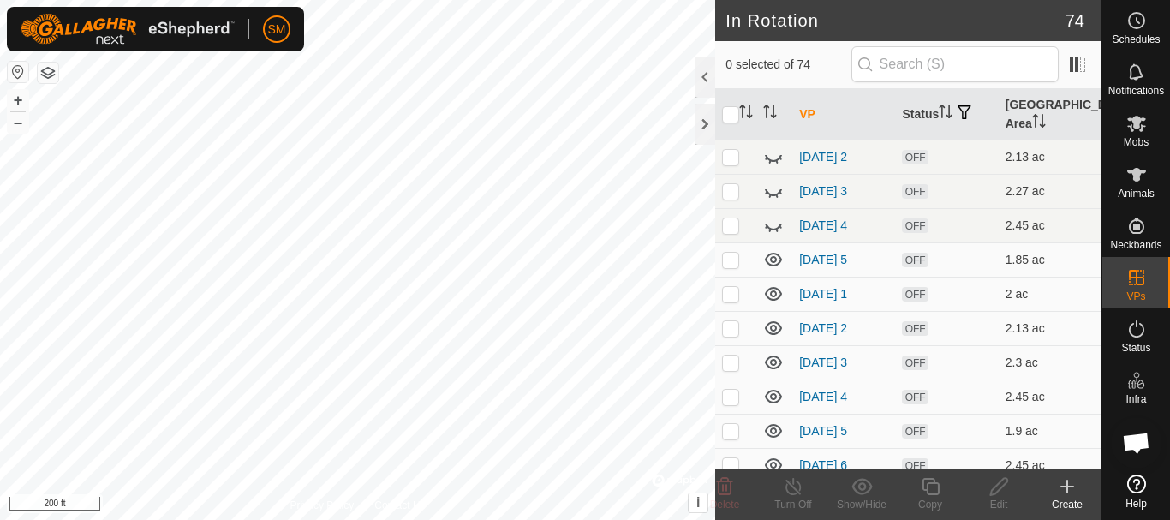
scroll to position [771, 0]
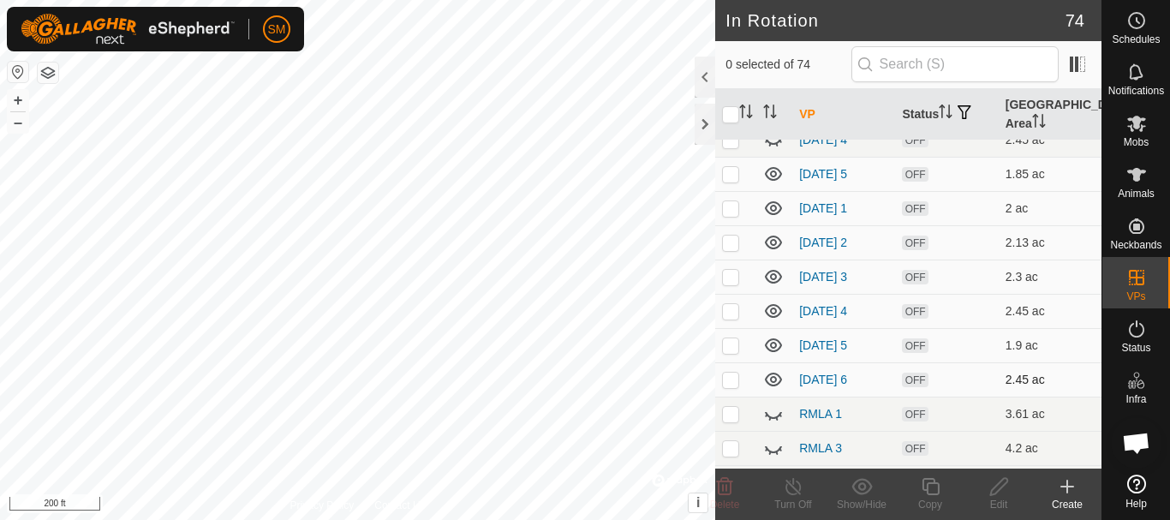
click at [735, 381] on p-checkbox at bounding box center [730, 380] width 17 height 14
click at [725, 489] on icon at bounding box center [725, 486] width 21 height 21
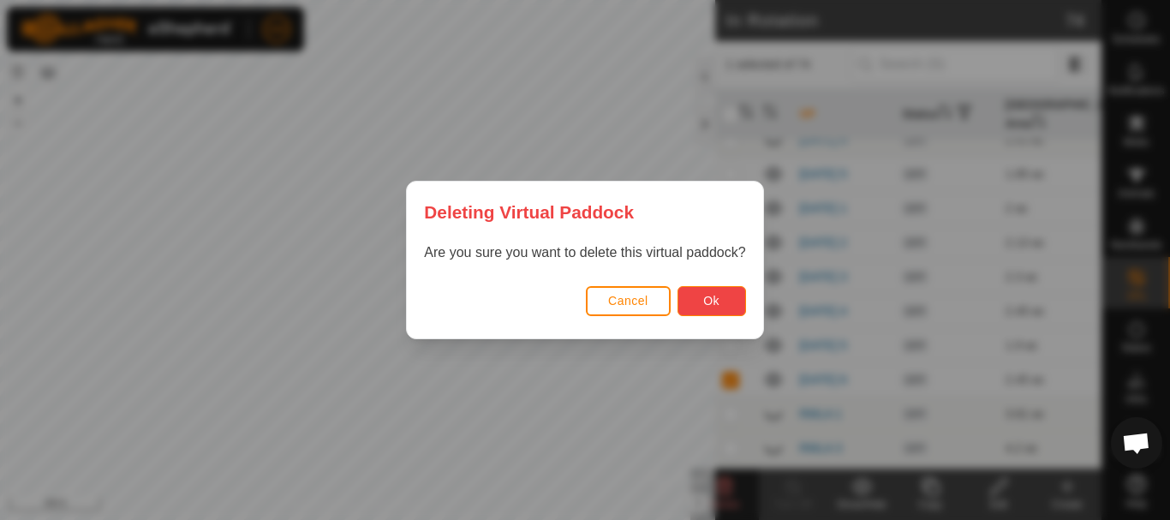
click at [716, 302] on span "Ok" at bounding box center [711, 301] width 16 height 14
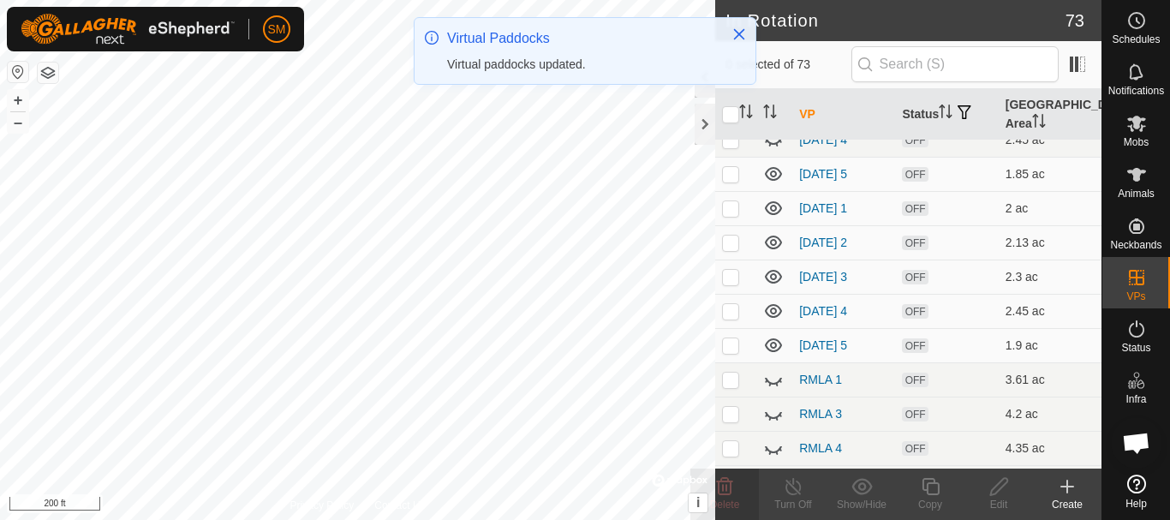
click at [775, 312] on icon at bounding box center [773, 311] width 21 height 21
click at [775, 278] on icon at bounding box center [773, 276] width 21 height 21
click at [774, 236] on icon at bounding box center [773, 243] width 17 height 14
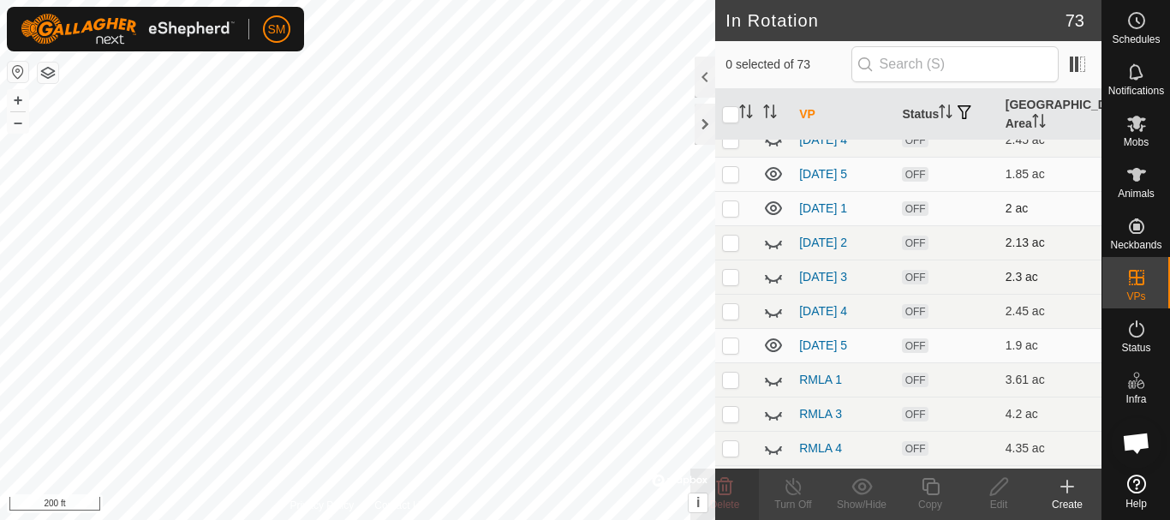
click at [774, 204] on icon at bounding box center [773, 208] width 21 height 21
click at [732, 345] on p-checkbox at bounding box center [730, 345] width 17 height 14
click at [769, 170] on icon at bounding box center [773, 174] width 17 height 14
click at [769, 170] on icon at bounding box center [773, 174] width 21 height 21
click at [769, 170] on icon at bounding box center [773, 174] width 17 height 14
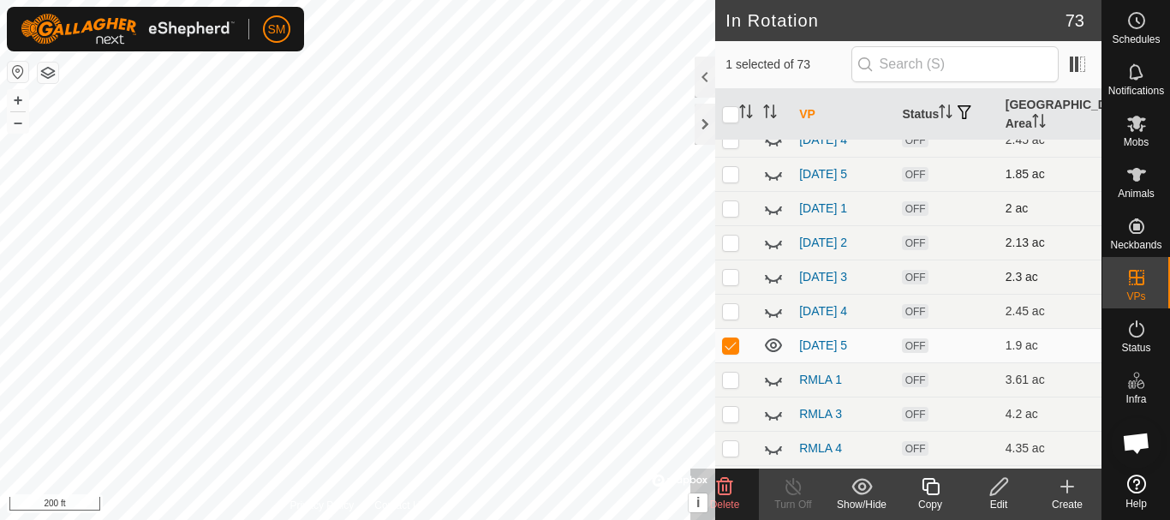
click at [927, 489] on icon at bounding box center [930, 486] width 17 height 17
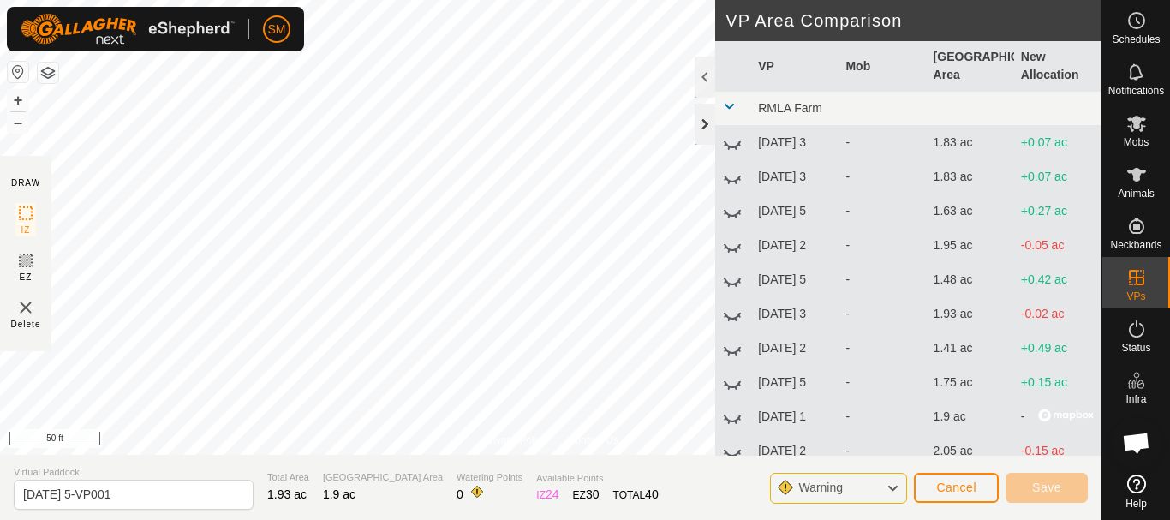
click at [706, 124] on div at bounding box center [705, 124] width 21 height 41
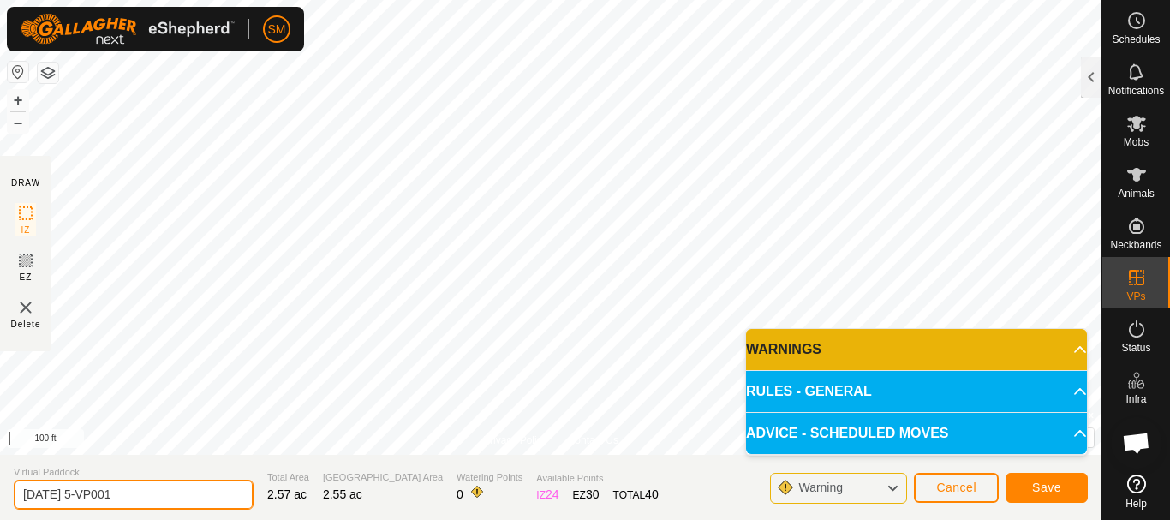
drag, startPoint x: 109, startPoint y: 485, endPoint x: 237, endPoint y: 497, distance: 129.1
click at [237, 497] on input "[DATE] 5-VP001" at bounding box center [134, 495] width 240 height 30
drag, startPoint x: 91, startPoint y: 489, endPoint x: 0, endPoint y: 505, distance: 92.1
click at [0, 505] on section "Virtual Paddock [DATE] 4 Total Area 2.57 ac Grazing Area 2.55 ac Watering Point…" at bounding box center [551, 487] width 1102 height 65
click at [119, 494] on input "[DATE] 4" at bounding box center [134, 495] width 240 height 30
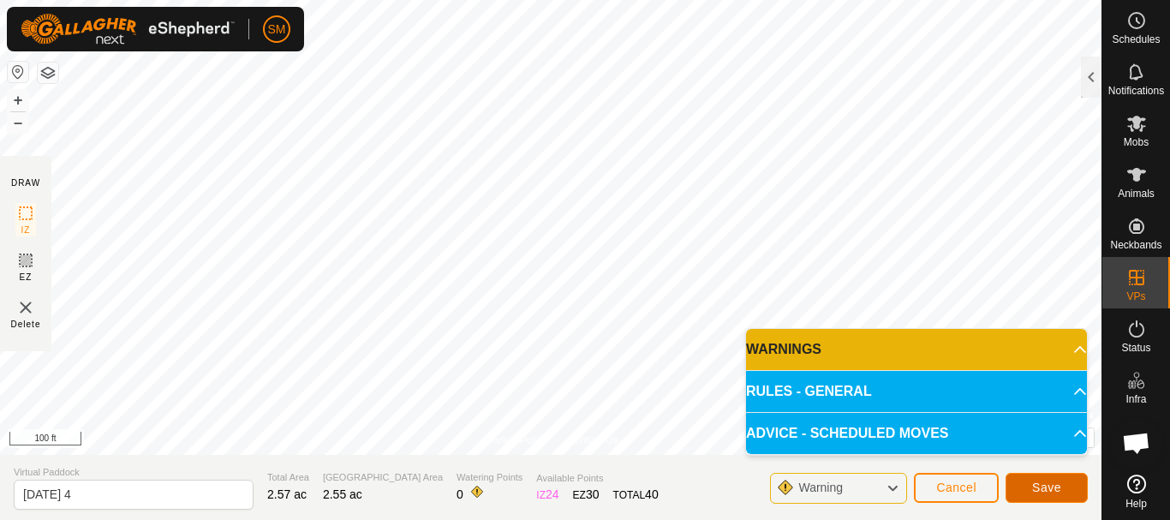
click at [1061, 497] on button "Save" at bounding box center [1047, 488] width 82 height 30
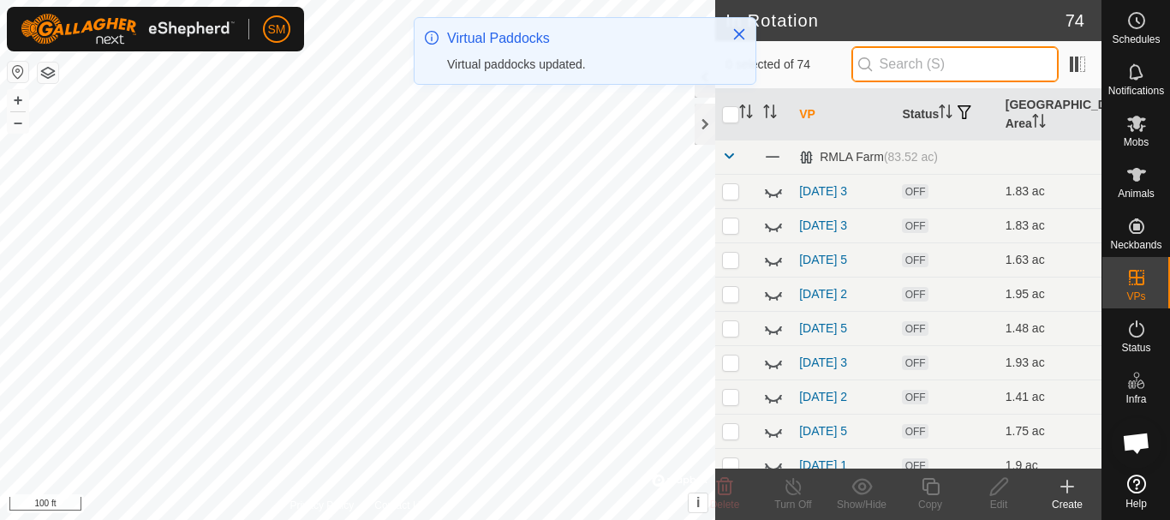
click at [954, 61] on input "text" at bounding box center [955, 64] width 207 height 36
paste input "[DATE]"
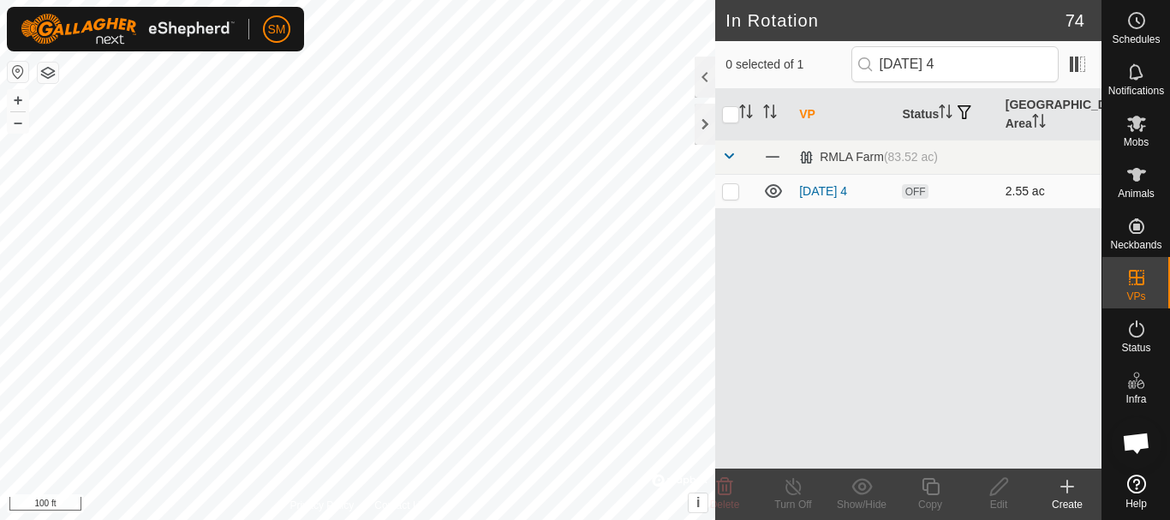
click at [727, 186] on p-checkbox at bounding box center [730, 191] width 17 height 14
click at [930, 493] on icon at bounding box center [930, 486] width 21 height 21
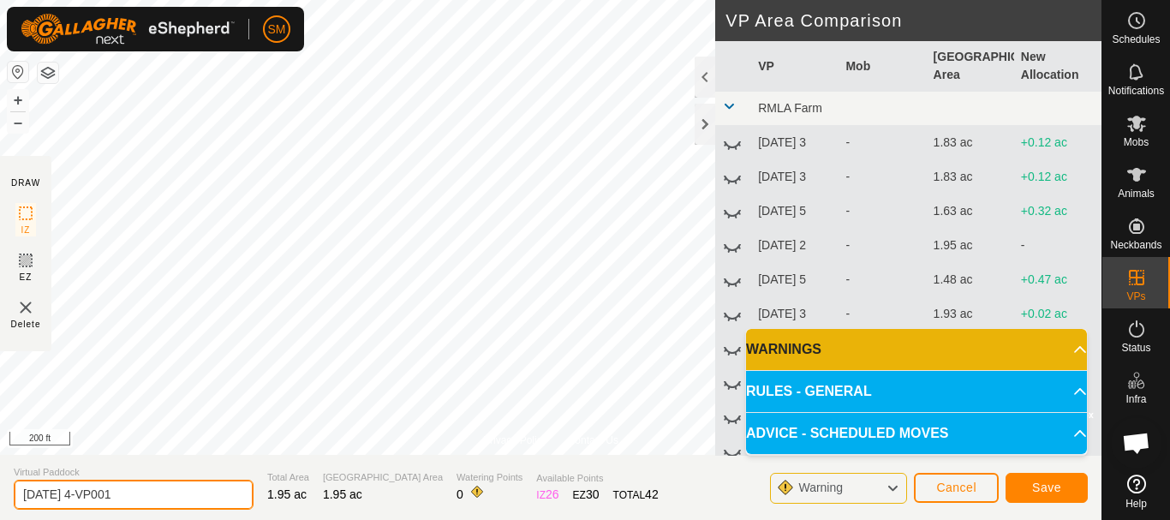
click at [182, 488] on input "[DATE] 4-VP001" at bounding box center [134, 495] width 240 height 30
paste input "text"
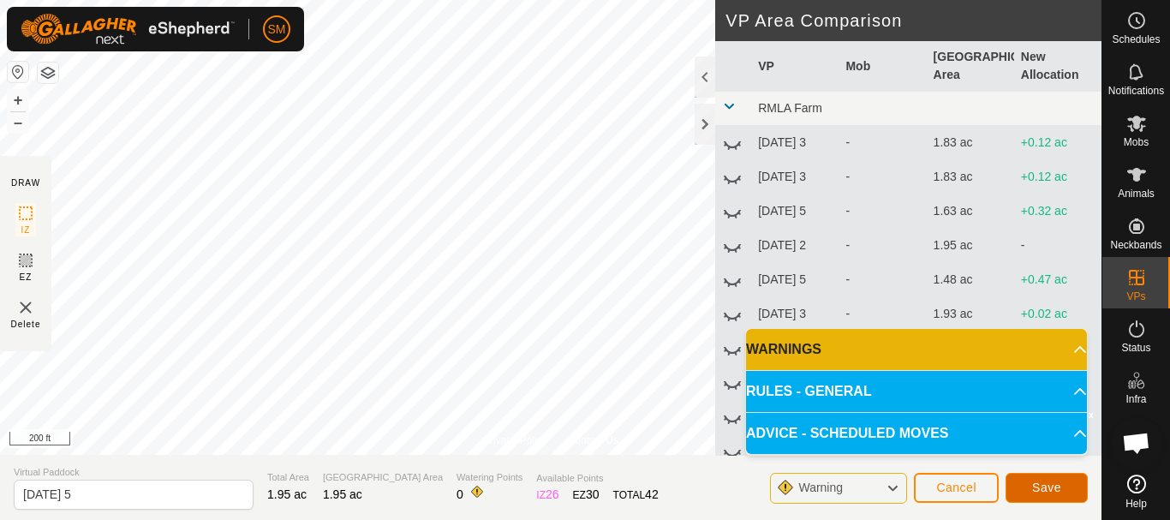
click at [1056, 482] on span "Save" at bounding box center [1046, 488] width 29 height 14
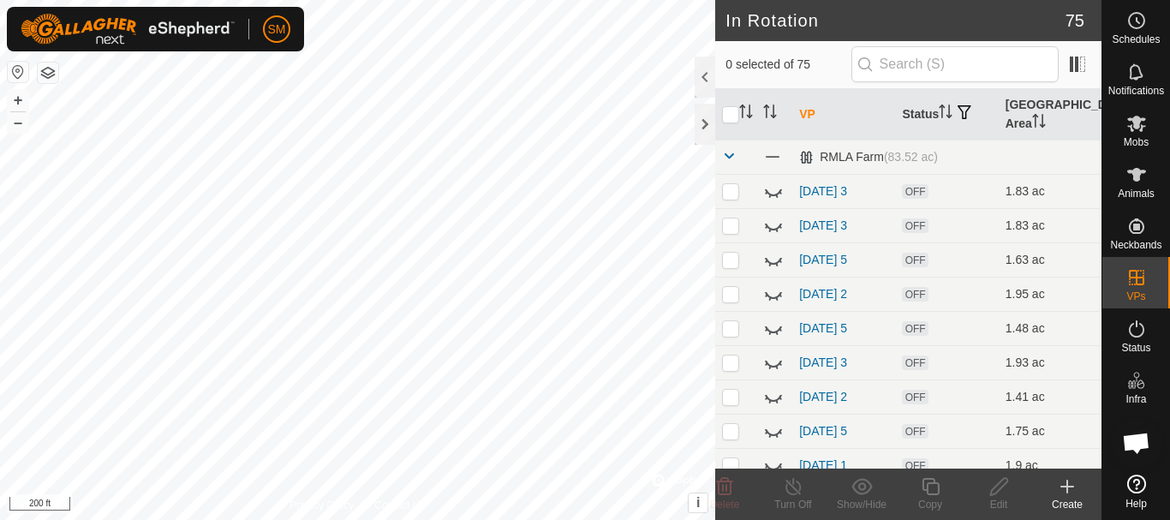
scroll to position [3581, 0]
click at [975, 77] on input "text" at bounding box center [955, 64] width 207 height 36
paste input "2025-09-26"
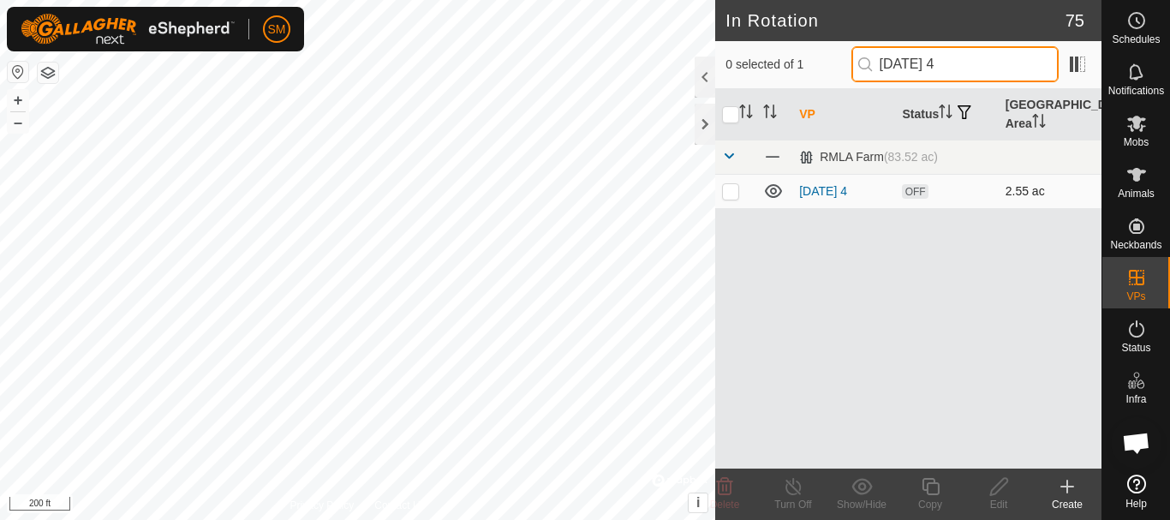
type input "2025-09-26 4"
click at [728, 191] on p-checkbox at bounding box center [730, 191] width 17 height 14
checkbox input "true"
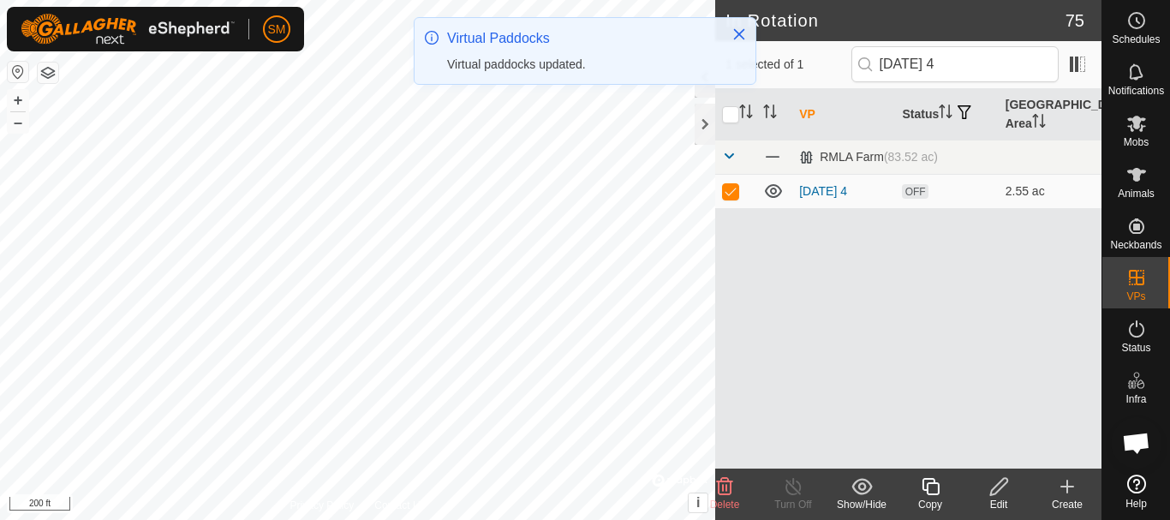
click at [928, 492] on icon at bounding box center [930, 486] width 17 height 17
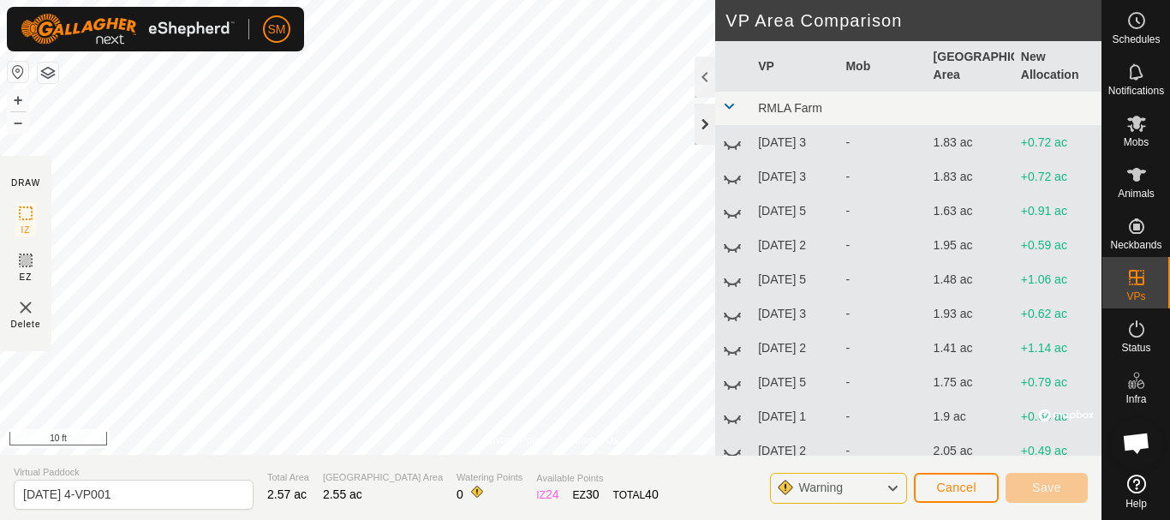
click at [702, 110] on div at bounding box center [705, 124] width 21 height 41
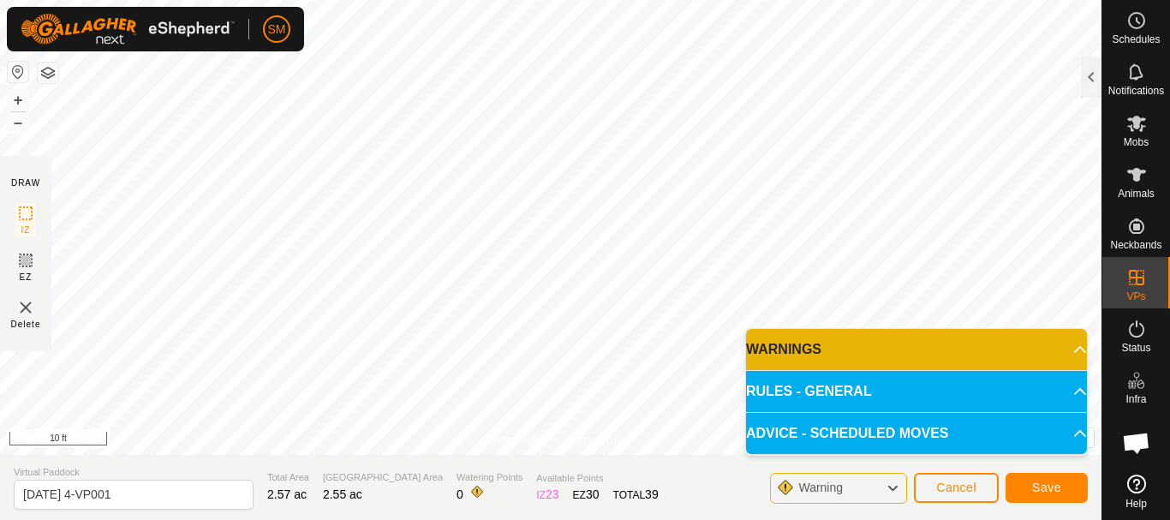
click at [970, 0] on html "SM Schedules Notifications Mobs Animals Neckbands VPs Status Infra Heatmap Help…" at bounding box center [585, 260] width 1170 height 520
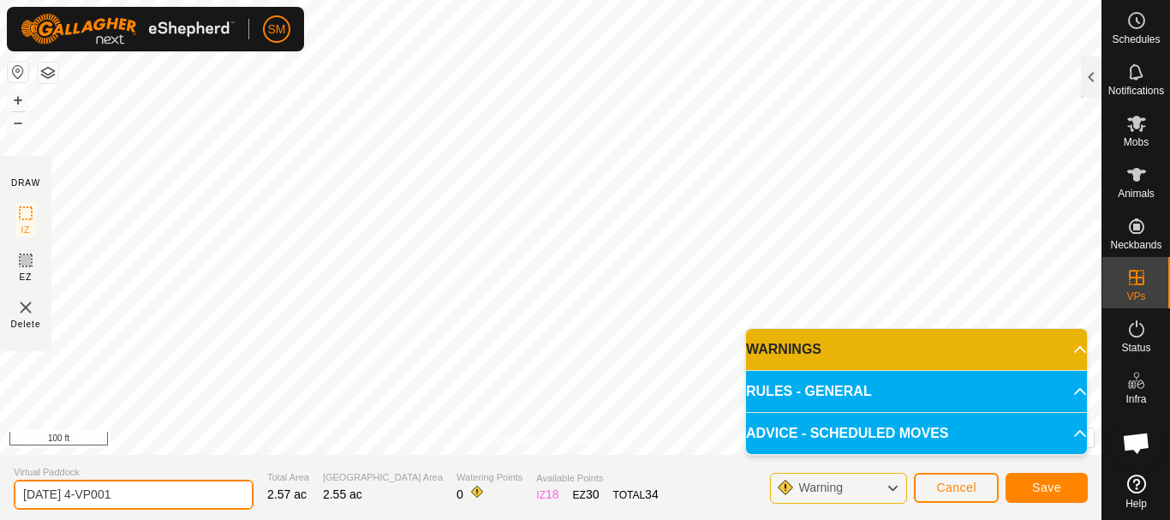
click at [193, 485] on input "[DATE] 4-VP001" at bounding box center [134, 495] width 240 height 30
paste input "text"
type input "2025-09-26 6"
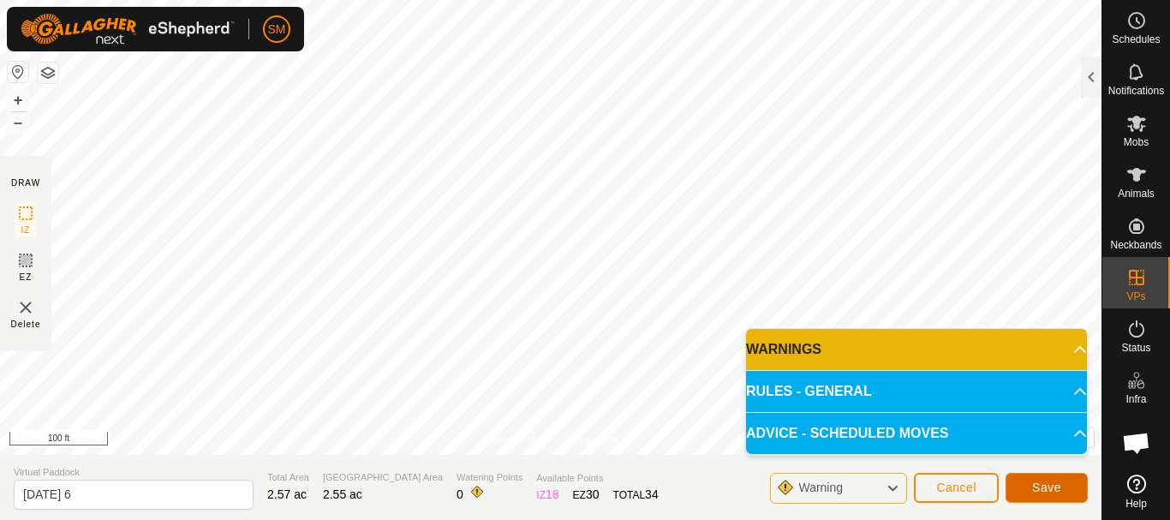
click at [1026, 482] on button "Save" at bounding box center [1047, 488] width 82 height 30
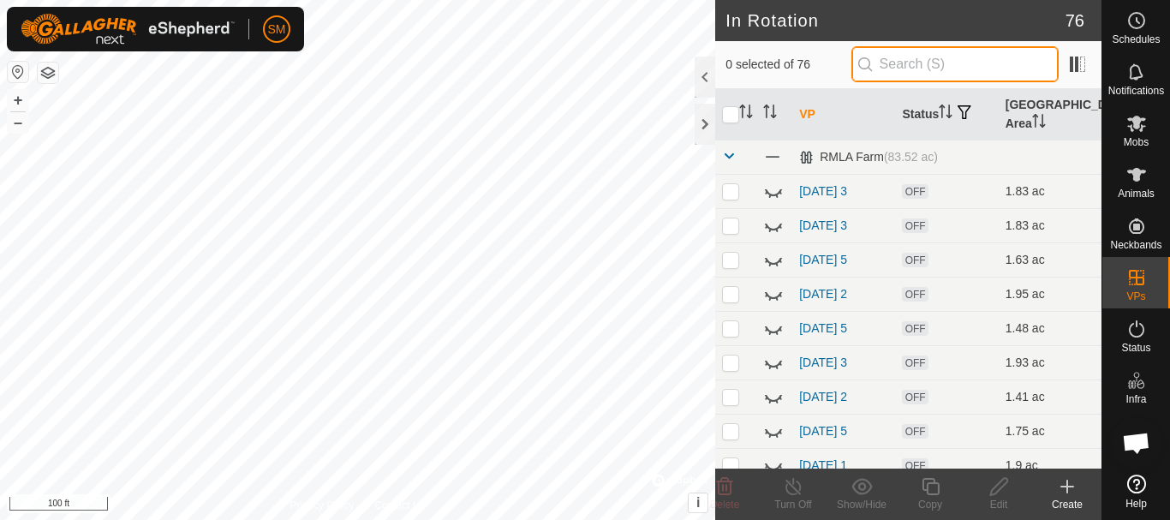
click at [936, 60] on input "text" at bounding box center [955, 64] width 207 height 36
paste input "[DATE]"
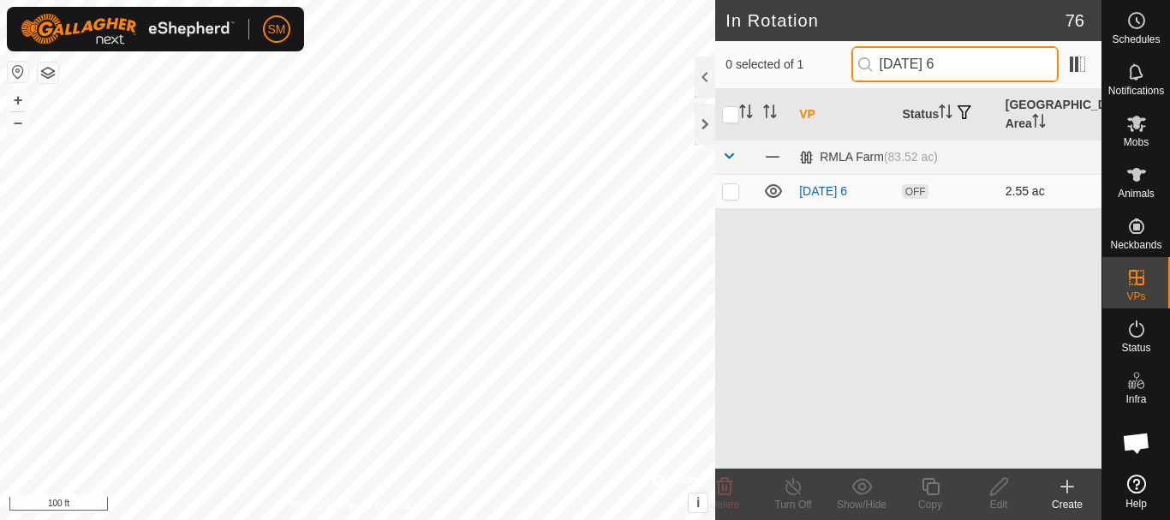
type input "2025-09-26 6"
click at [733, 191] on p-checkbox at bounding box center [730, 191] width 17 height 14
checkbox input "true"
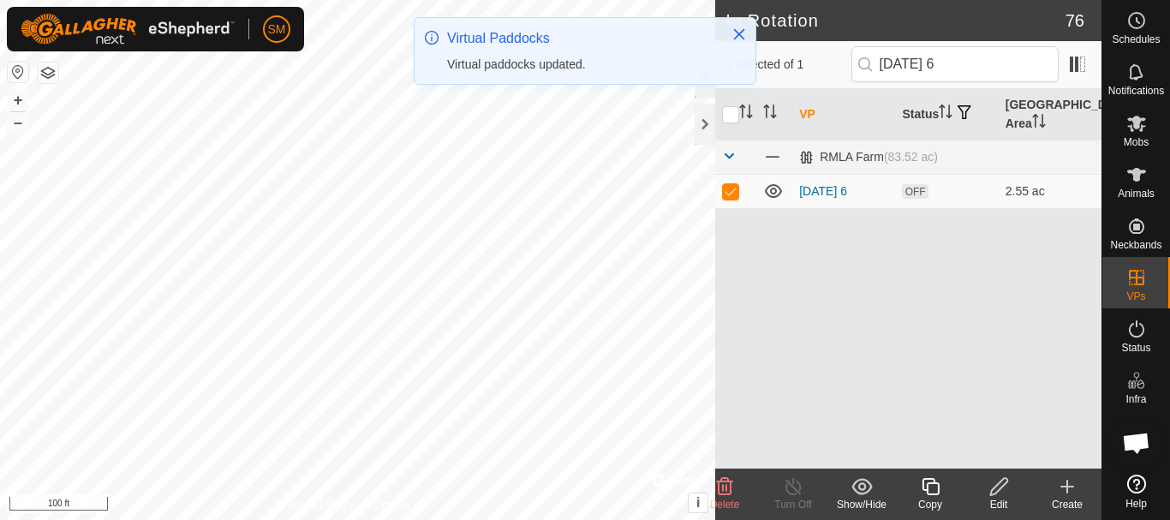
click at [933, 496] on icon at bounding box center [930, 486] width 21 height 21
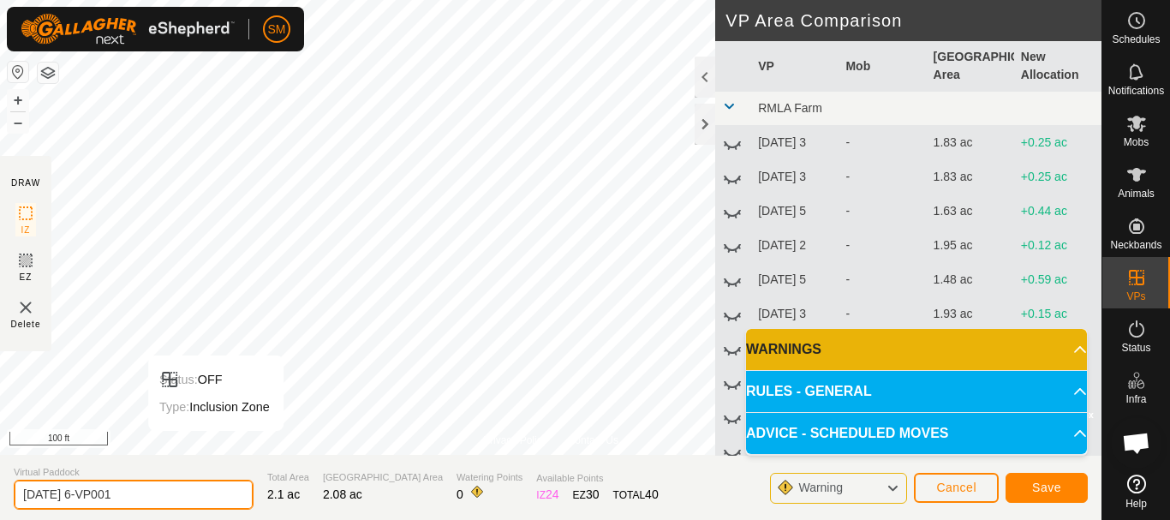
click at [169, 488] on input "2025-09-26 6-VP001" at bounding box center [134, 495] width 240 height 30
paste input "text"
type input "[DATE] 1"
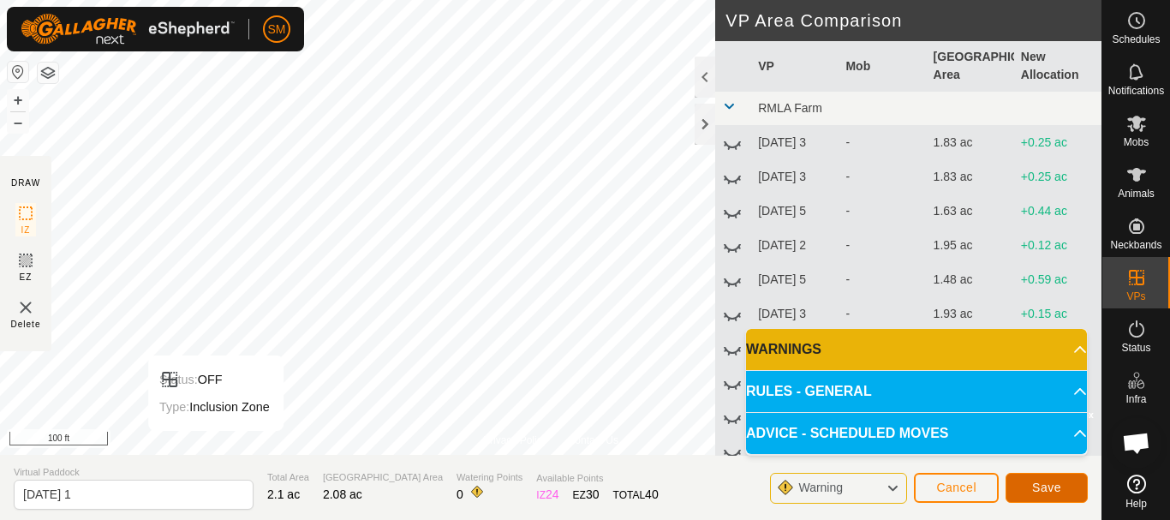
click at [1034, 488] on span "Save" at bounding box center [1046, 488] width 29 height 14
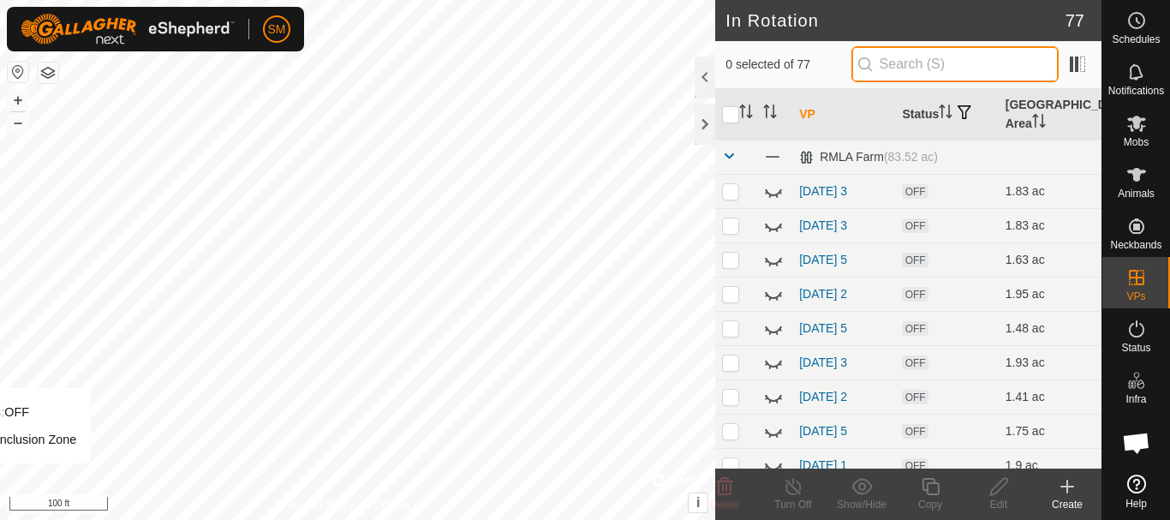
click at [987, 69] on input "text" at bounding box center [955, 64] width 207 height 36
paste input "[DATE]"
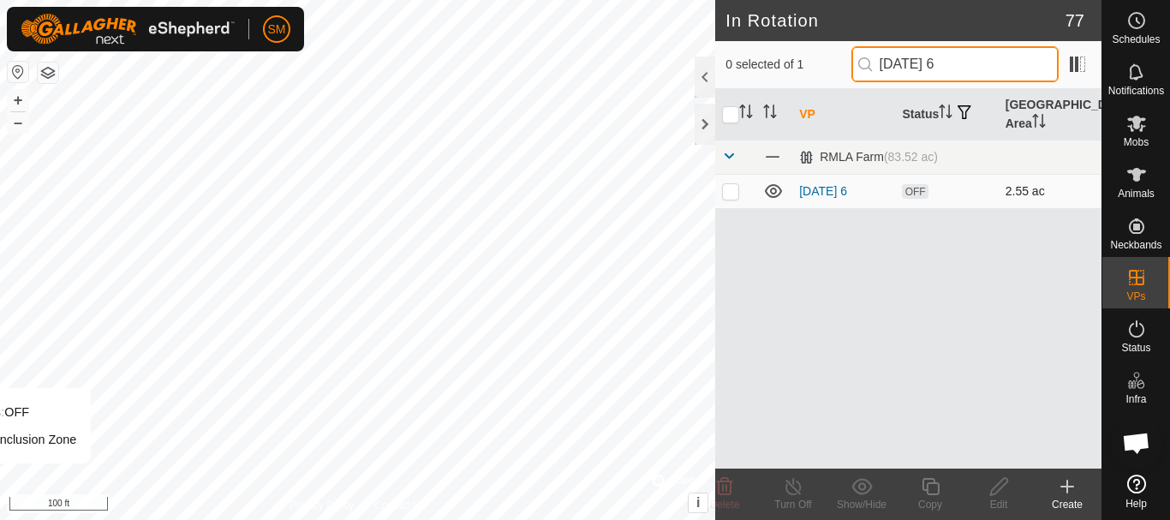
type input "2025-09-26 6"
click at [727, 185] on p-checkbox at bounding box center [730, 191] width 17 height 14
checkbox input "true"
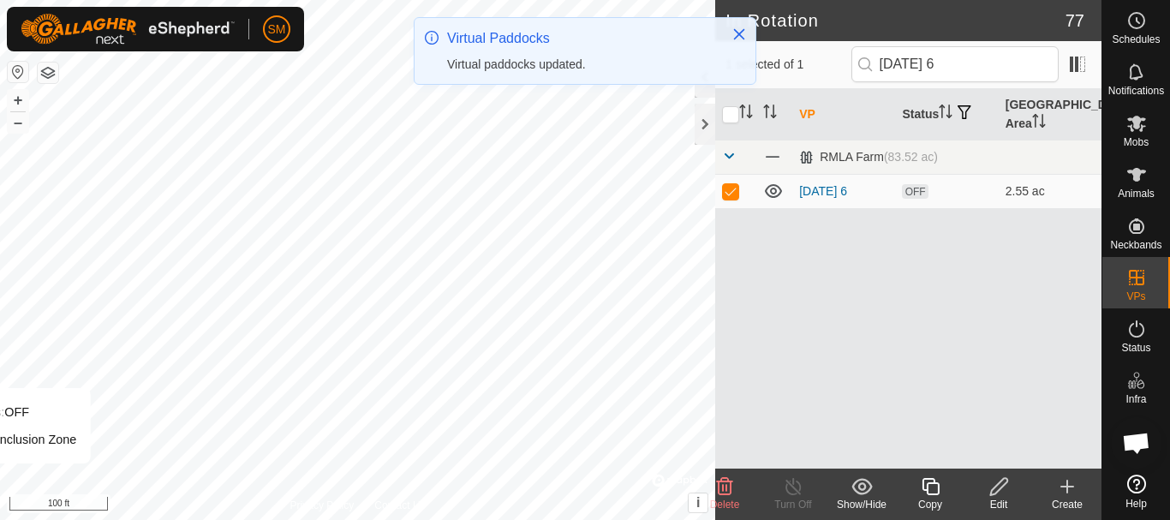
click at [936, 494] on icon at bounding box center [930, 486] width 17 height 17
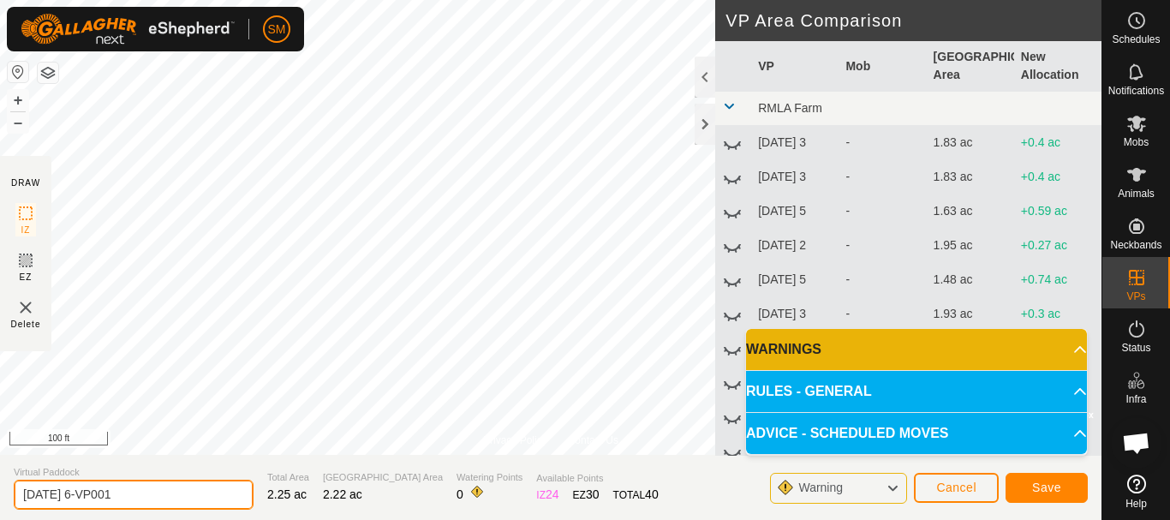
click at [174, 492] on input "2025-09-26 6-VP001" at bounding box center [134, 495] width 240 height 30
paste input "text"
type input "2025-09-26 2"
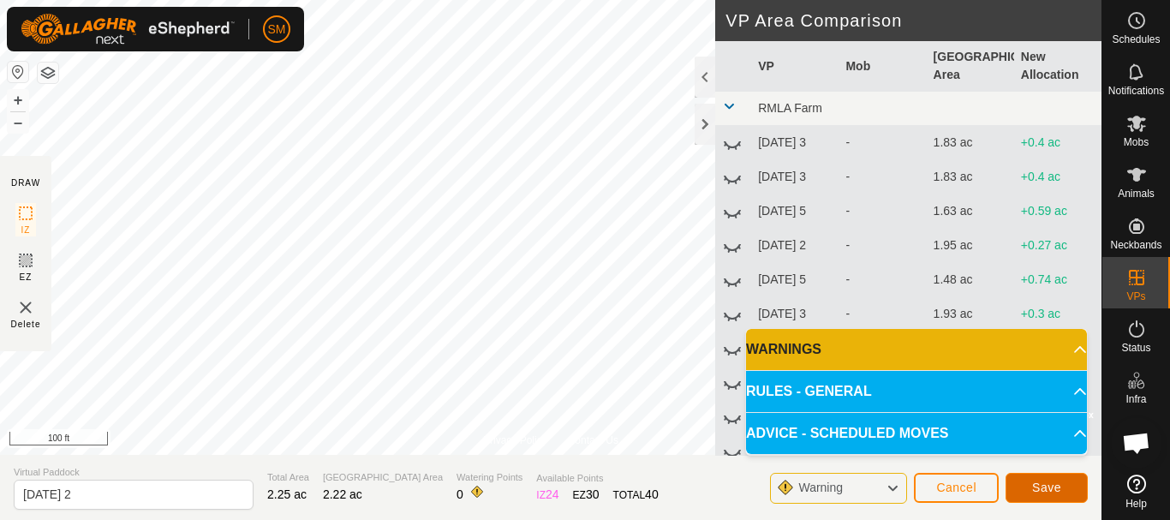
click at [1048, 483] on span "Save" at bounding box center [1046, 488] width 29 height 14
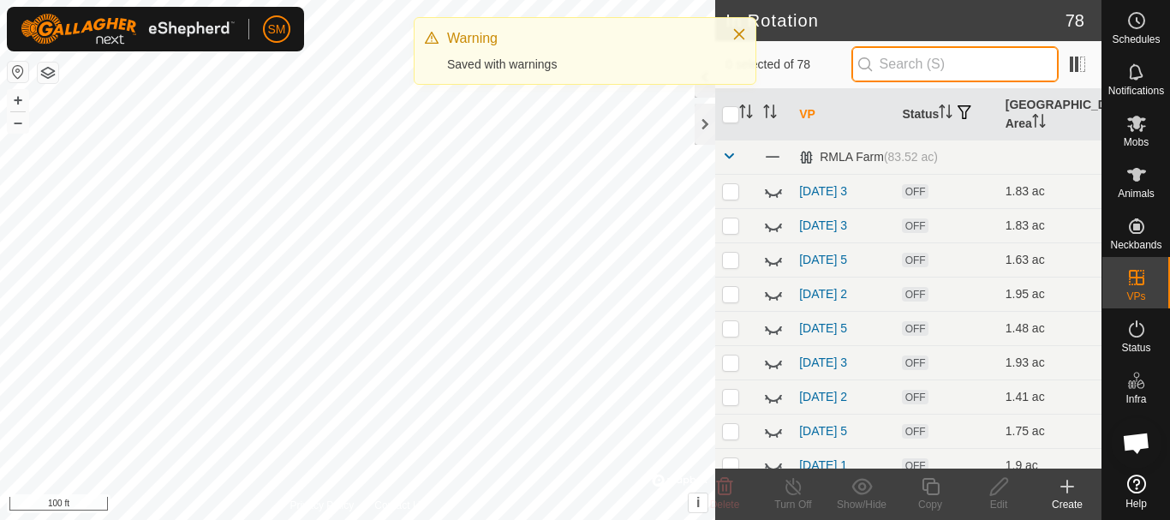
click at [973, 67] on input "text" at bounding box center [955, 64] width 207 height 36
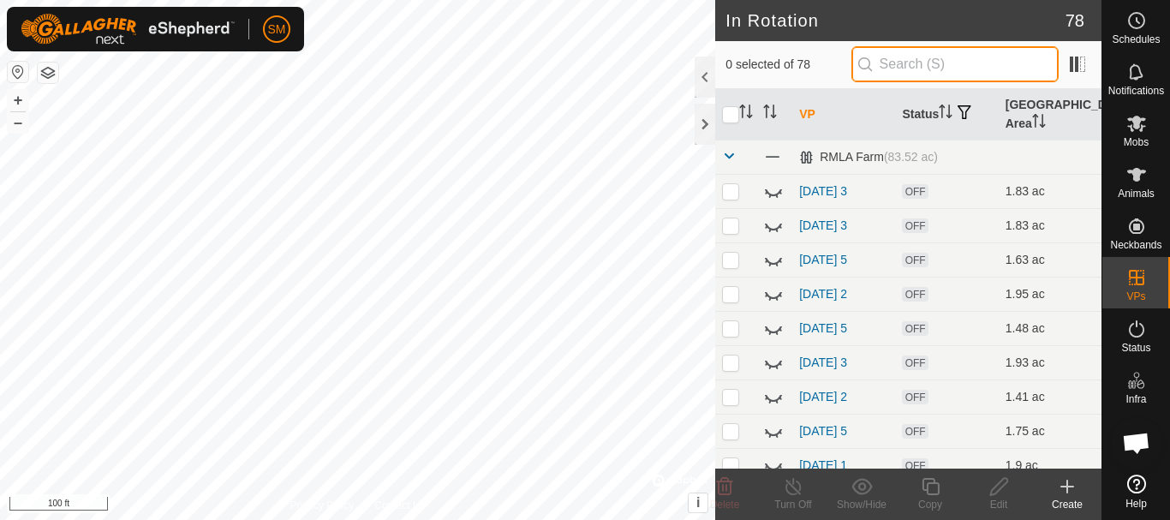
paste input "[DATE]"
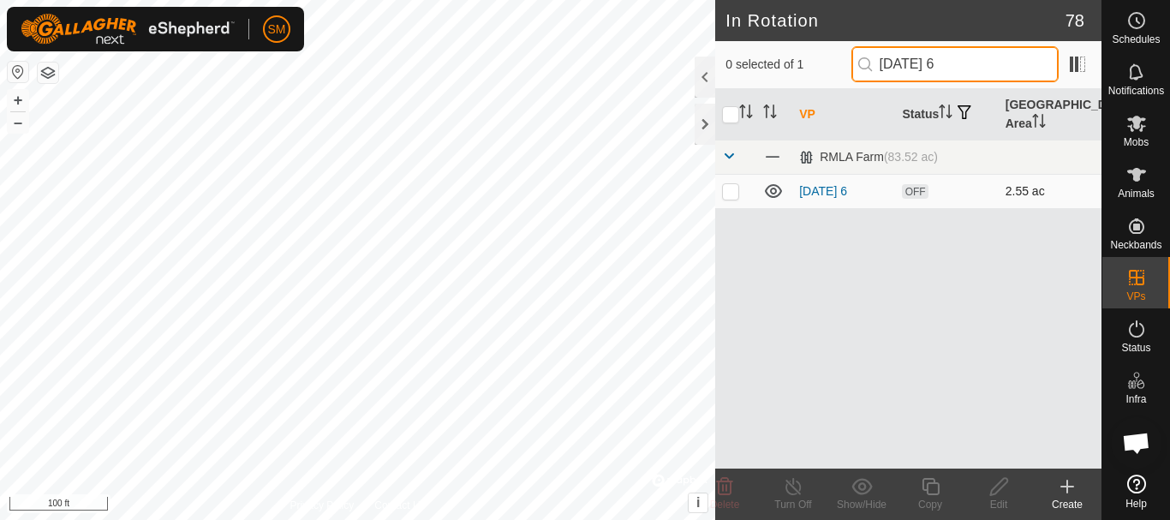
type input "2025-09-26 6"
click at [730, 194] on p-checkbox at bounding box center [730, 191] width 17 height 14
checkbox input "true"
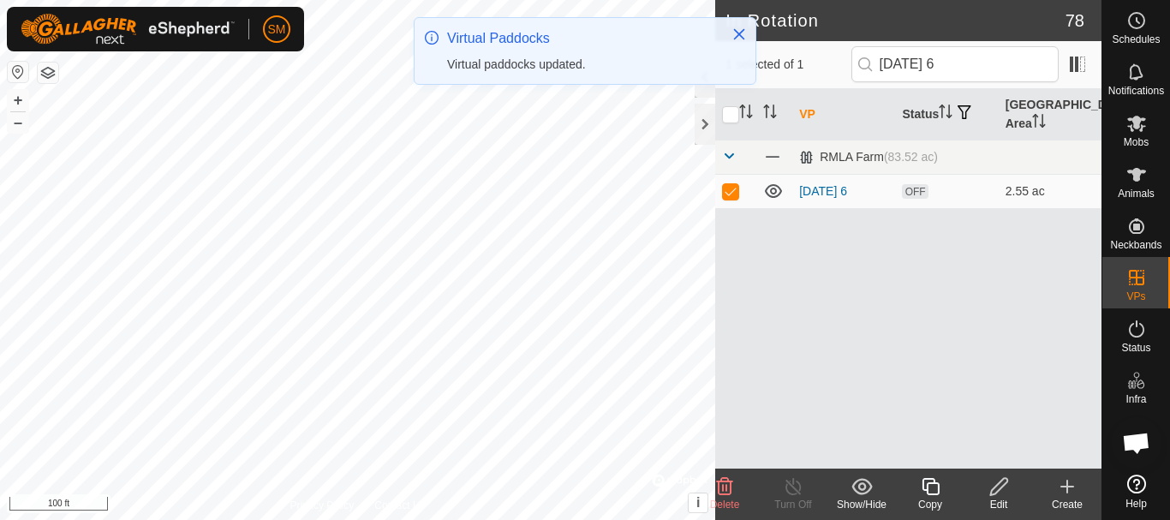
click at [934, 492] on icon at bounding box center [930, 486] width 21 height 21
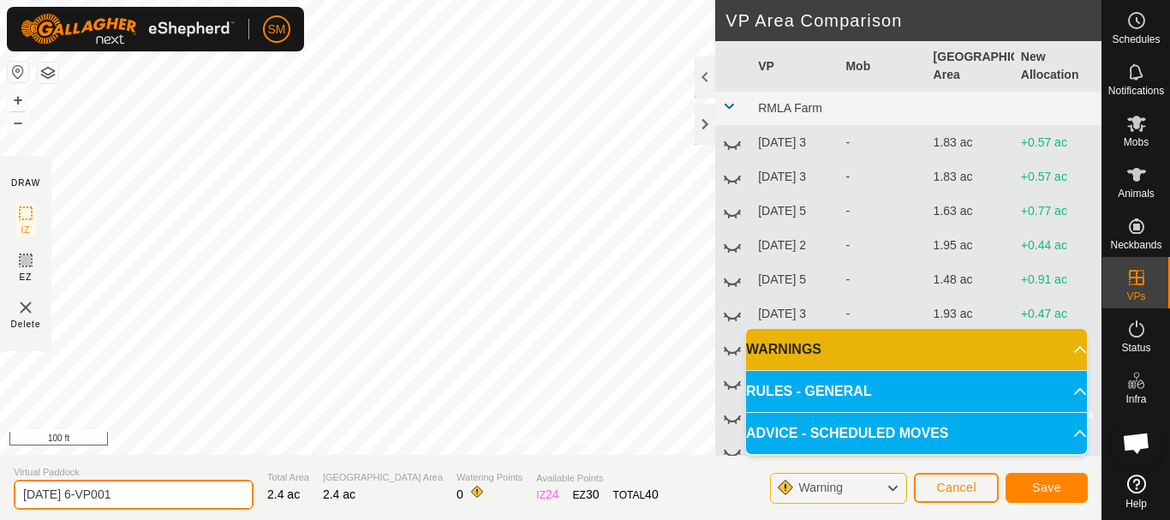
click at [154, 500] on input "2025-09-26 6-VP001" at bounding box center [134, 495] width 240 height 30
paste input "text"
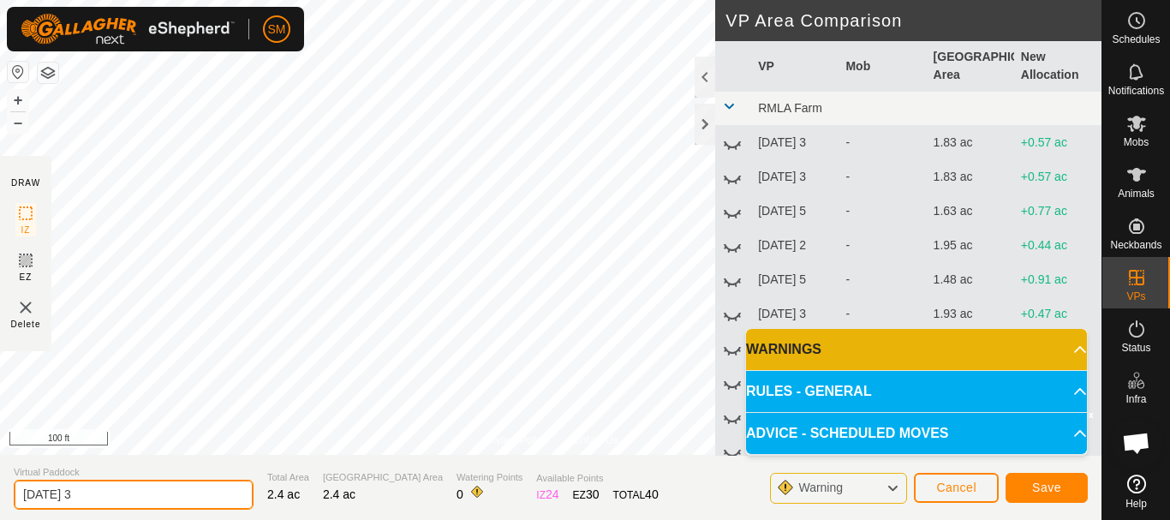
type input "2025-09-26 3"
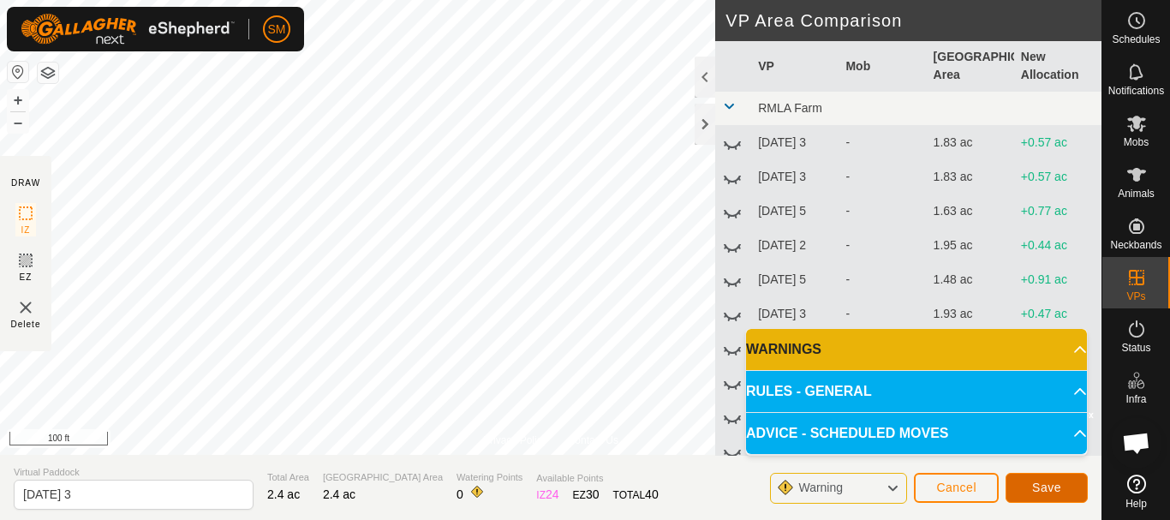
click at [1047, 492] on span "Save" at bounding box center [1046, 488] width 29 height 14
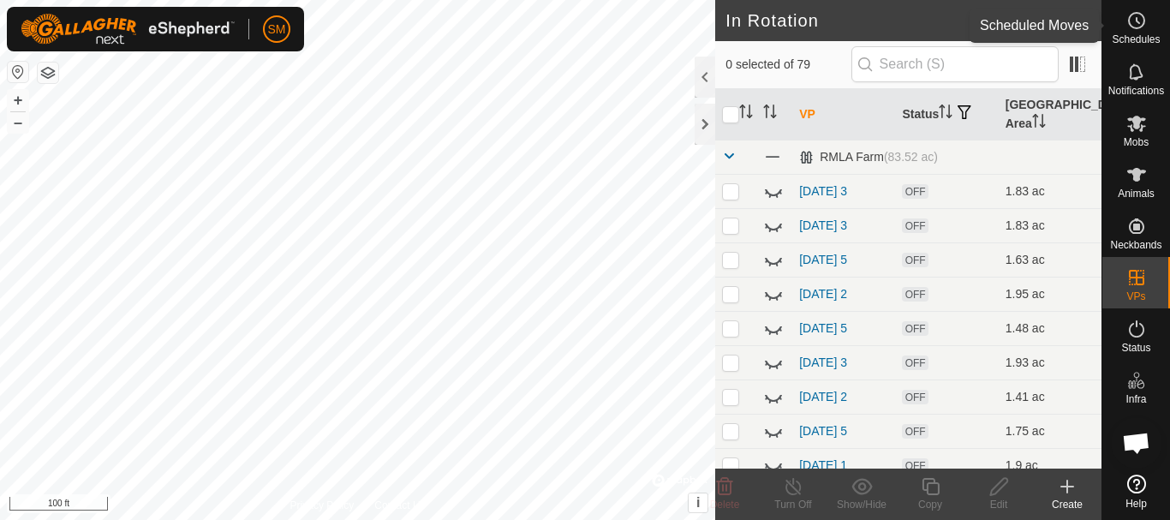
click at [1137, 23] on icon at bounding box center [1137, 20] width 21 height 21
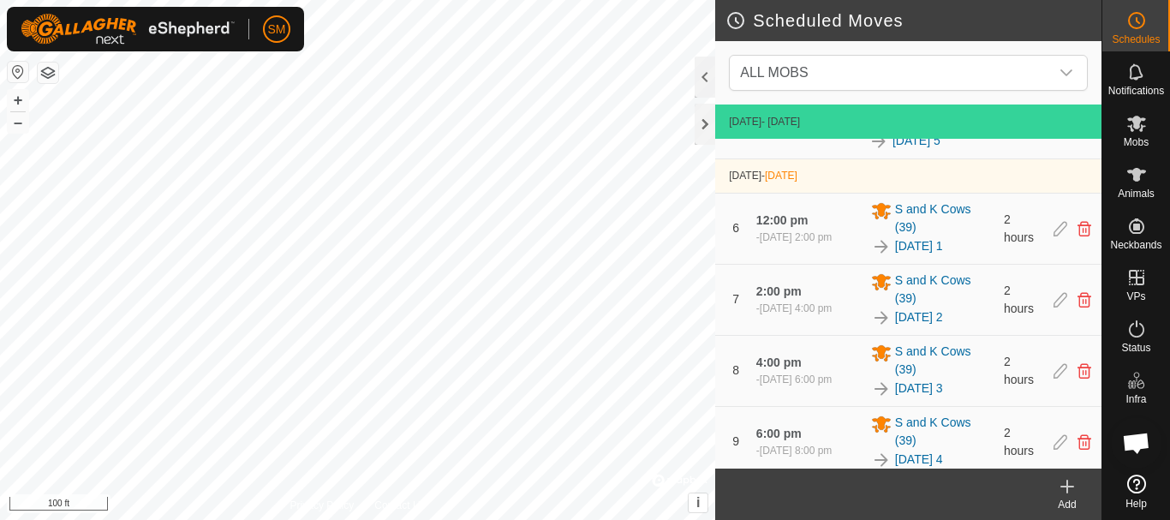
scroll to position [1233, 0]
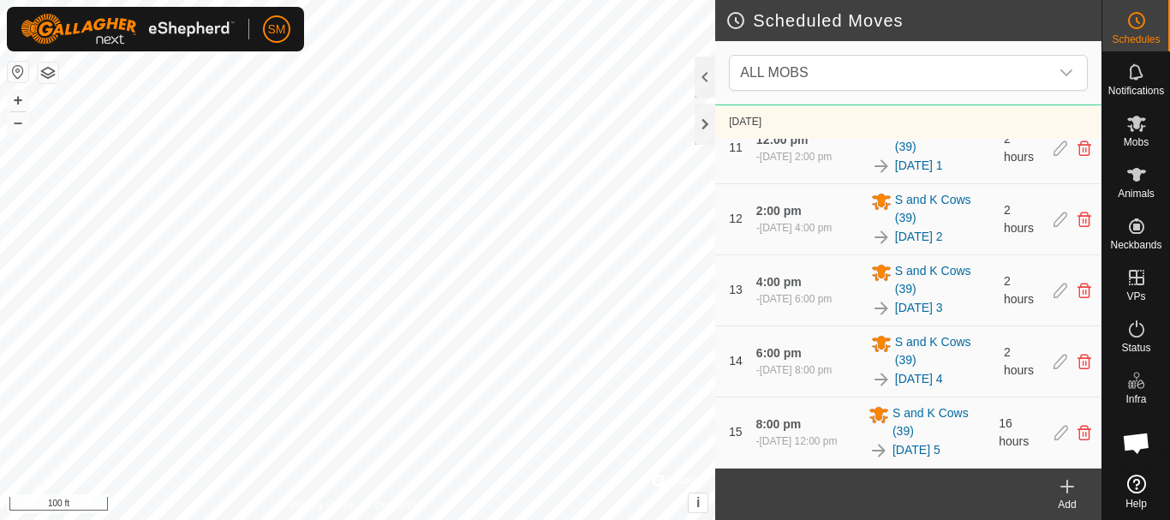
click at [1070, 493] on icon at bounding box center [1067, 486] width 21 height 21
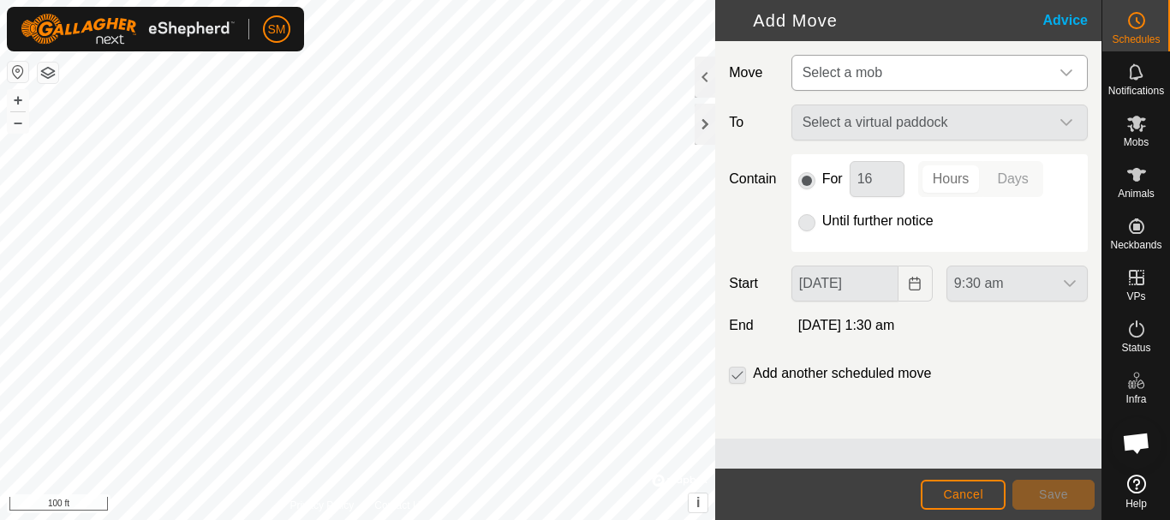
click at [1064, 72] on icon "dropdown trigger" at bounding box center [1067, 72] width 12 height 7
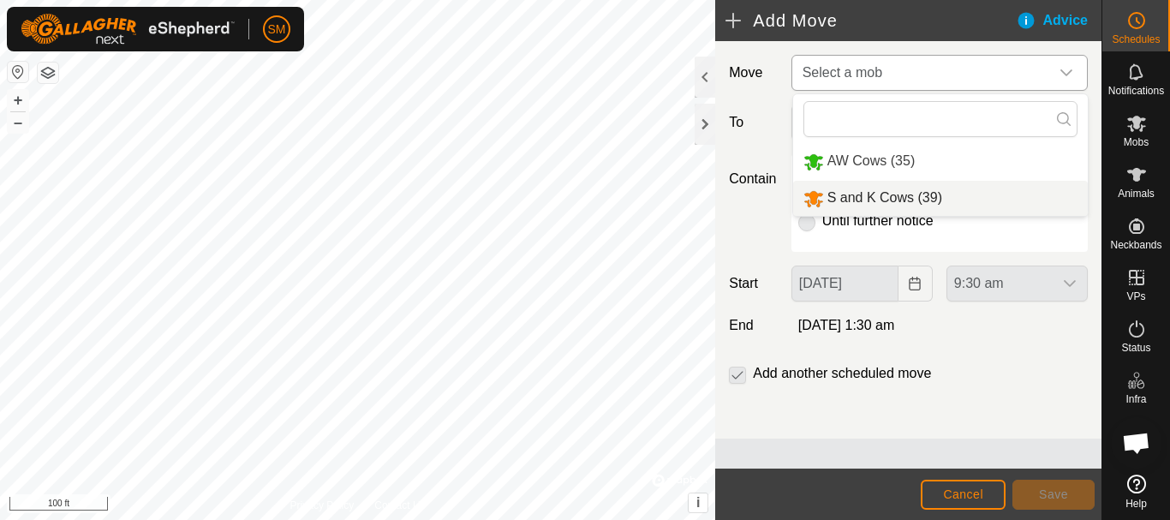
click at [862, 199] on li "S and K Cows (39)" at bounding box center [940, 198] width 295 height 35
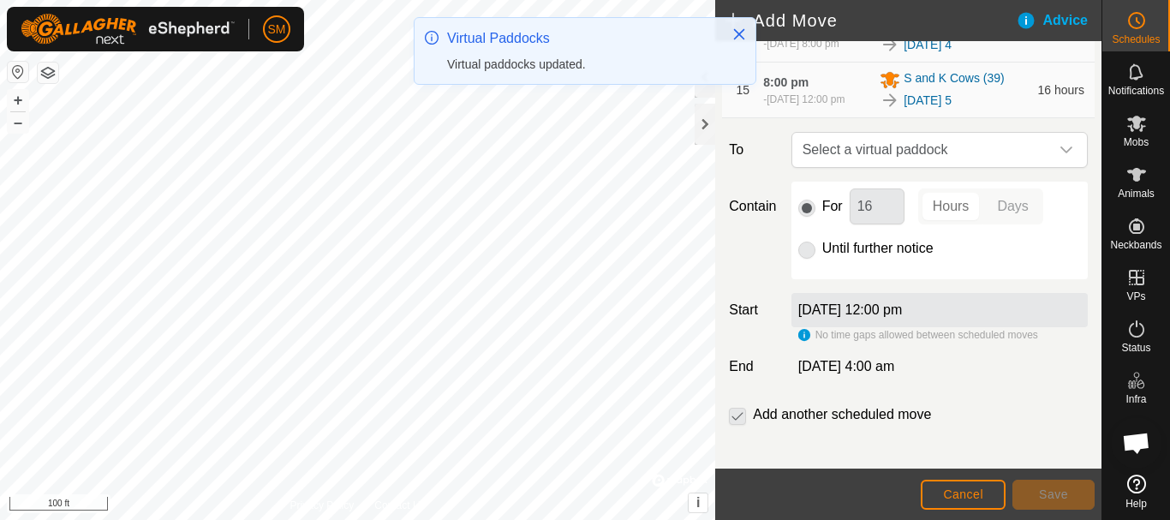
scroll to position [1068, 0]
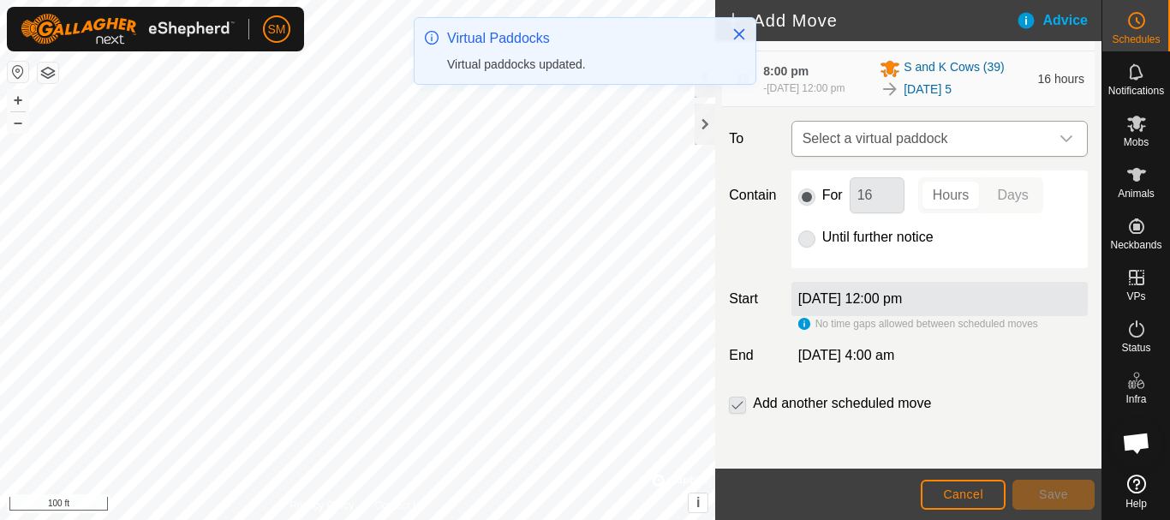
click at [1050, 129] on div "dropdown trigger" at bounding box center [1067, 139] width 34 height 34
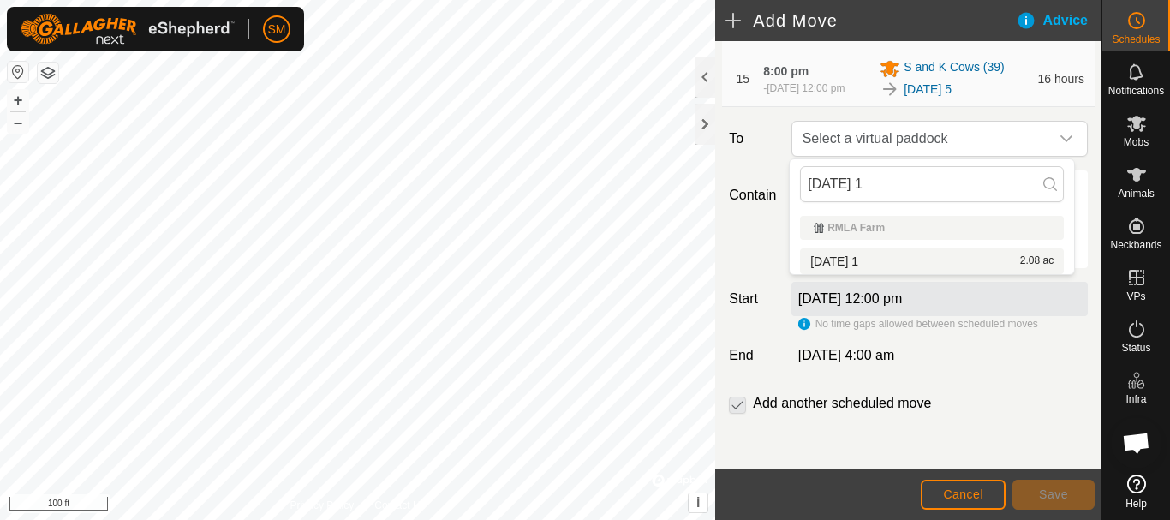
type input "[DATE] 1"
click at [866, 261] on li "2025-09-26 1 2.08 ac" at bounding box center [932, 261] width 264 height 26
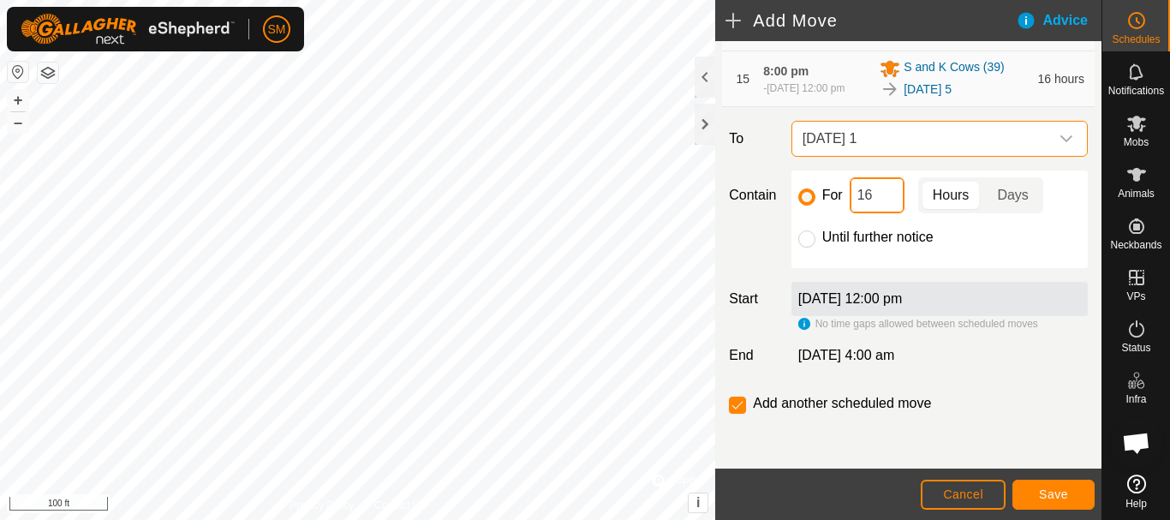
click at [869, 197] on input "16" at bounding box center [877, 195] width 55 height 36
type input "2"
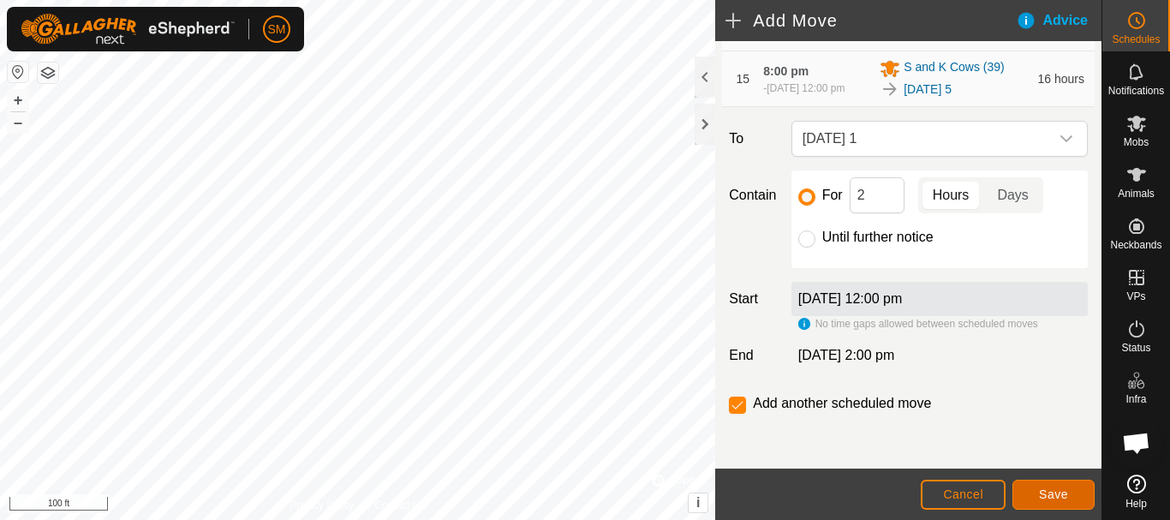
click at [1049, 491] on span "Save" at bounding box center [1053, 494] width 29 height 14
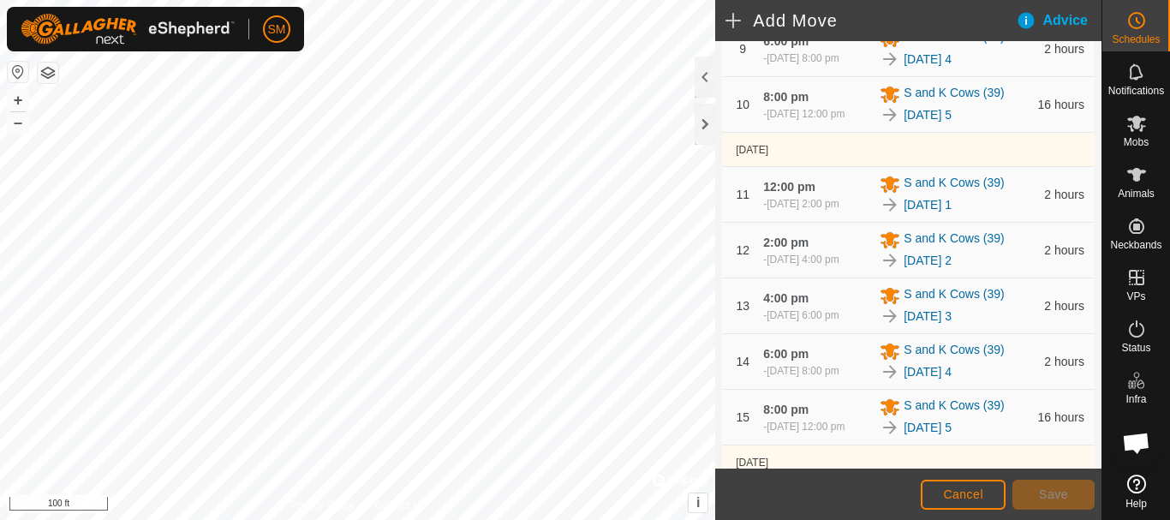
scroll to position [1165, 0]
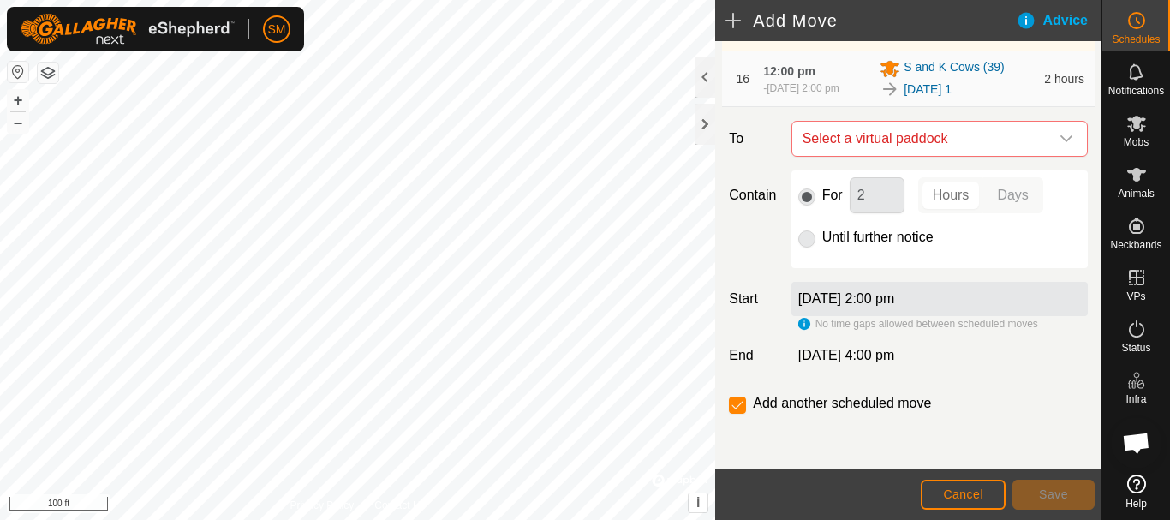
click at [1060, 137] on icon "dropdown trigger" at bounding box center [1067, 139] width 14 height 14
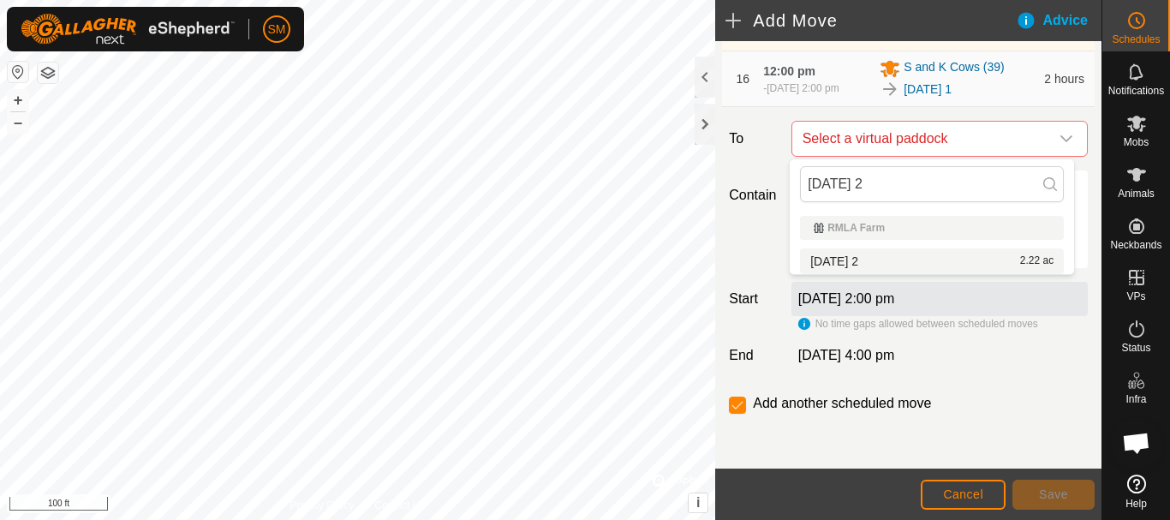
type input "2025-09-26 2"
click at [851, 255] on li "2025-09-26 2 2.22 ac" at bounding box center [932, 261] width 264 height 26
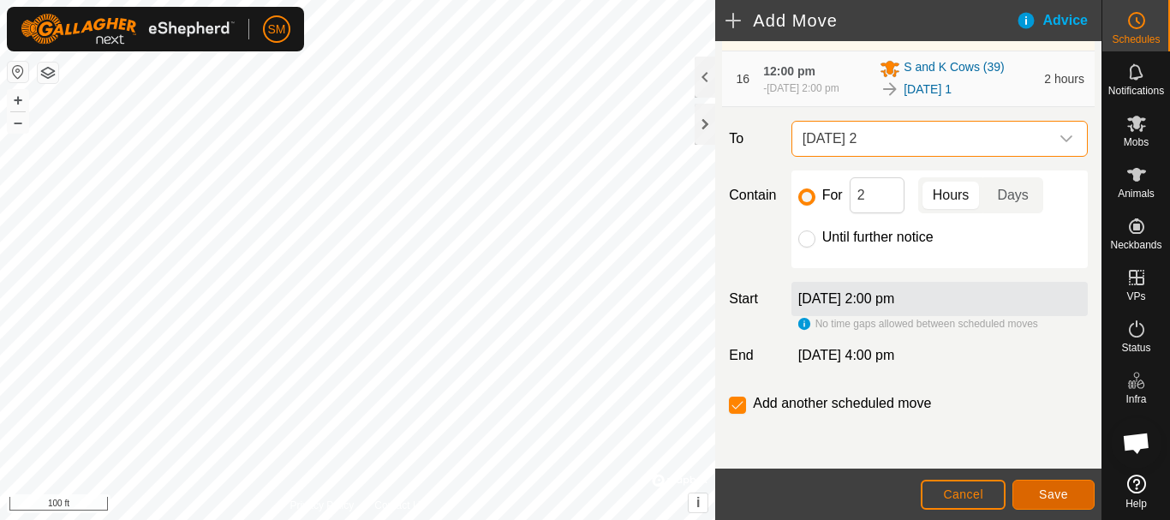
click at [1050, 492] on span "Save" at bounding box center [1053, 494] width 29 height 14
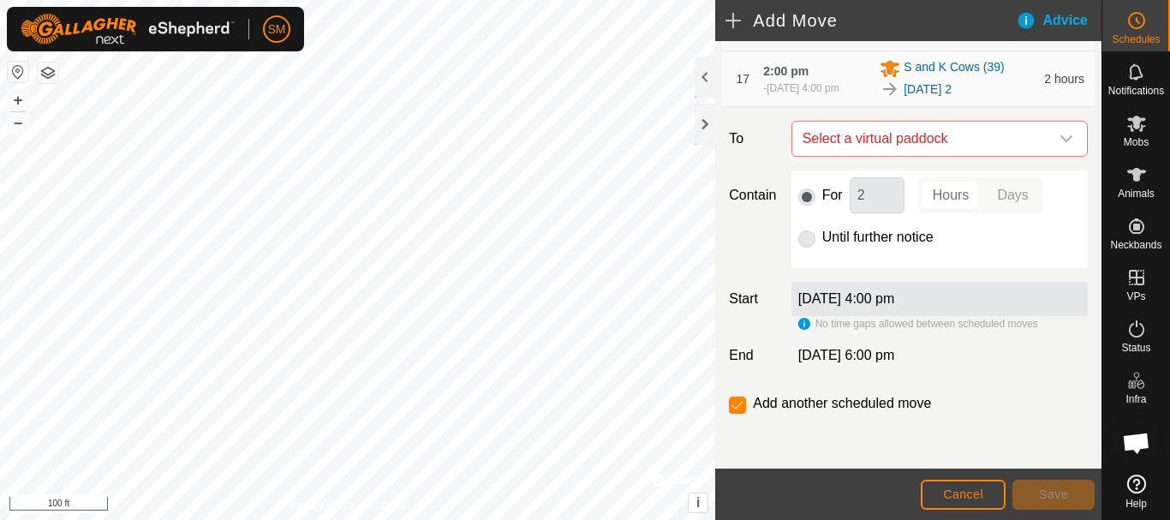
scroll to position [1229, 0]
click at [1060, 139] on icon "dropdown trigger" at bounding box center [1067, 139] width 14 height 14
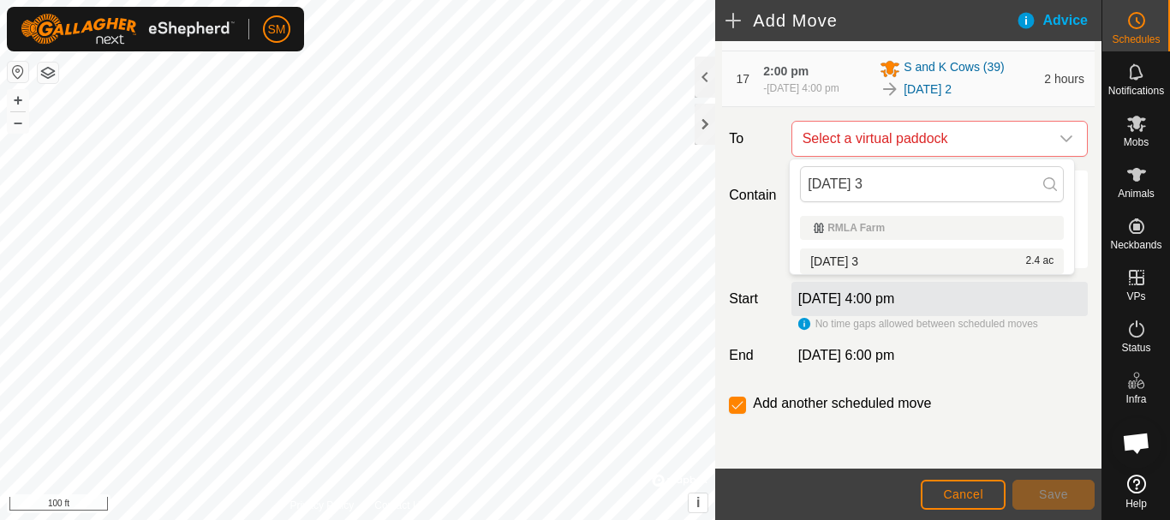
type input "2025-09-26 3"
click at [858, 256] on li "2025-09-26 3 2.4 ac" at bounding box center [932, 261] width 264 height 26
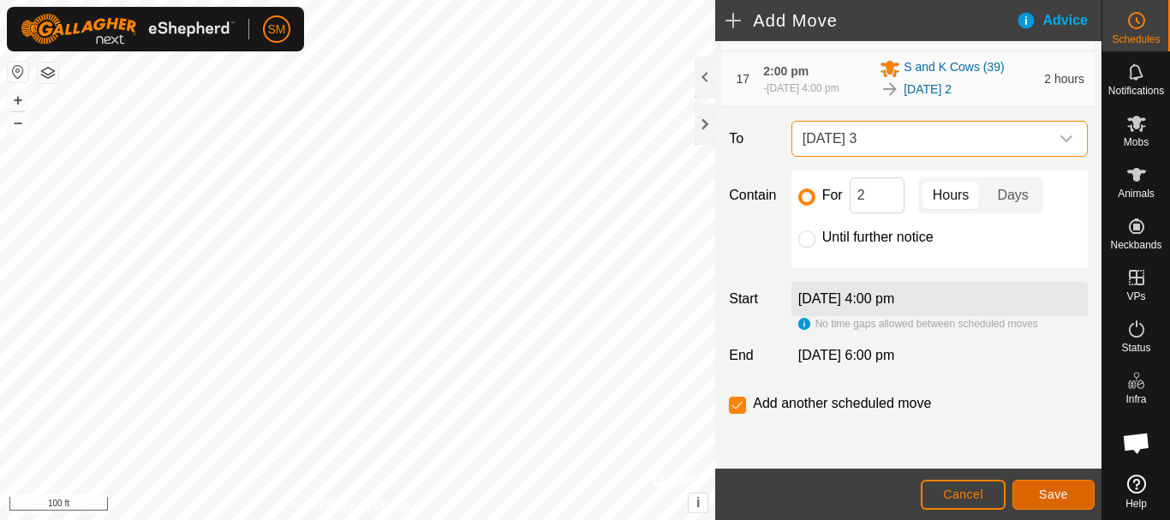
click at [1053, 493] on span "Save" at bounding box center [1053, 494] width 29 height 14
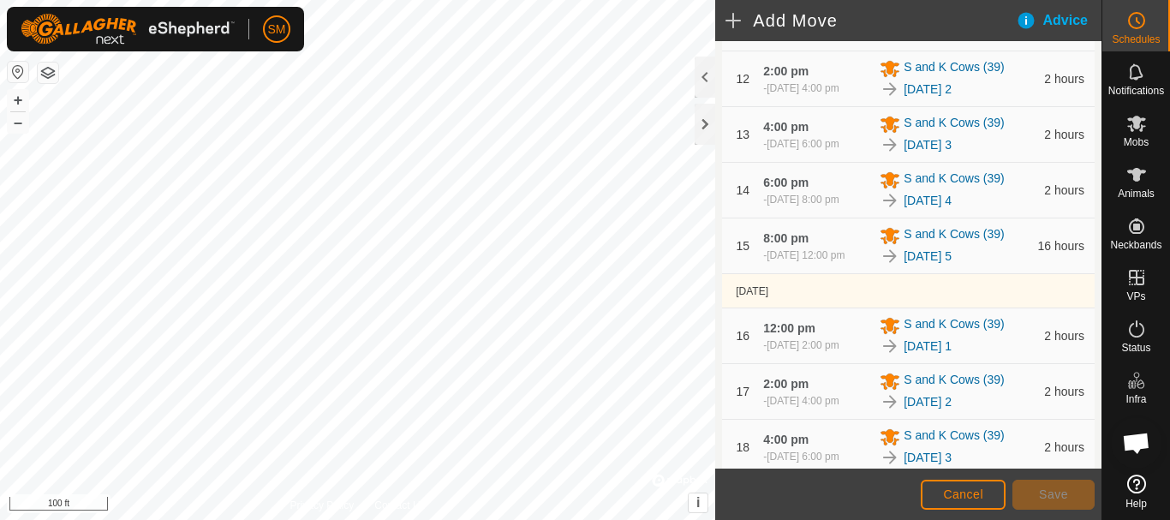
scroll to position [1292, 0]
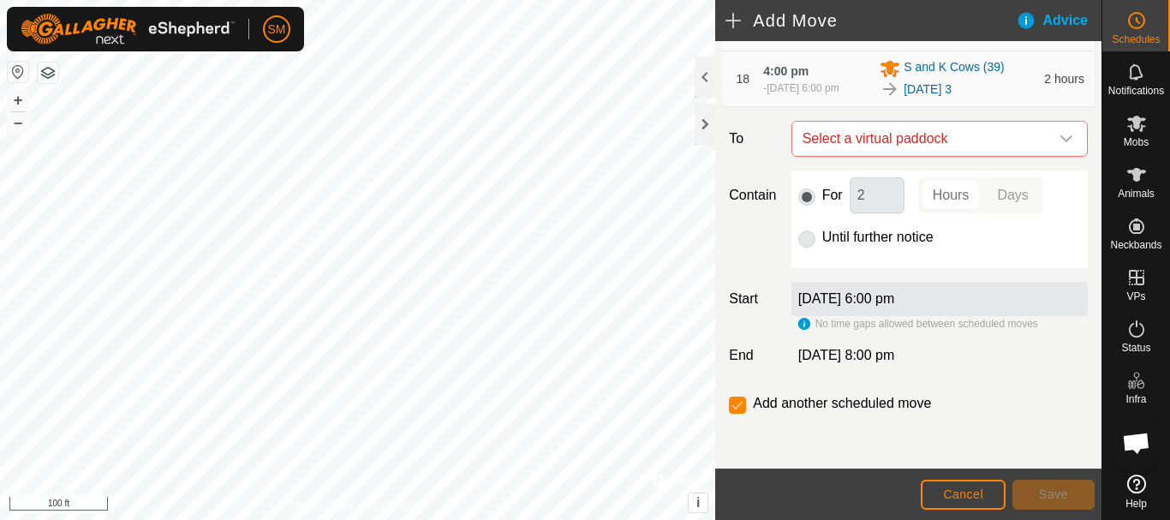
click at [1060, 140] on icon "dropdown trigger" at bounding box center [1067, 139] width 14 height 14
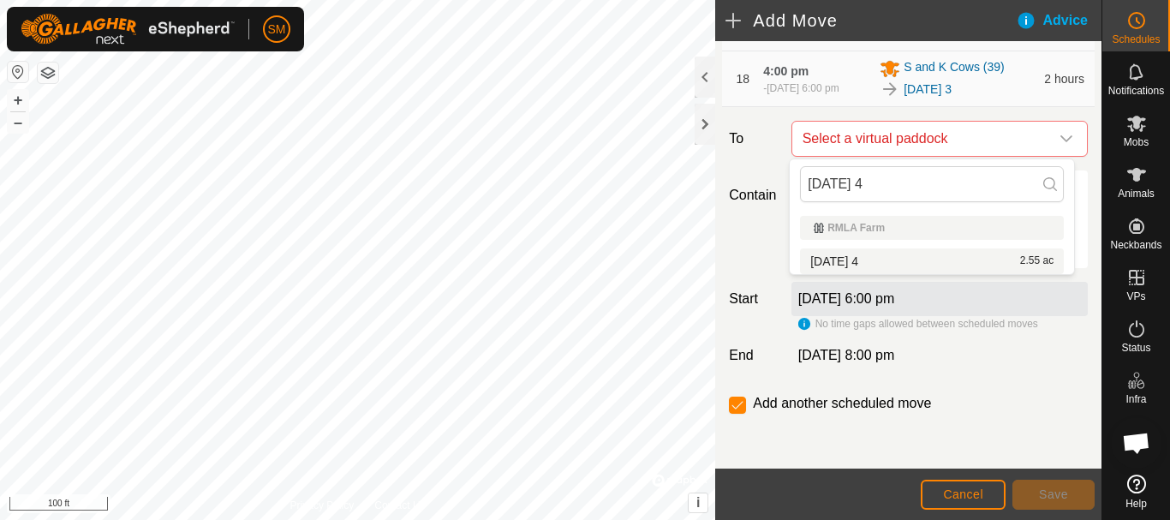
type input "[DATE] 4"
click at [860, 262] on li "2025-09-26 4 2.55 ac" at bounding box center [932, 261] width 264 height 26
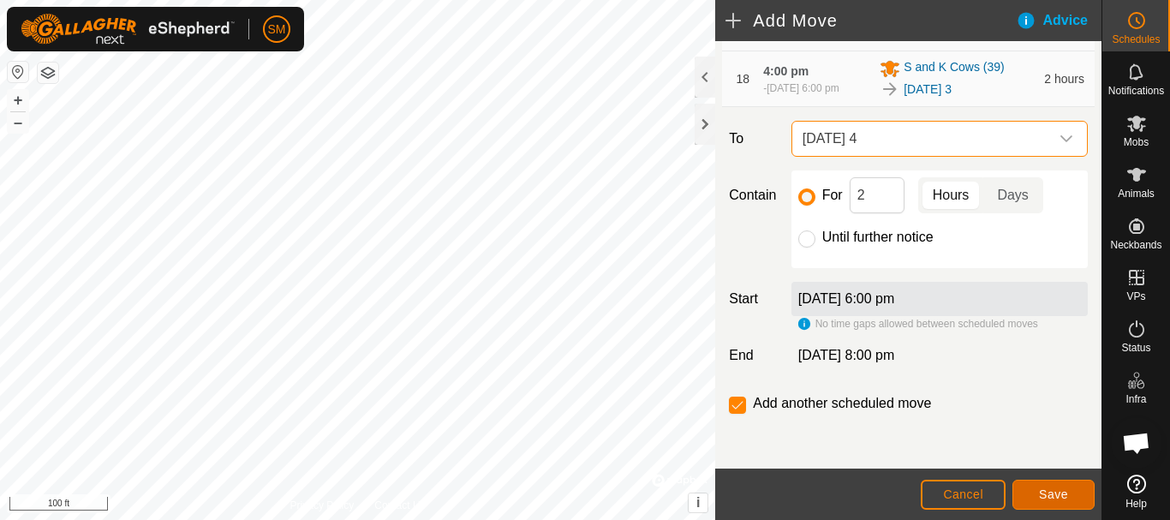
click at [1059, 495] on span "Save" at bounding box center [1053, 494] width 29 height 14
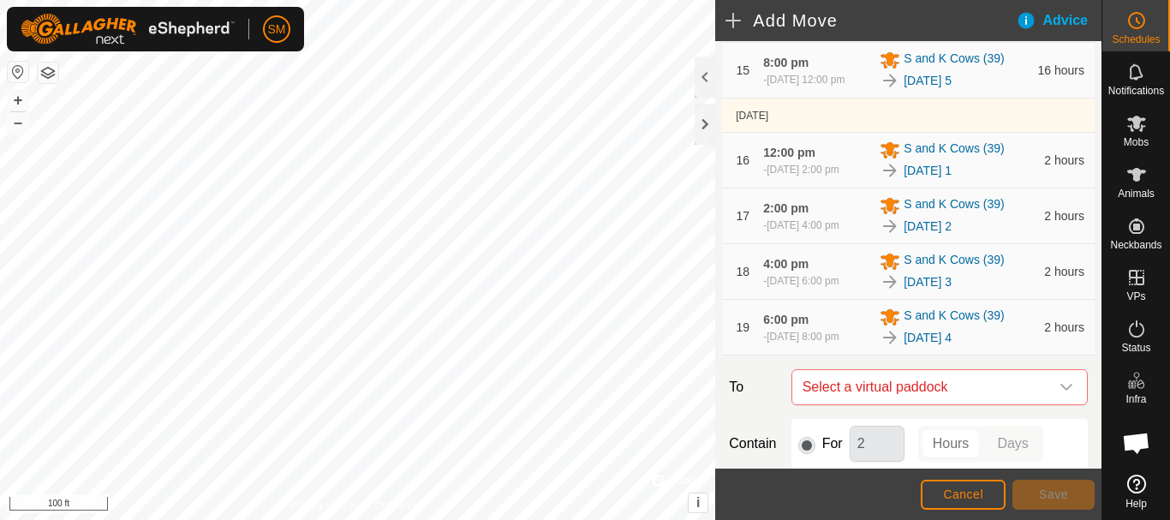
scroll to position [1355, 0]
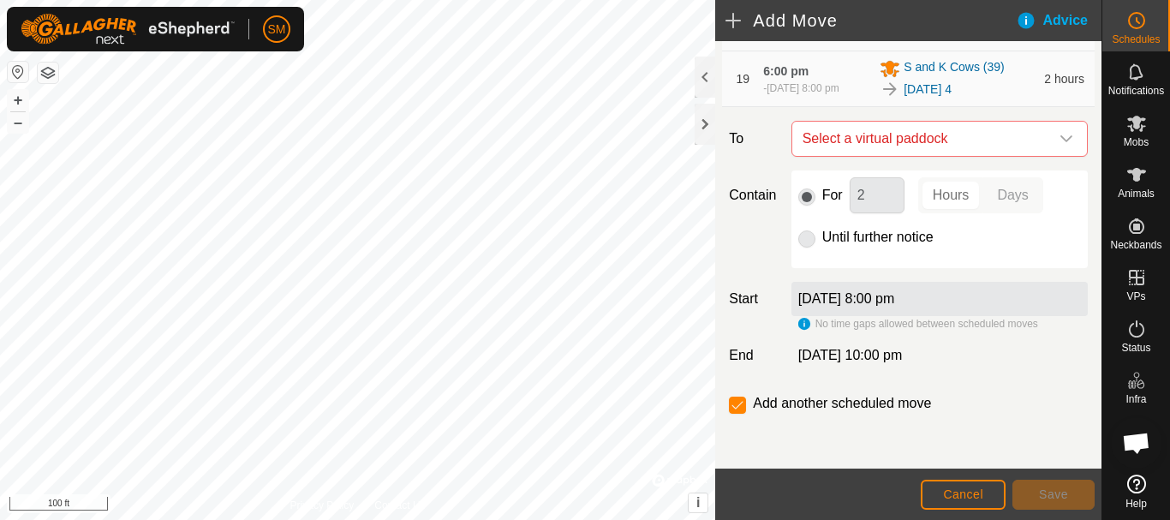
click at [1060, 143] on icon "dropdown trigger" at bounding box center [1067, 139] width 14 height 14
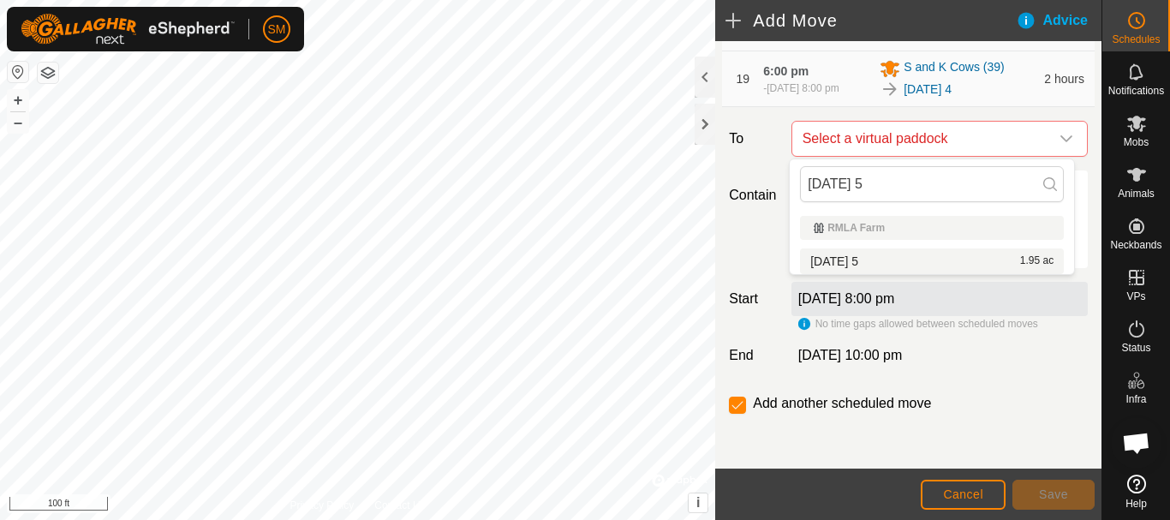
type input "[DATE] 5"
click at [858, 266] on li "2025-09-26 5 1.95 ac" at bounding box center [932, 261] width 264 height 26
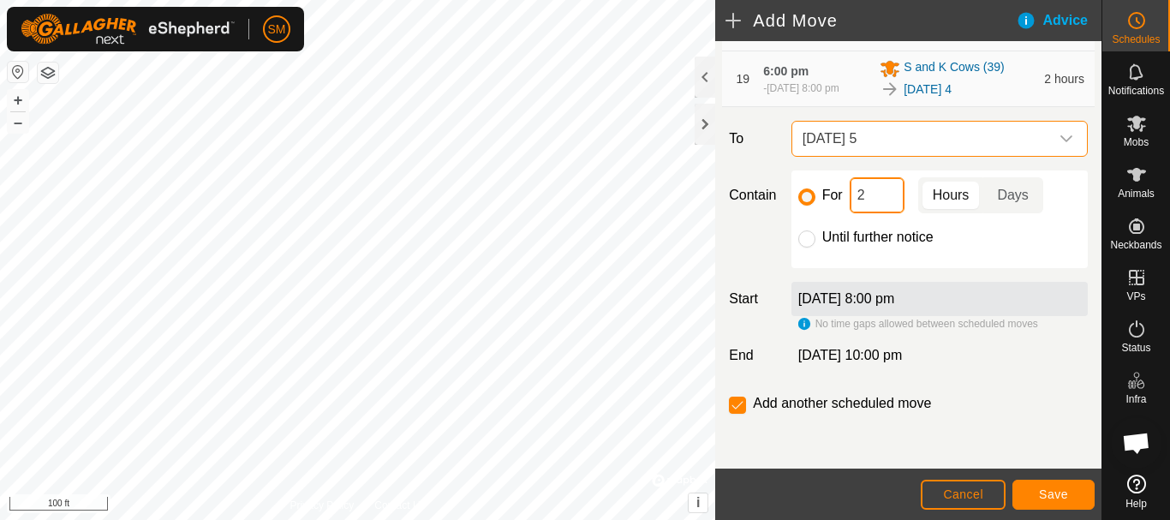
click at [870, 199] on input "2" at bounding box center [877, 195] width 55 height 36
type input "16"
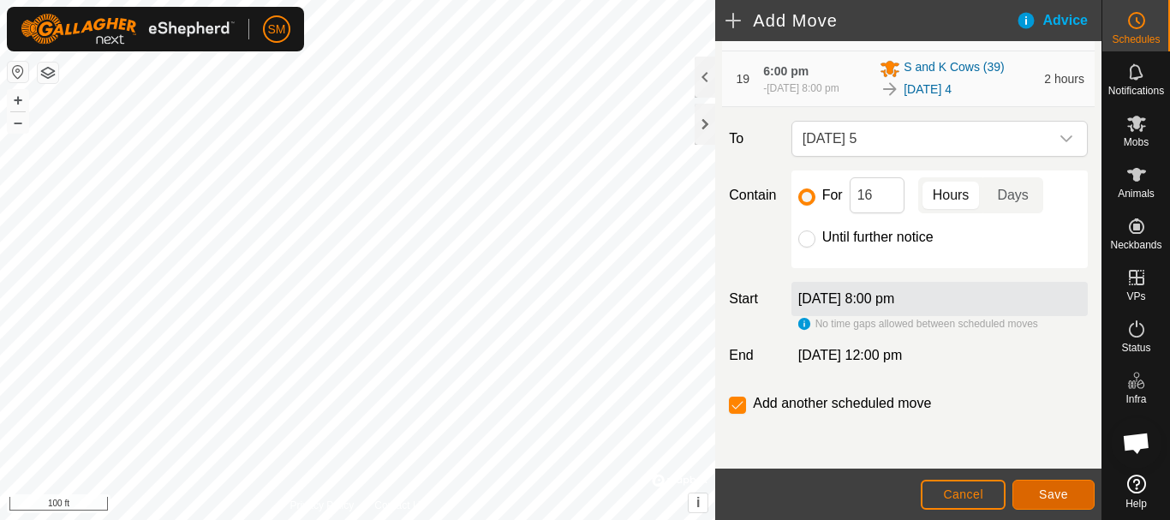
click at [1067, 486] on button "Save" at bounding box center [1054, 495] width 82 height 30
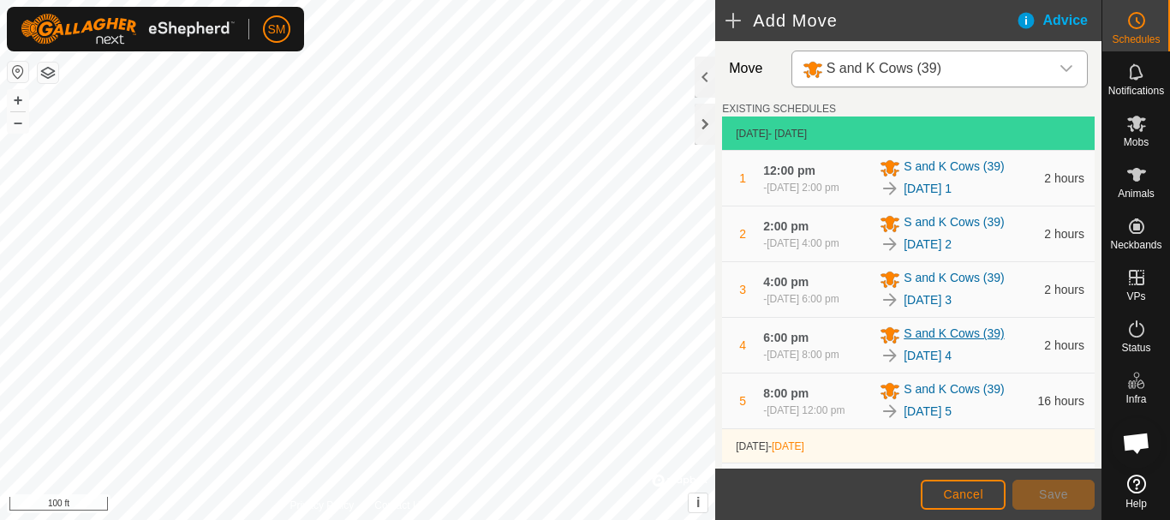
scroll to position [0, 0]
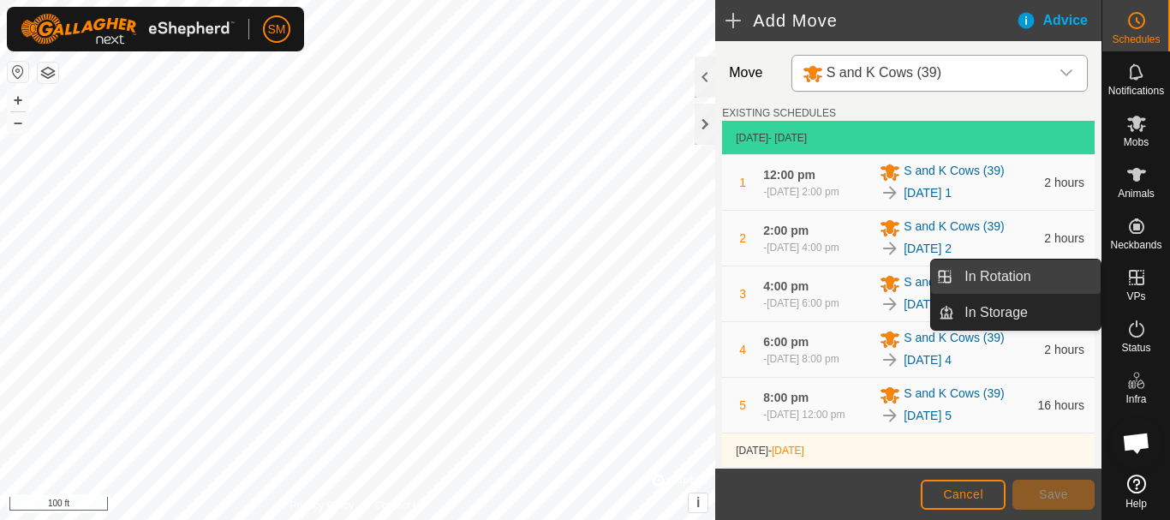
click at [990, 275] on link "In Rotation" at bounding box center [1027, 277] width 147 height 34
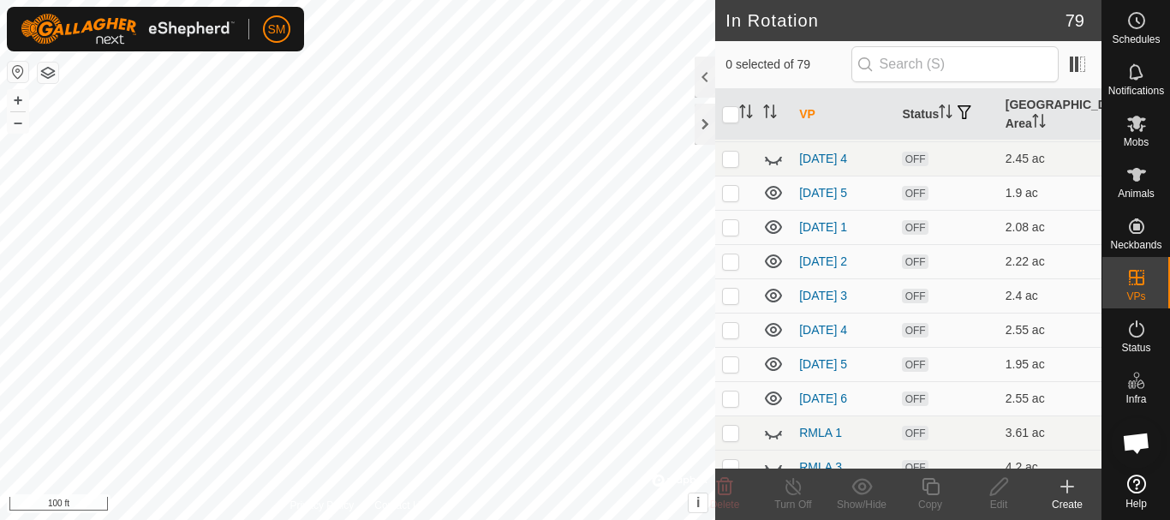
scroll to position [942, 0]
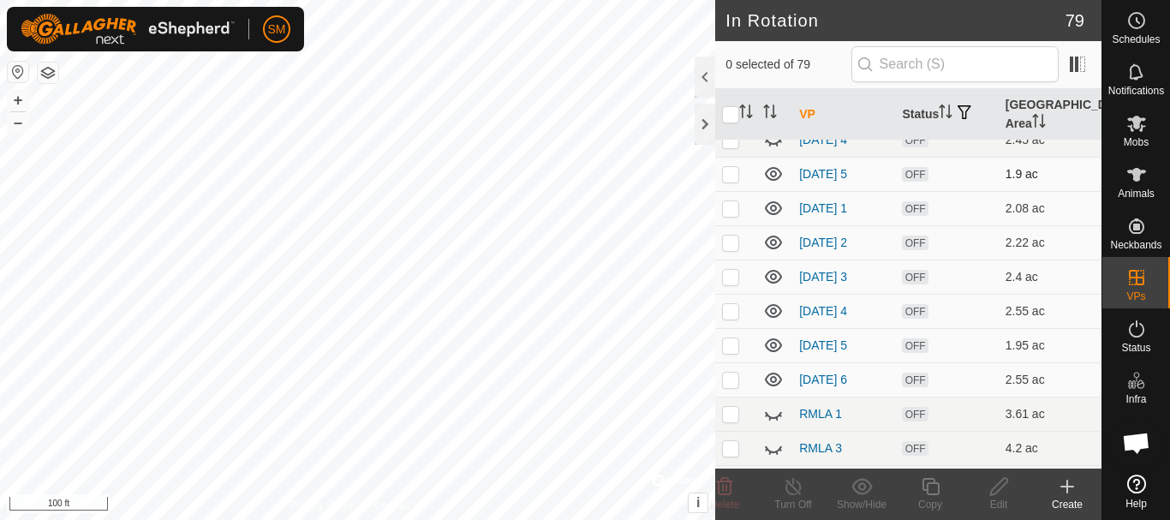
click at [771, 170] on icon at bounding box center [773, 174] width 21 height 21
click at [769, 212] on icon at bounding box center [773, 208] width 17 height 14
click at [770, 237] on icon at bounding box center [773, 243] width 17 height 14
click at [774, 278] on icon at bounding box center [773, 276] width 21 height 21
click at [774, 312] on icon at bounding box center [773, 311] width 21 height 21
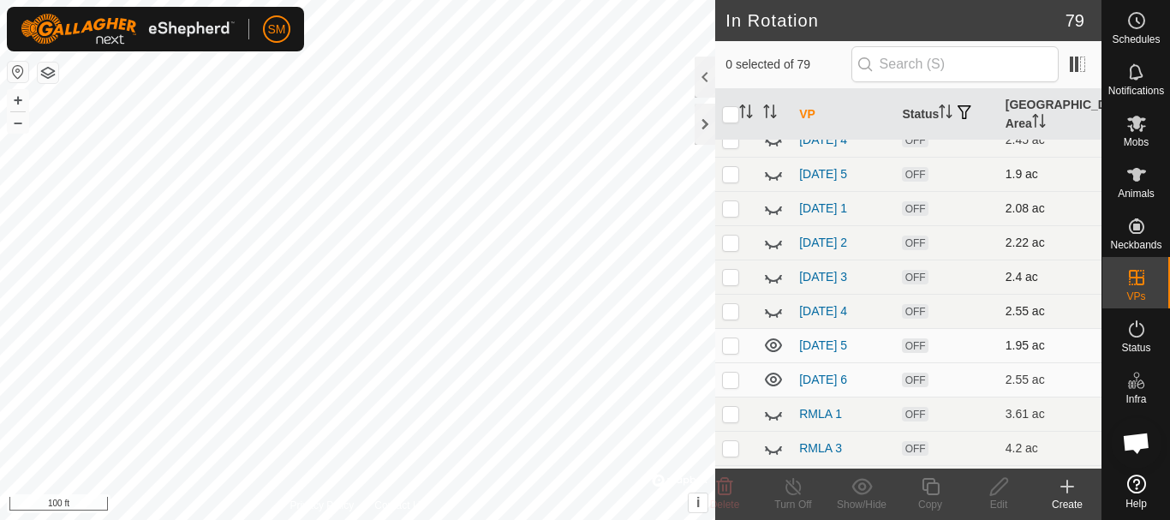
click at [775, 342] on icon at bounding box center [773, 345] width 21 height 21
click at [726, 383] on p-checkbox at bounding box center [730, 380] width 17 height 14
click at [727, 493] on icon at bounding box center [725, 486] width 21 height 21
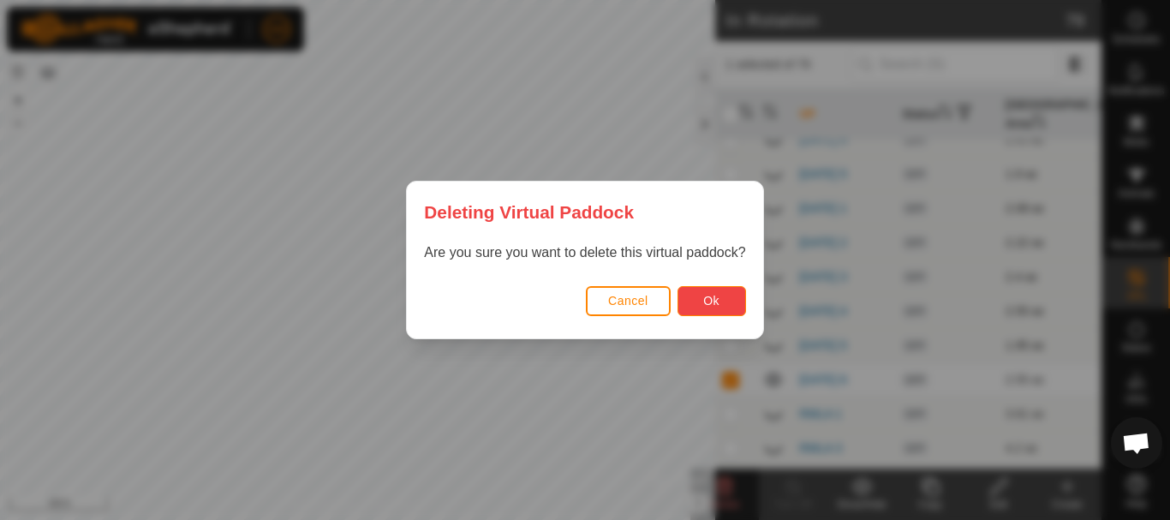
click at [706, 306] on span "Ok" at bounding box center [711, 301] width 16 height 14
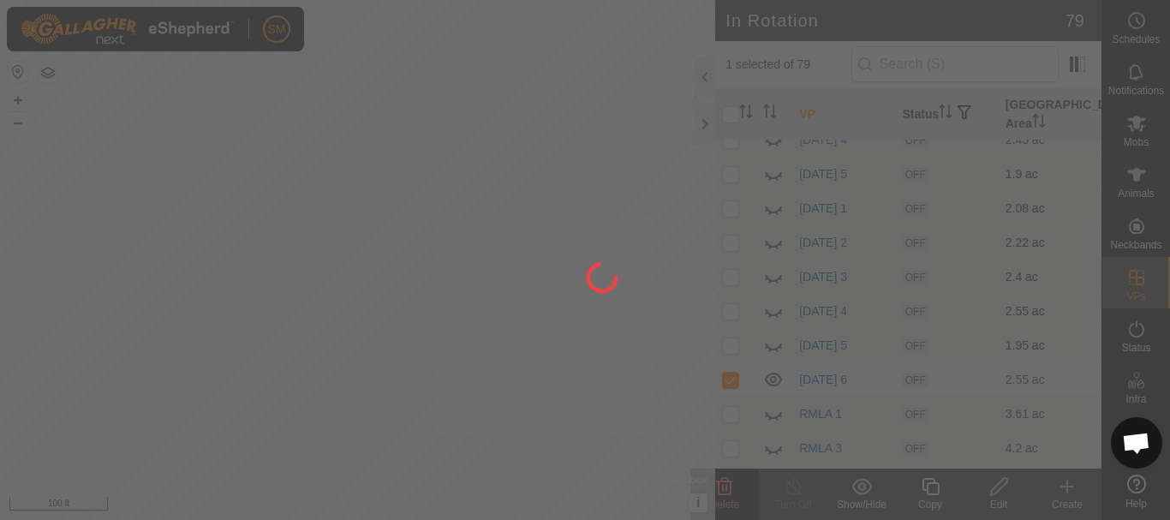
checkbox input "false"
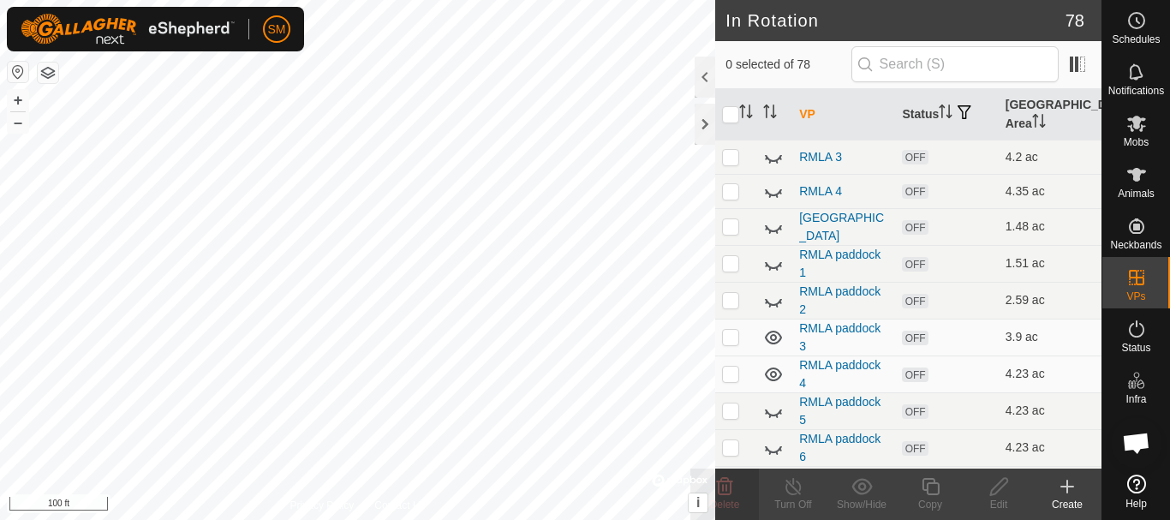
scroll to position [1285, 0]
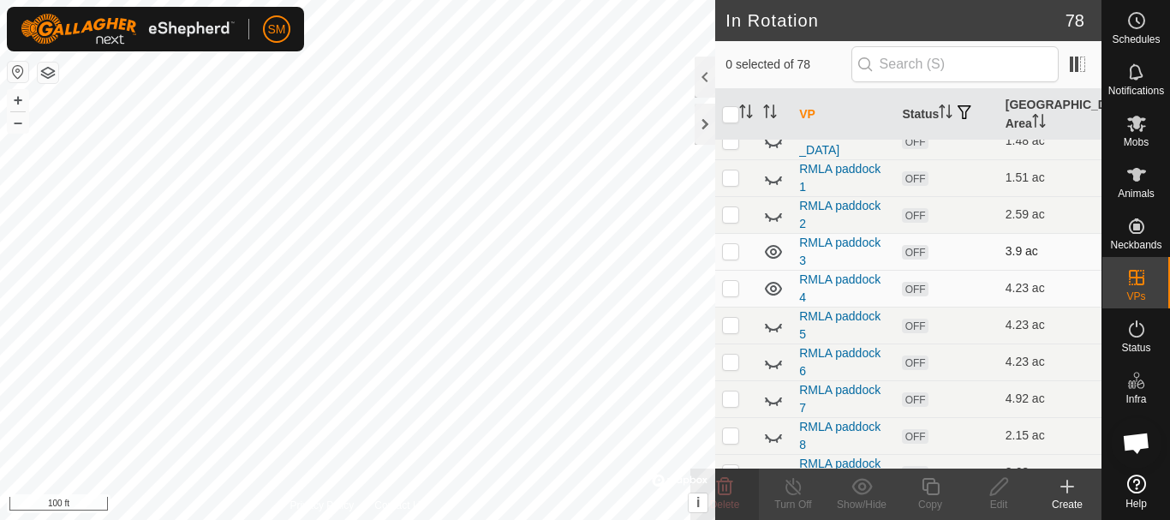
click at [775, 249] on icon at bounding box center [773, 252] width 21 height 21
click at [769, 290] on icon at bounding box center [773, 289] width 17 height 14
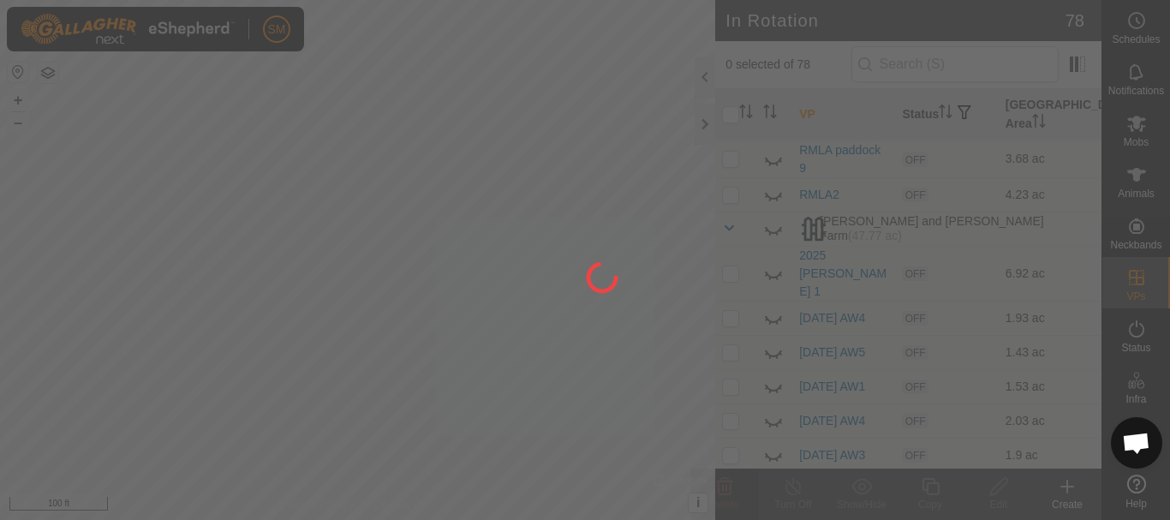
scroll to position [1628, 0]
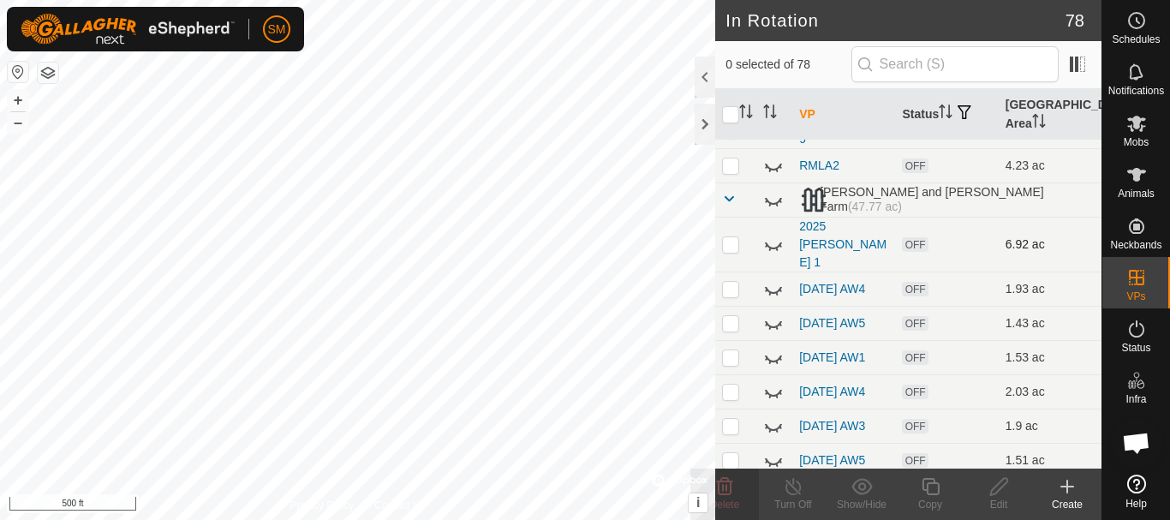
click at [777, 235] on icon at bounding box center [773, 244] width 21 height 21
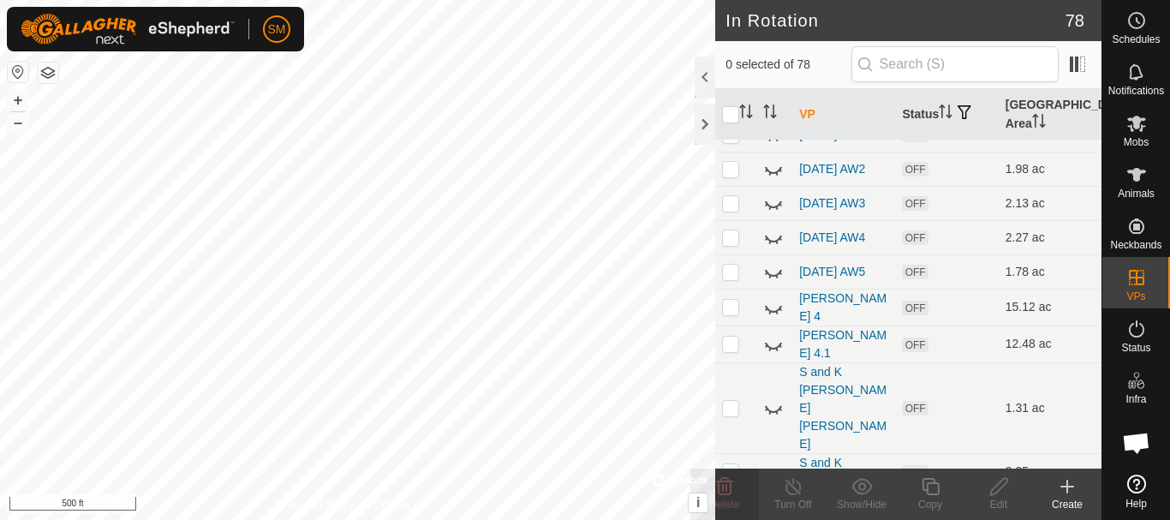
scroll to position [2485, 0]
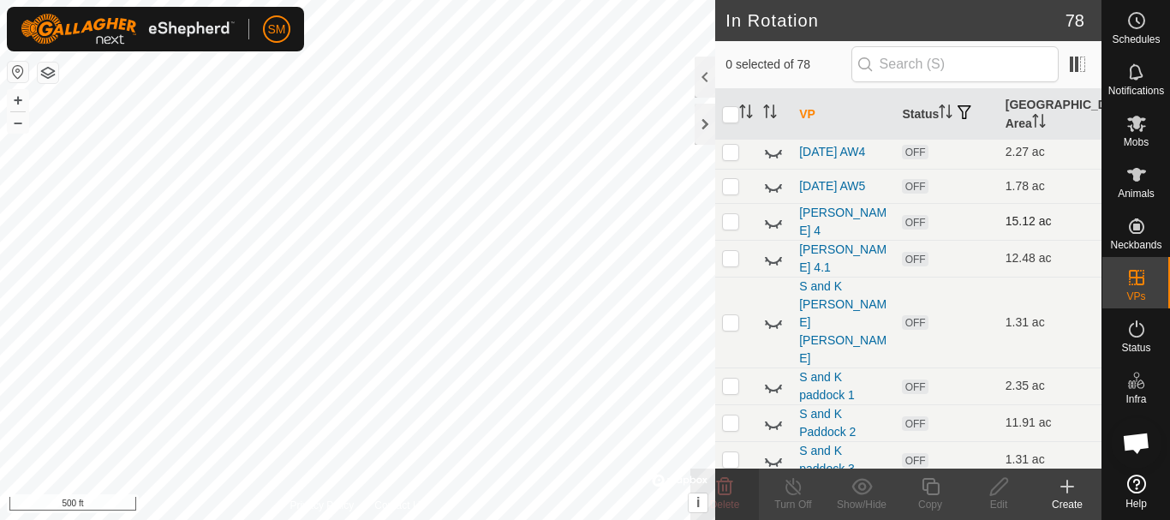
click at [771, 232] on icon at bounding box center [773, 222] width 21 height 21
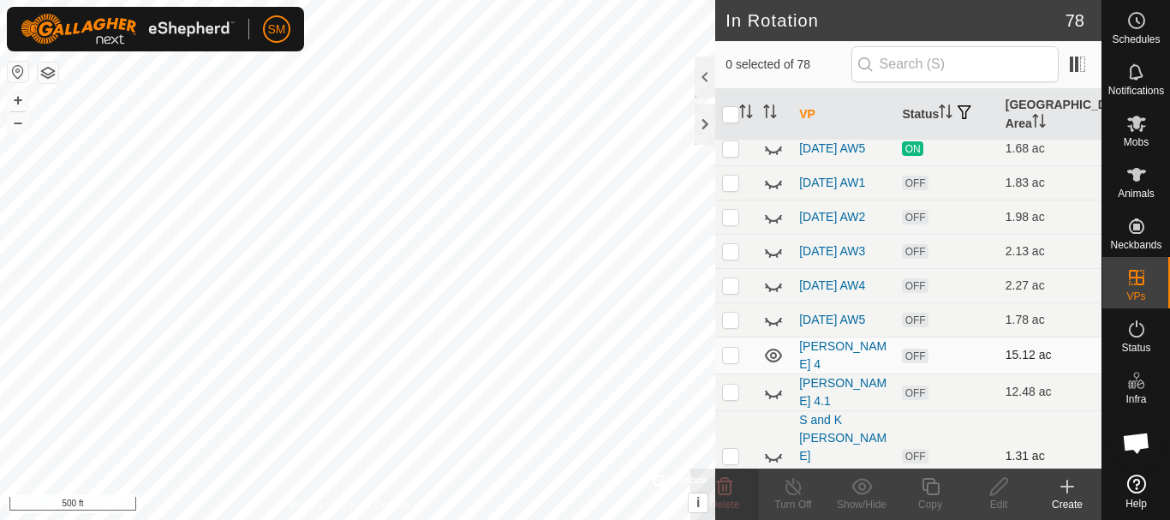
scroll to position [2313, 0]
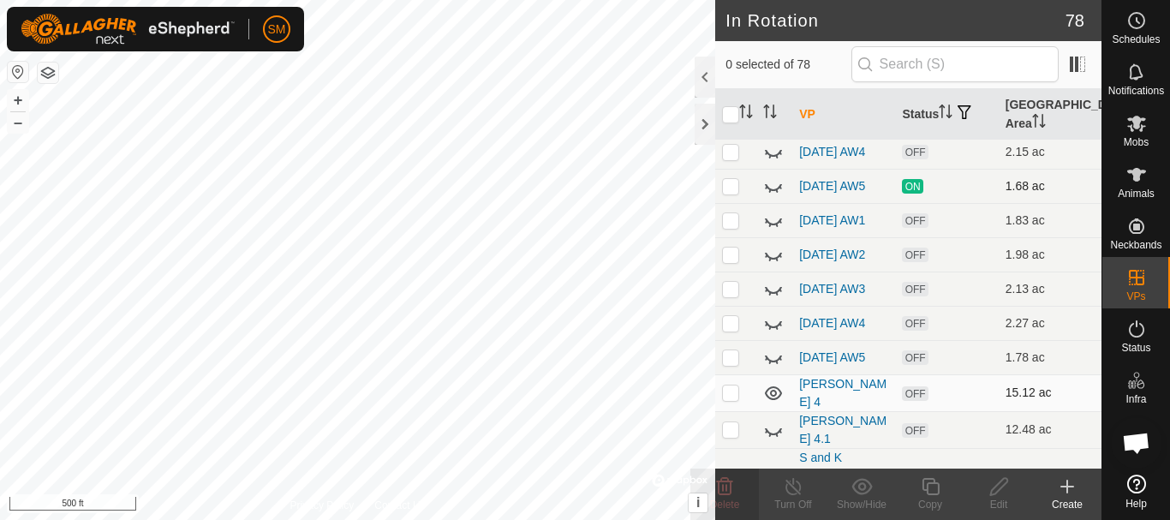
click at [773, 191] on icon at bounding box center [773, 187] width 17 height 7
click at [770, 368] on icon at bounding box center [773, 357] width 21 height 21
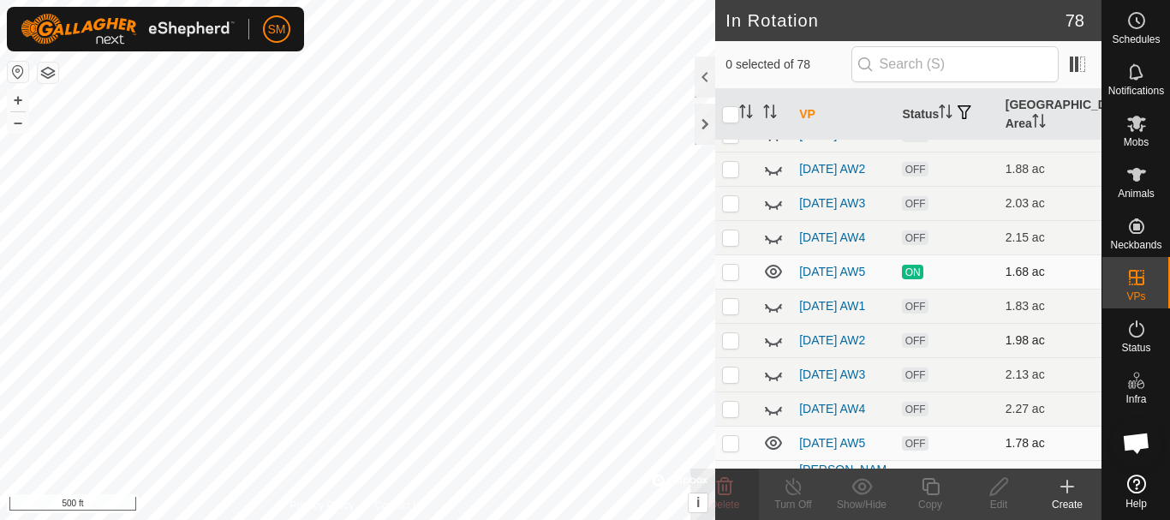
scroll to position [2142, 0]
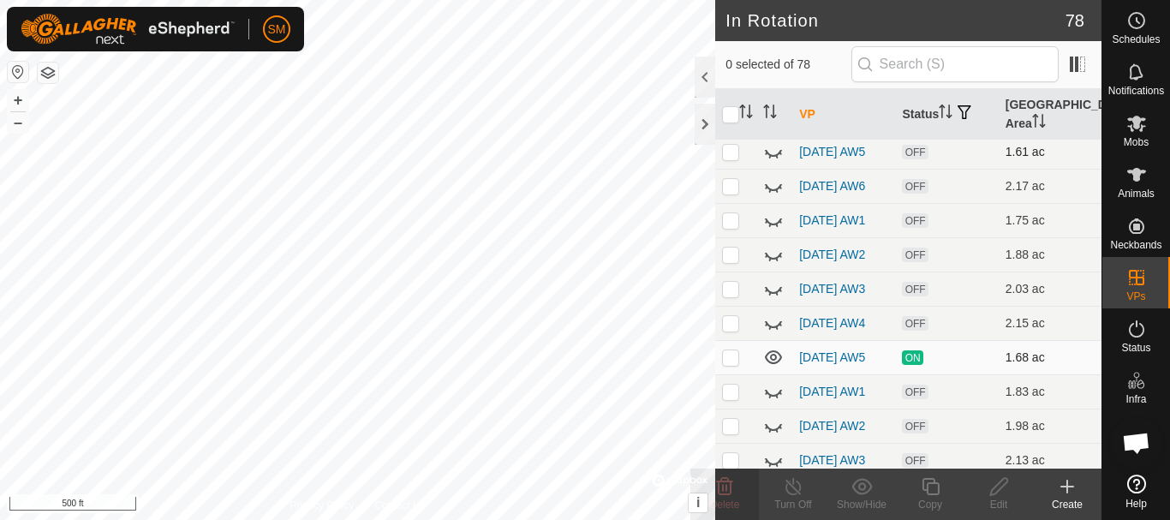
click at [777, 159] on icon at bounding box center [773, 151] width 21 height 21
click at [732, 193] on p-checkbox at bounding box center [730, 186] width 17 height 14
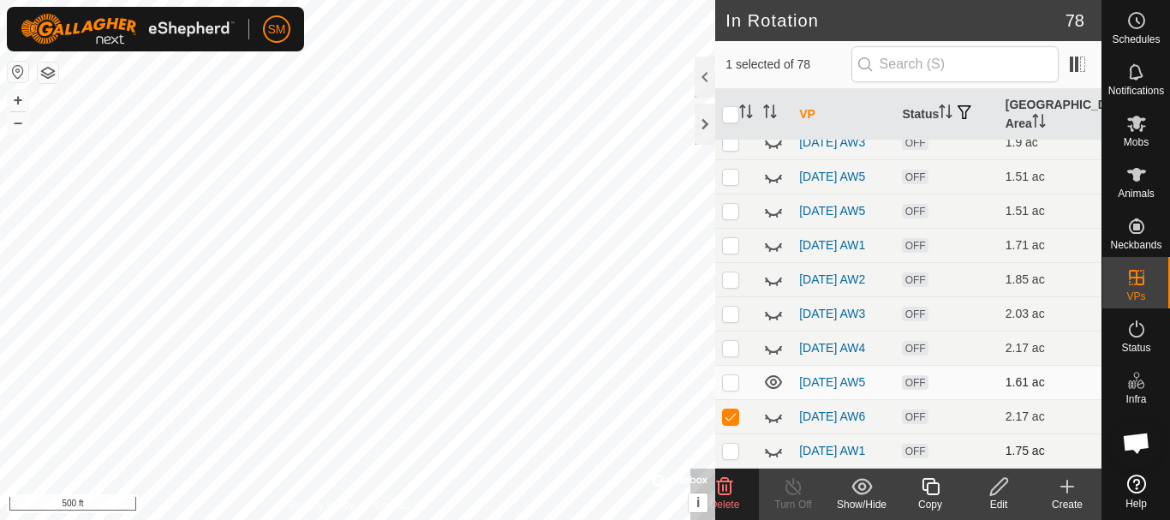
scroll to position [1885, 0]
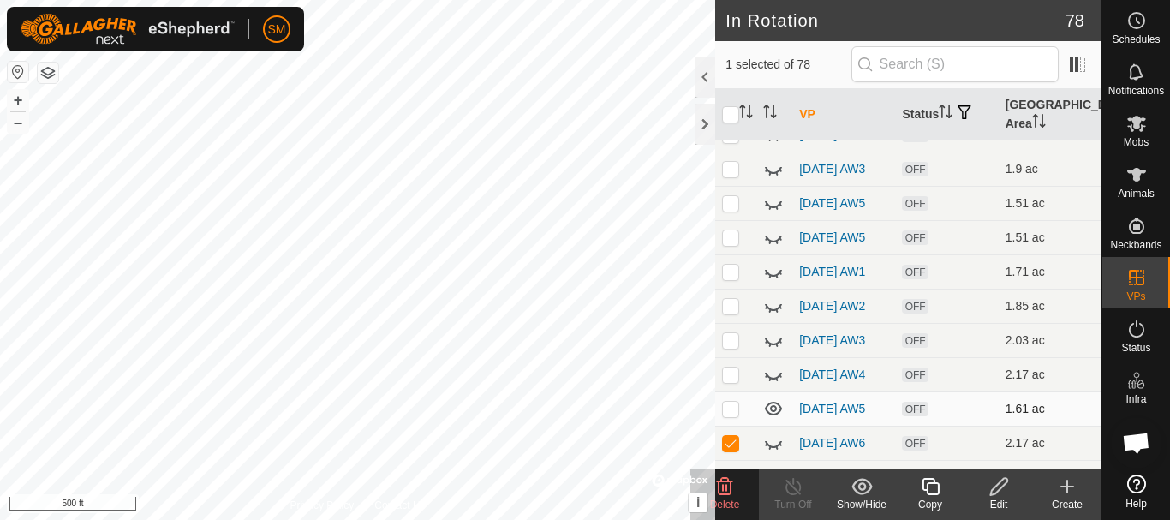
click at [727, 488] on icon at bounding box center [725, 486] width 16 height 17
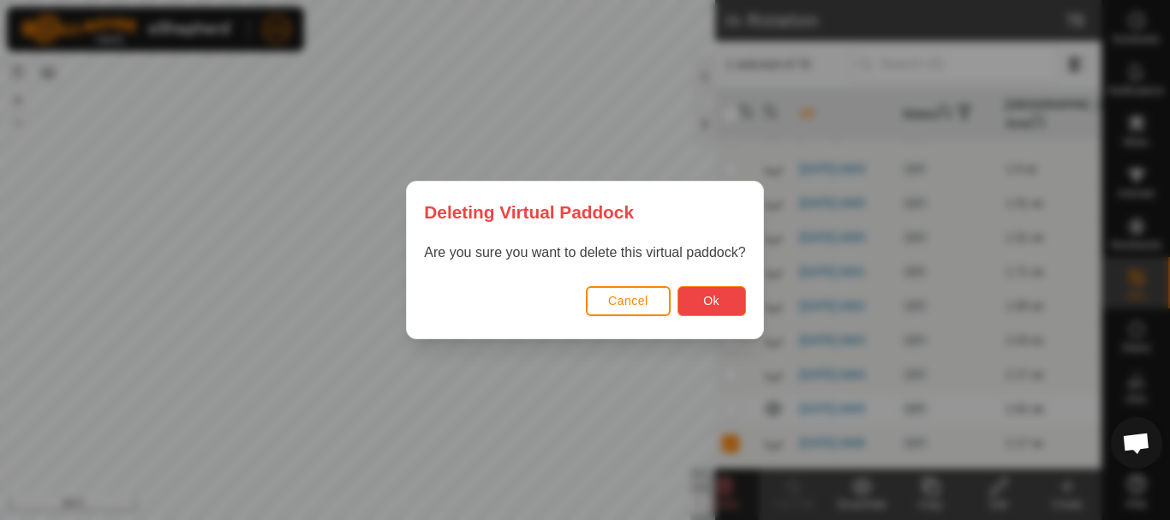
click at [709, 304] on span "Ok" at bounding box center [711, 301] width 16 height 14
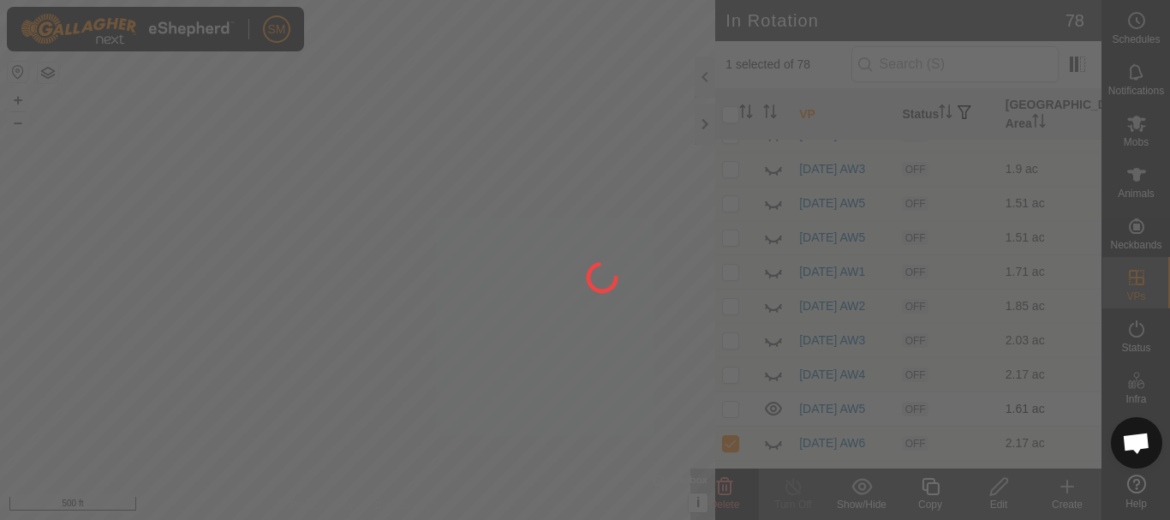
checkbox input "false"
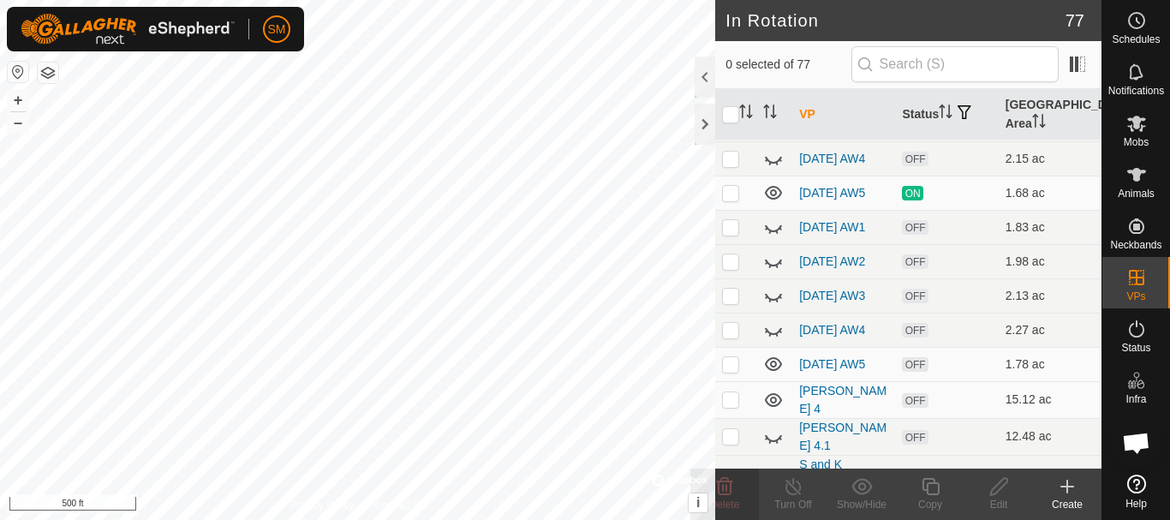
scroll to position [2313, 0]
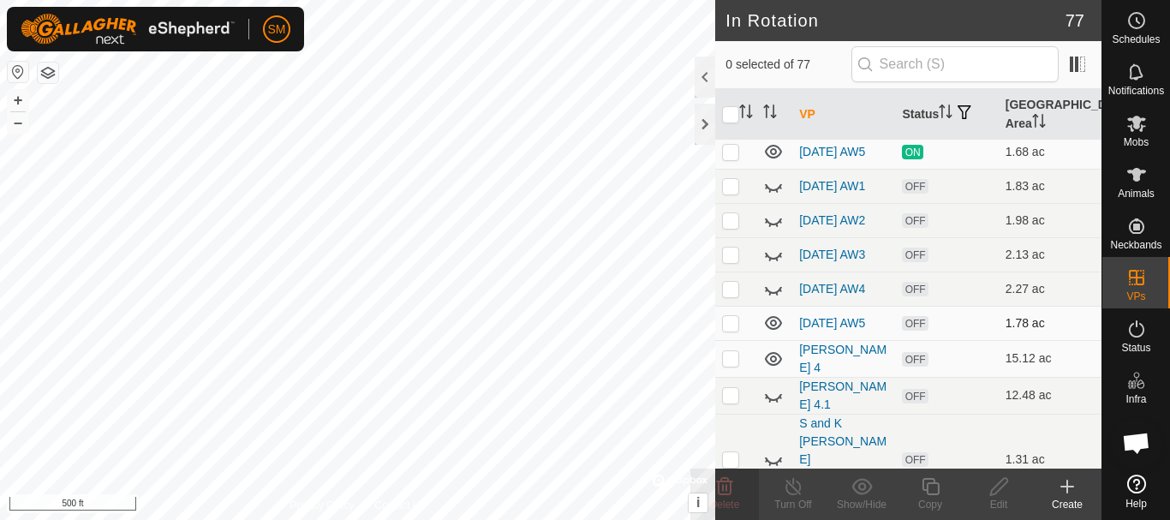
click at [725, 330] on p-checkbox at bounding box center [730, 323] width 17 height 14
checkbox input "true"
click at [935, 487] on icon at bounding box center [930, 486] width 21 height 21
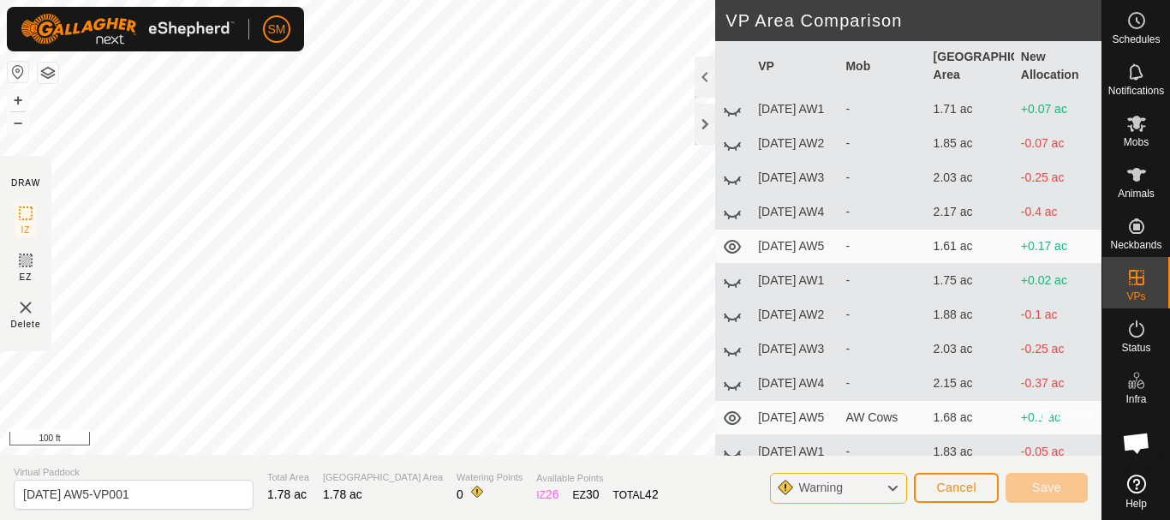
scroll to position [1998, 0]
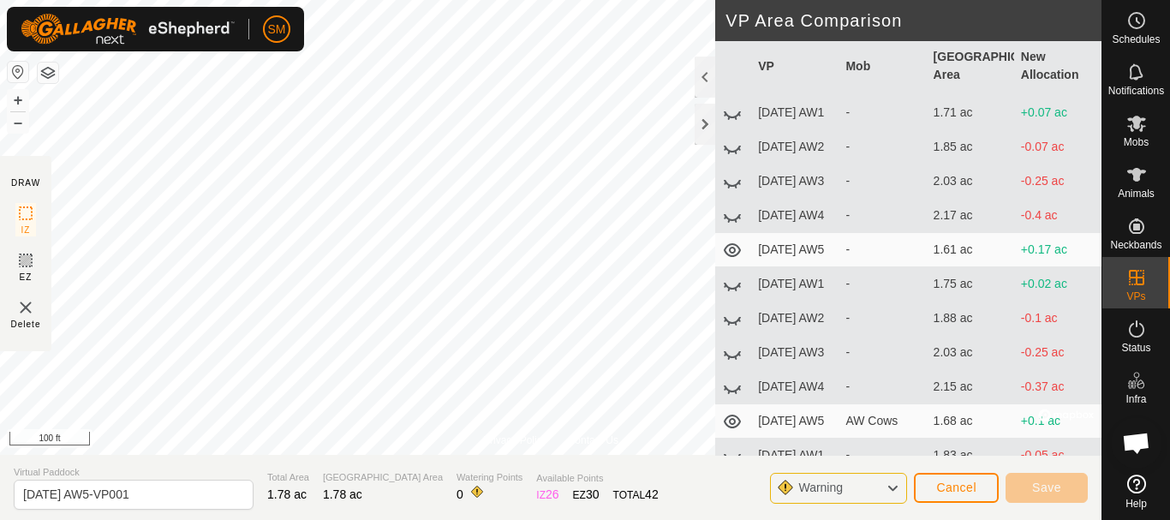
click at [731, 260] on icon at bounding box center [732, 250] width 21 height 21
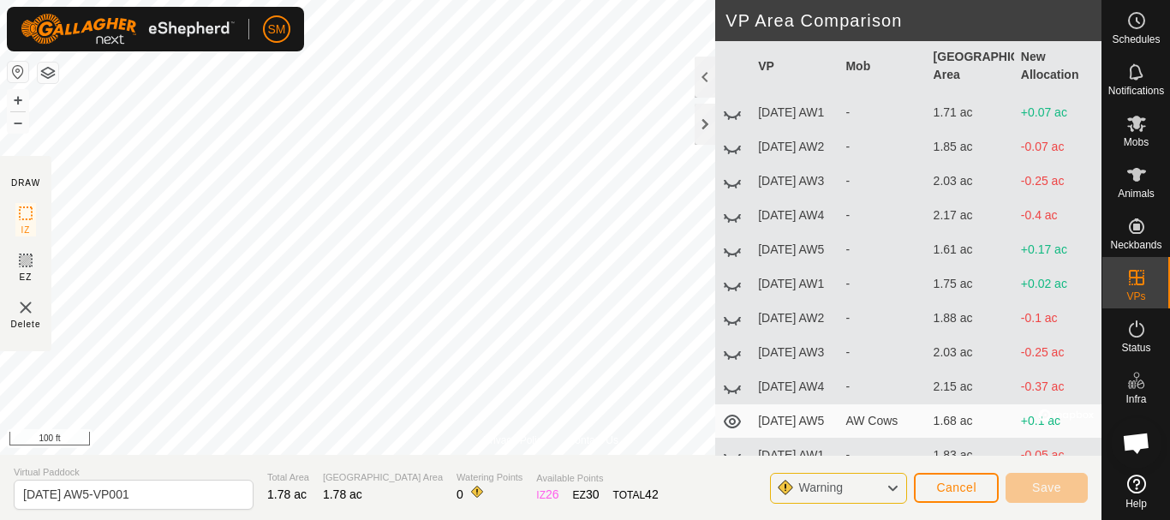
click at [731, 255] on icon at bounding box center [732, 251] width 17 height 7
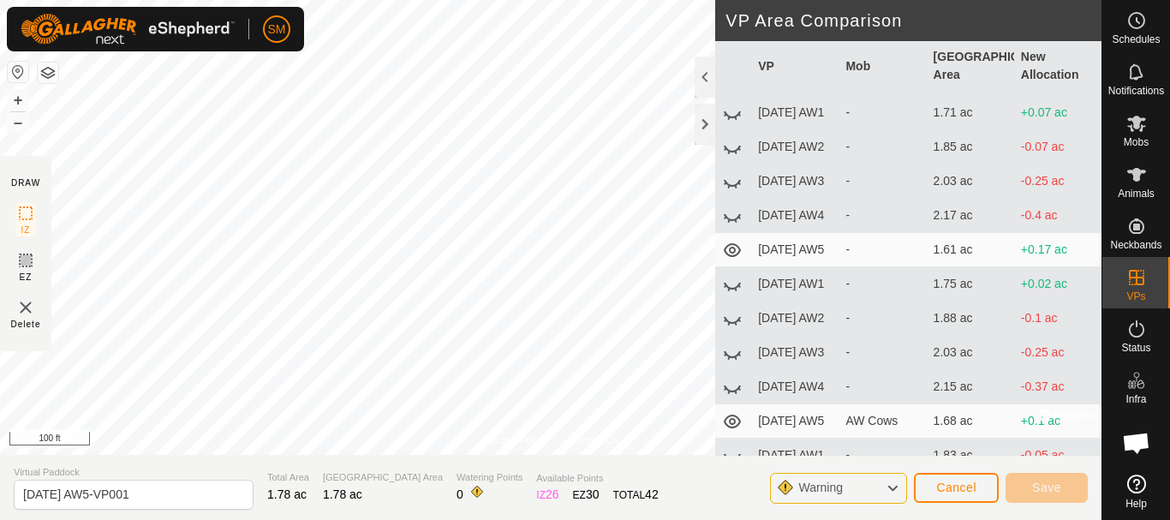
click at [731, 260] on icon at bounding box center [732, 250] width 21 height 21
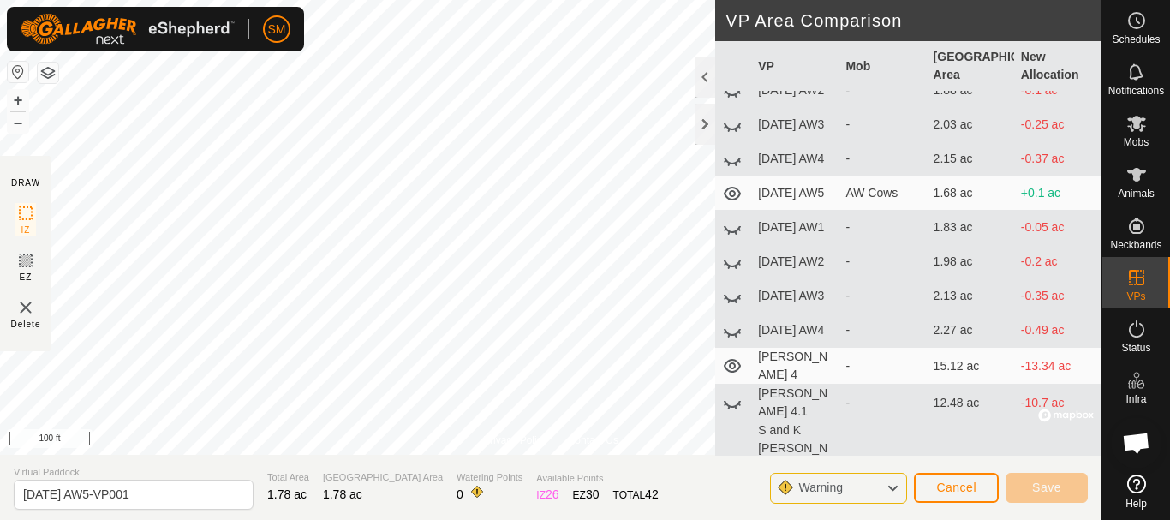
scroll to position [2255, 0]
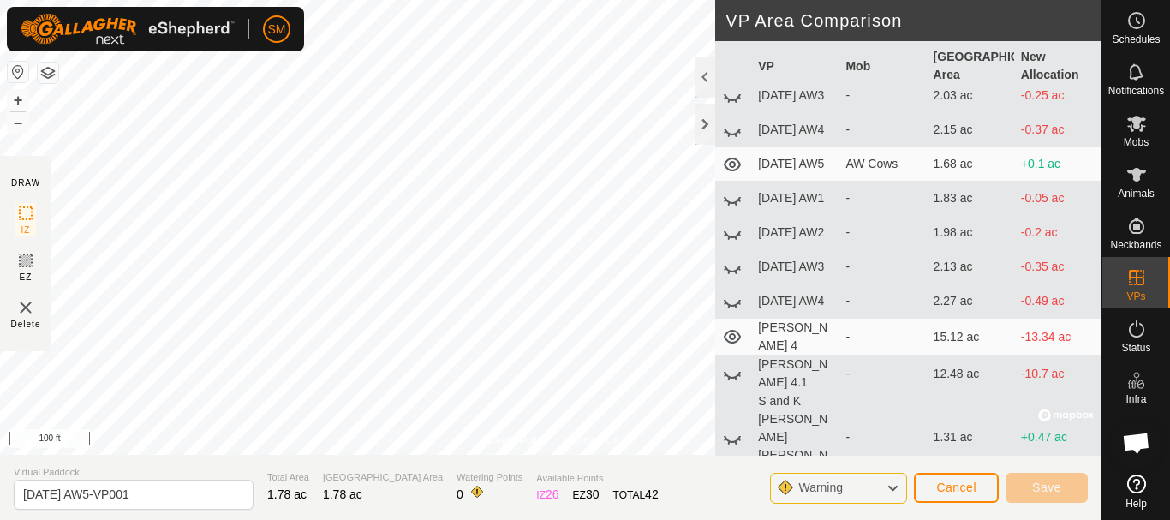
click at [731, 171] on icon at bounding box center [732, 165] width 17 height 14
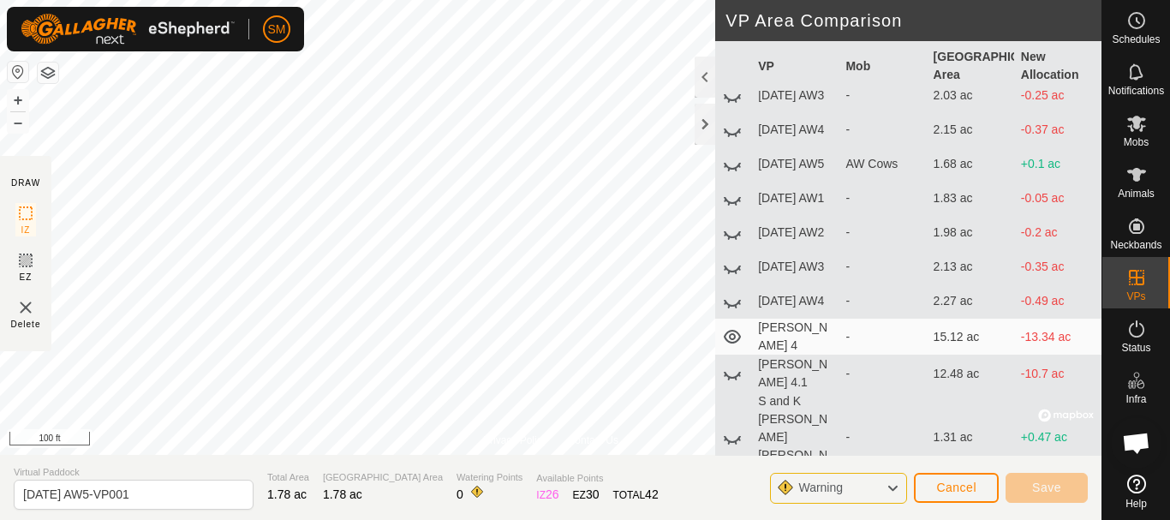
click at [731, 175] on icon at bounding box center [732, 164] width 21 height 21
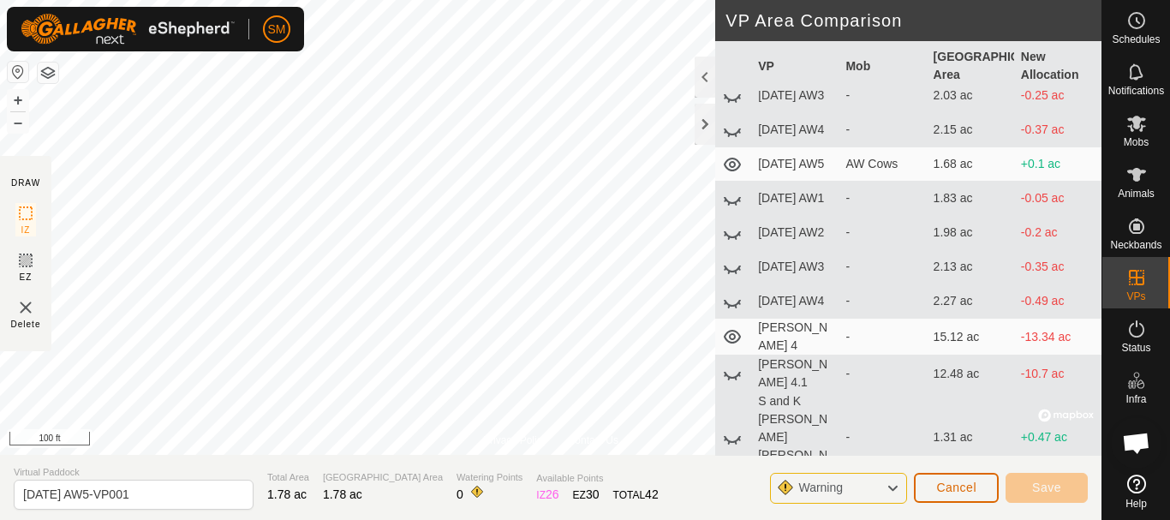
click at [978, 492] on button "Cancel" at bounding box center [956, 488] width 85 height 30
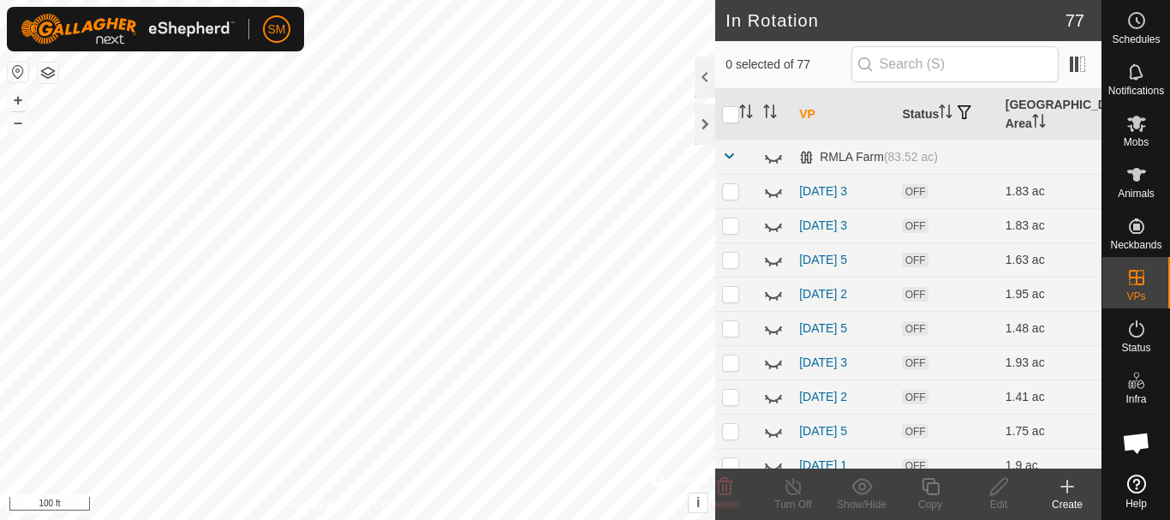
click at [1069, 488] on icon at bounding box center [1067, 486] width 21 height 21
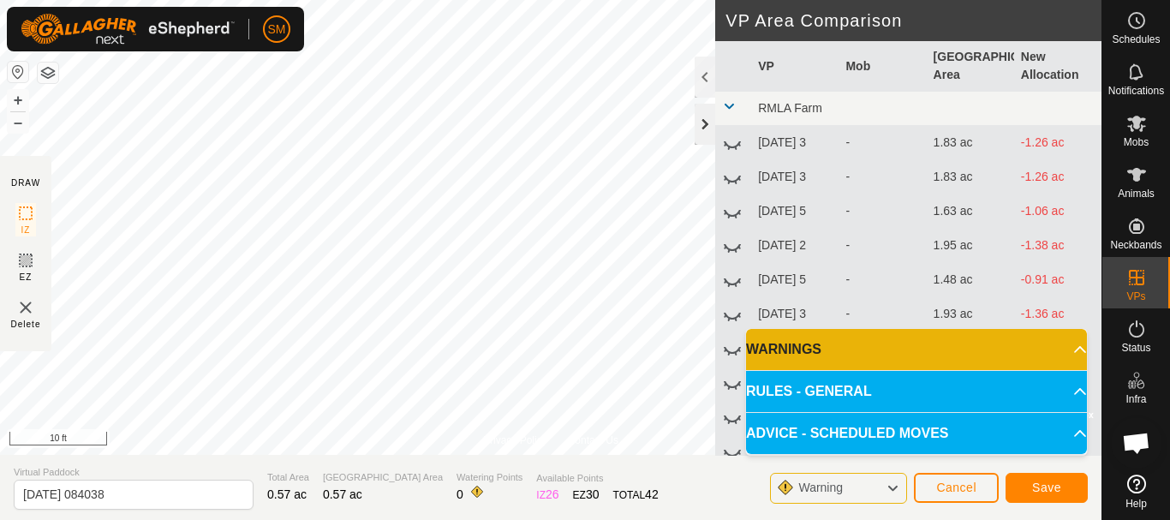
click at [703, 112] on div at bounding box center [705, 124] width 21 height 41
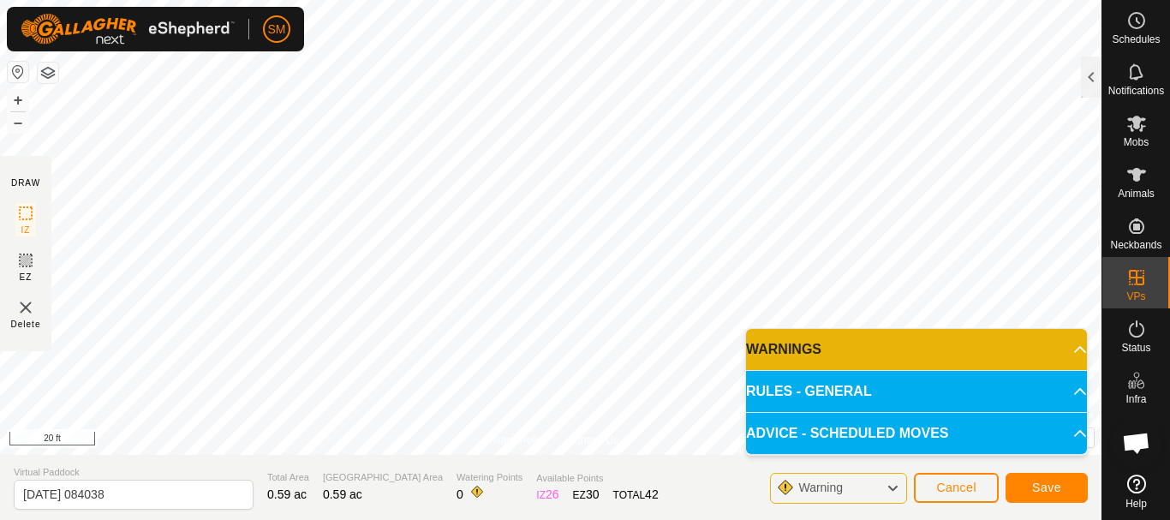
click at [566, 464] on div "Privacy Policy Contact Us Segment length must be longer than 5 m (Current: 0.9 …" at bounding box center [551, 260] width 1102 height 520
click at [526, 474] on div "Privacy Policy Contact Us Segment length must be longer than 5 m (Current: 0.9 …" at bounding box center [551, 260] width 1102 height 520
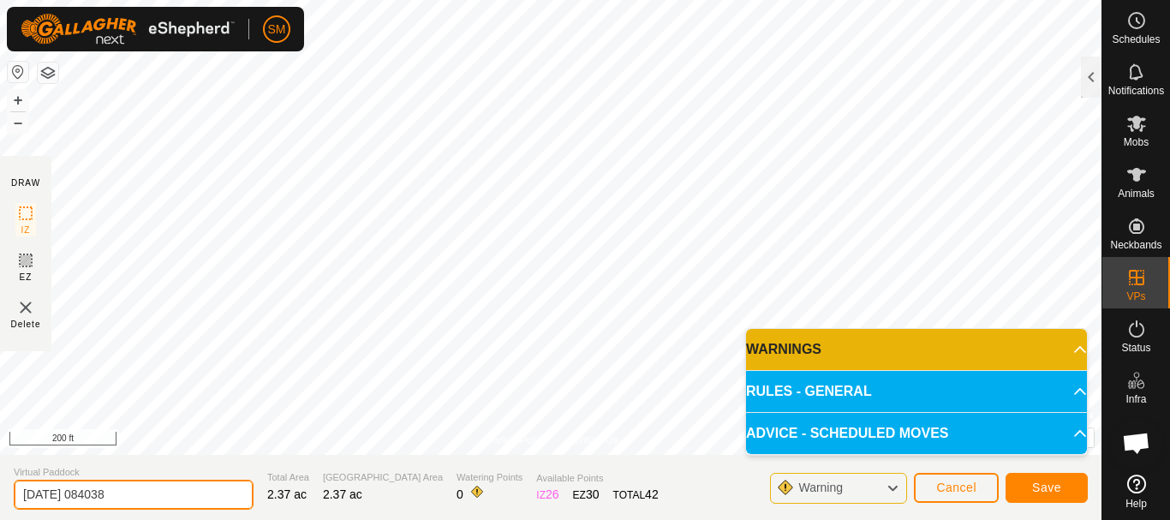
click at [184, 486] on input "2025-09-23 084038" at bounding box center [134, 495] width 240 height 30
paste input "6"
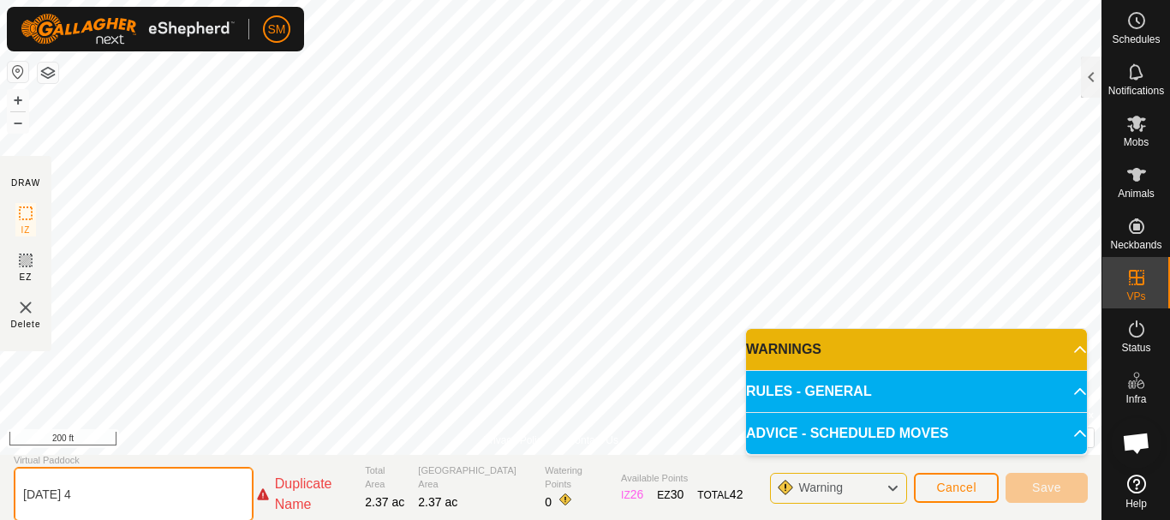
click at [88, 499] on input "[DATE] 4" at bounding box center [134, 494] width 240 height 55
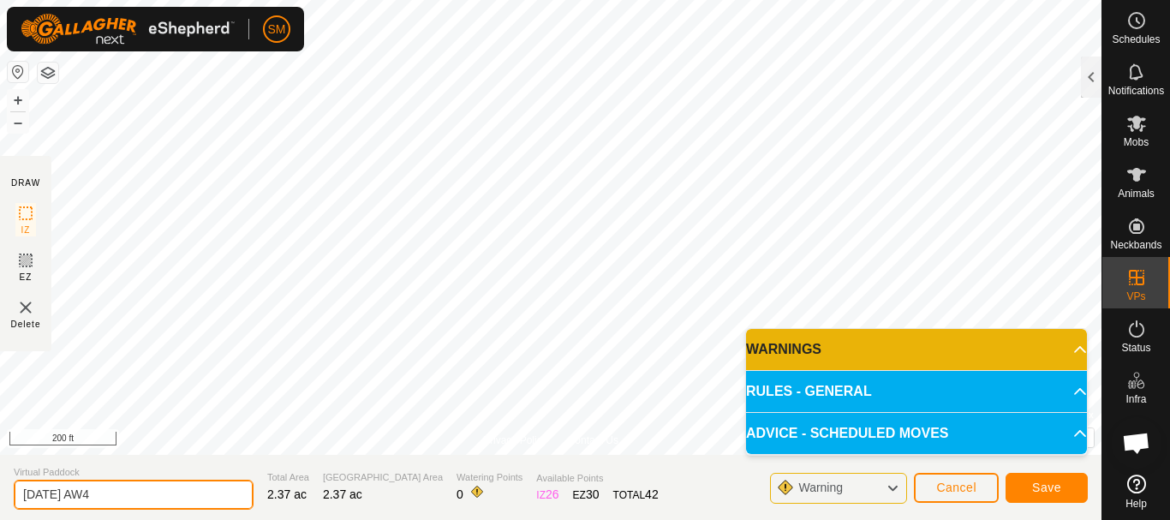
drag, startPoint x: 106, startPoint y: 496, endPoint x: 0, endPoint y: 493, distance: 106.3
click at [0, 493] on section "Virtual Paddock 2025-09-24 AW4 Total Area 2.37 ac Grazing Area 2.37 ac Watering…" at bounding box center [551, 487] width 1102 height 65
click at [155, 500] on input "2025-09-24 AW4" at bounding box center [134, 495] width 240 height 30
type input "2025-09-24 AW4"
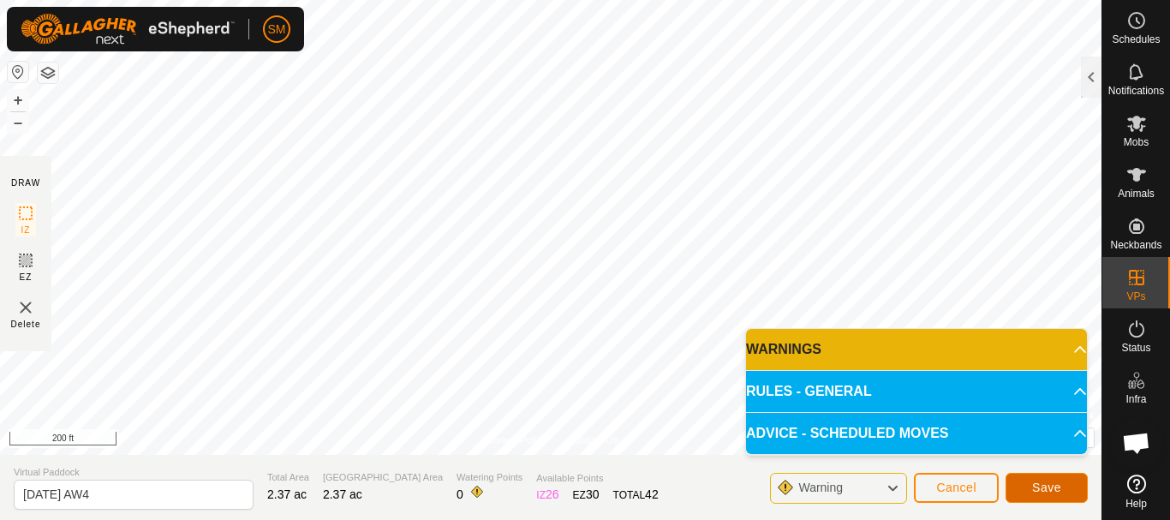
click at [1050, 481] on span "Save" at bounding box center [1046, 488] width 29 height 14
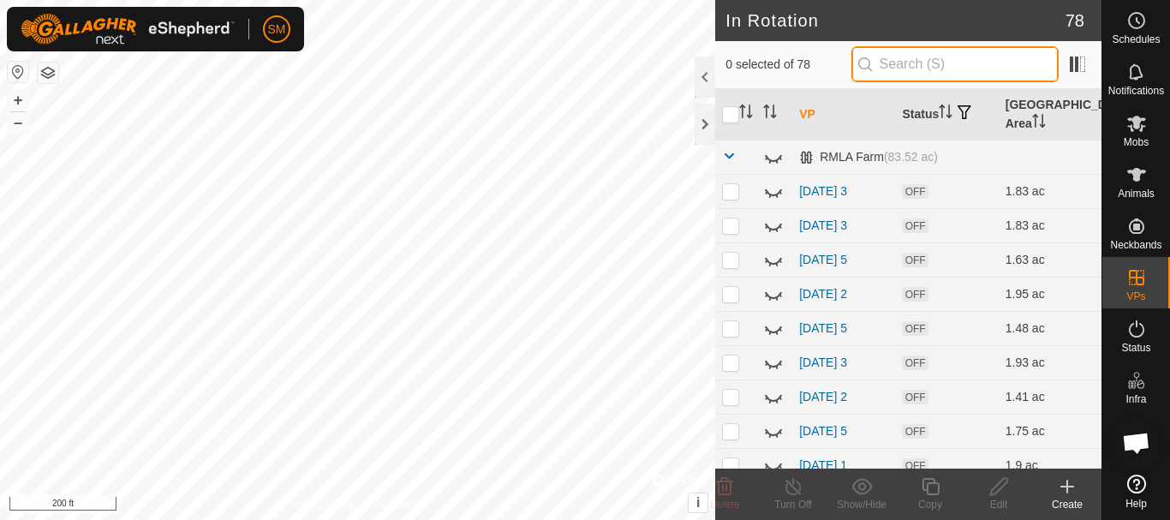
click at [935, 71] on input "text" at bounding box center [955, 64] width 207 height 36
paste input "2025-09-24 AW"
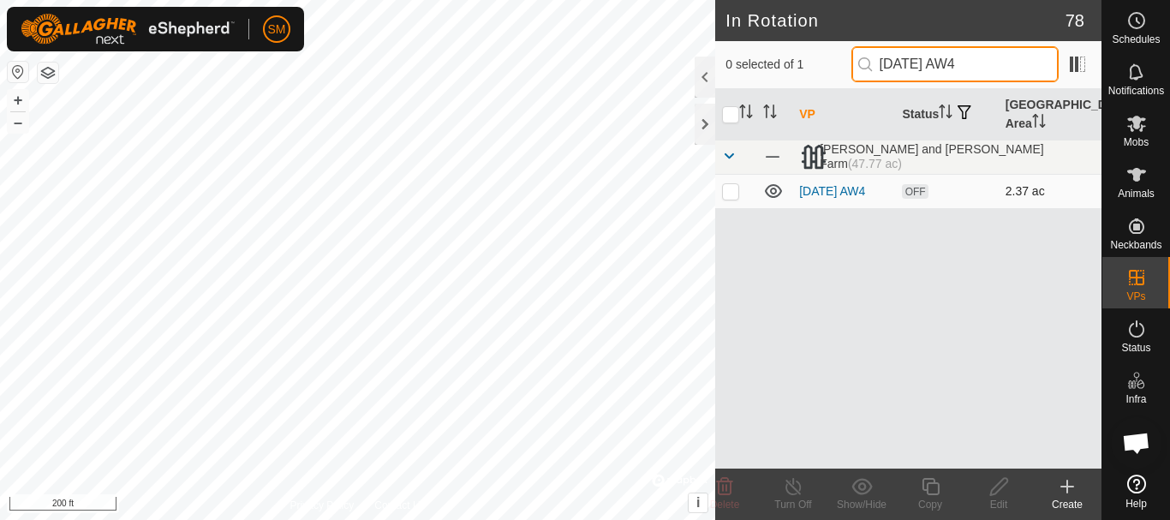
type input "2025-09-24 AW4"
click at [728, 196] on p-checkbox at bounding box center [730, 191] width 17 height 14
checkbox input "true"
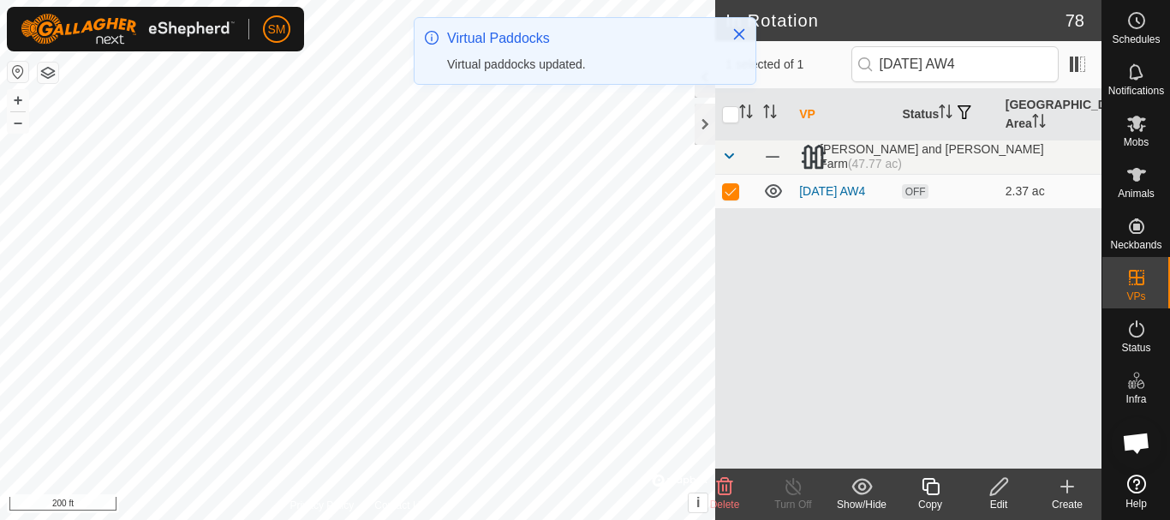
click at [931, 491] on icon at bounding box center [930, 486] width 21 height 21
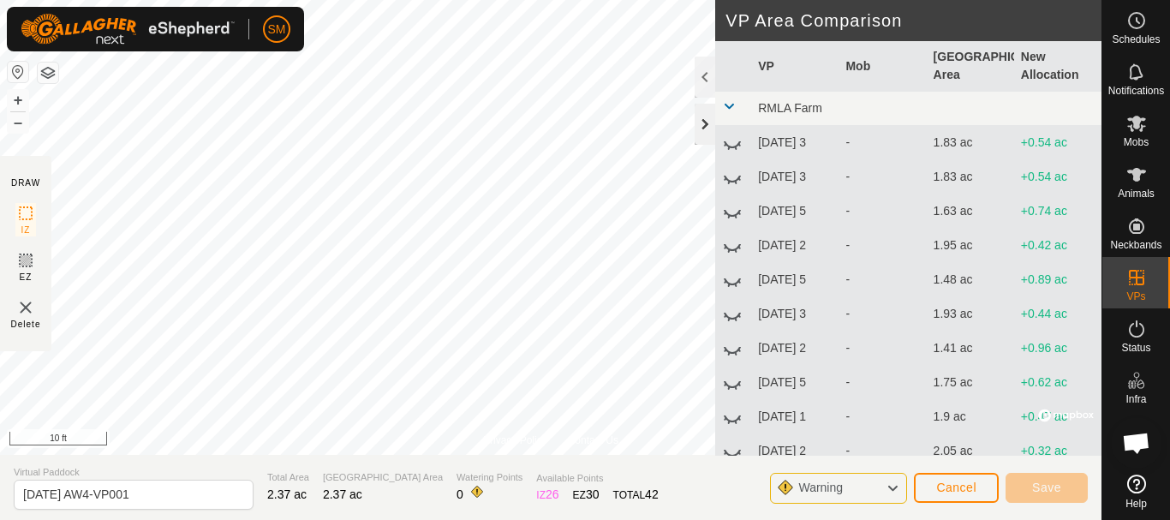
click at [702, 127] on div at bounding box center [705, 124] width 21 height 41
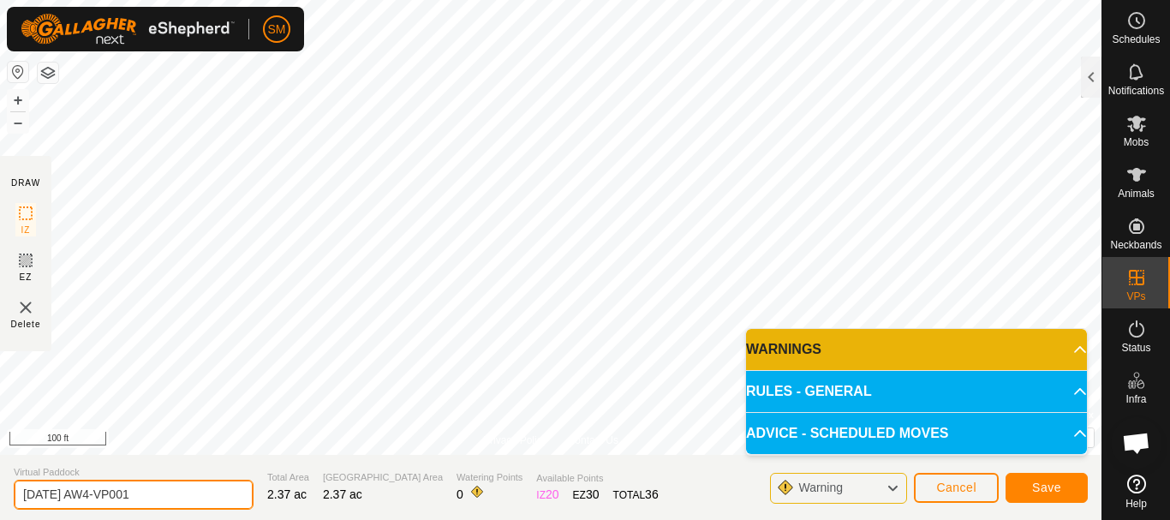
click at [206, 481] on input "2025-09-24 AW4-VP001" at bounding box center [134, 495] width 240 height 30
click at [205, 492] on input "2025-09-24 AW4-VP001" at bounding box center [134, 495] width 240 height 30
paste input "text"
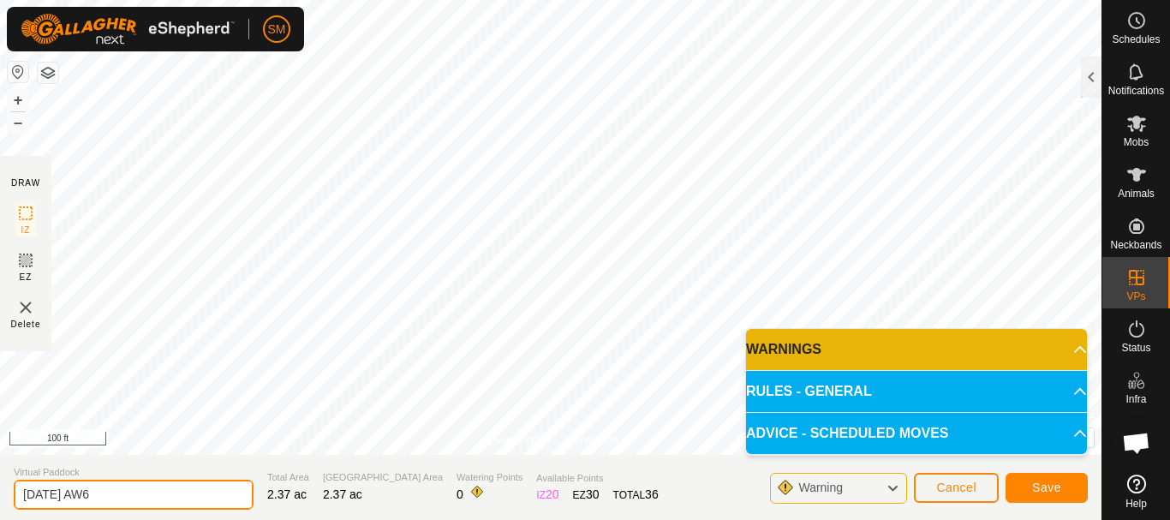
type input "2025-09-24 AW6"
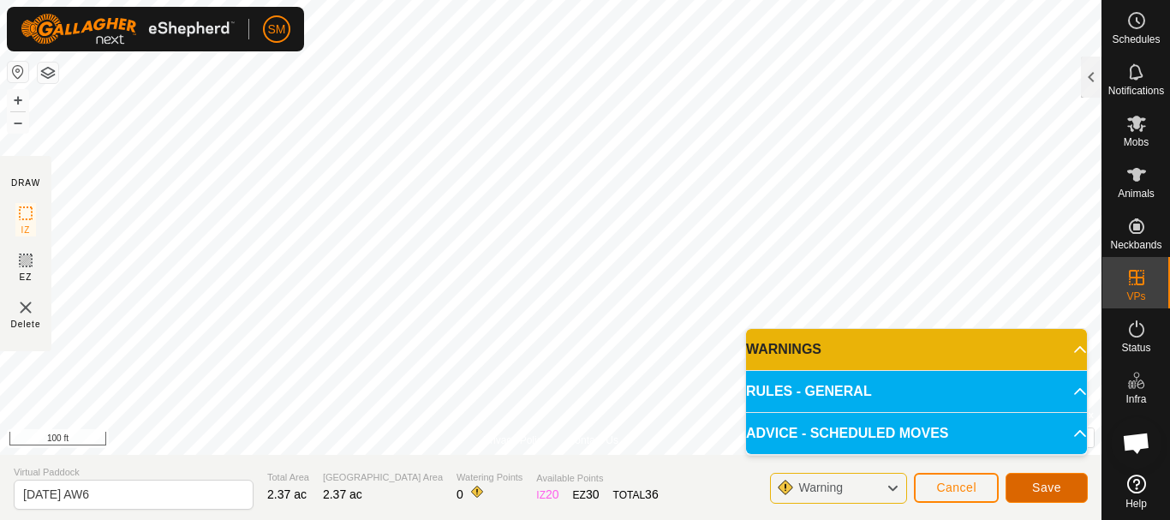
click at [1042, 487] on span "Save" at bounding box center [1046, 488] width 29 height 14
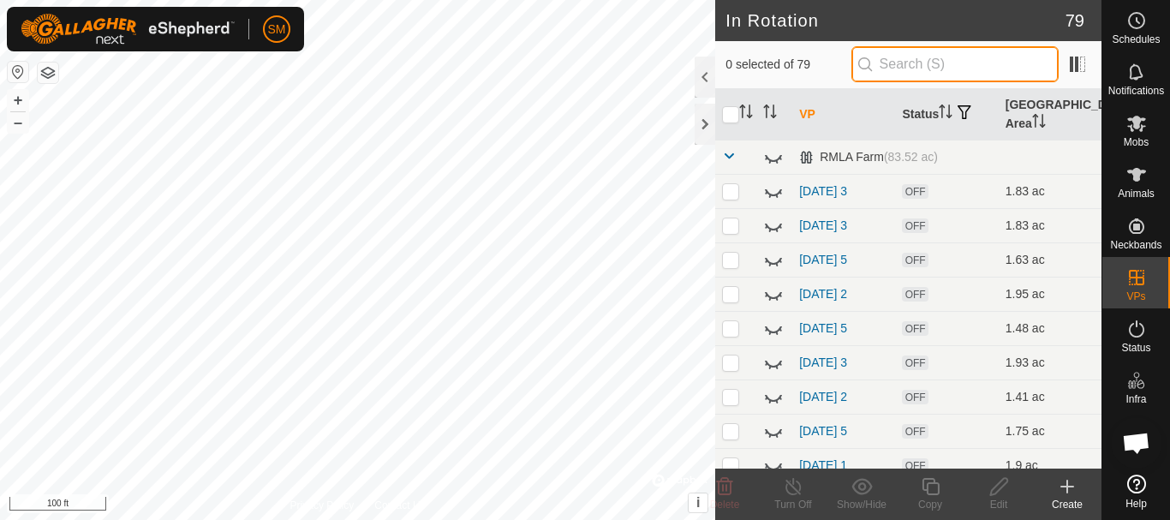
click at [978, 60] on input "text" at bounding box center [955, 64] width 207 height 36
paste input "2025-09-24 AW"
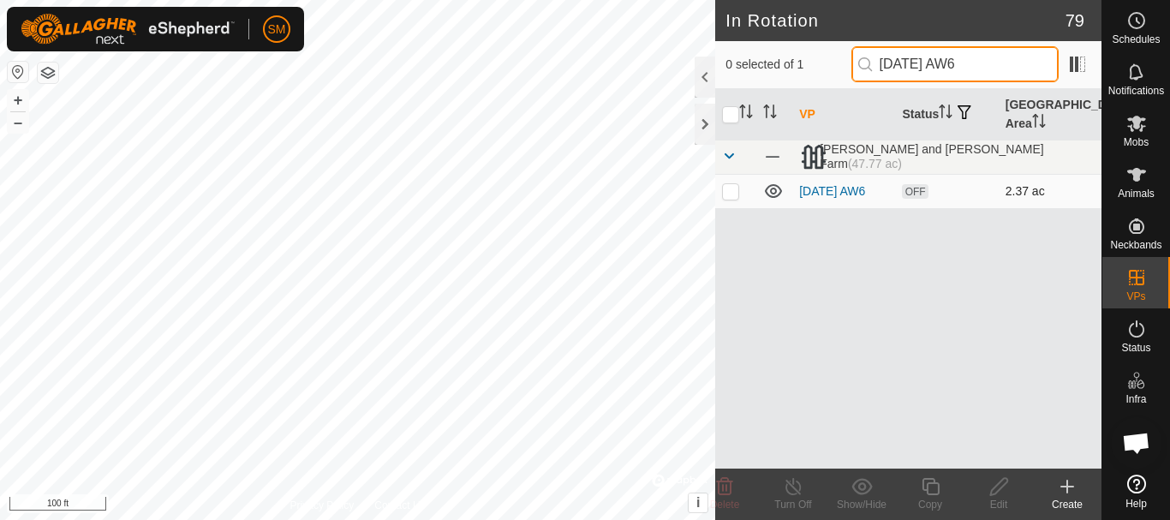
type input "2025-09-24 AW6"
click at [730, 194] on p-checkbox at bounding box center [730, 191] width 17 height 14
checkbox input "true"
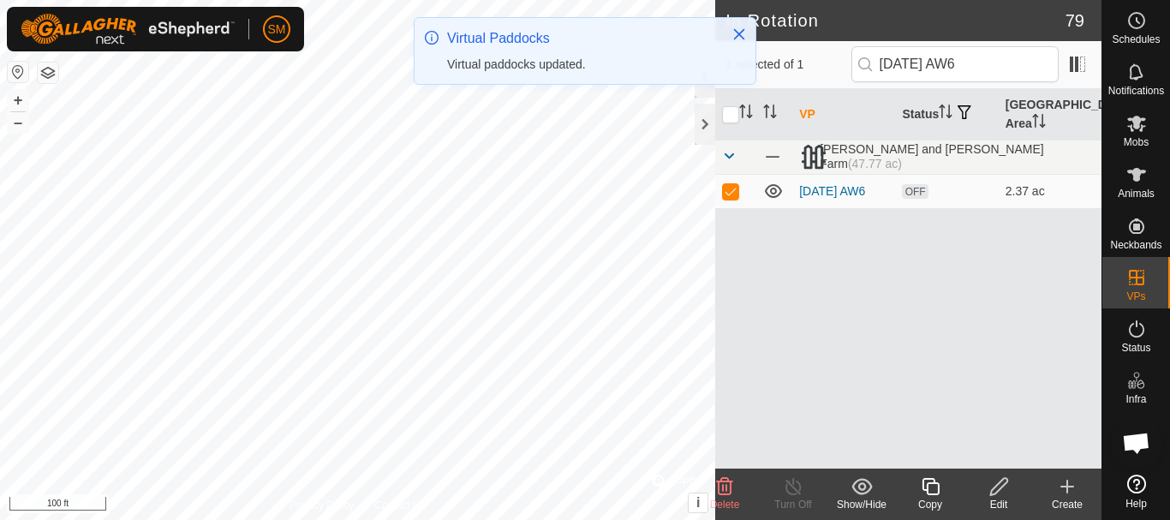
click at [930, 487] on icon at bounding box center [930, 486] width 21 height 21
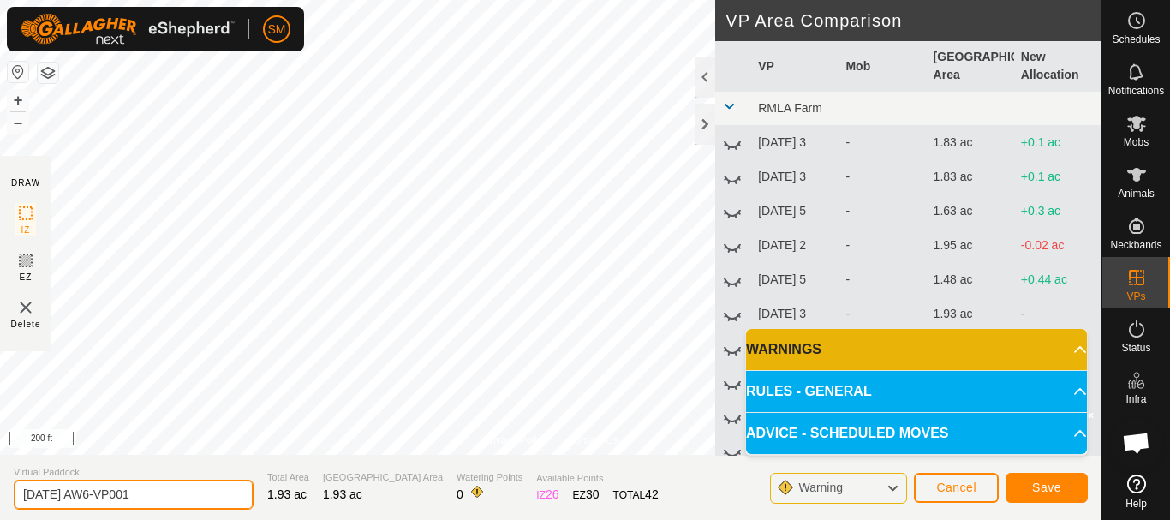
click at [220, 482] on input "2025-09-24 AW6-VP001" at bounding box center [134, 495] width 240 height 30
paste input "text"
type input "2025-09-24 AW1"
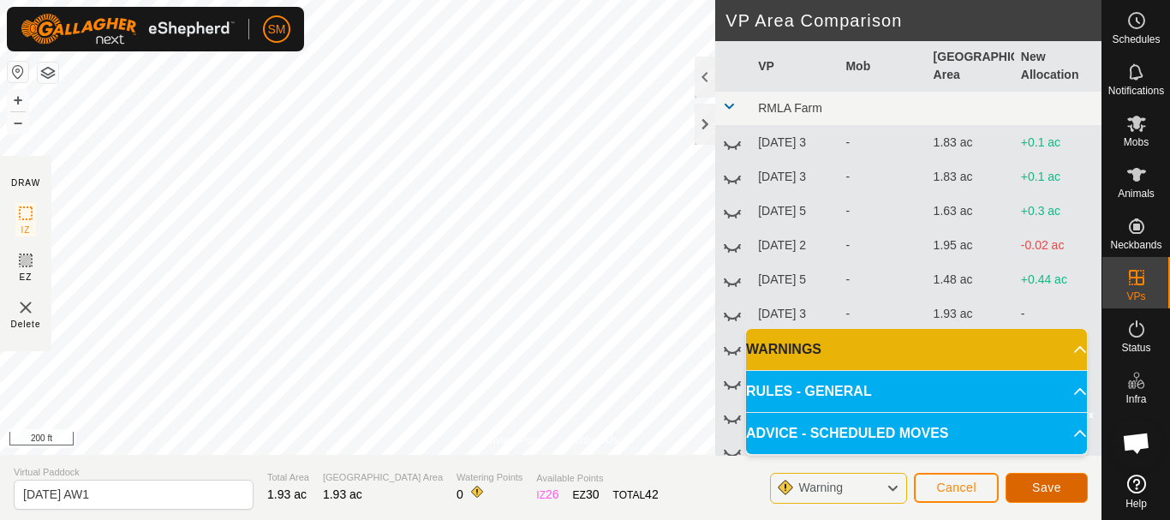
click at [1050, 494] on button "Save" at bounding box center [1047, 488] width 82 height 30
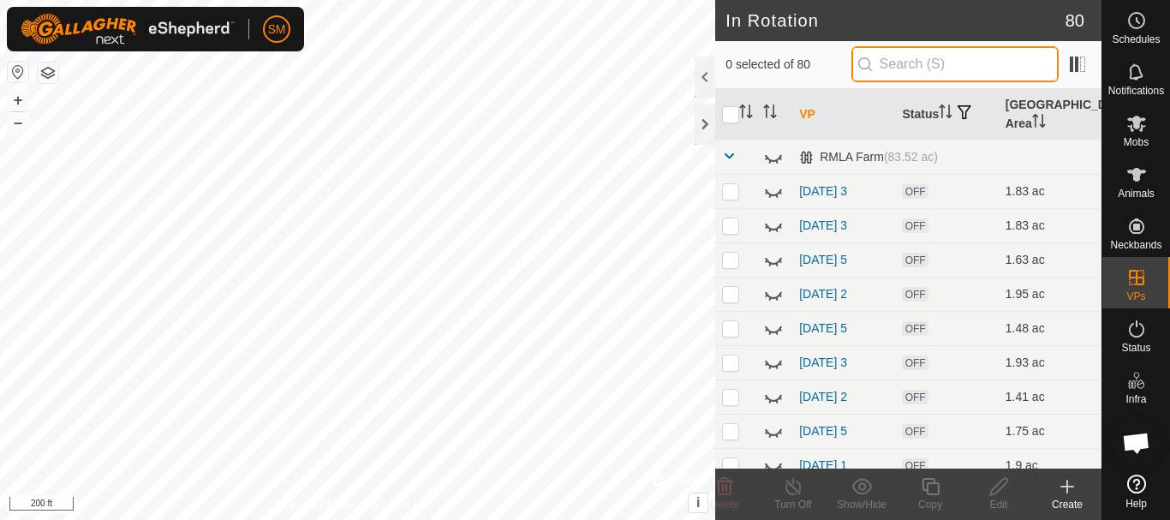
click at [946, 64] on input "text" at bounding box center [955, 64] width 207 height 36
paste input "2025-09-24 AW"
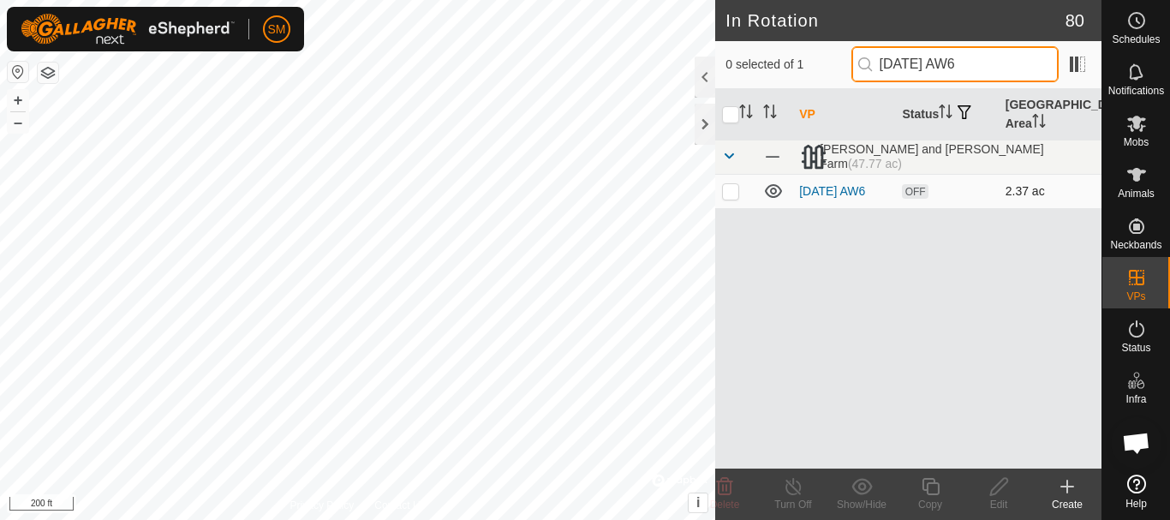
type input "2025-09-24 AW6"
click at [733, 203] on td at bounding box center [735, 191] width 41 height 34
checkbox input "true"
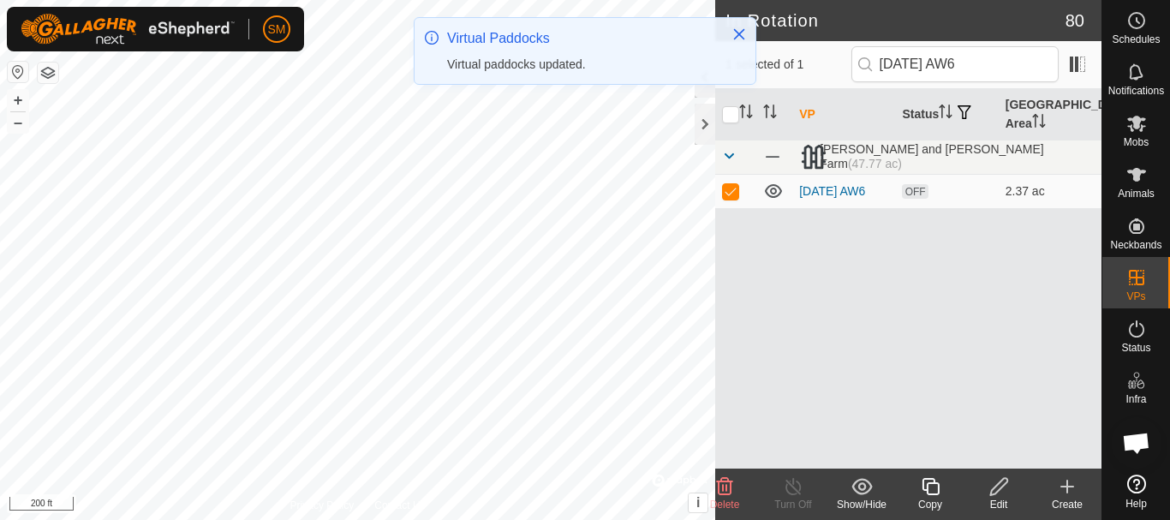
click at [930, 493] on icon at bounding box center [930, 486] width 21 height 21
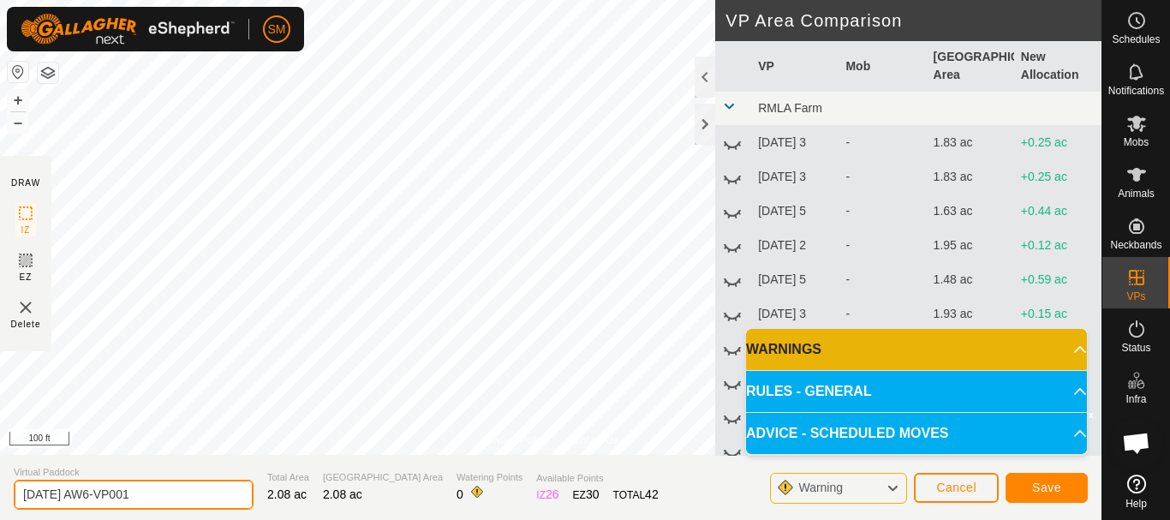
click at [184, 486] on input "2025-09-24 AW6-VP001" at bounding box center [134, 495] width 240 height 30
paste input "text"
type input "2025-09-24 AW2"
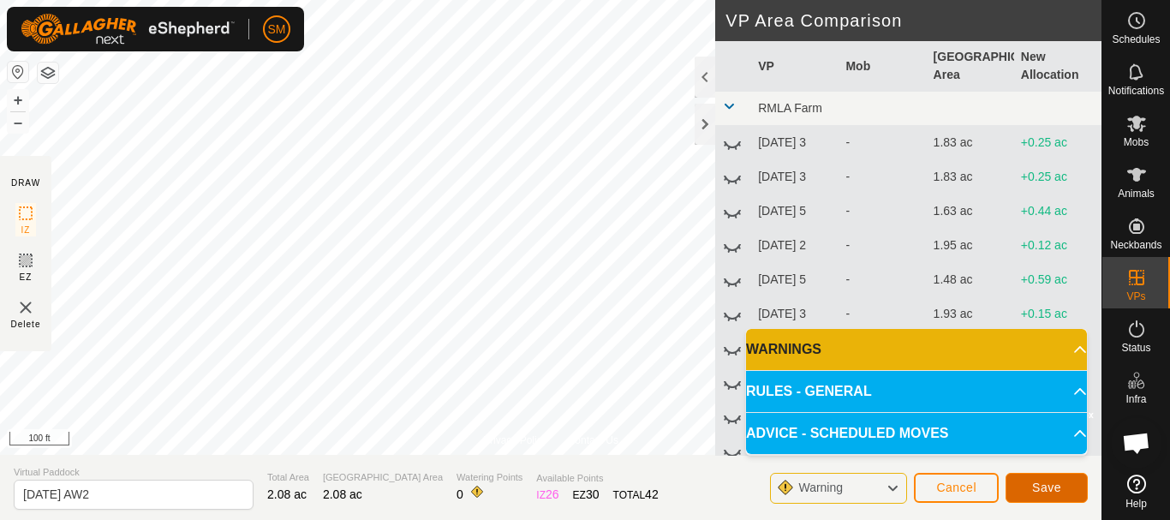
click at [1046, 490] on span "Save" at bounding box center [1046, 488] width 29 height 14
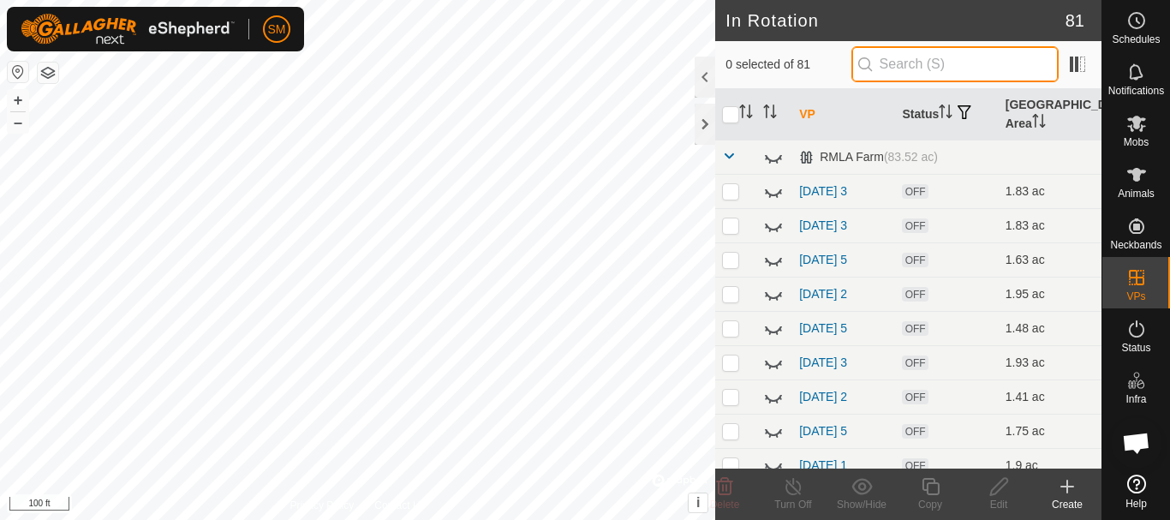
click at [924, 65] on div "SM Schedules Notifications Mobs Animals Neckbands VPs Status Infra Heatmap Help…" at bounding box center [585, 260] width 1170 height 520
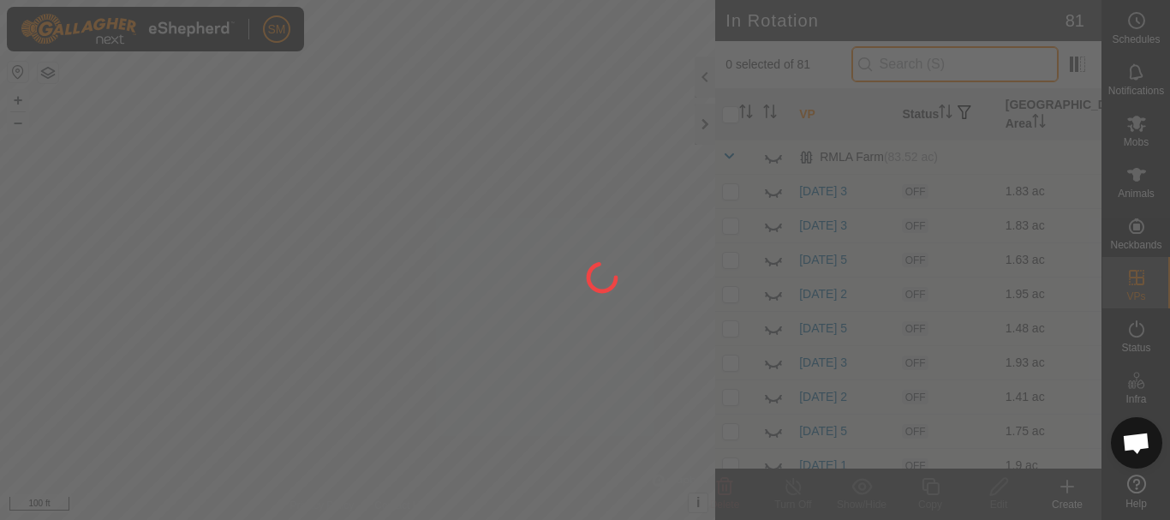
paste input "2025-09-24 AW"
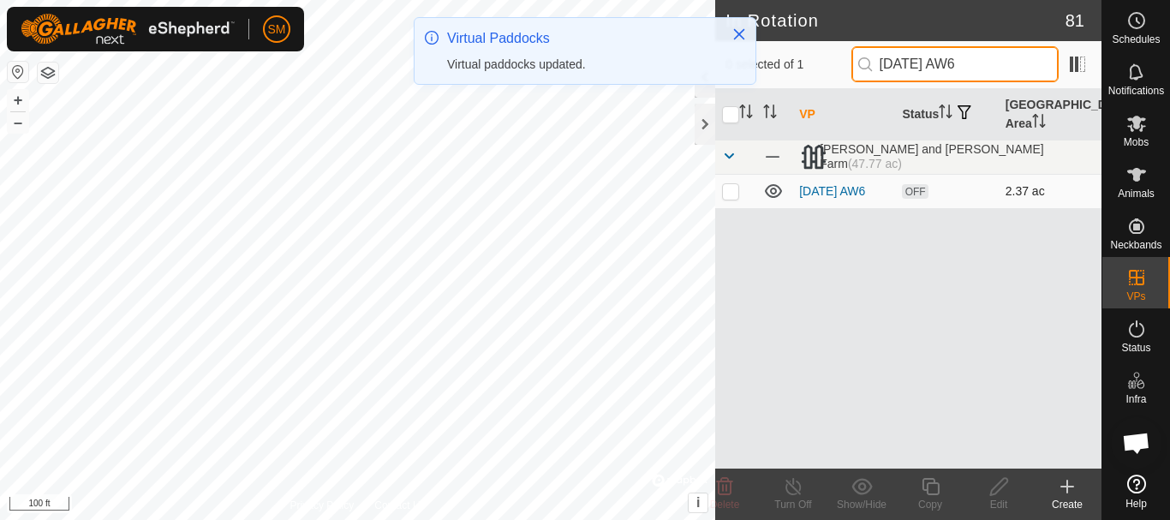
type input "2025-09-24 AW6"
click at [727, 188] on p-checkbox at bounding box center [730, 191] width 17 height 14
checkbox input "true"
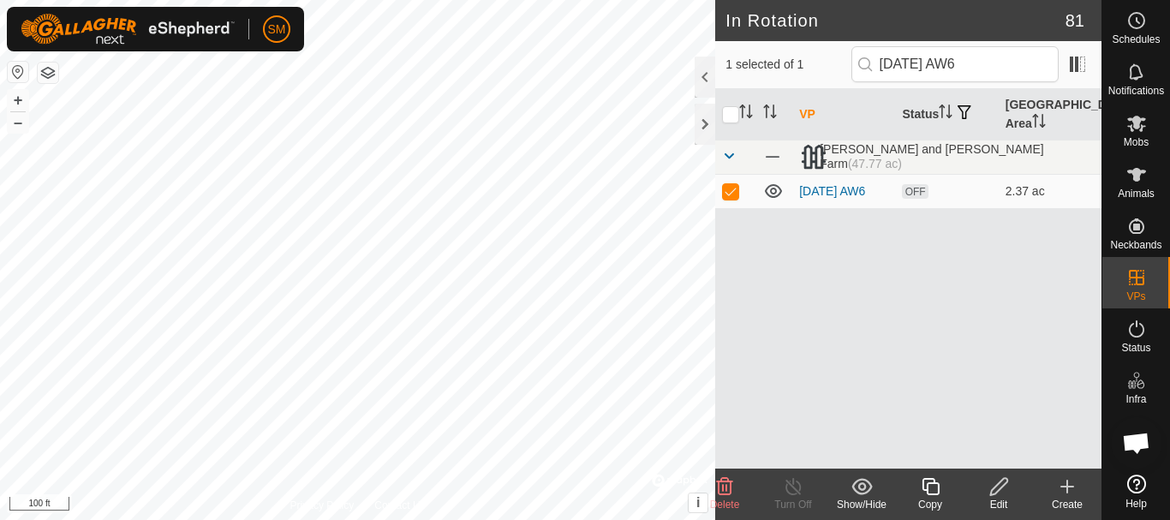
click at [936, 497] on div "Copy" at bounding box center [930, 504] width 69 height 15
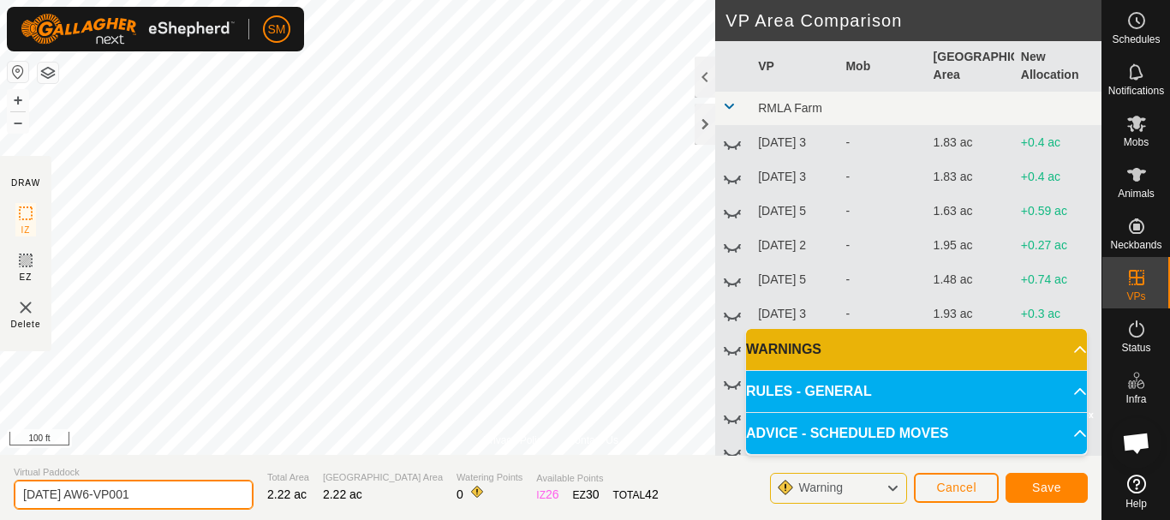
click at [206, 500] on input "2025-09-24 AW6-VP001" at bounding box center [134, 495] width 240 height 30
paste input "text"
type input "2025-09-24 AW3"
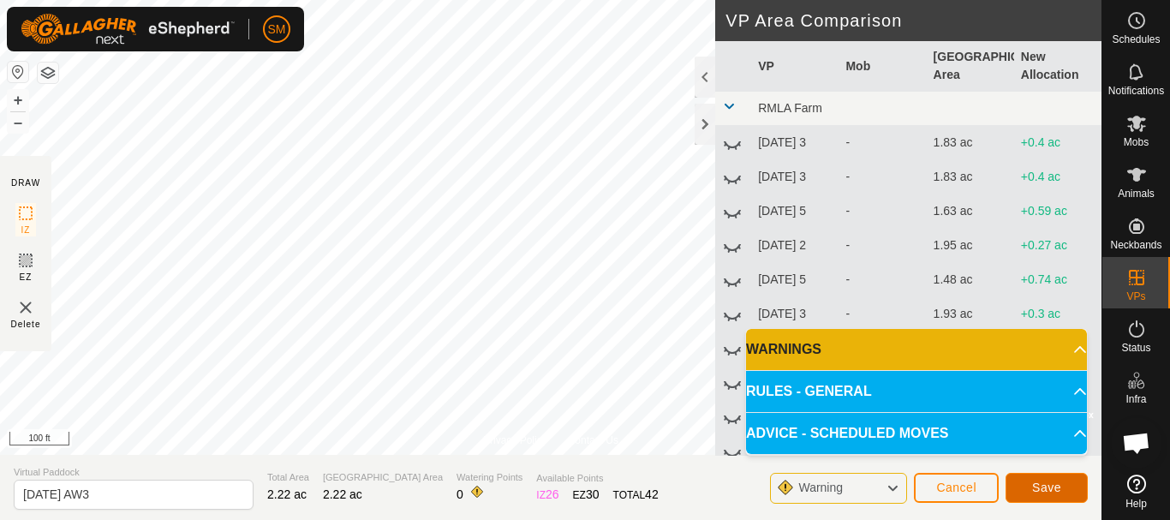
click at [1054, 486] on span "Save" at bounding box center [1046, 488] width 29 height 14
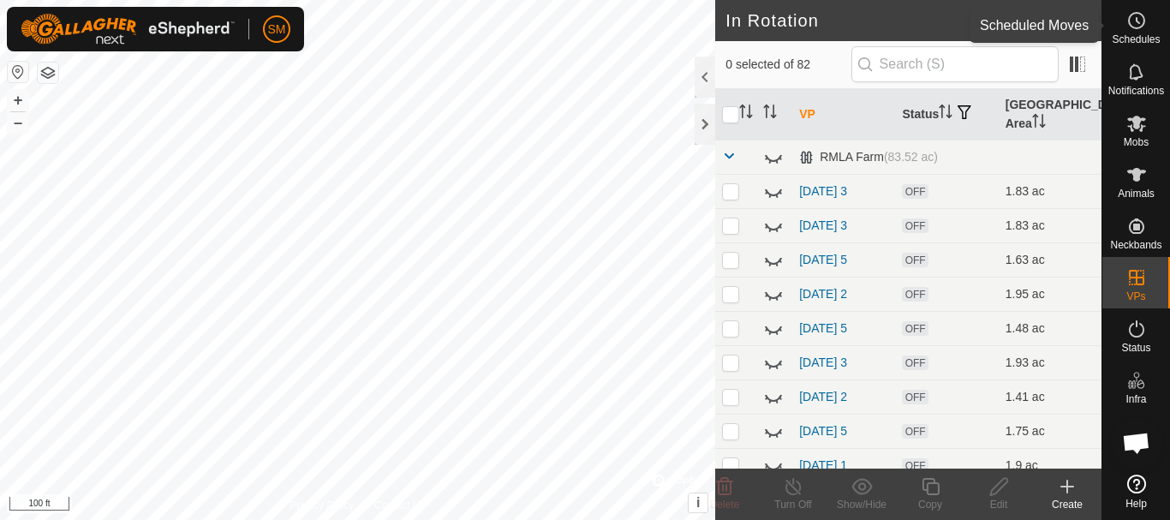
click at [1138, 25] on icon at bounding box center [1137, 20] width 21 height 21
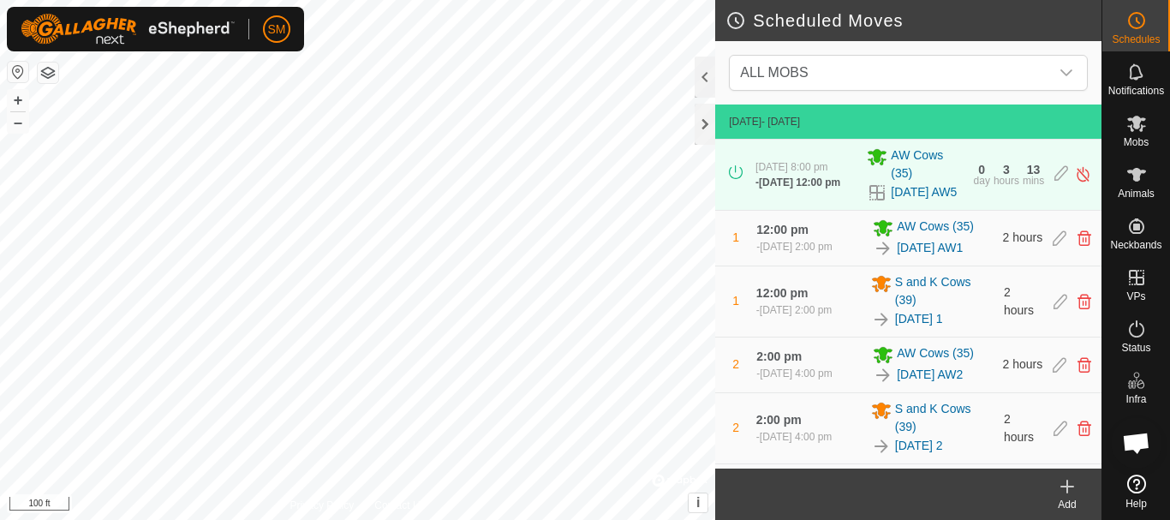
click at [1075, 493] on icon at bounding box center [1067, 486] width 21 height 21
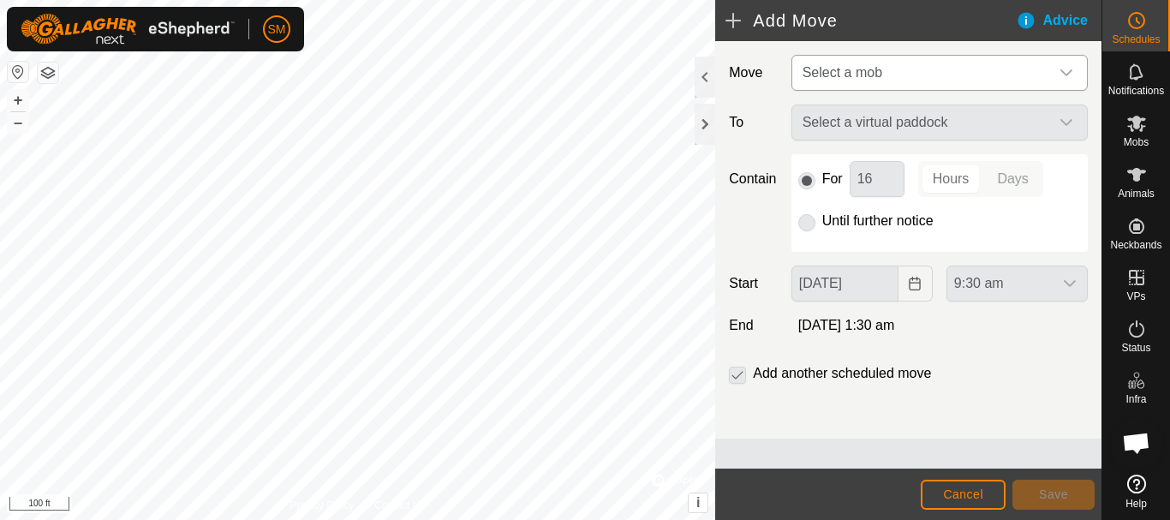
click at [1044, 76] on span "Select a mob" at bounding box center [923, 73] width 254 height 34
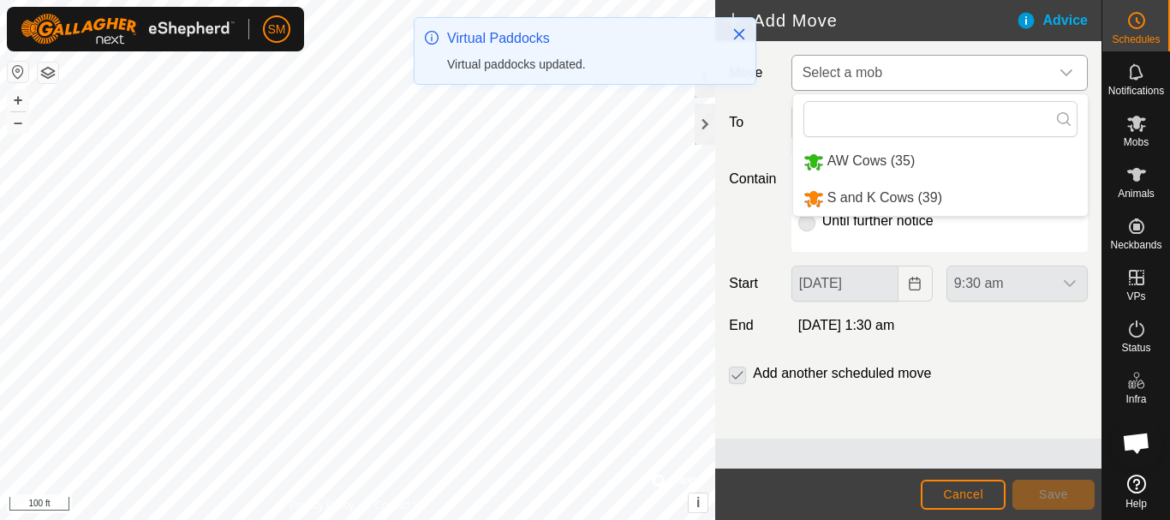
click at [884, 152] on li "AW Cows (35)" at bounding box center [940, 161] width 295 height 35
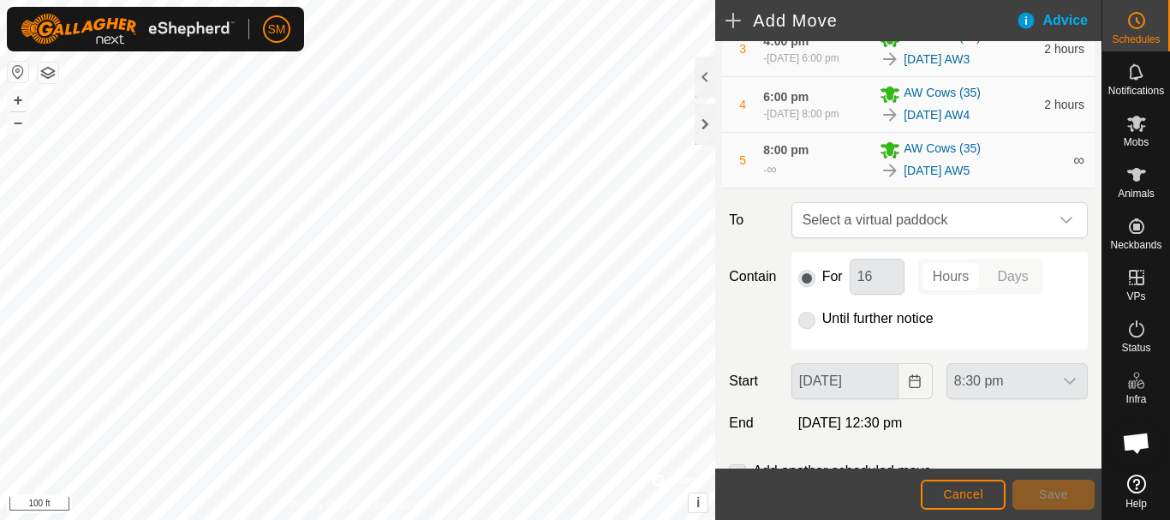
scroll to position [415, 0]
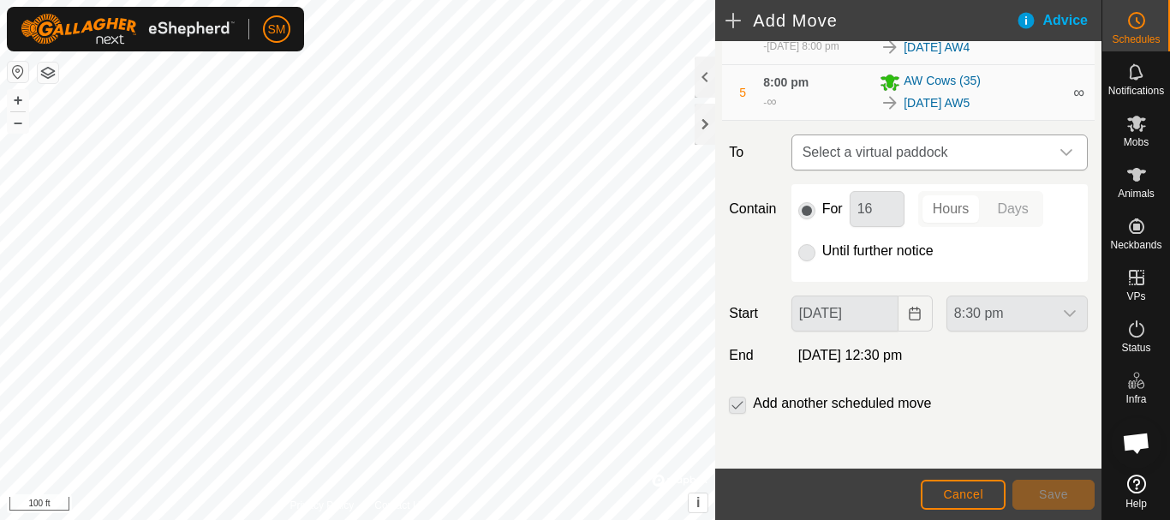
click at [1060, 153] on icon "dropdown trigger" at bounding box center [1067, 153] width 14 height 14
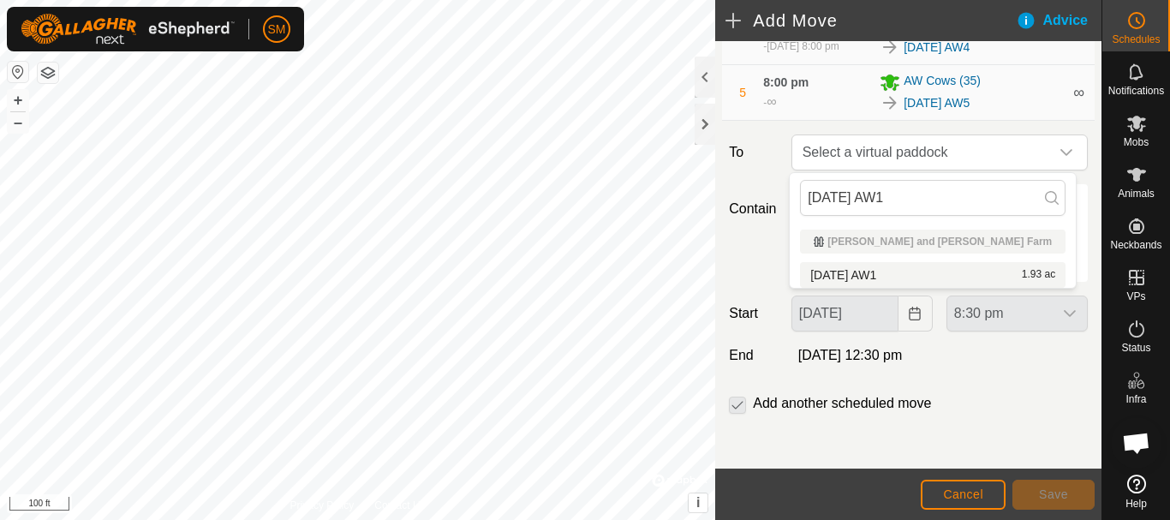
type input "2025-09-24 AW1"
click at [876, 272] on li "2025-09-24 AW1 1.93 ac" at bounding box center [933, 275] width 266 height 26
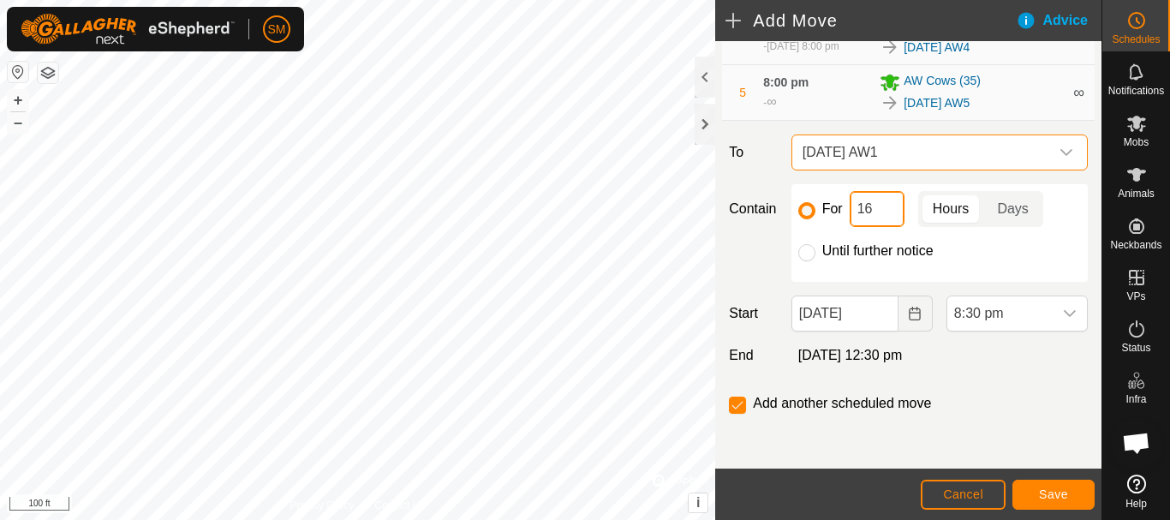
click at [872, 217] on input "16" at bounding box center [877, 209] width 55 height 36
type input "2"
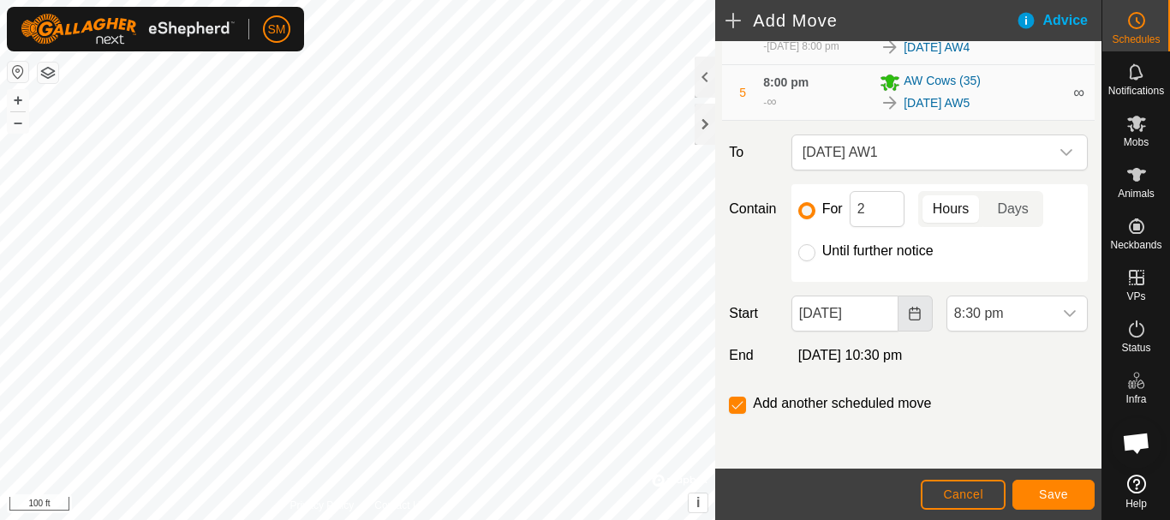
click at [910, 314] on icon "Choose Date" at bounding box center [915, 314] width 11 height 14
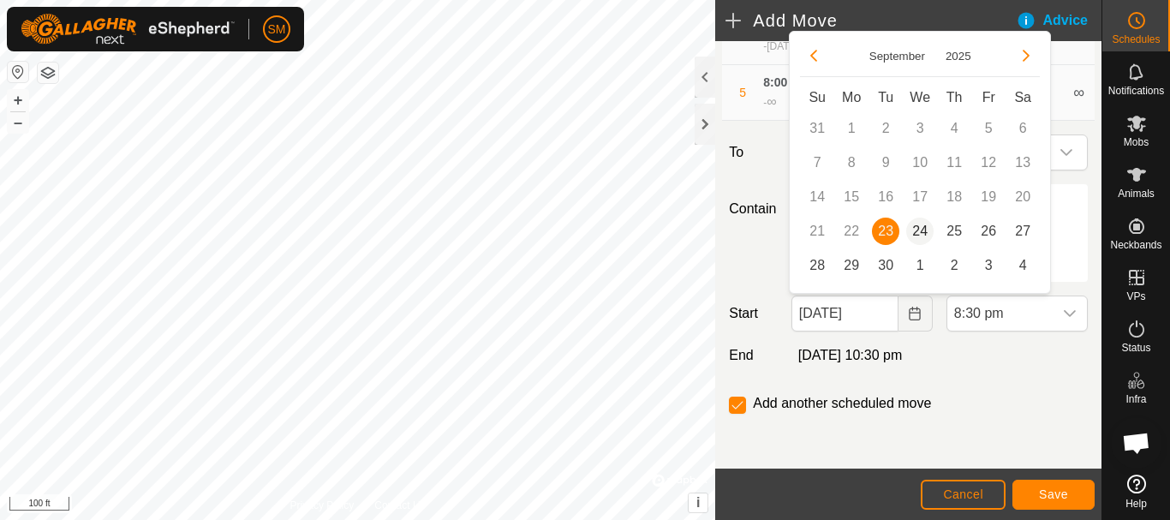
click at [921, 230] on span "24" at bounding box center [919, 231] width 27 height 27
type input "24 Sep, 2025"
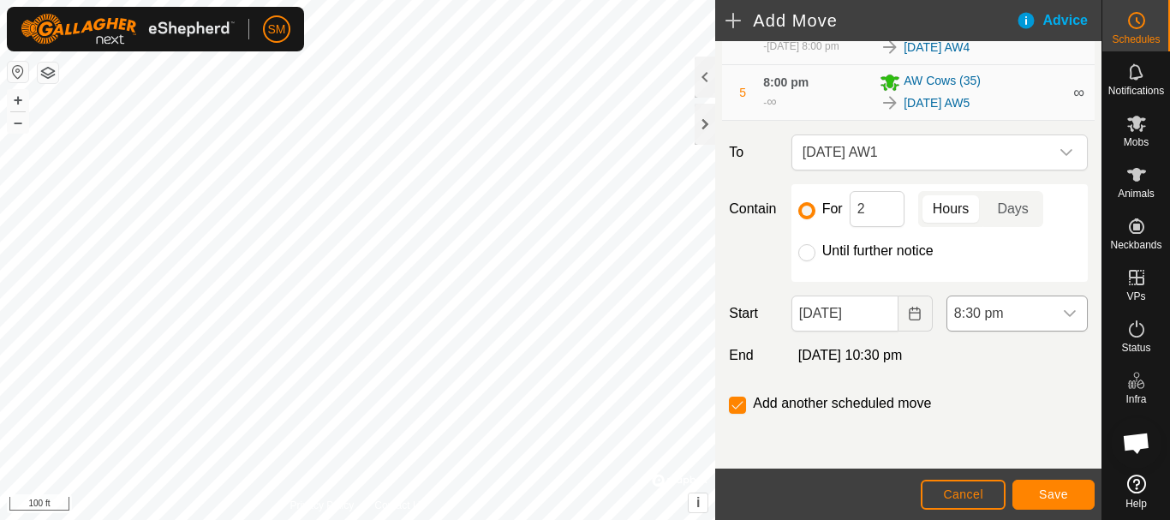
click at [1063, 314] on icon "dropdown trigger" at bounding box center [1070, 314] width 14 height 14
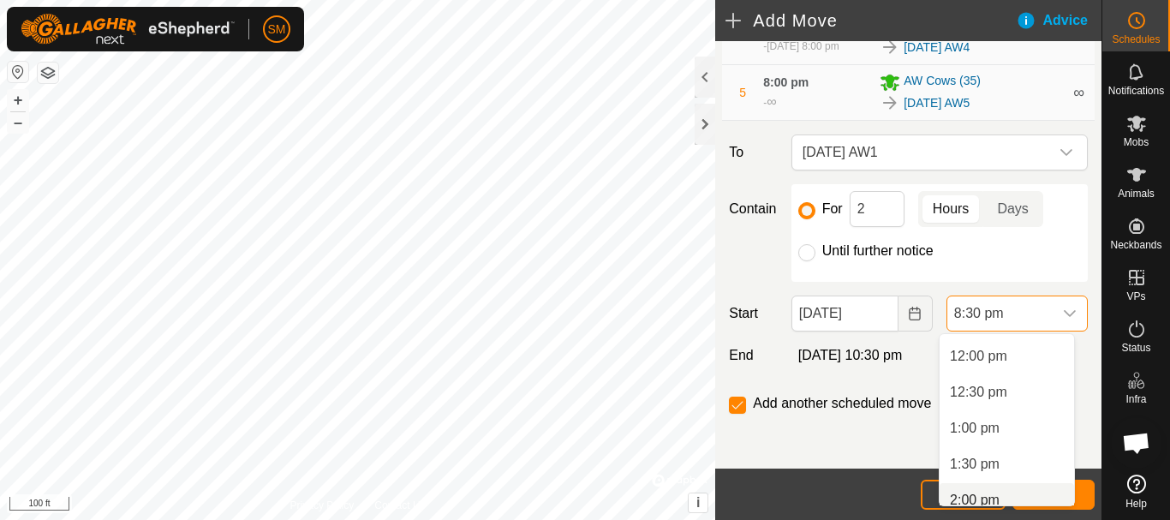
scroll to position [817, 0]
click at [993, 393] on li "12:00 pm" at bounding box center [1007, 397] width 135 height 34
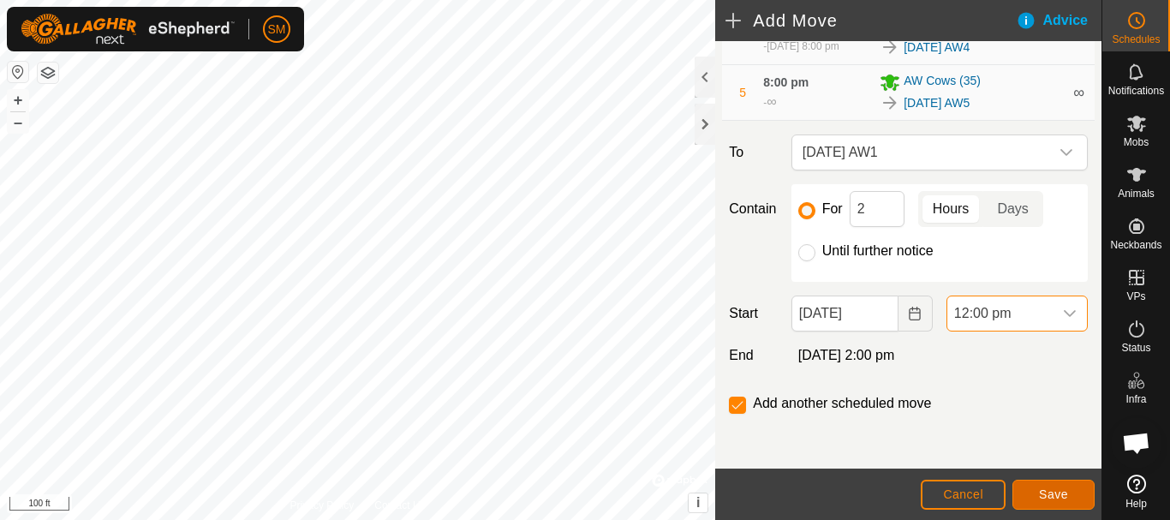
click at [1054, 502] on button "Save" at bounding box center [1054, 495] width 82 height 30
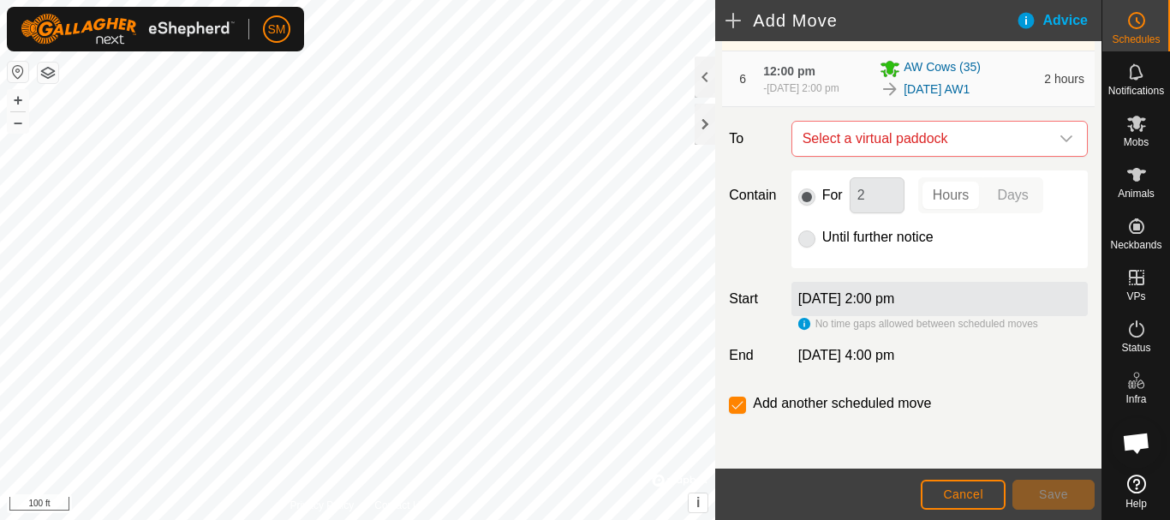
scroll to position [534, 0]
click at [1050, 156] on div "dropdown trigger" at bounding box center [1067, 139] width 34 height 34
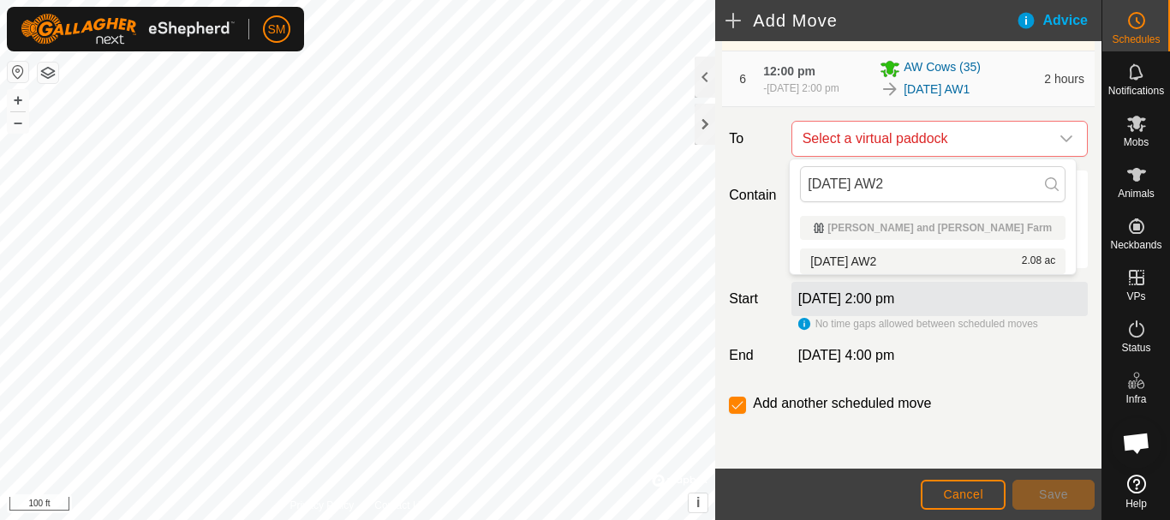
type input "2025-09-24 AW2"
click at [873, 258] on li "2025-09-24 AW2 2.08 ac" at bounding box center [933, 261] width 266 height 26
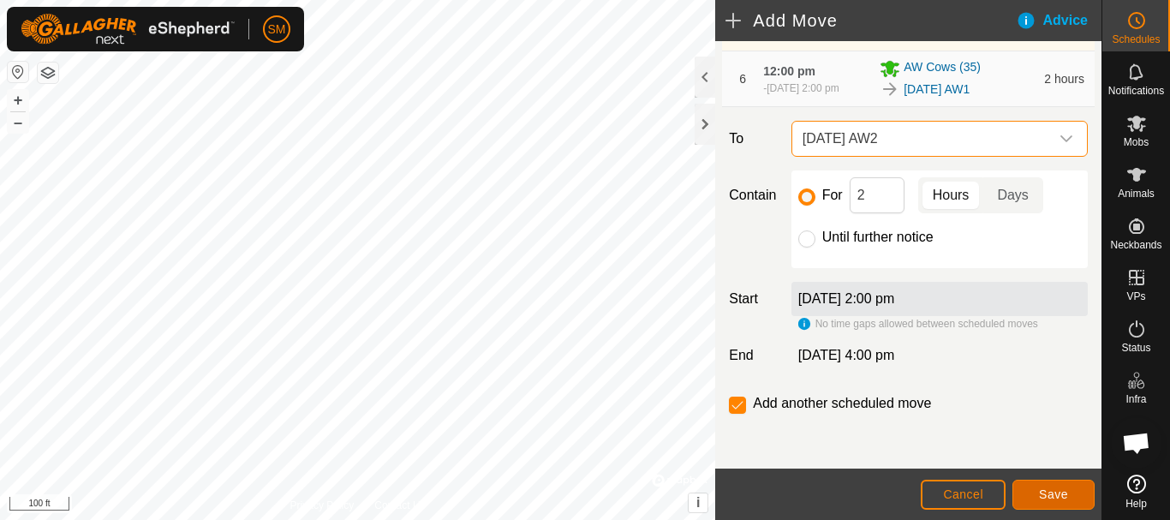
click at [1050, 491] on span "Save" at bounding box center [1053, 494] width 29 height 14
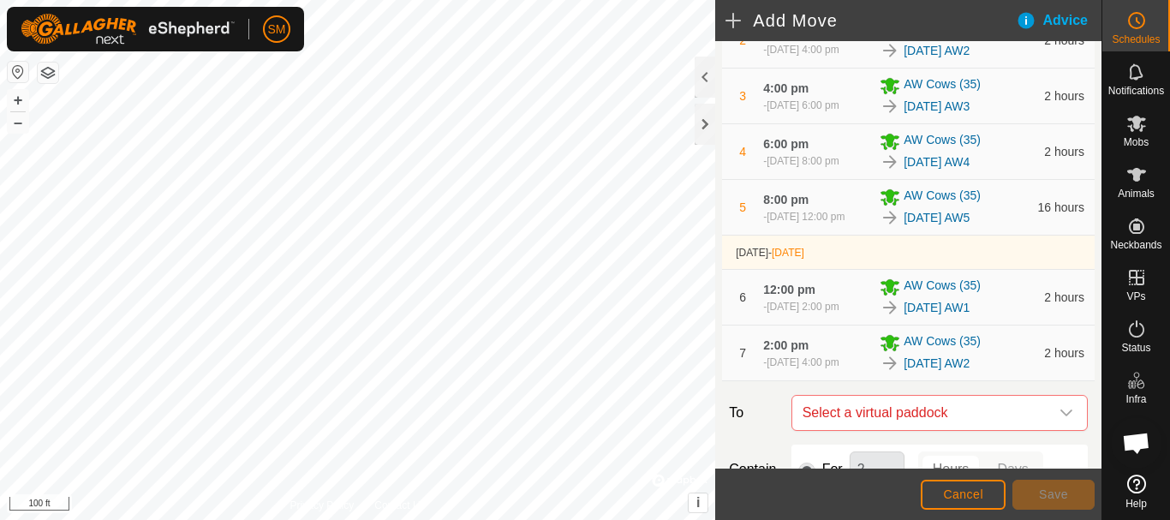
scroll to position [597, 0]
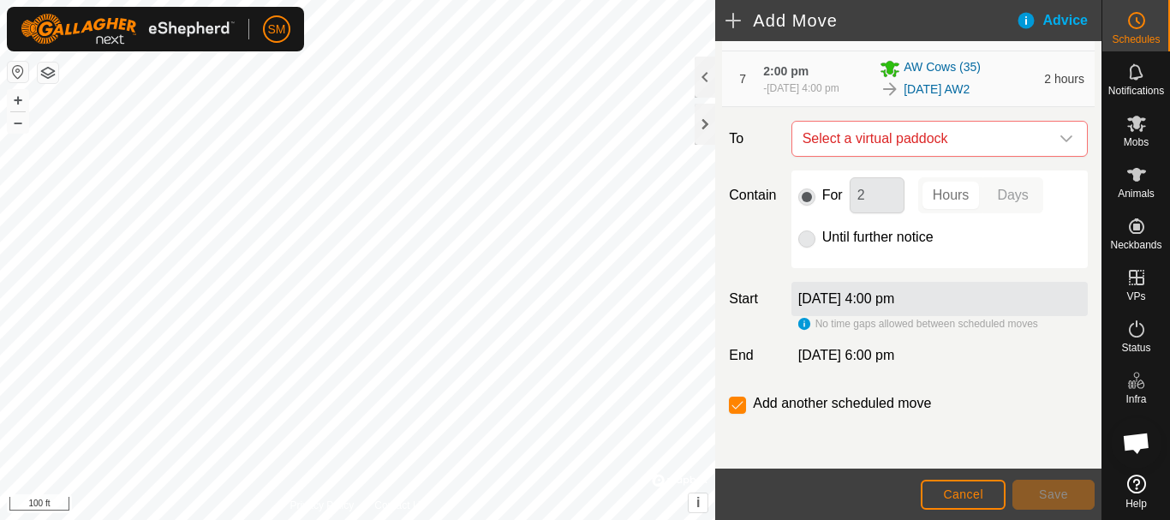
click at [1061, 139] on icon "dropdown trigger" at bounding box center [1067, 138] width 12 height 7
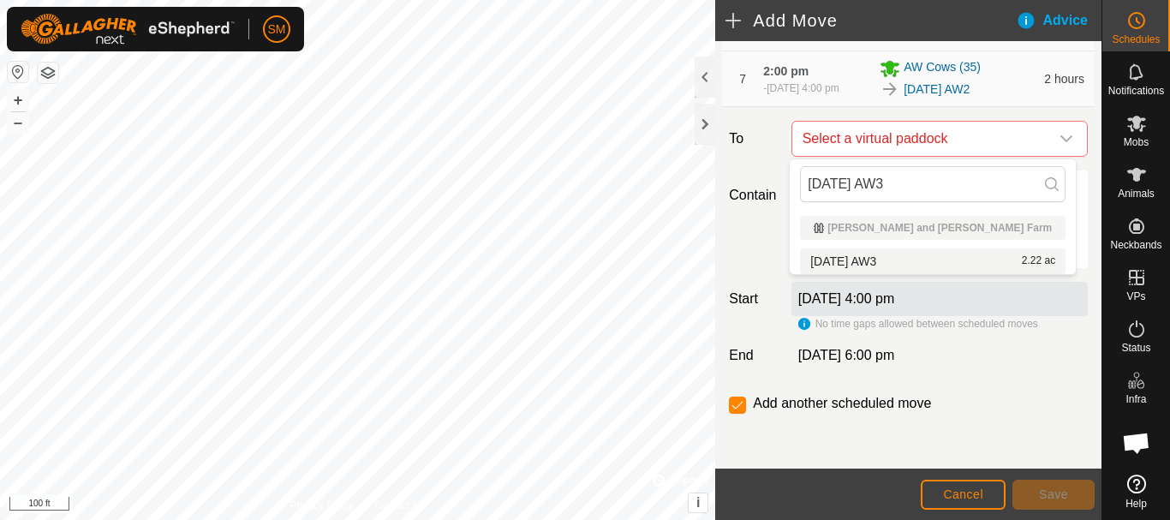
type input "2025-09-24 AW3"
click at [873, 260] on li "2025-09-24 AW3 2.22 ac" at bounding box center [933, 261] width 266 height 26
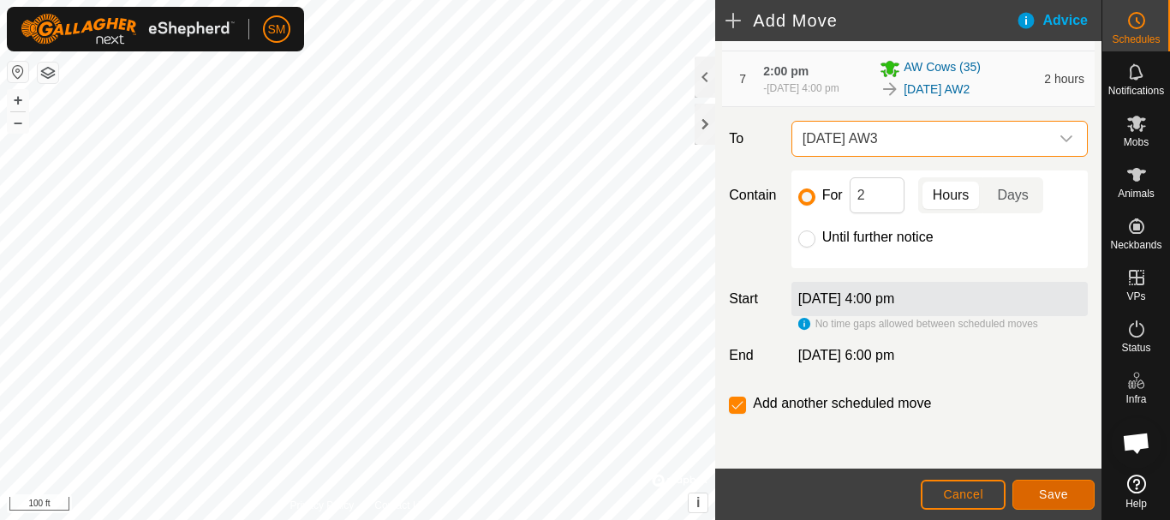
click at [1050, 496] on span "Save" at bounding box center [1053, 494] width 29 height 14
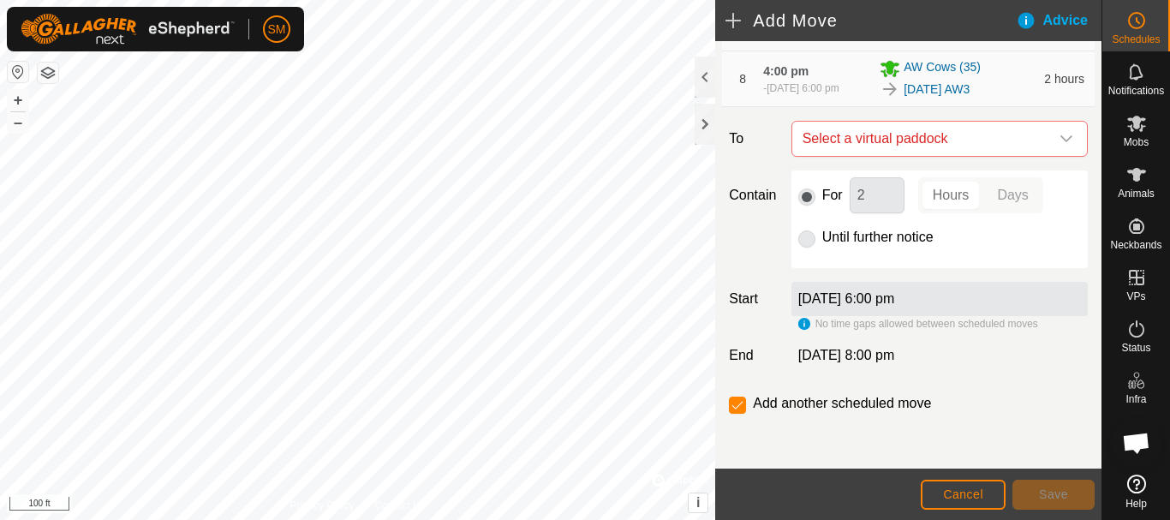
scroll to position [661, 0]
click at [1060, 140] on icon "dropdown trigger" at bounding box center [1067, 139] width 14 height 14
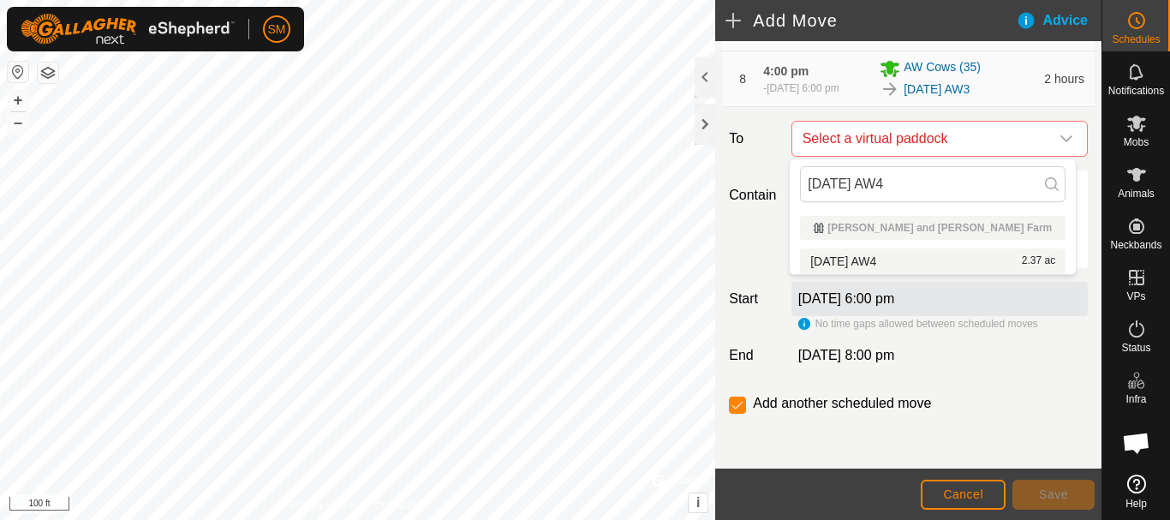
type input "2025-09-24 AW4"
click at [882, 260] on li "2025-09-24 AW4 2.37 ac" at bounding box center [933, 261] width 266 height 26
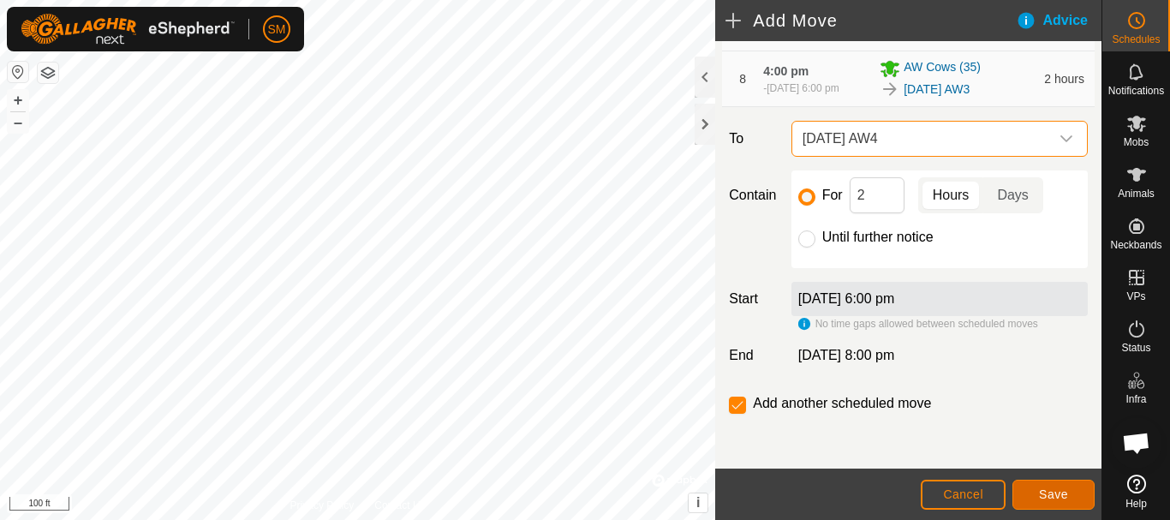
click at [1047, 493] on span "Save" at bounding box center [1053, 494] width 29 height 14
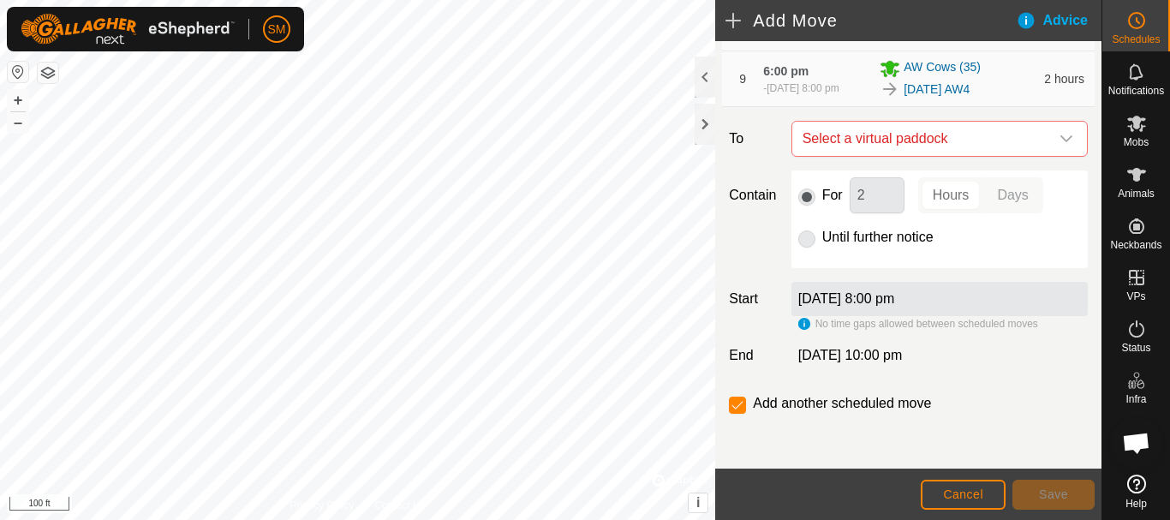
scroll to position [724, 0]
click at [1060, 135] on icon "dropdown trigger" at bounding box center [1067, 139] width 14 height 14
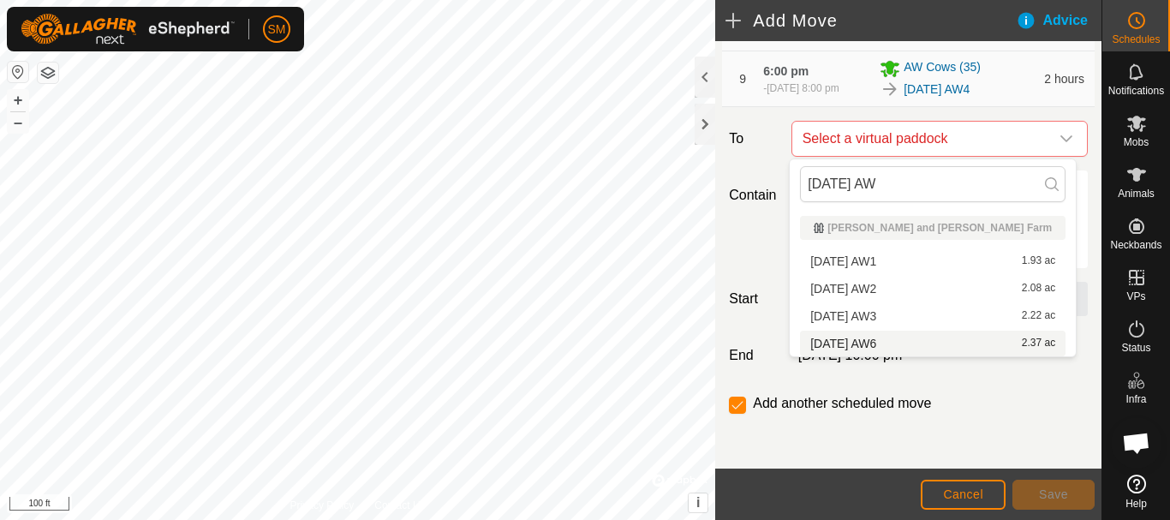
type input "2025-09-24 AW"
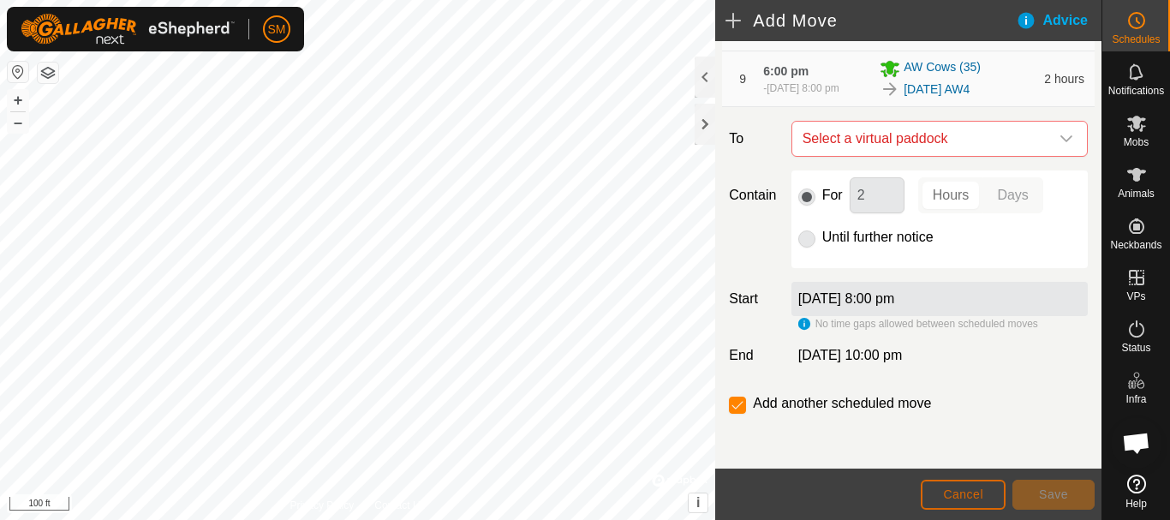
click at [970, 493] on span "Cancel" at bounding box center [963, 494] width 40 height 14
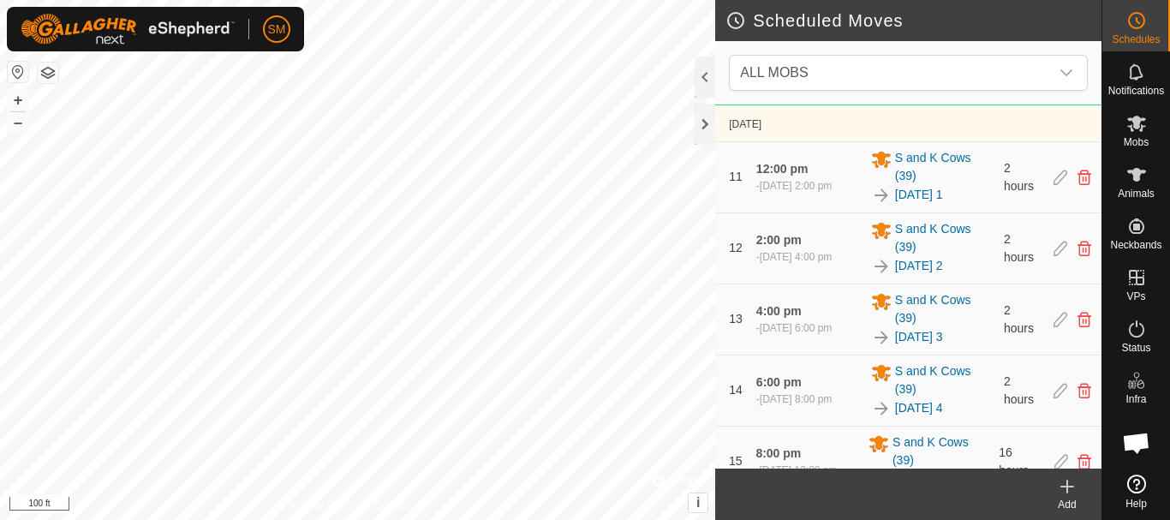
scroll to position [1323, 0]
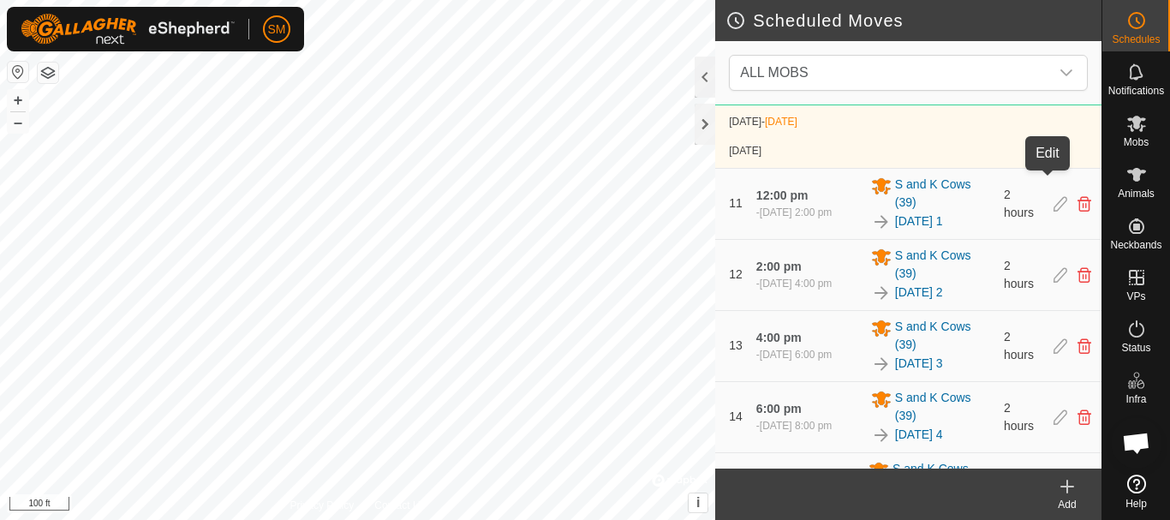
click at [1053, 43] on icon at bounding box center [1060, 34] width 14 height 15
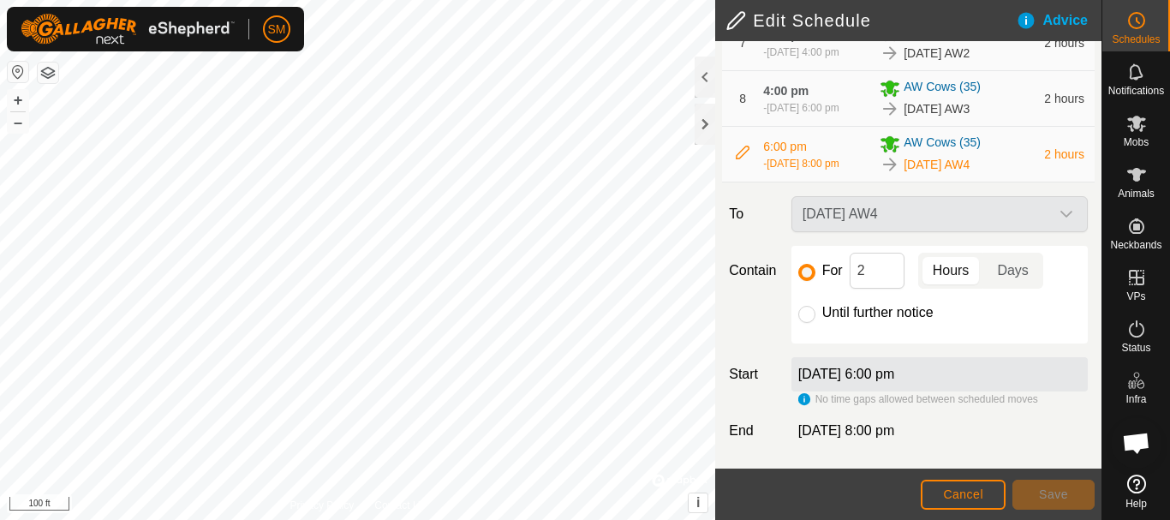
scroll to position [649, 0]
click at [864, 264] on input "2" at bounding box center [877, 271] width 55 height 36
type input "18"
click at [1068, 494] on button "Save" at bounding box center [1054, 495] width 82 height 30
